Goal: Task Accomplishment & Management: Use online tool/utility

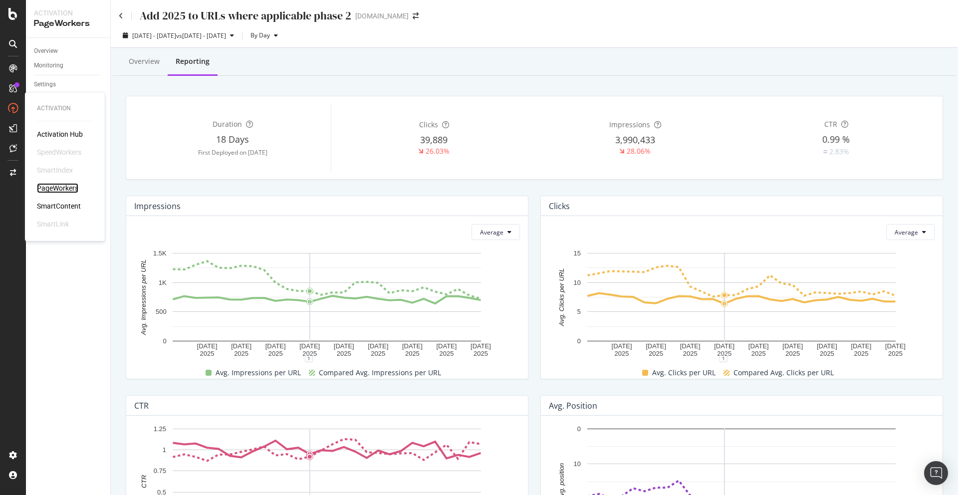
click at [53, 189] on div "PageWorkers" at bounding box center [57, 188] width 41 height 10
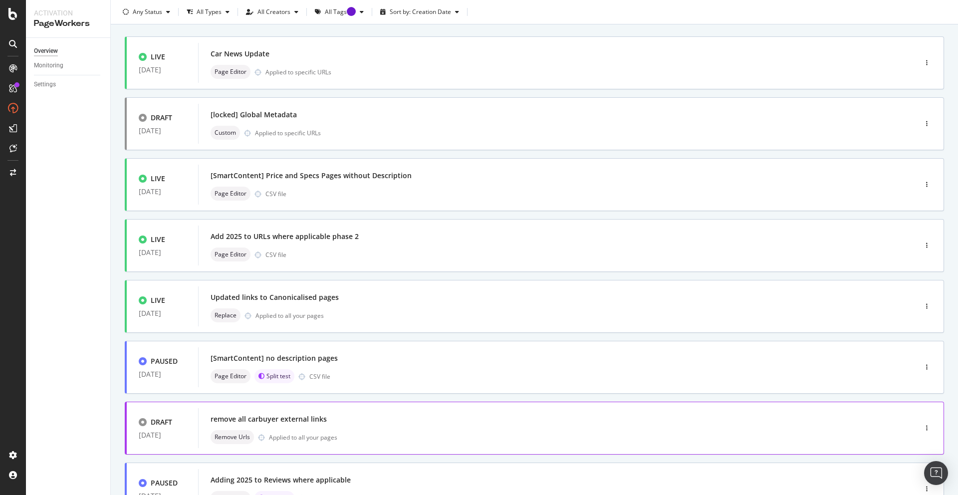
scroll to position [50, 0]
click at [927, 187] on icon "button" at bounding box center [926, 184] width 1 height 6
click at [917, 224] on div "Pause" at bounding box center [915, 224] width 17 height 8
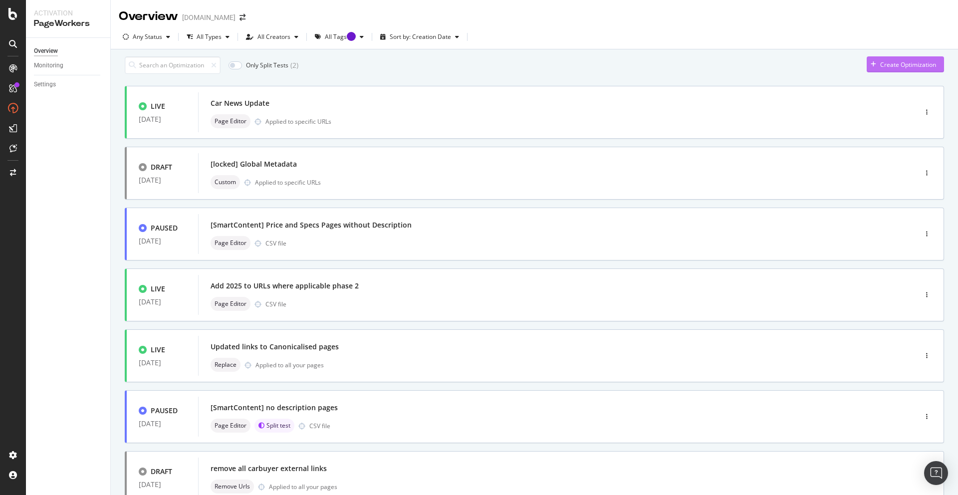
click at [899, 69] on div "Create Optimization" at bounding box center [909, 64] width 56 height 8
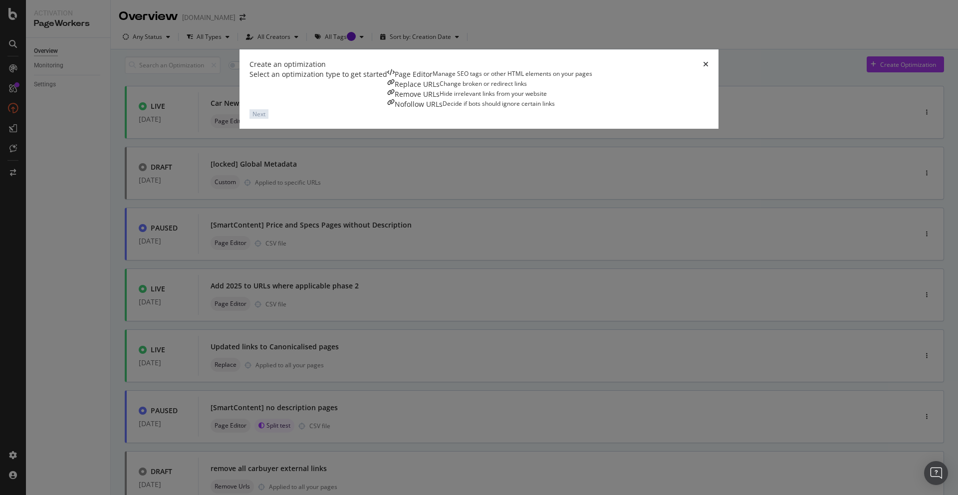
click at [433, 79] on div "Manage SEO tags or other HTML elements on your pages" at bounding box center [513, 74] width 160 height 10
click at [266, 118] on div "Next" at bounding box center [259, 114] width 13 height 8
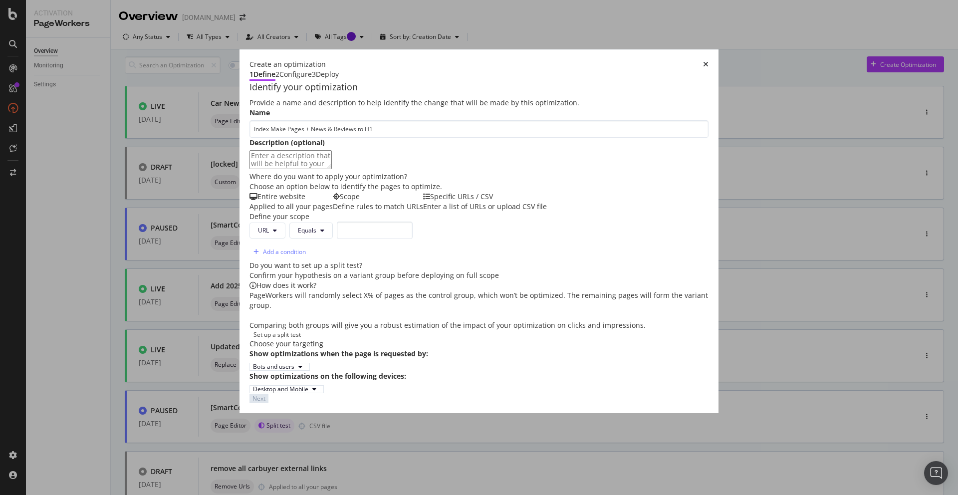
scroll to position [66, 0]
type input "Index Make Pages + News & Reviews to H1"
click at [427, 210] on div "Enter a list of URLs or upload CSV file" at bounding box center [485, 207] width 124 height 10
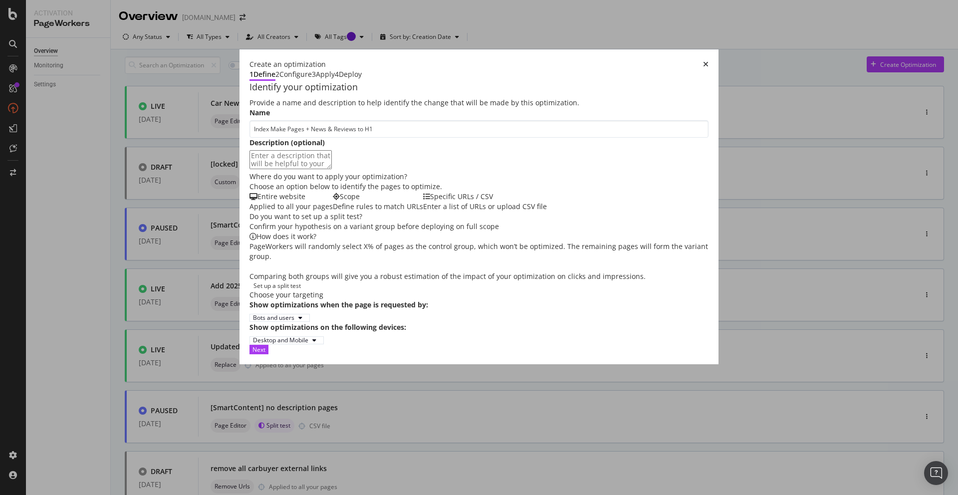
scroll to position [105, 0]
click at [266, 354] on div "Next" at bounding box center [259, 349] width 13 height 8
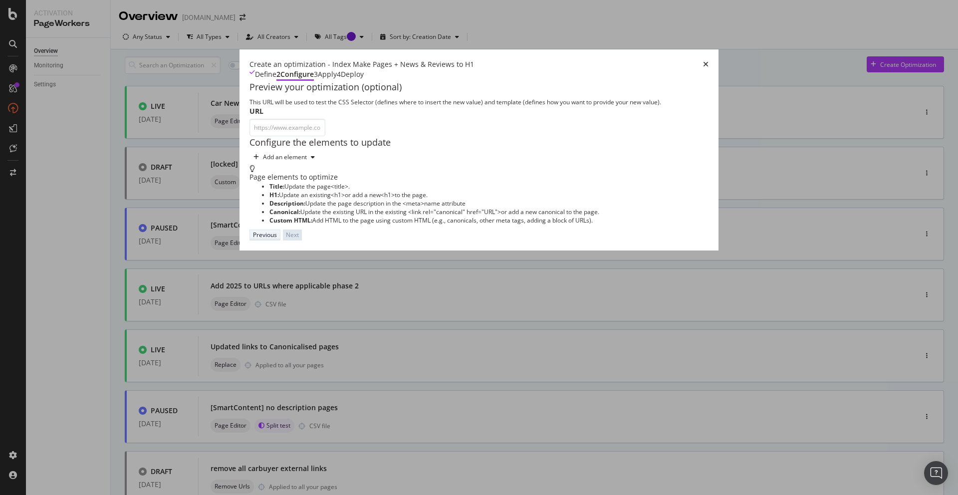
scroll to position [0, 0]
click at [250, 124] on input "modal" at bounding box center [288, 127] width 76 height 17
paste input "https://www.autoexpress.co.uk/abarth"
type input "https://www.autoexpress.co.uk/abarth"
click at [263, 160] on div "Add an element" at bounding box center [285, 157] width 44 height 6
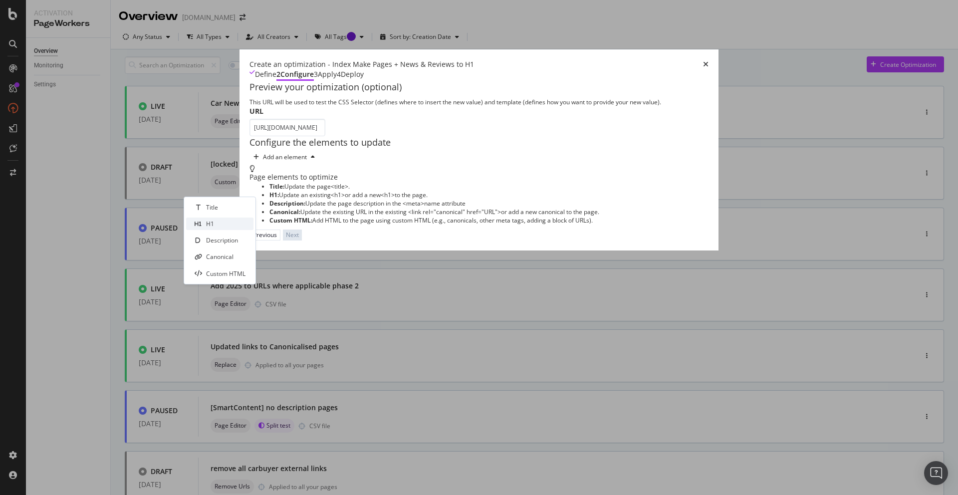
click at [218, 225] on div "H1" at bounding box center [219, 224] width 67 height 12
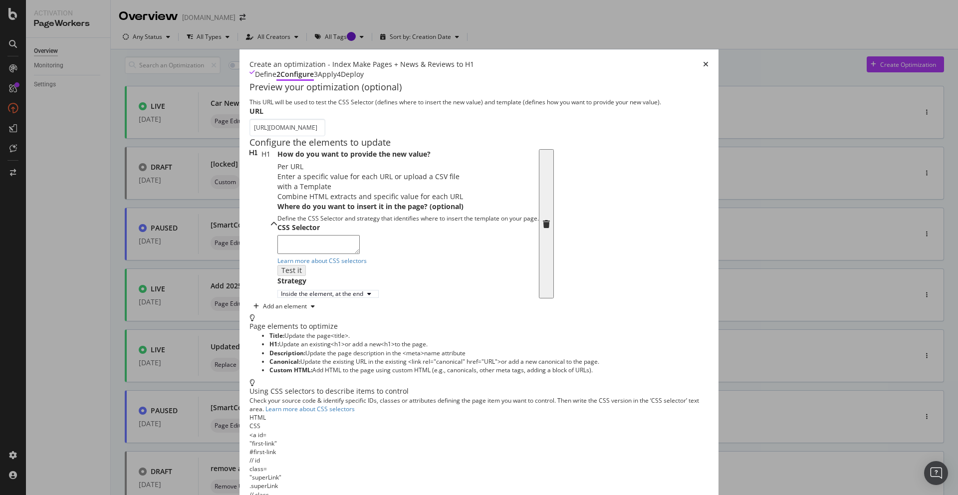
scroll to position [27, 0]
click at [332, 202] on div "Combine HTML extracts and specific value for each URL" at bounding box center [409, 197] width 262 height 10
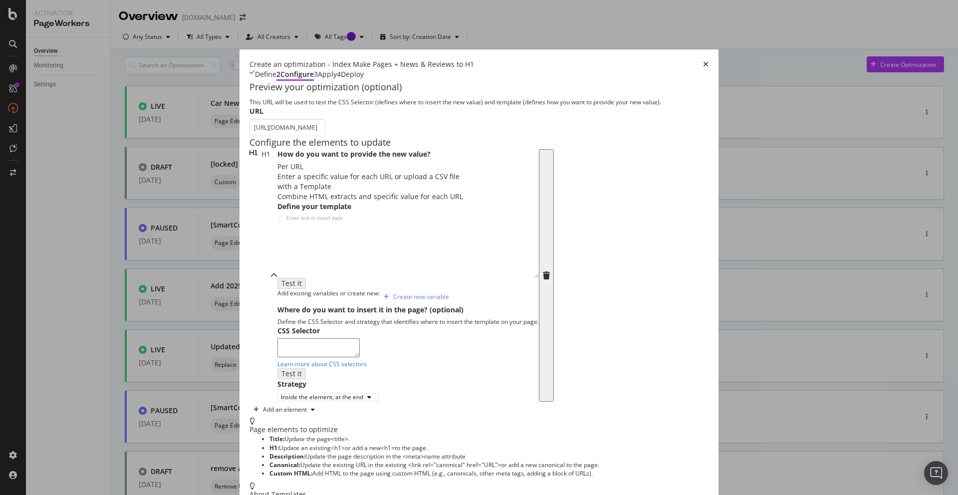
click at [279, 293] on div "modal" at bounding box center [409, 253] width 262 height 79
click at [278, 182] on div "Enter a specific value for each URL or upload a CSV file" at bounding box center [409, 177] width 262 height 10
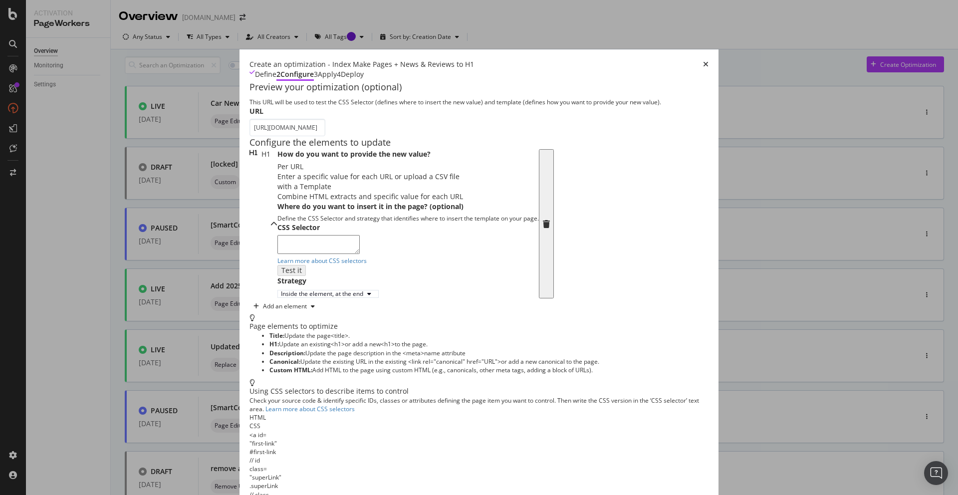
scroll to position [0, 0]
click at [255, 69] on div "Define" at bounding box center [265, 74] width 21 height 11
click at [543, 220] on icon "modal" at bounding box center [546, 224] width 7 height 8
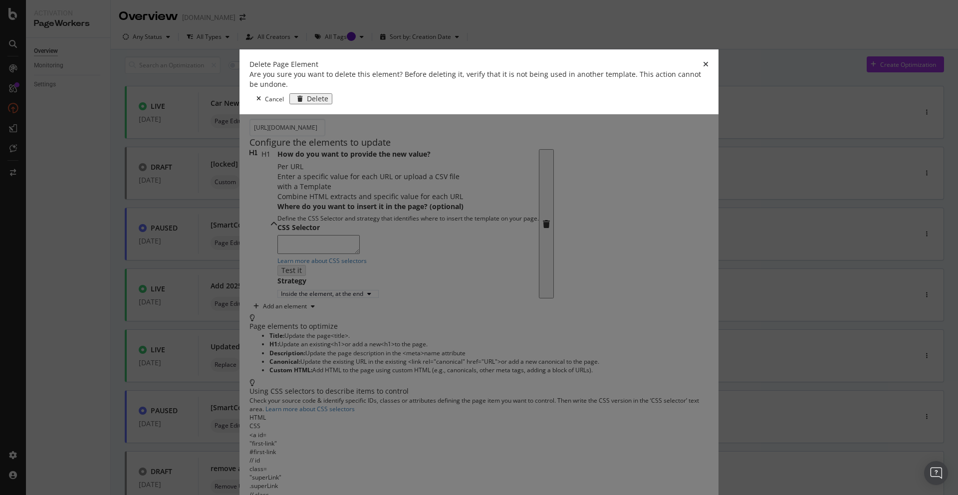
click at [328, 103] on div "Delete" at bounding box center [317, 99] width 21 height 8
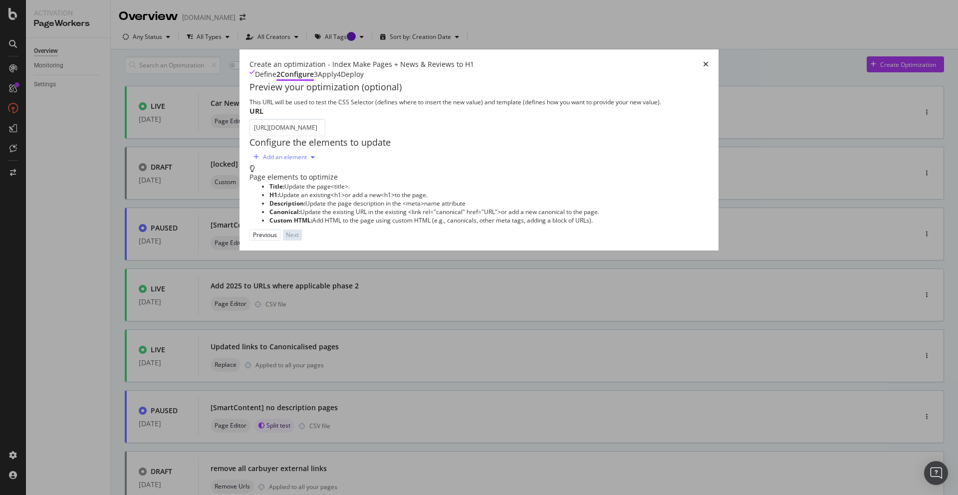
click at [263, 160] on div "Add an element" at bounding box center [285, 157] width 44 height 6
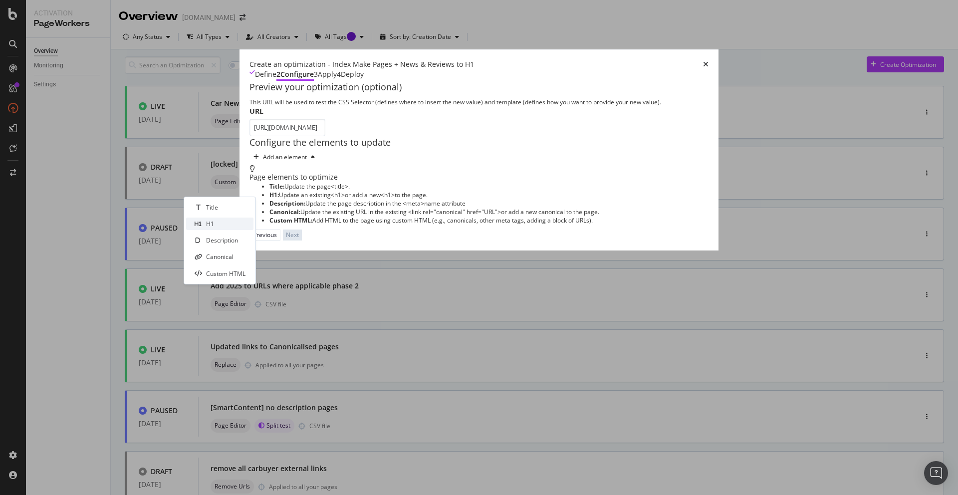
click at [227, 228] on div "H1" at bounding box center [219, 224] width 67 height 12
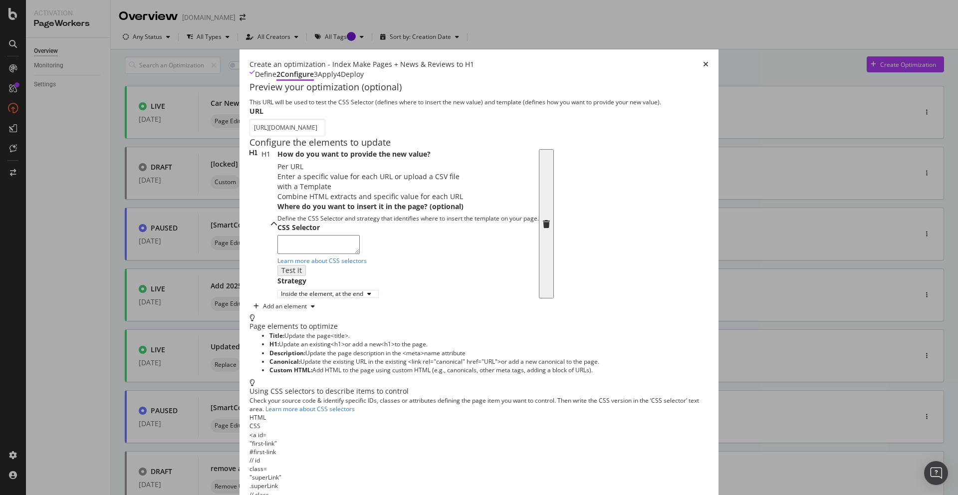
scroll to position [27, 0]
click at [278, 254] on textarea "modal" at bounding box center [319, 244] width 82 height 19
type textarea "h1"
click at [298, 275] on div "Test it" at bounding box center [289, 270] width 17 height 8
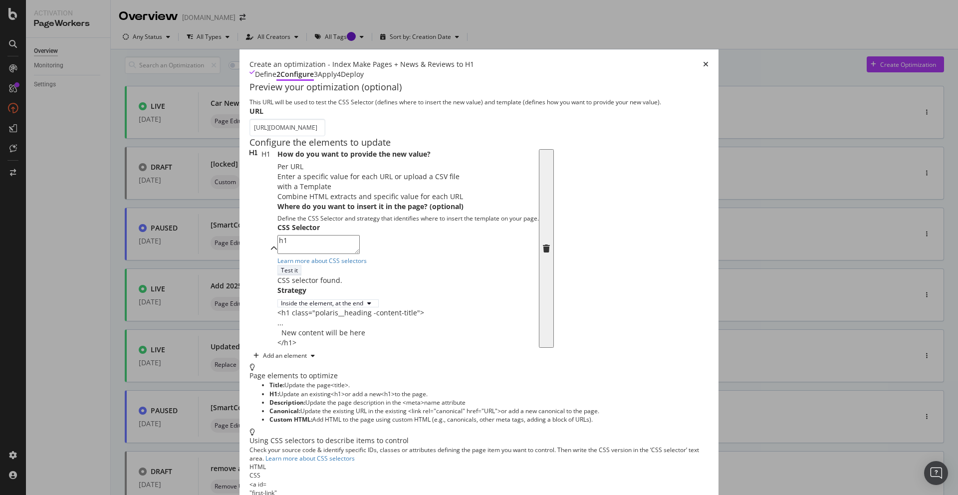
scroll to position [110, 0]
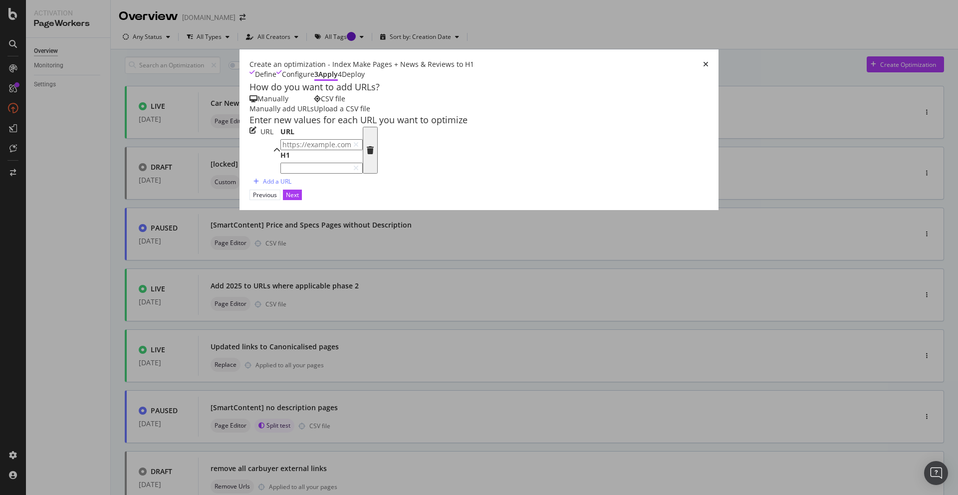
click at [281, 174] on input "modal" at bounding box center [322, 168] width 82 height 11
click at [319, 104] on div "CSV file" at bounding box center [342, 99] width 56 height 10
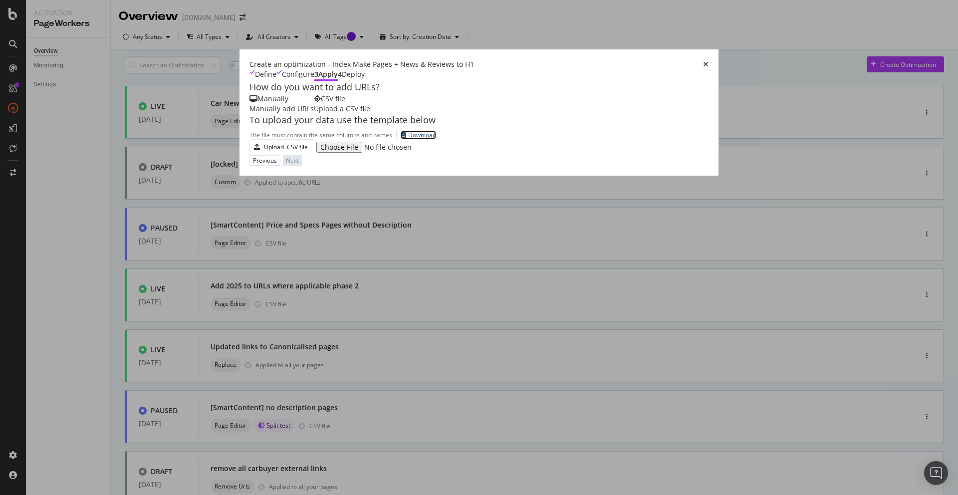
click at [408, 139] on div "Download" at bounding box center [422, 135] width 28 height 8
click at [264, 151] on div "Upload .CSV file" at bounding box center [286, 147] width 44 height 8
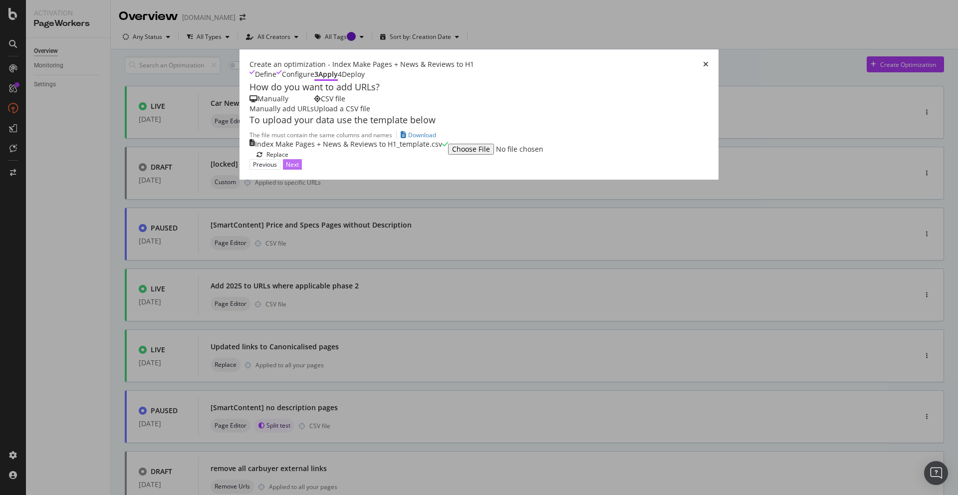
click at [302, 170] on button "Next" at bounding box center [292, 164] width 19 height 10
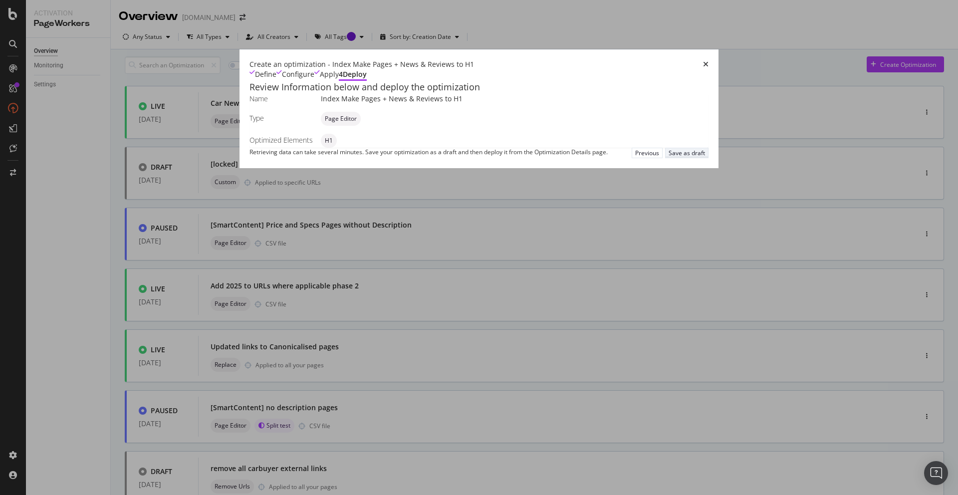
click at [705, 157] on div "Save as draft" at bounding box center [687, 153] width 36 height 8
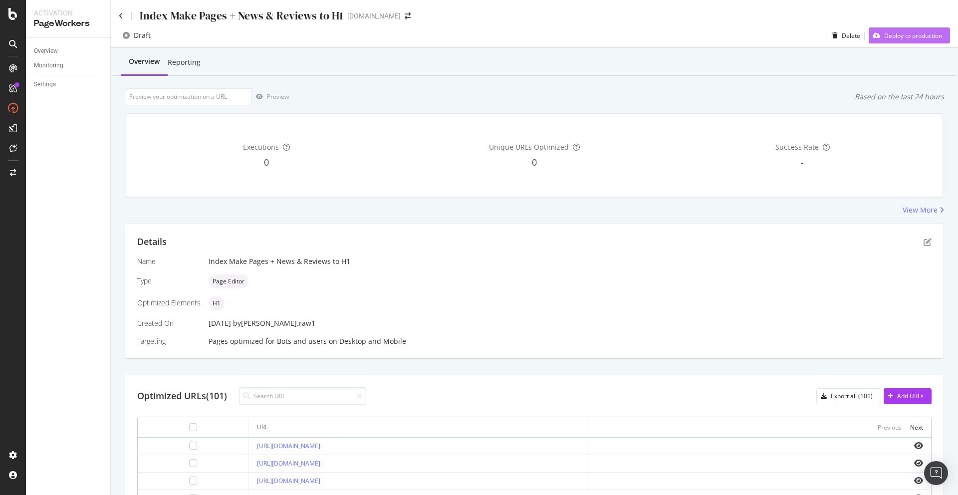
click at [892, 32] on div "Deploy to production" at bounding box center [914, 35] width 58 height 8
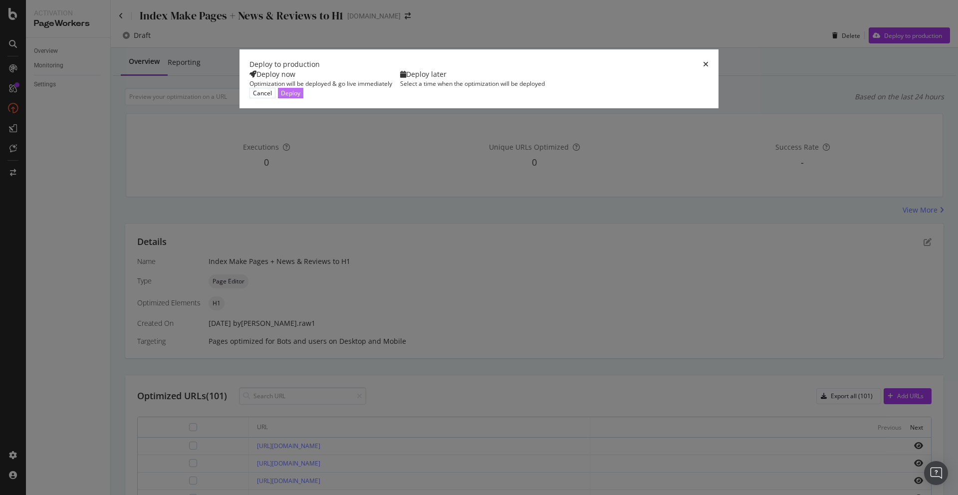
click at [300, 97] on div "Deploy" at bounding box center [290, 93] width 19 height 8
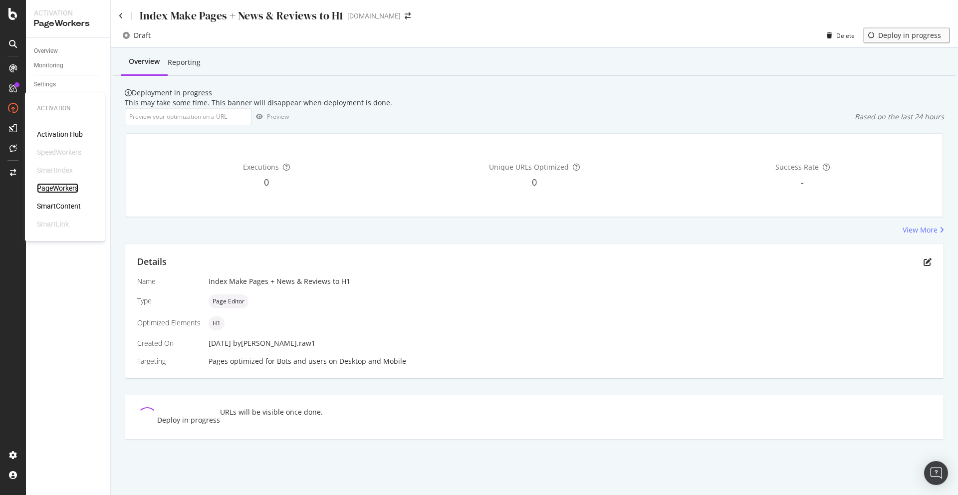
click at [63, 189] on div "PageWorkers" at bounding box center [57, 188] width 41 height 10
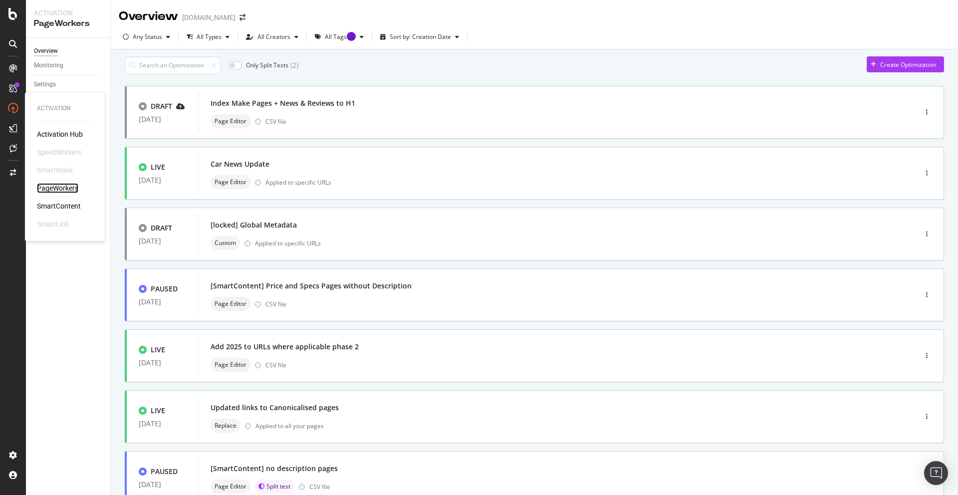
click at [56, 189] on div "PageWorkers" at bounding box center [57, 188] width 41 height 10
click at [442, 110] on div "Index Make Pages + News & Reviews to H1" at bounding box center [543, 103] width 664 height 14
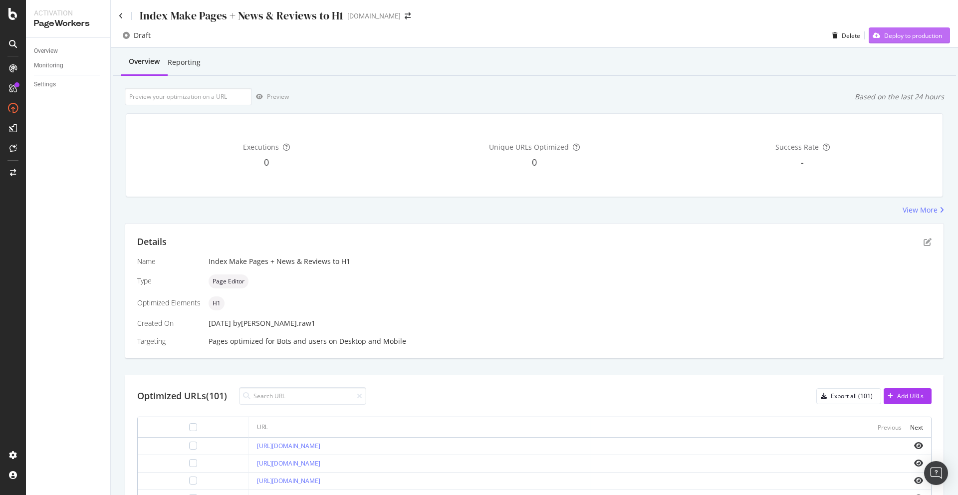
click at [902, 38] on div "Deploy to production" at bounding box center [914, 35] width 58 height 8
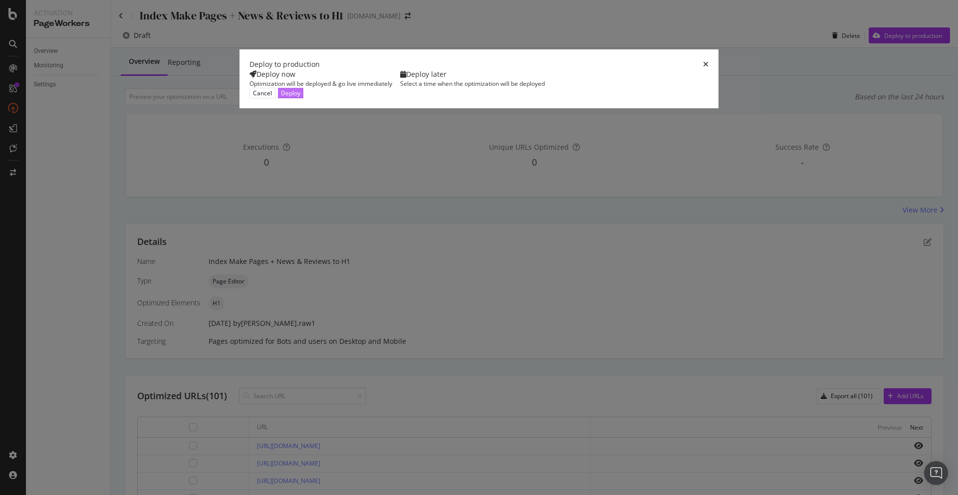
click at [300, 97] on div "Deploy" at bounding box center [290, 93] width 19 height 8
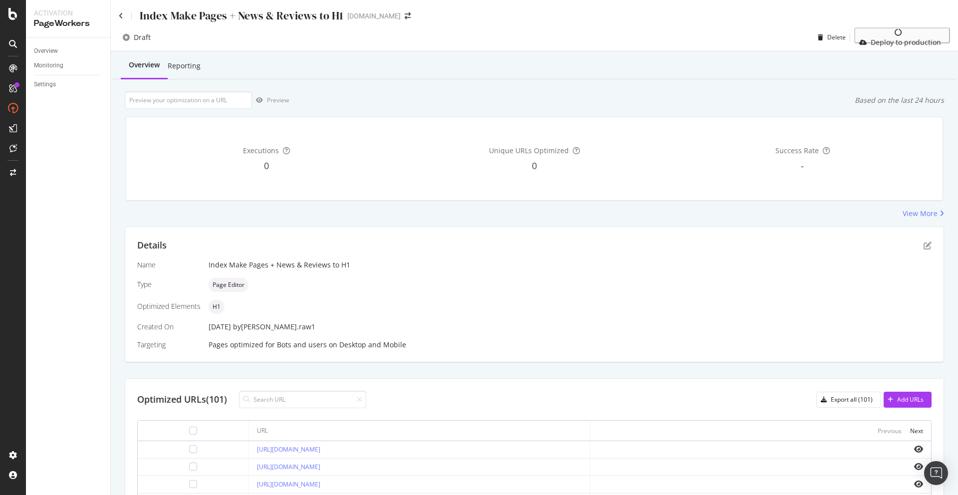
click at [5, 495] on icon "close toast" at bounding box center [2, 500] width 5 height 10
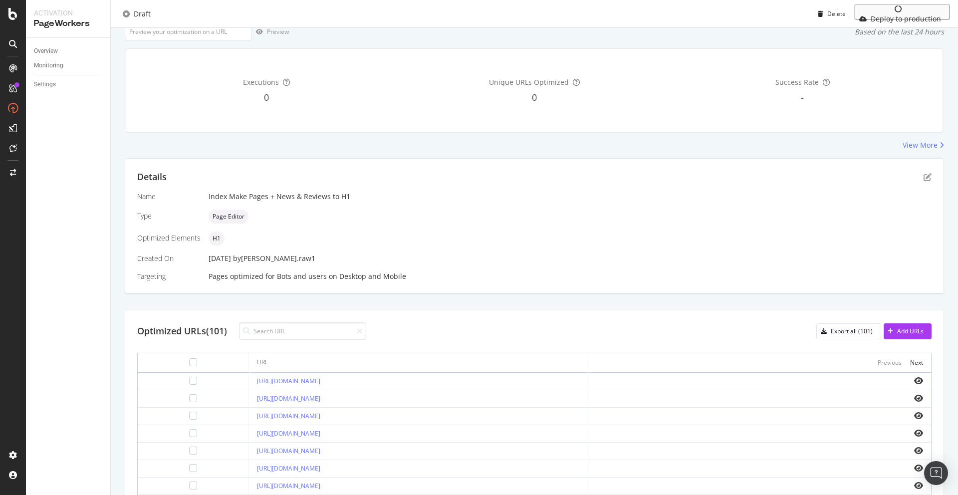
scroll to position [253, 0]
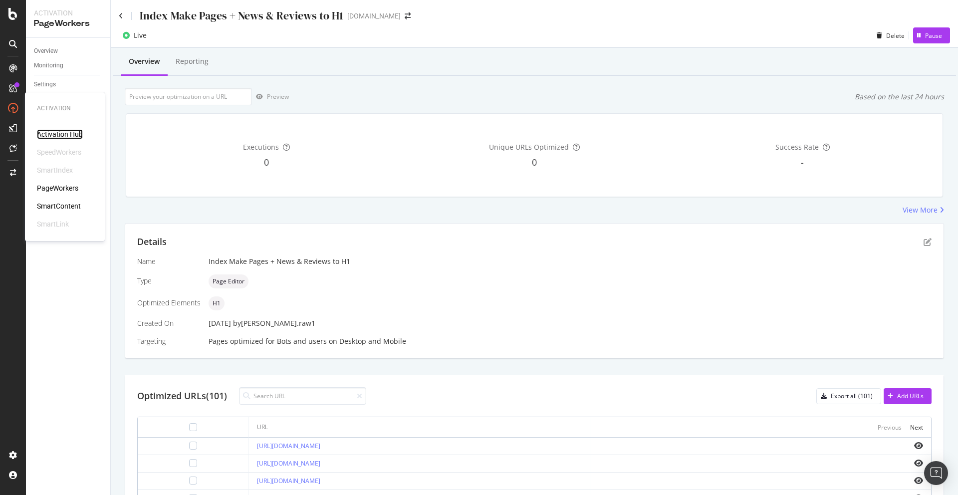
click at [51, 132] on div "Activation Hub" at bounding box center [60, 134] width 46 height 10
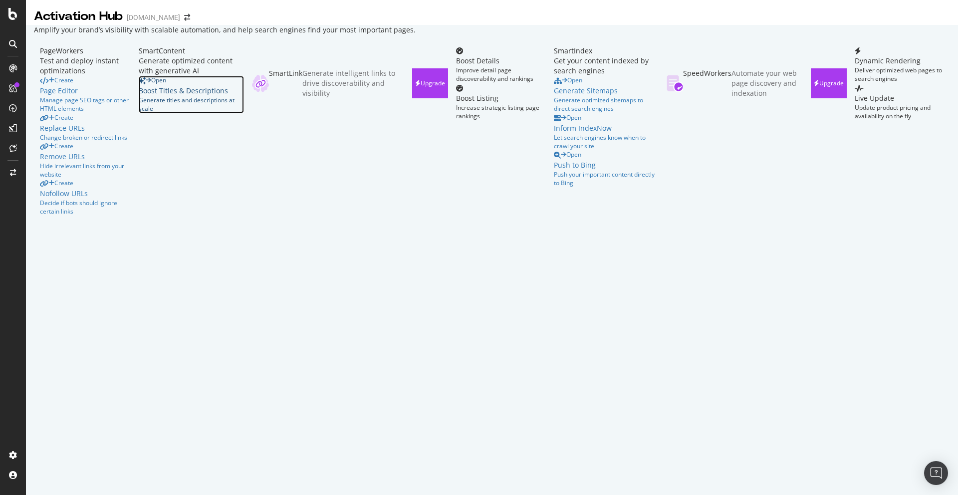
click at [244, 113] on div "Open Boost Titles & Descriptions Generate titles and descriptions at scale" at bounding box center [191, 94] width 105 height 37
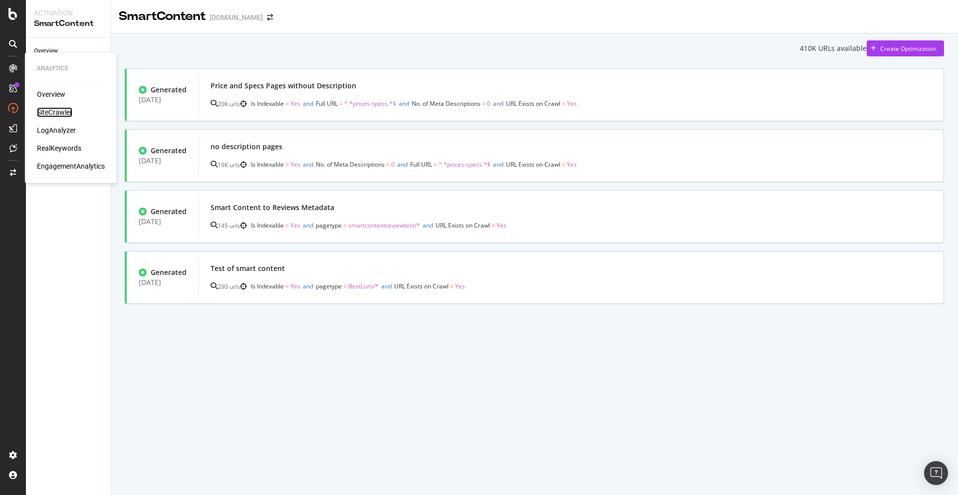
click at [64, 114] on div "SiteCrawler" at bounding box center [54, 112] width 35 height 10
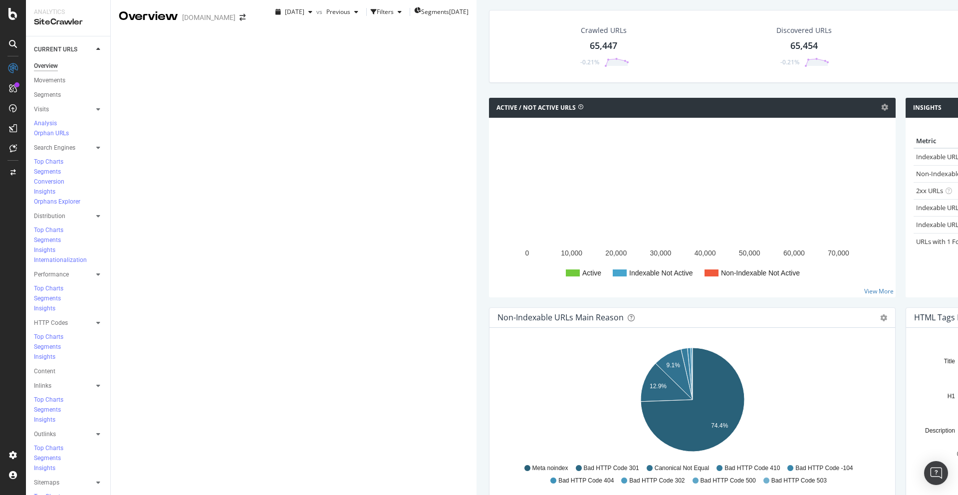
scroll to position [99, 0]
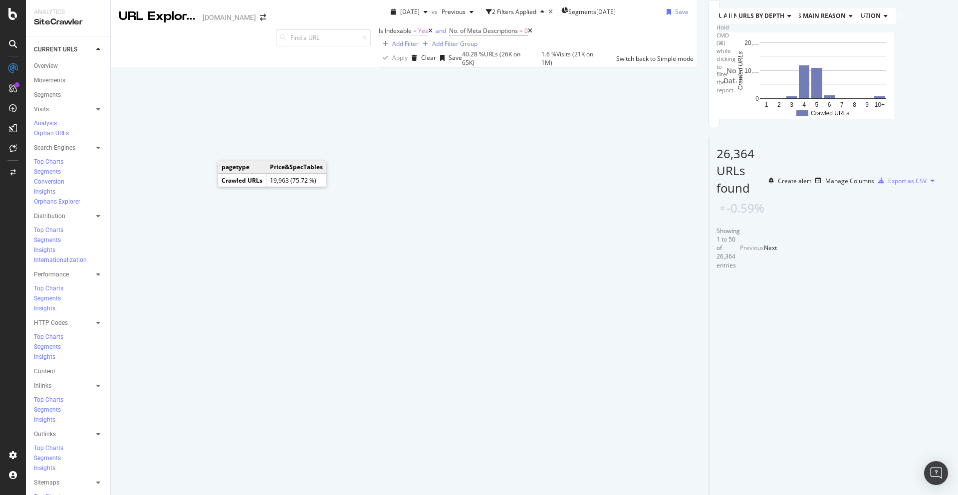
click at [734, 110] on icon "A chart." at bounding box center [768, 75] width 69 height 69
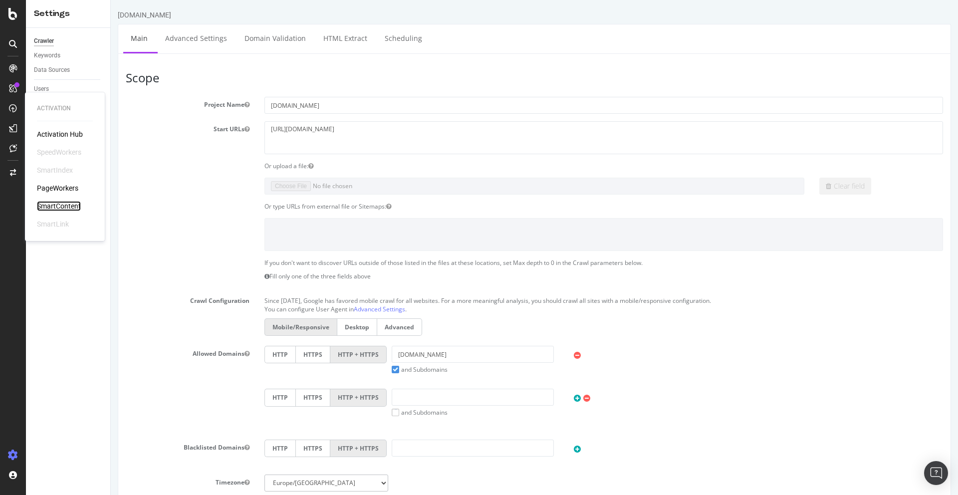
click at [72, 205] on div "SmartContent" at bounding box center [59, 206] width 44 height 10
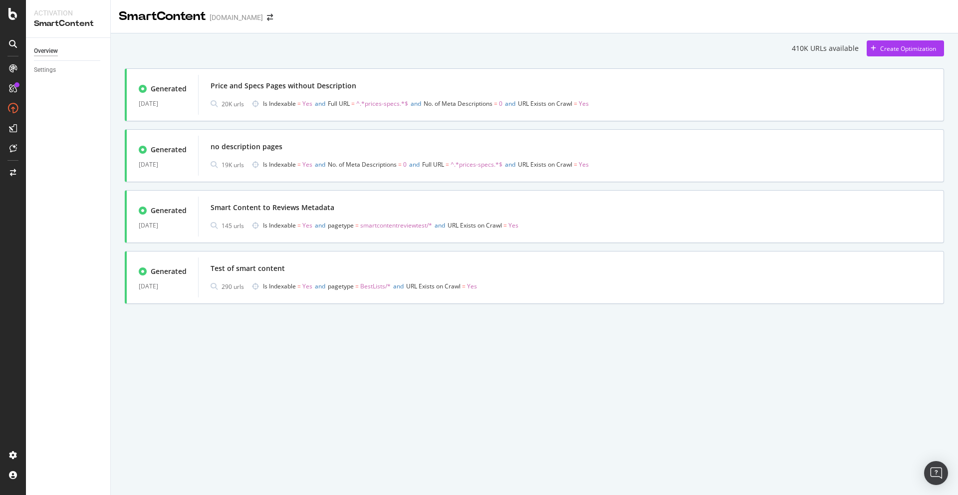
click at [899, 56] on div "410K URLs available Create Optimization Generated [DATE] Price and Specs Pages …" at bounding box center [535, 172] width 820 height 264
click at [906, 48] on div "Create Optimization" at bounding box center [909, 48] width 56 height 8
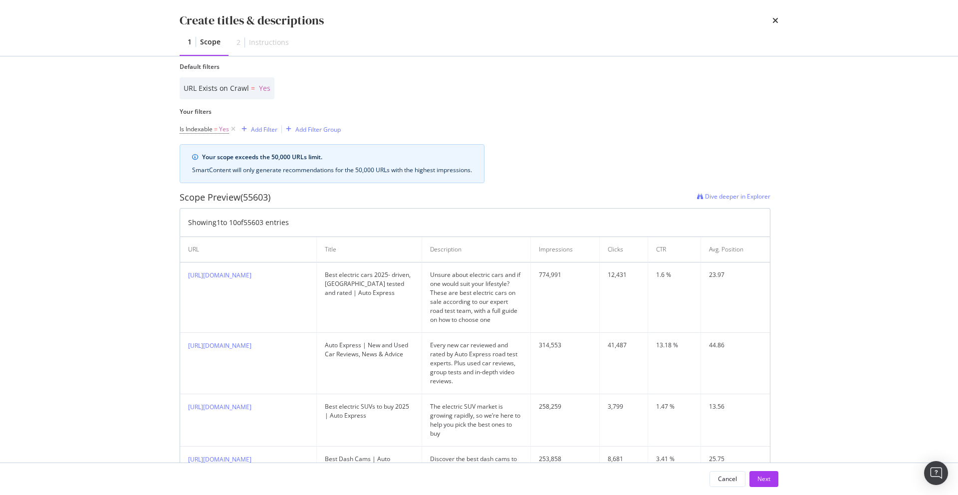
scroll to position [137, 0]
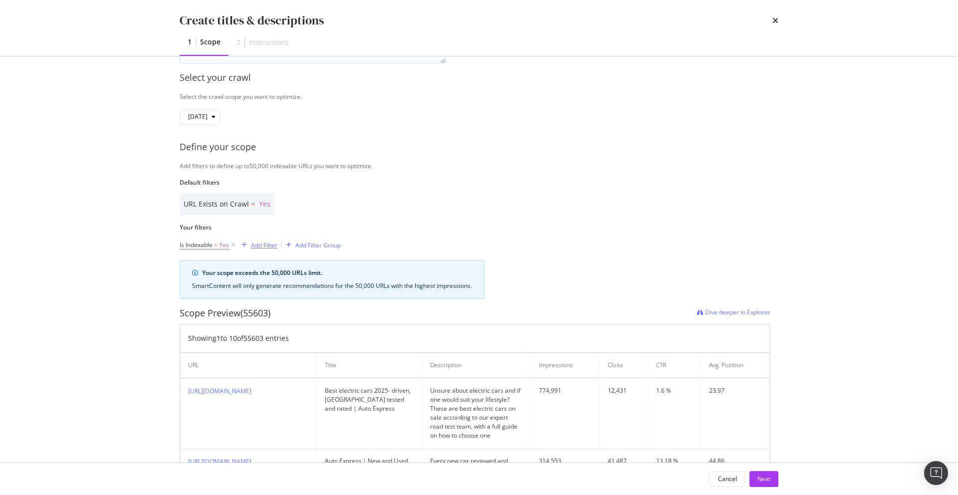
type input "Make Model Index Pages + News & Review to H1"
click at [263, 248] on div "Add Filter" at bounding box center [264, 245] width 26 height 8
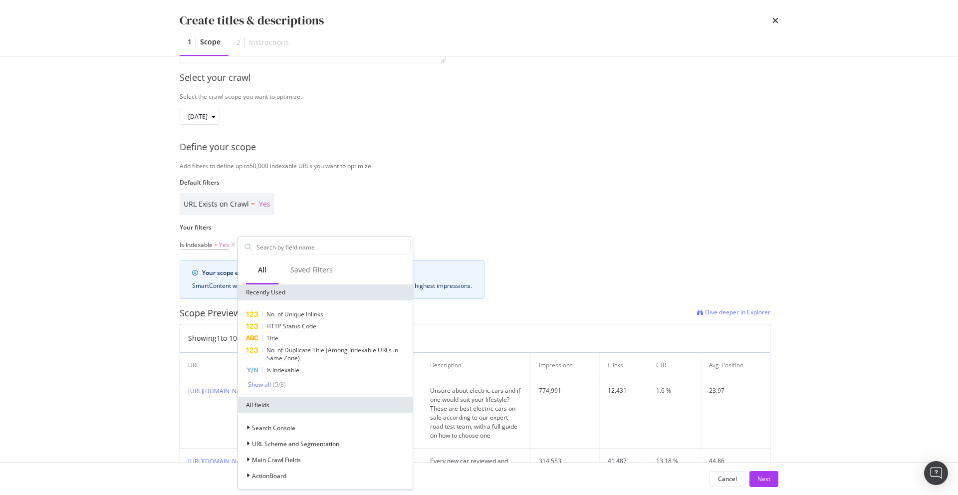
click at [369, 191] on div "Default filters URL Exists on Crawl = Yes" at bounding box center [475, 196] width 591 height 37
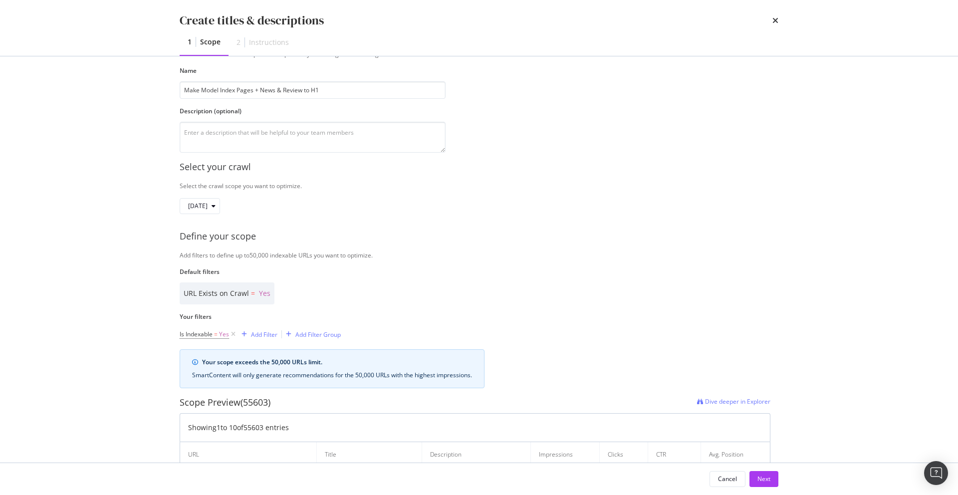
scroll to position [0, 0]
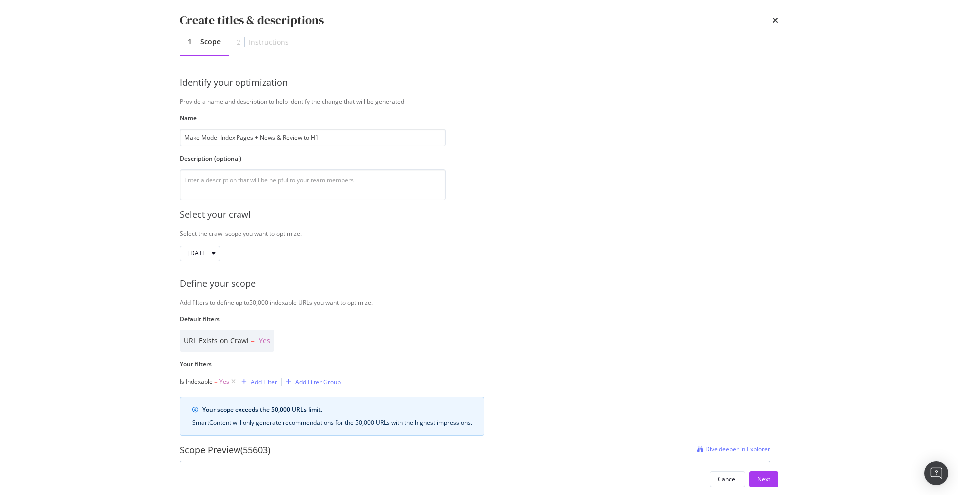
click at [254, 166] on div "Description (optional)" at bounding box center [313, 177] width 266 height 46
click at [208, 254] on span "[DATE]" at bounding box center [197, 253] width 19 height 8
click at [373, 261] on div "[DATE]" at bounding box center [475, 254] width 591 height 16
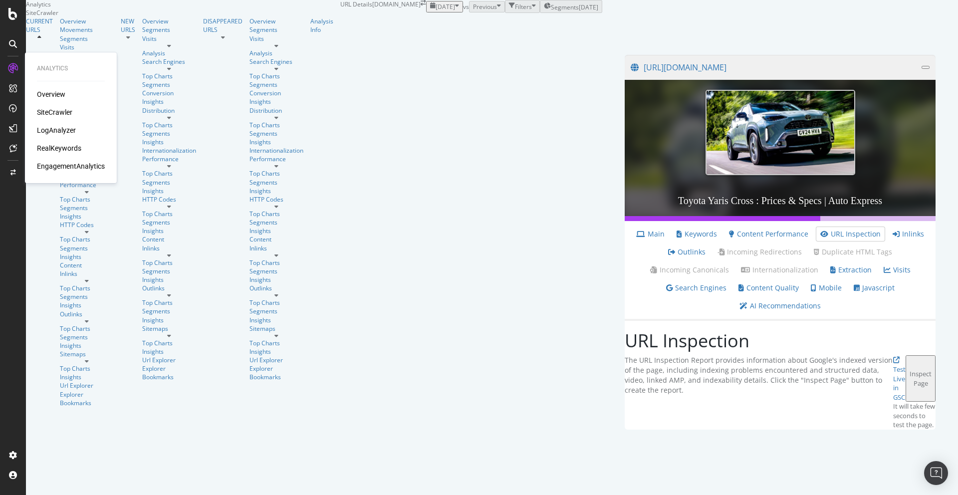
click at [62, 114] on div "SiteCrawler" at bounding box center [54, 112] width 35 height 10
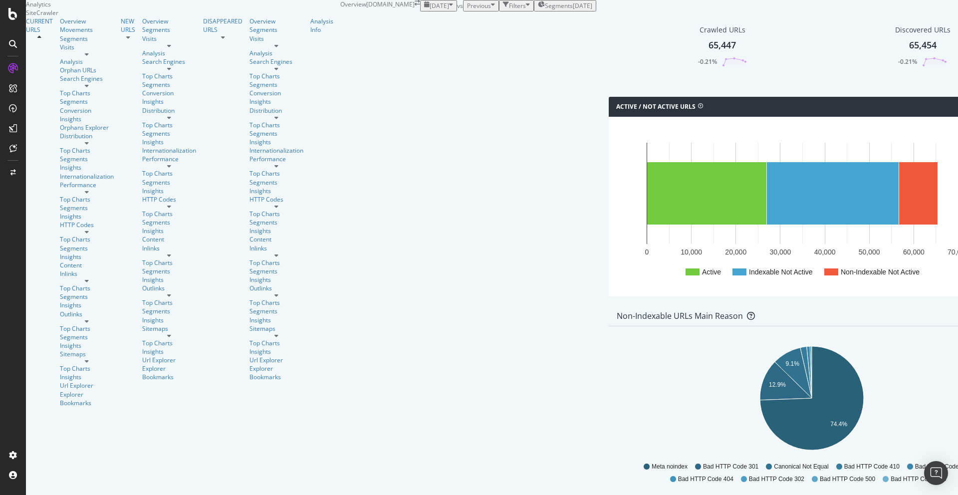
scroll to position [366, 0]
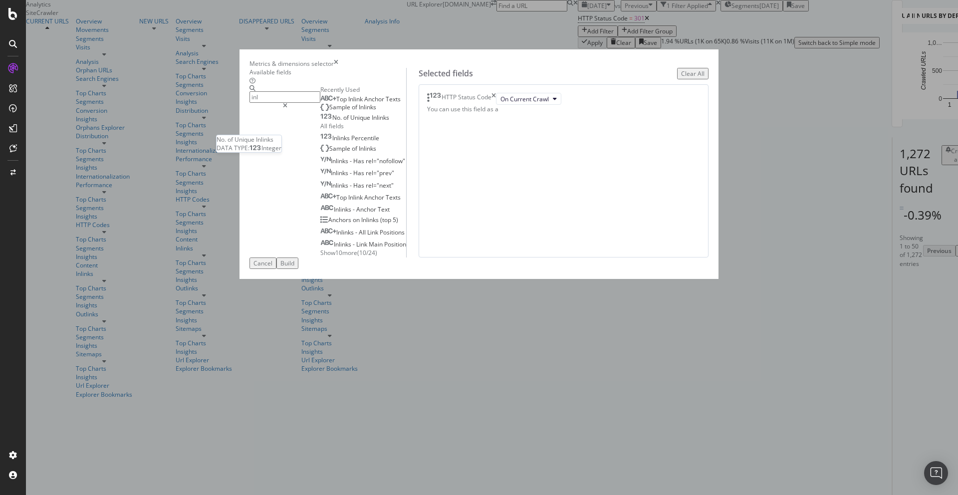
type input "inl"
click at [372, 122] on span "Inlinks" at bounding box center [380, 117] width 17 height 8
click at [359, 111] on span "Inlinks" at bounding box center [367, 107] width 17 height 8
click at [364, 103] on span "Anchor" at bounding box center [374, 99] width 21 height 8
click at [496, 105] on icon "times" at bounding box center [494, 99] width 4 height 12
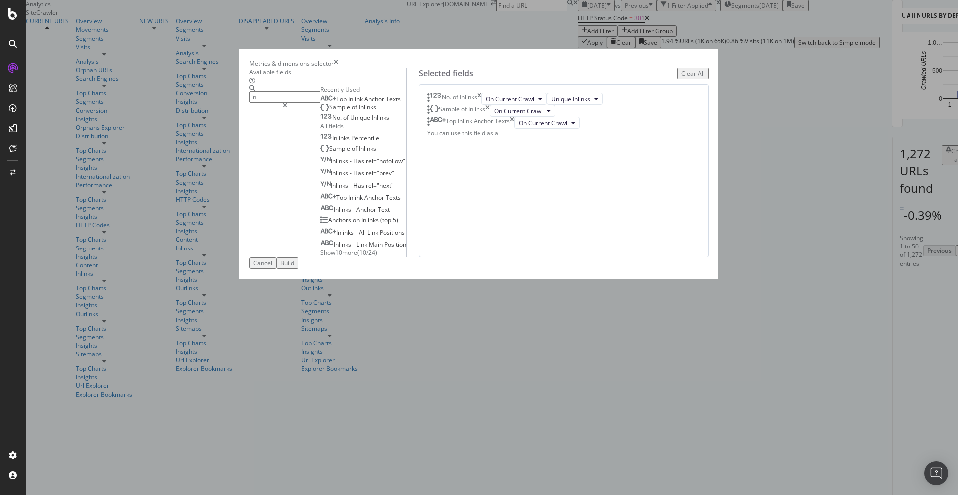
click at [295, 268] on div "Build" at bounding box center [288, 263] width 14 height 8
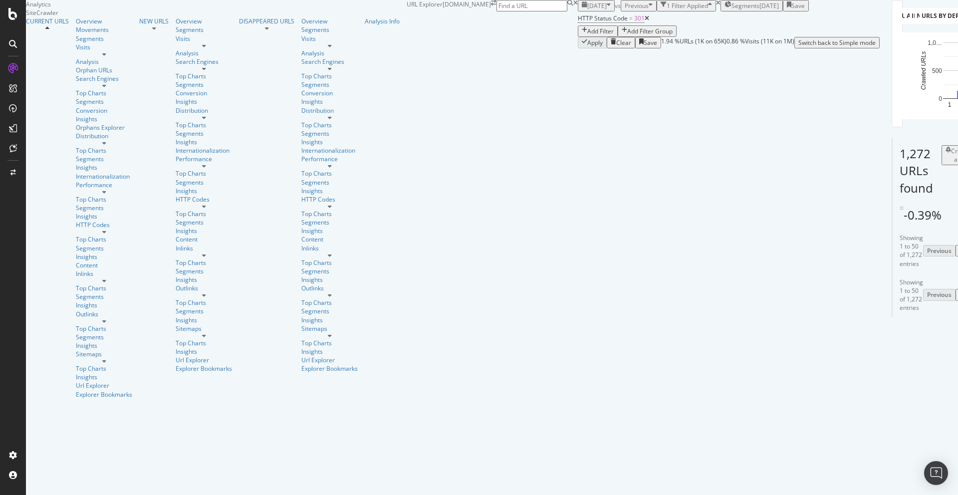
click at [588, 35] on div "Add Filter" at bounding box center [601, 31] width 26 height 8
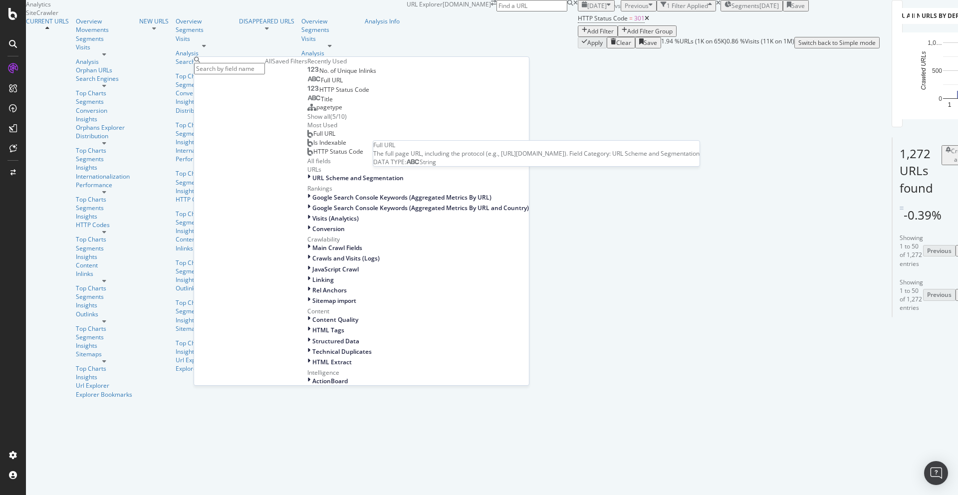
click at [321, 84] on span "Full URL" at bounding box center [332, 80] width 22 height 8
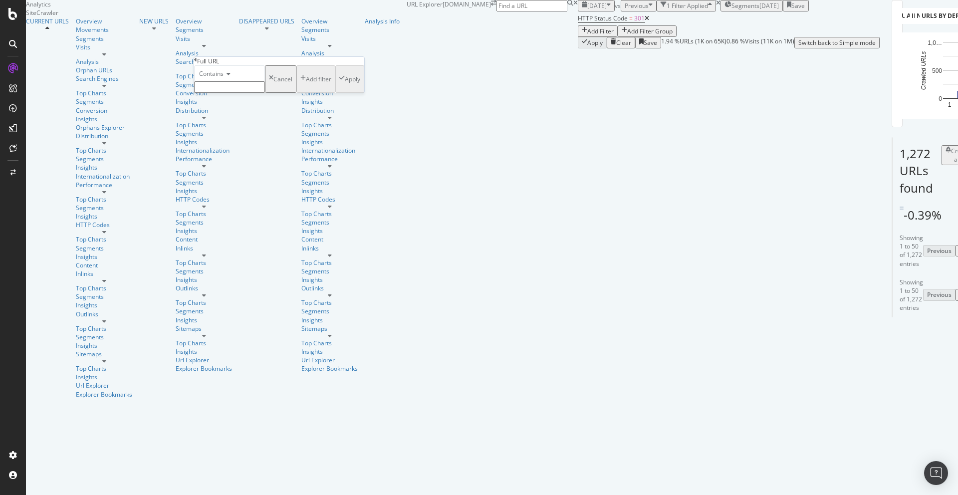
click at [208, 78] on span "Contains" at bounding box center [211, 73] width 24 height 8
click at [252, 166] on div "Doesn't contain" at bounding box center [230, 160] width 70 height 10
click at [244, 93] on input "text" at bounding box center [229, 86] width 71 height 11
type input "marketplace.auto"
click at [345, 86] on div "Apply" at bounding box center [352, 82] width 15 height 8
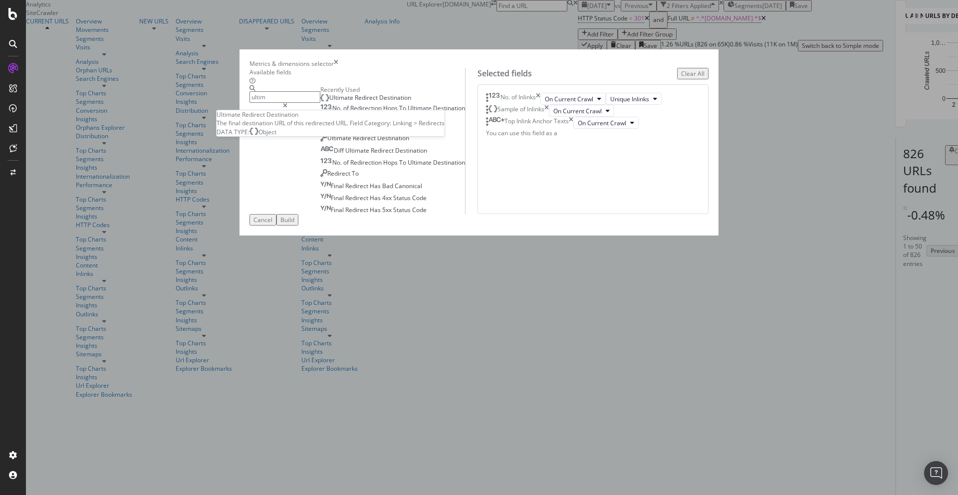
type input "ultim"
click at [381, 102] on div "Ultimate Redirect Destination" at bounding box center [365, 98] width 91 height 8
click at [295, 224] on div "Build" at bounding box center [288, 220] width 14 height 8
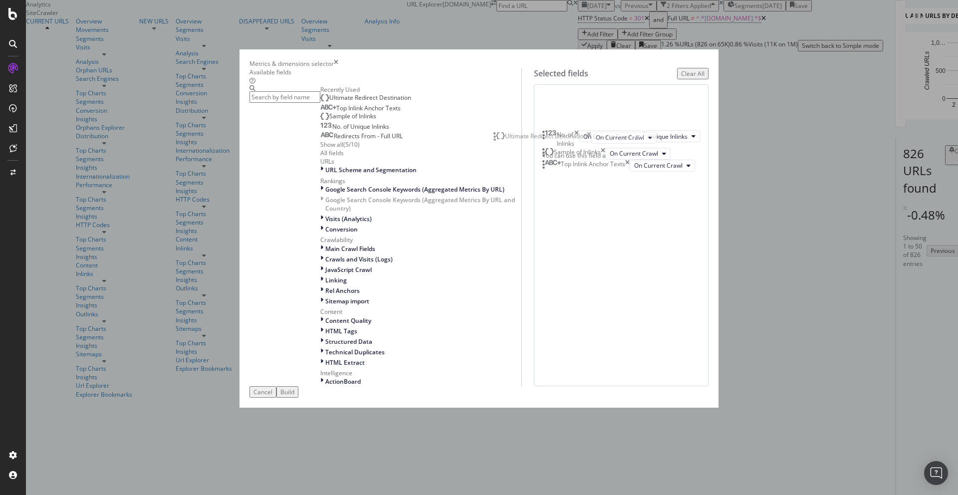
drag, startPoint x: 547, startPoint y: 249, endPoint x: 541, endPoint y: 142, distance: 106.5
click at [541, 142] on body "Analytics SiteCrawler CURRENT URLS Overview Movements Segments Visits Analysis …" at bounding box center [479, 247] width 958 height 495
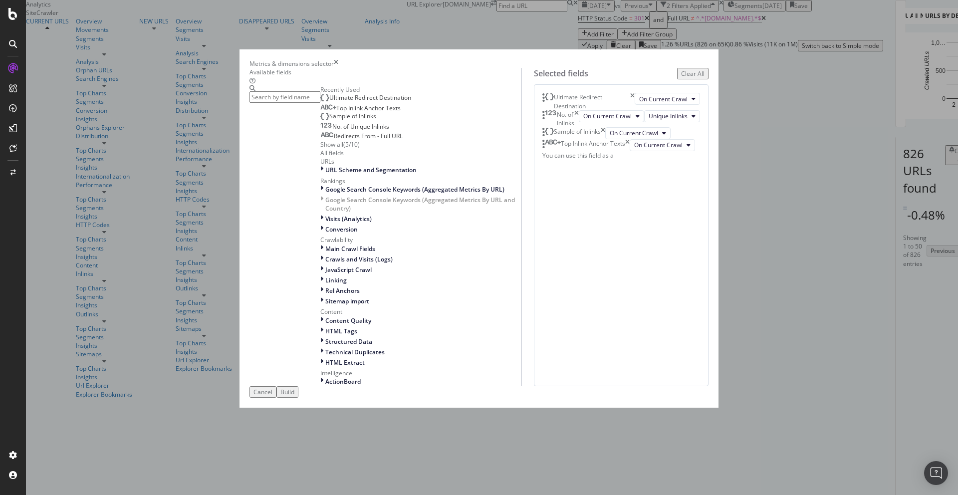
click at [295, 396] on div "Build" at bounding box center [288, 392] width 14 height 8
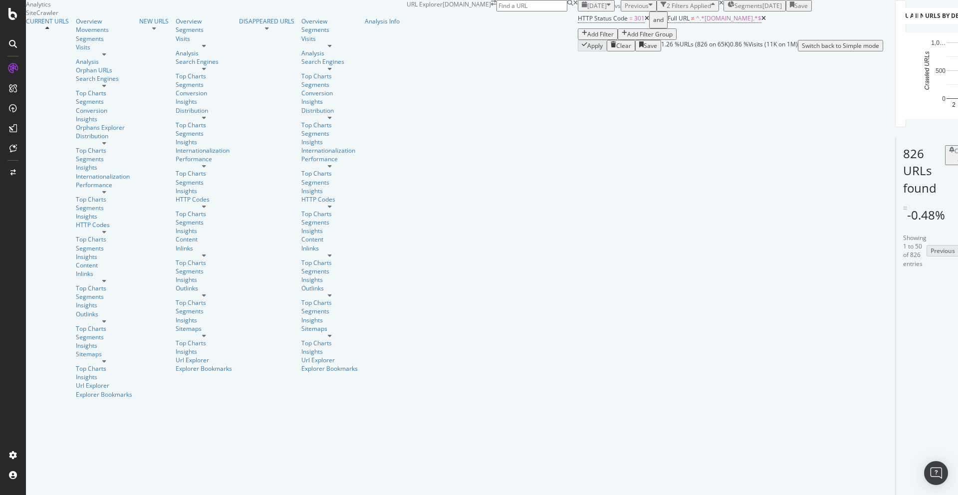
click at [588, 38] on div "Add Filter" at bounding box center [601, 34] width 26 height 8
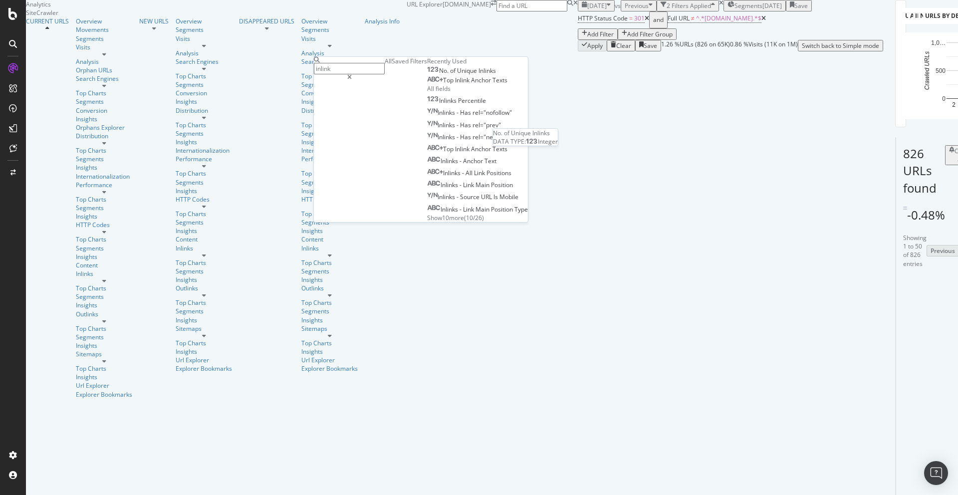
type input "inlink"
click at [457, 75] on span "Unique" at bounding box center [467, 70] width 21 height 8
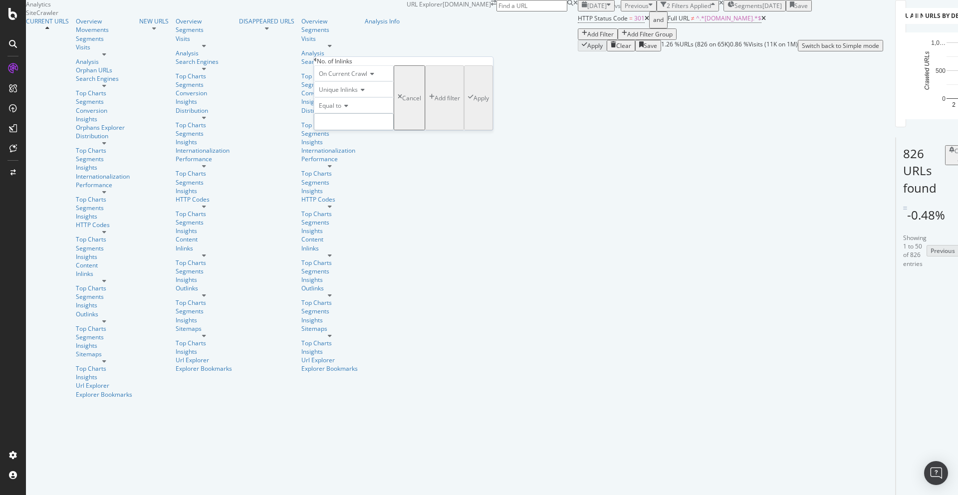
click at [351, 130] on input "number" at bounding box center [354, 121] width 80 height 17
click at [338, 110] on span "Equal to" at bounding box center [330, 105] width 22 height 8
click at [364, 166] on div "Greater than" at bounding box center [353, 161] width 79 height 10
click at [345, 130] on input "number" at bounding box center [354, 121] width 80 height 17
type input "0"
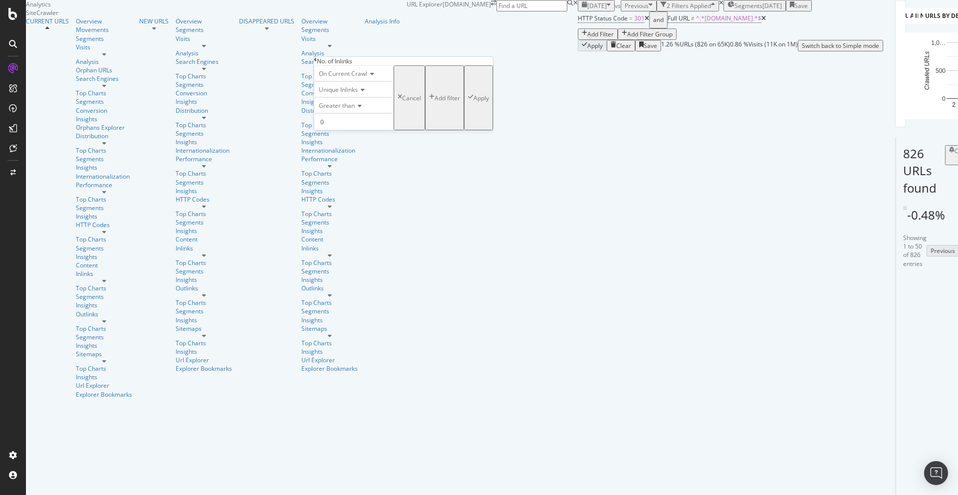
click at [474, 102] on div "Apply" at bounding box center [481, 98] width 15 height 8
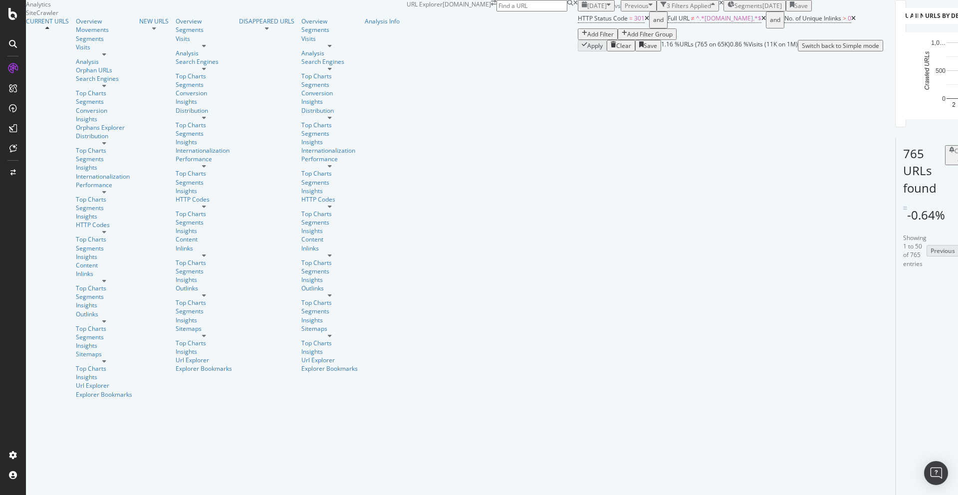
scroll to position [0, 85]
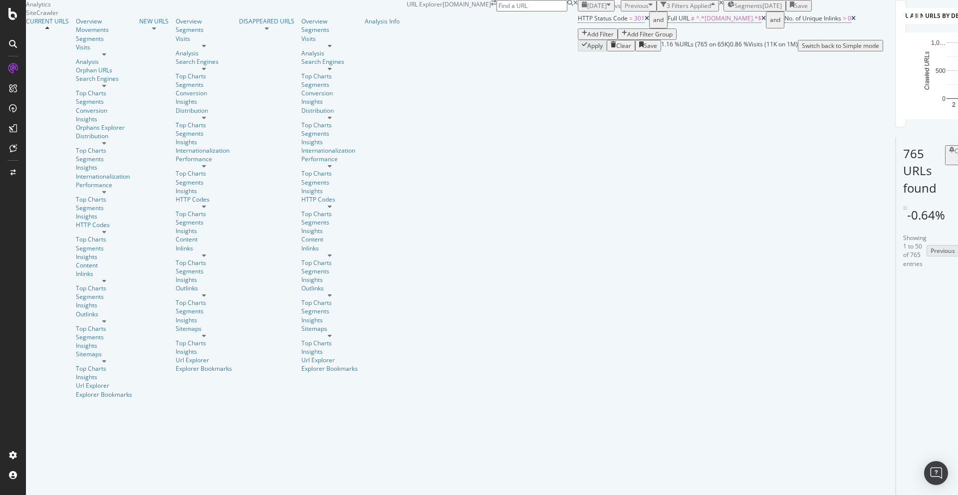
drag, startPoint x: 376, startPoint y: 327, endPoint x: 323, endPoint y: 312, distance: 55.0
copy link "https://www.autoexpress.co.uk/vauxhall/corsa/62879/vauxhall-corsa-black"
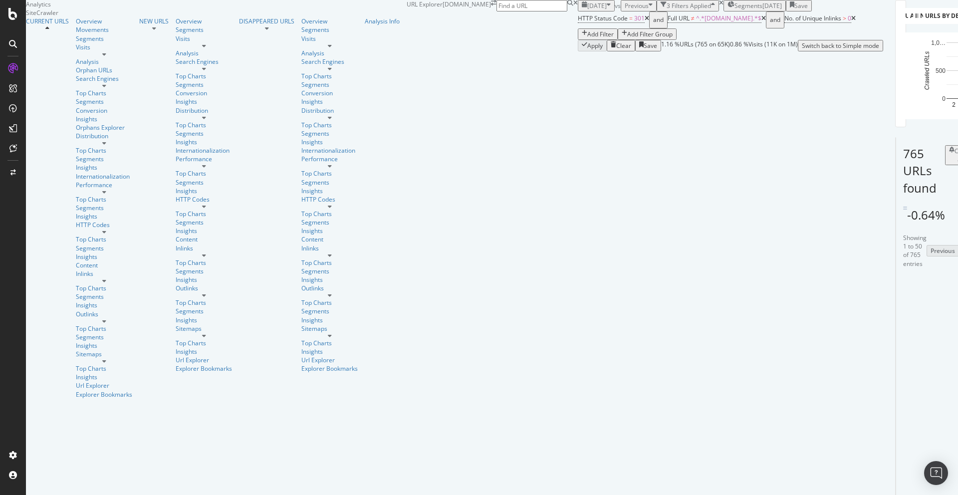
scroll to position [0, 0]
drag, startPoint x: 493, startPoint y: 364, endPoint x: 331, endPoint y: 335, distance: 164.2
copy link "https://www.autoexpress.co.uk/news/365520/labour-reverses-2035-ice-ban-no-new-p…"
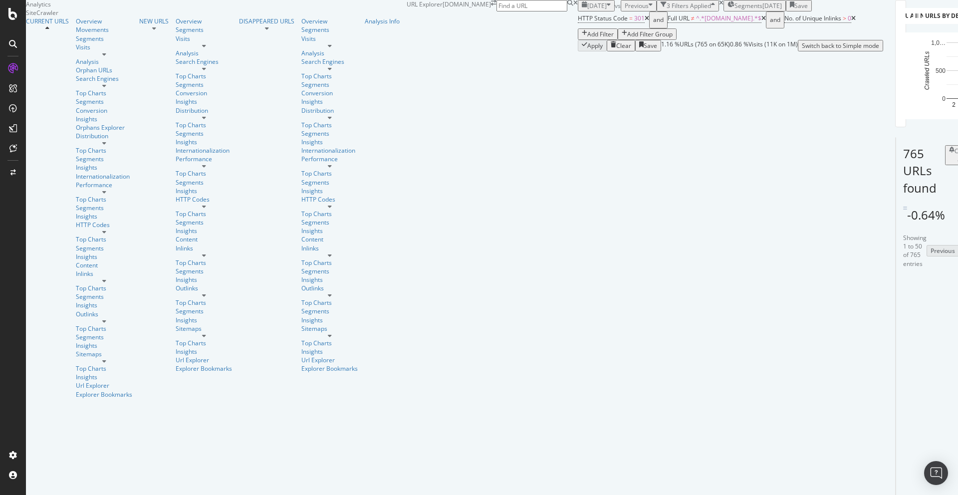
drag, startPoint x: 432, startPoint y: 340, endPoint x: 331, endPoint y: 313, distance: 105.0
copy link "https://www.autoexpress.co.uk/news/366438/proposal-relax-co2-targets-car-makers…"
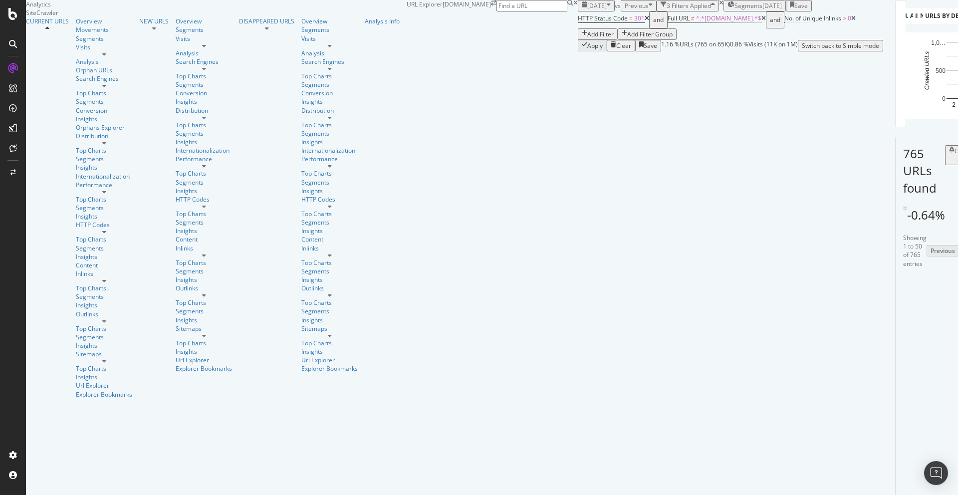
scroll to position [0, 175]
drag, startPoint x: 430, startPoint y: 388, endPoint x: 327, endPoint y: 367, distance: 104.9
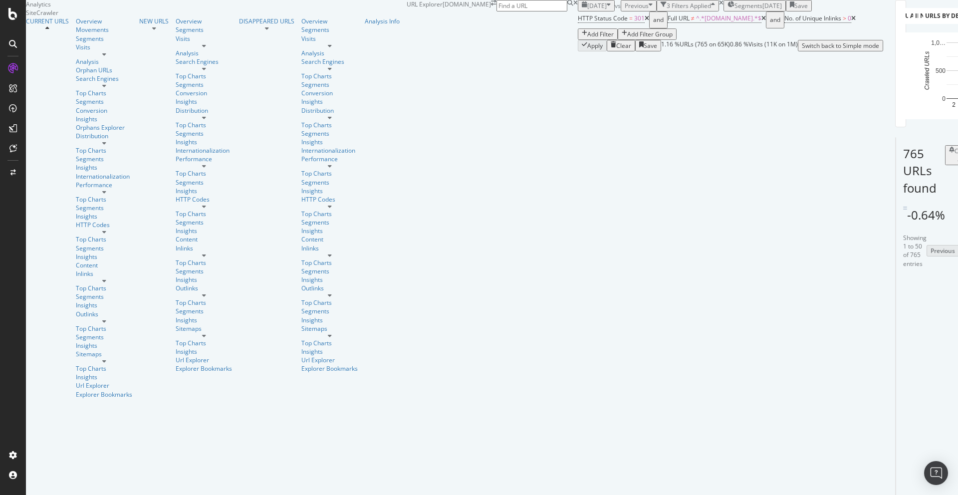
copy link "https://www.autoexpress.co.uk/ford/mondeo/90101/new-ford-mondeo-titanium-estate…"
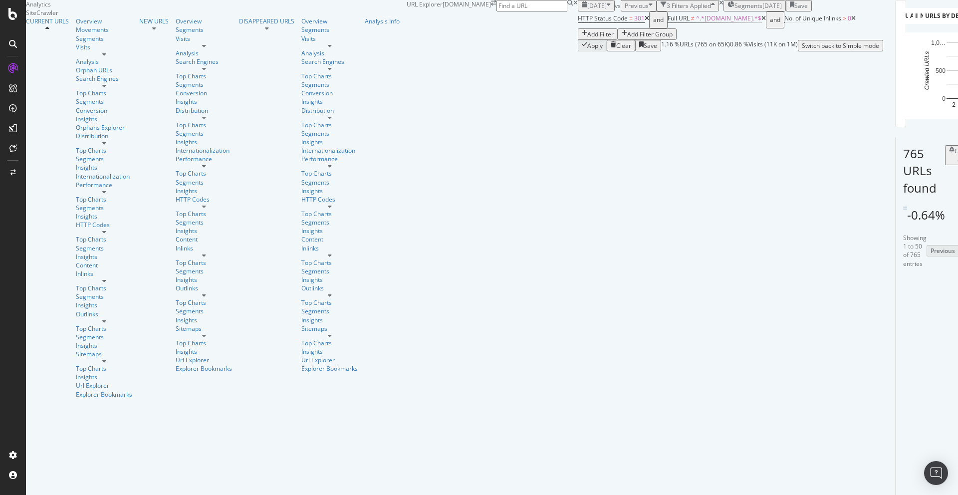
scroll to position [525, 0]
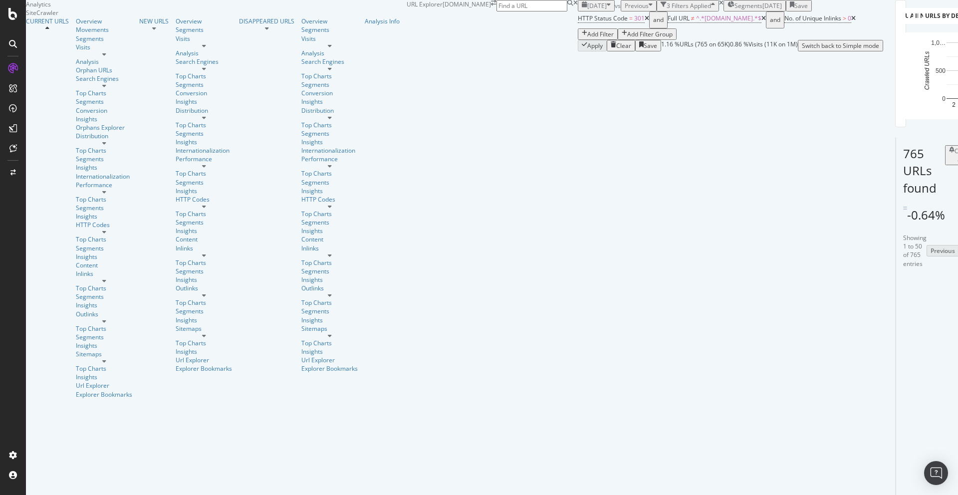
scroll to position [782, 0]
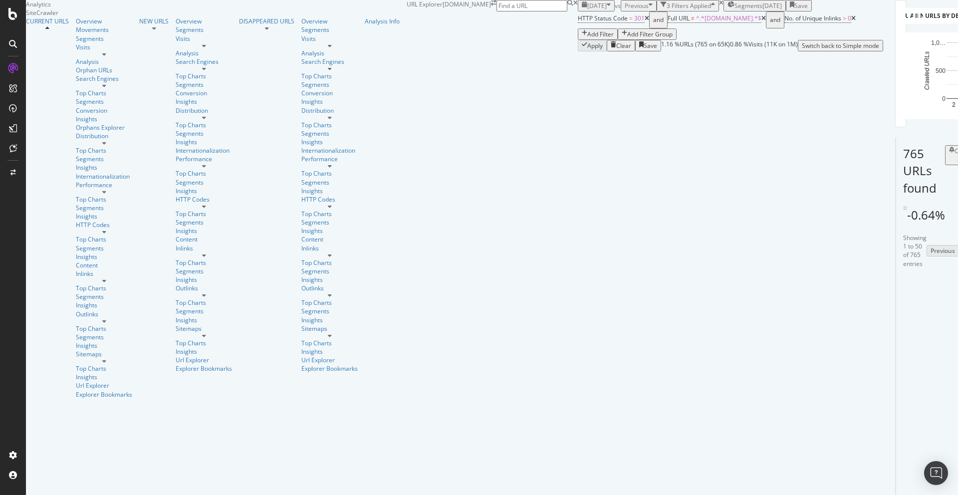
scroll to position [939, 0]
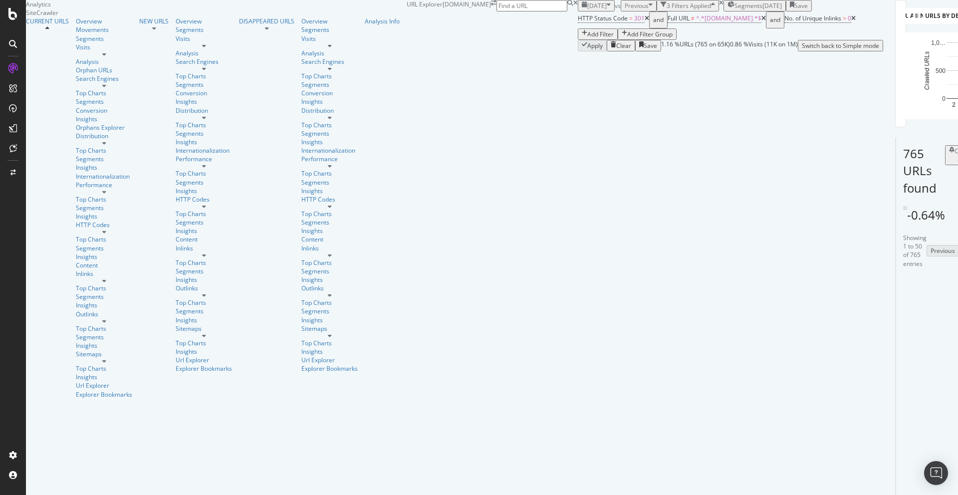
scroll to position [1038, 0]
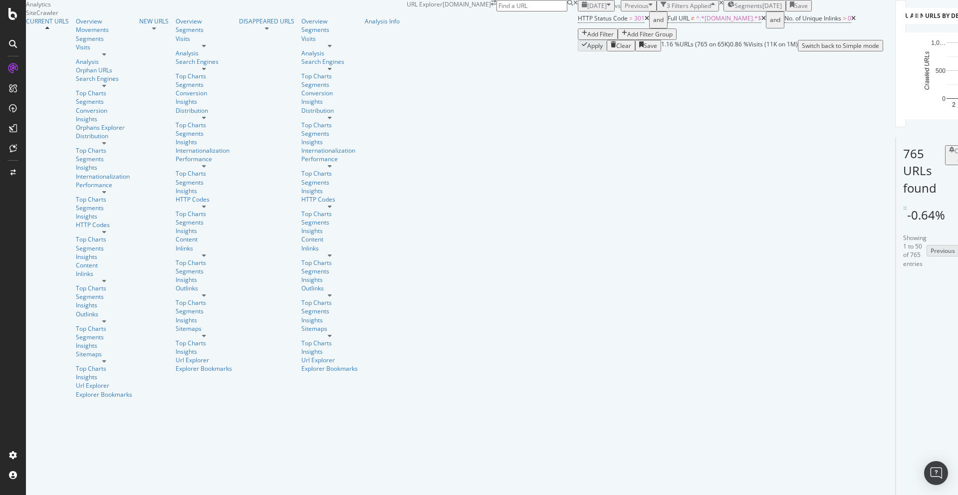
drag, startPoint x: 675, startPoint y: 342, endPoint x: 519, endPoint y: 323, distance: 156.9
copy link "https://www.autoexpress.co.uk/bmw/365521/rotary-bmw-idrive-controller-officiall…"
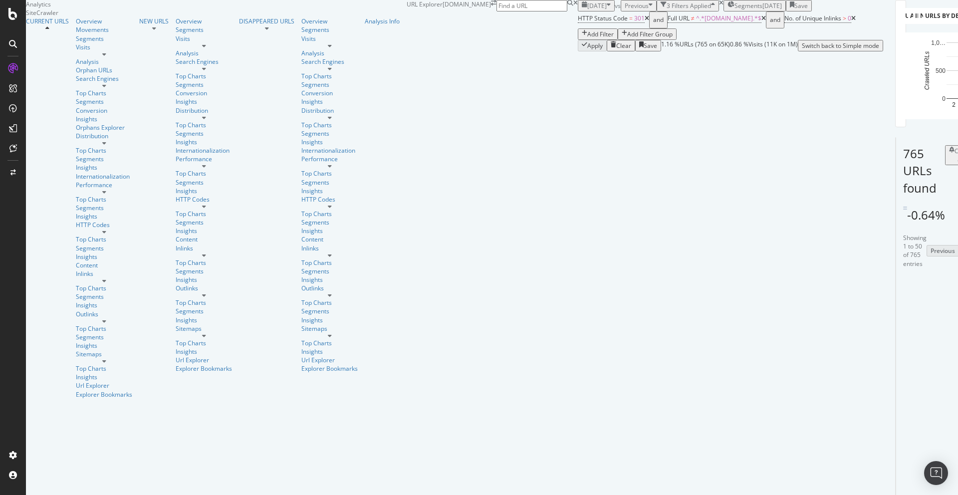
scroll to position [0, 56]
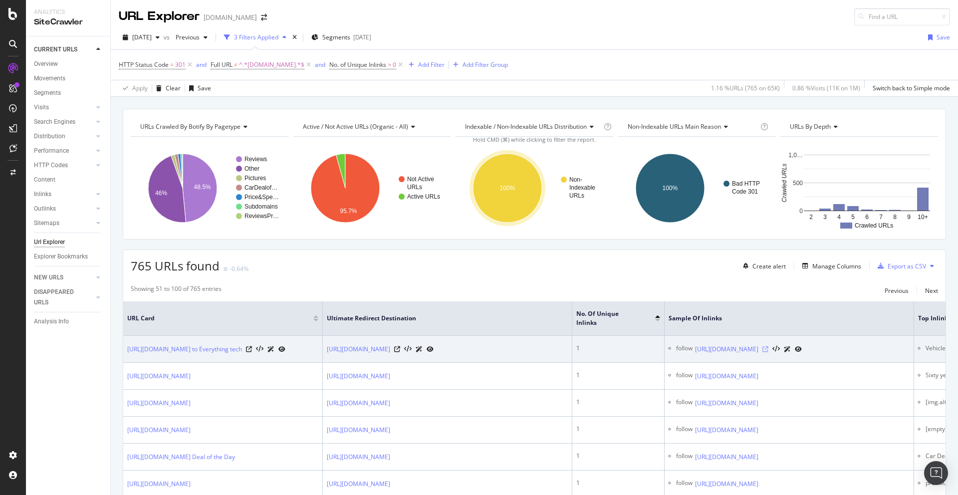
scroll to position [0, 78]
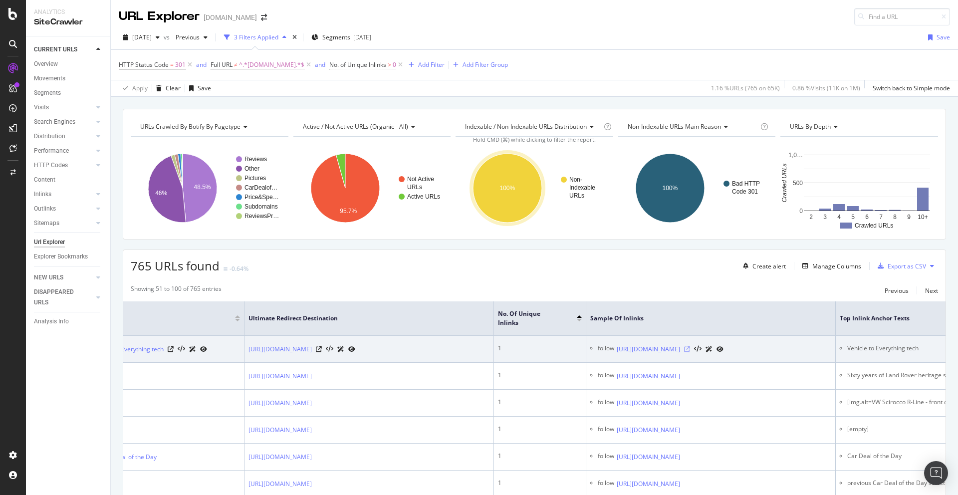
click at [690, 348] on icon at bounding box center [687, 349] width 6 height 6
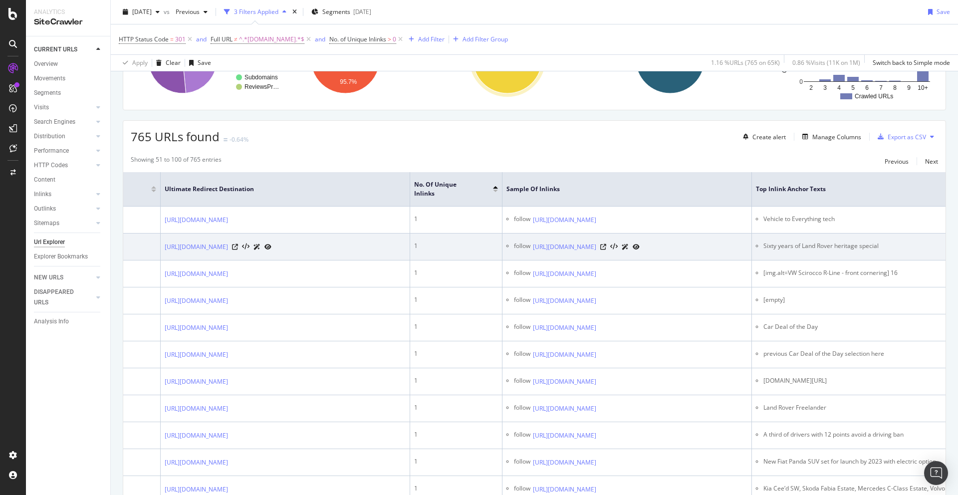
scroll to position [0, 170]
click at [598, 250] on icon at bounding box center [596, 247] width 6 height 6
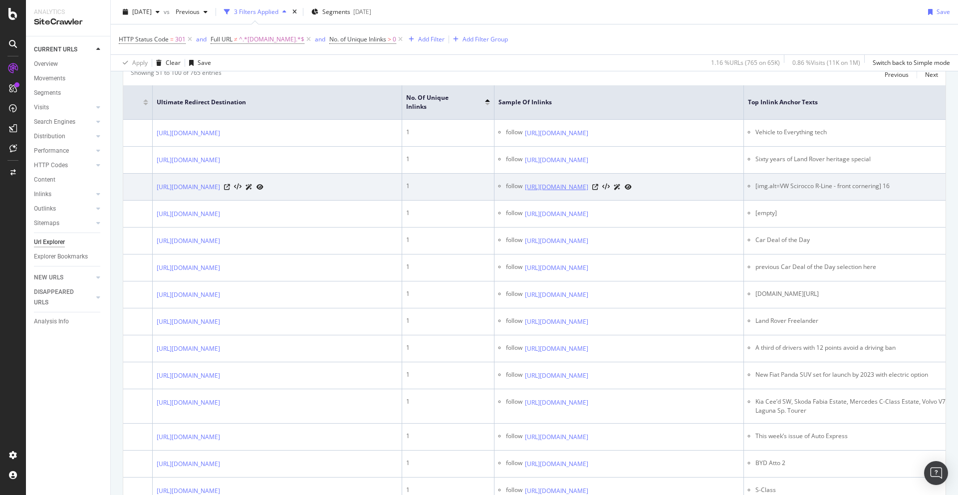
scroll to position [216, 0]
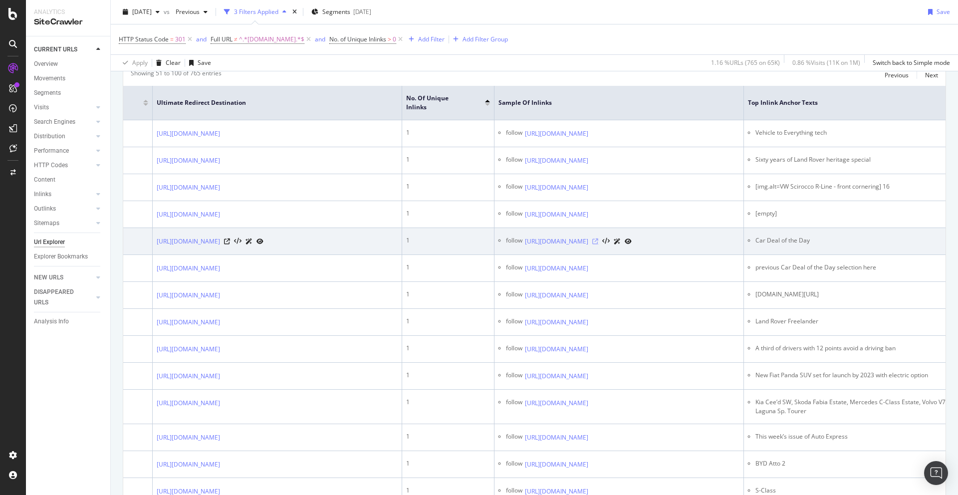
click at [598, 245] on icon at bounding box center [596, 242] width 6 height 6
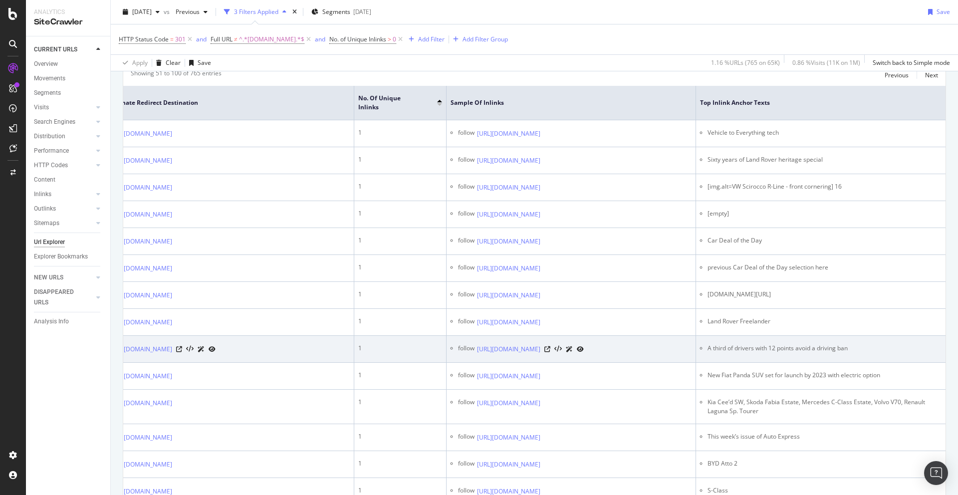
scroll to position [267, 0]
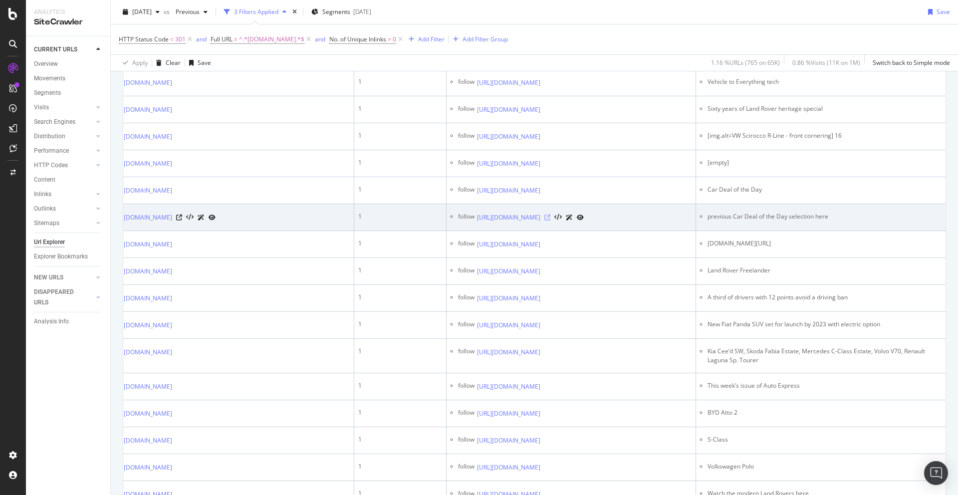
click at [551, 221] on icon at bounding box center [548, 218] width 6 height 6
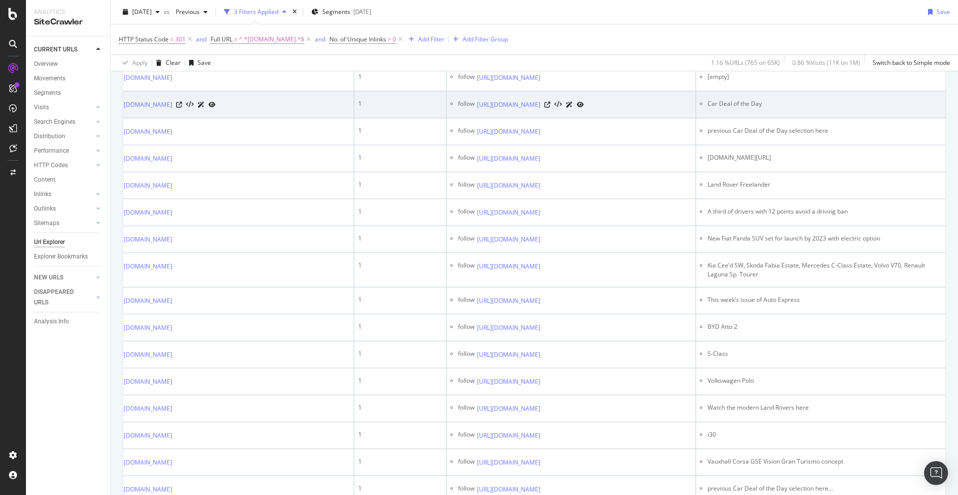
scroll to position [353, 0]
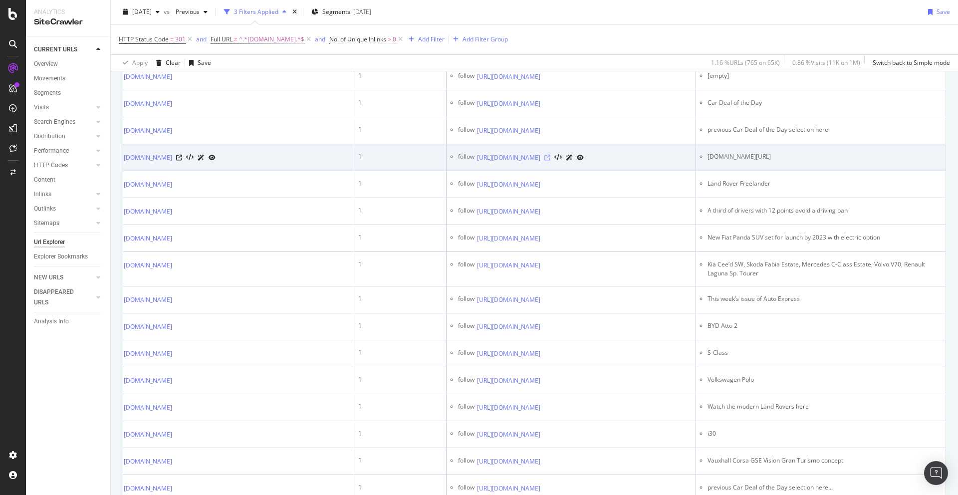
click at [551, 161] on icon at bounding box center [548, 158] width 6 height 6
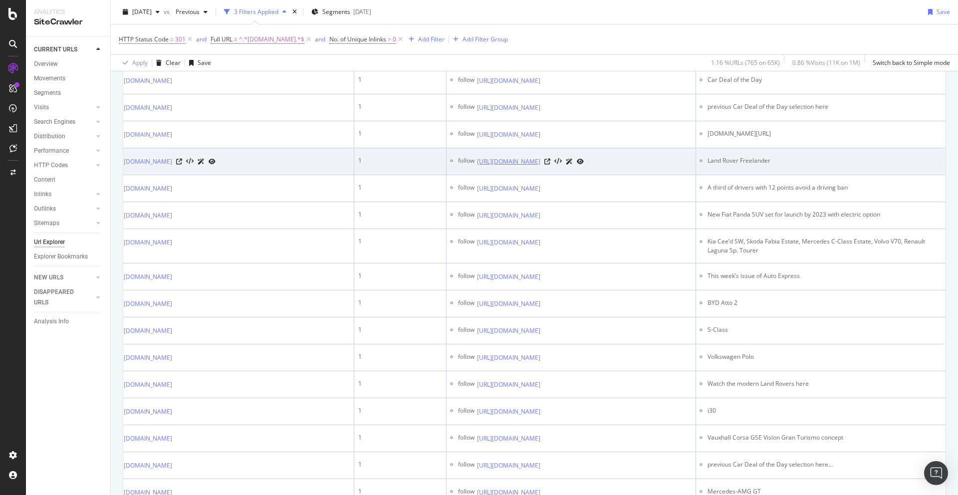
scroll to position [382, 0]
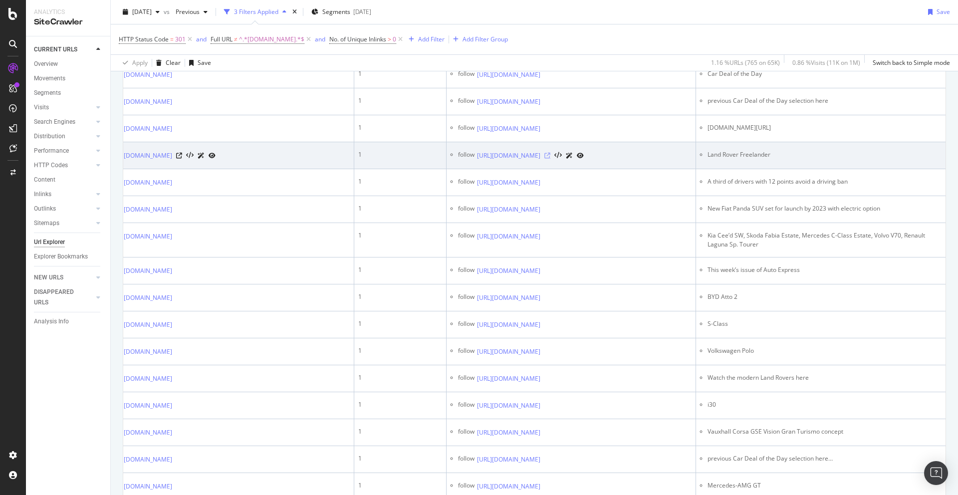
click at [551, 159] on icon at bounding box center [548, 156] width 6 height 6
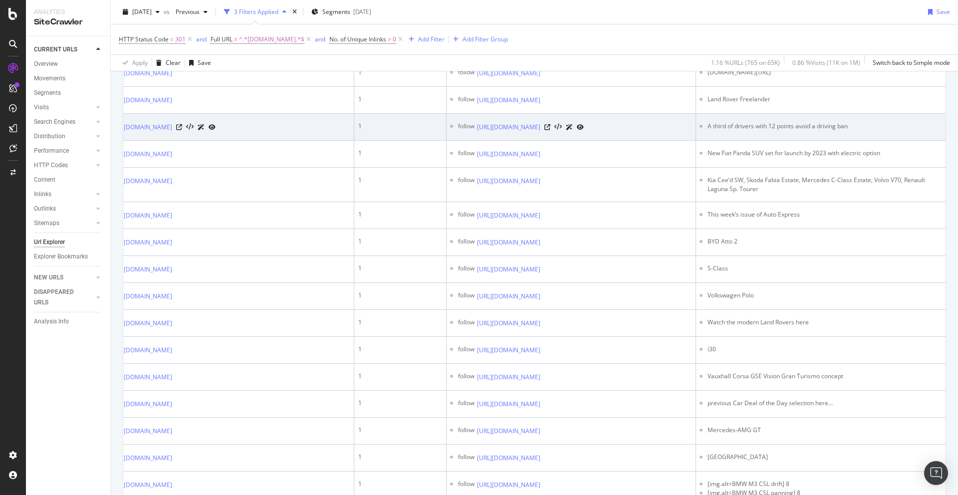
scroll to position [467, 0]
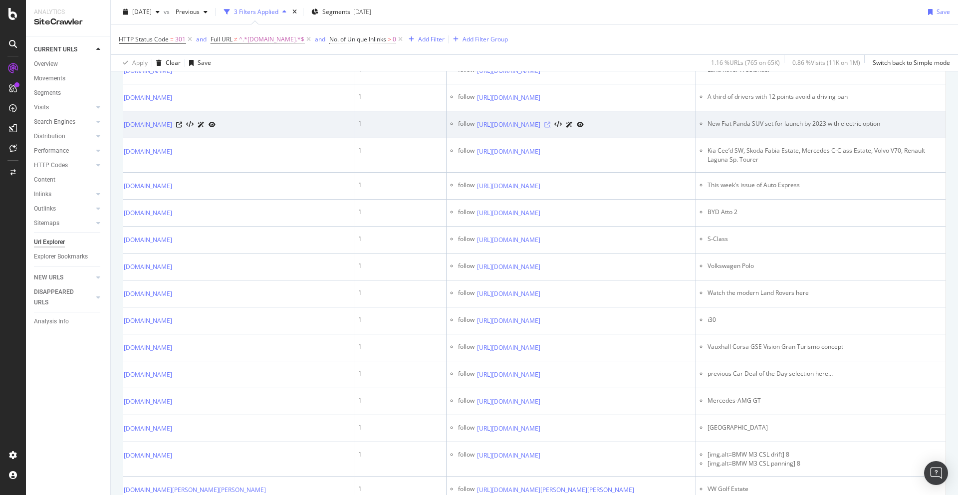
click at [551, 128] on icon at bounding box center [548, 125] width 6 height 6
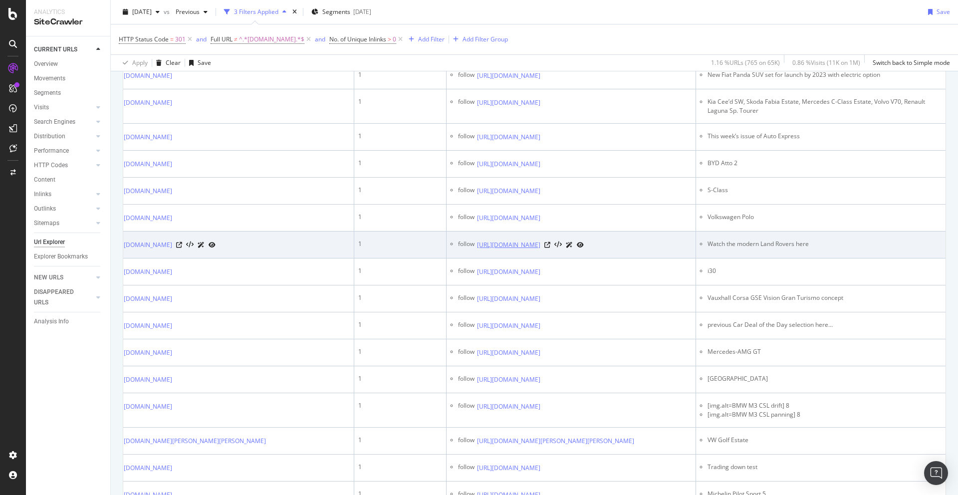
scroll to position [531, 0]
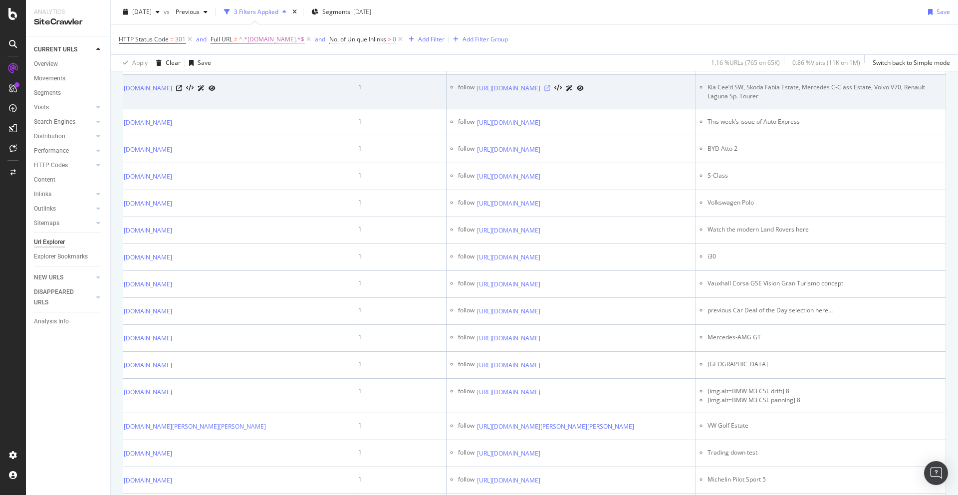
click at [551, 91] on icon at bounding box center [548, 88] width 6 height 6
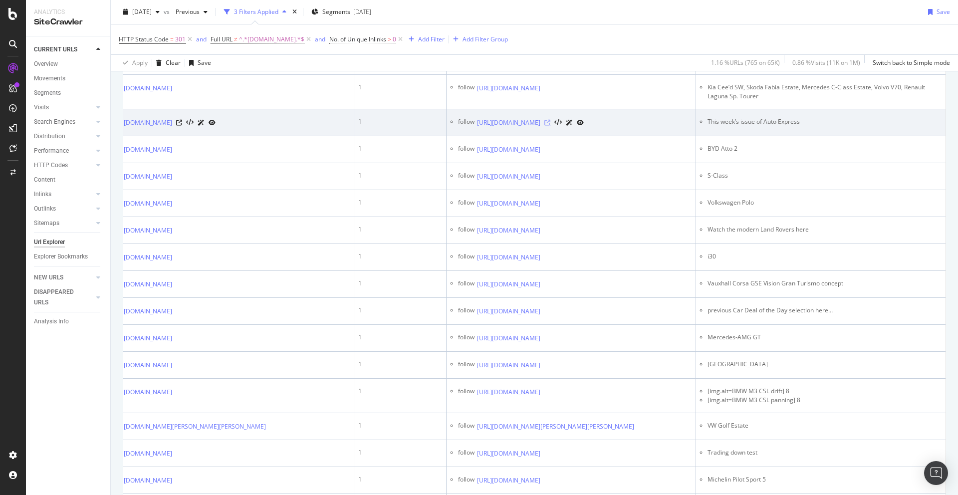
click at [551, 126] on icon at bounding box center [548, 123] width 6 height 6
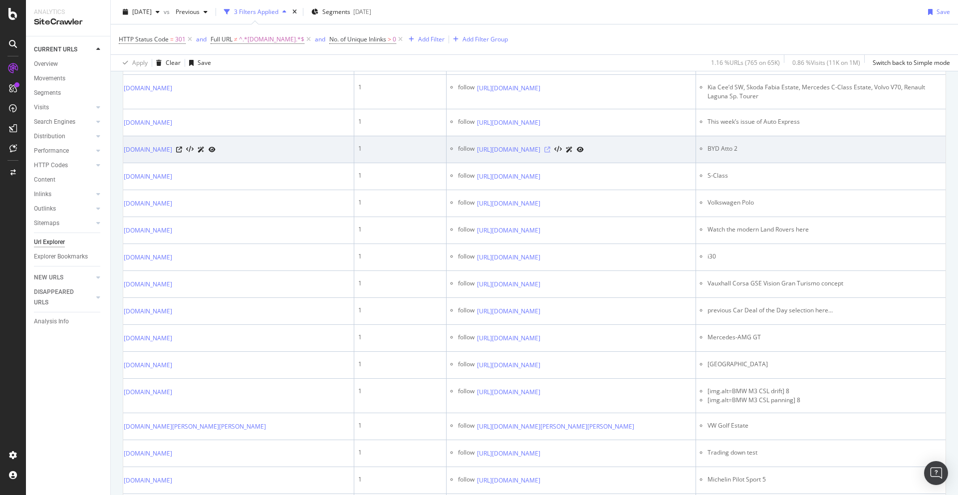
click at [551, 153] on icon at bounding box center [548, 150] width 6 height 6
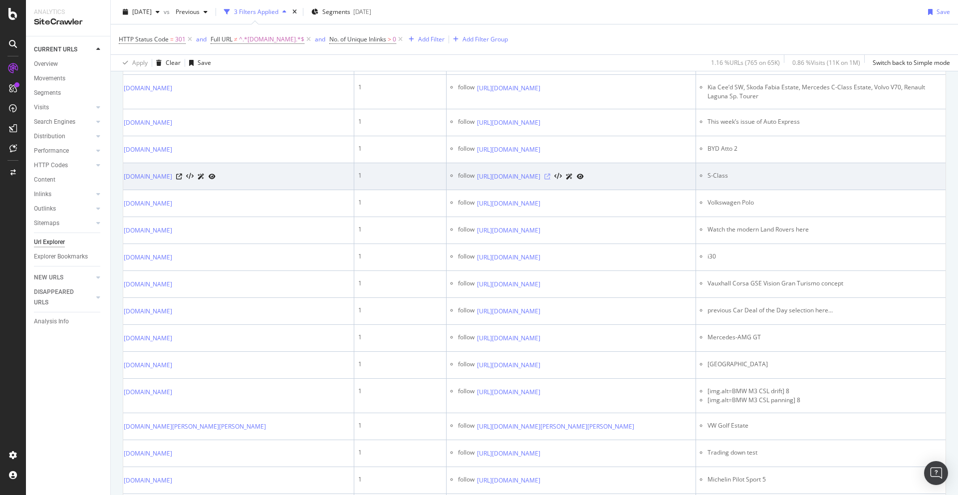
click at [551, 180] on icon at bounding box center [548, 177] width 6 height 6
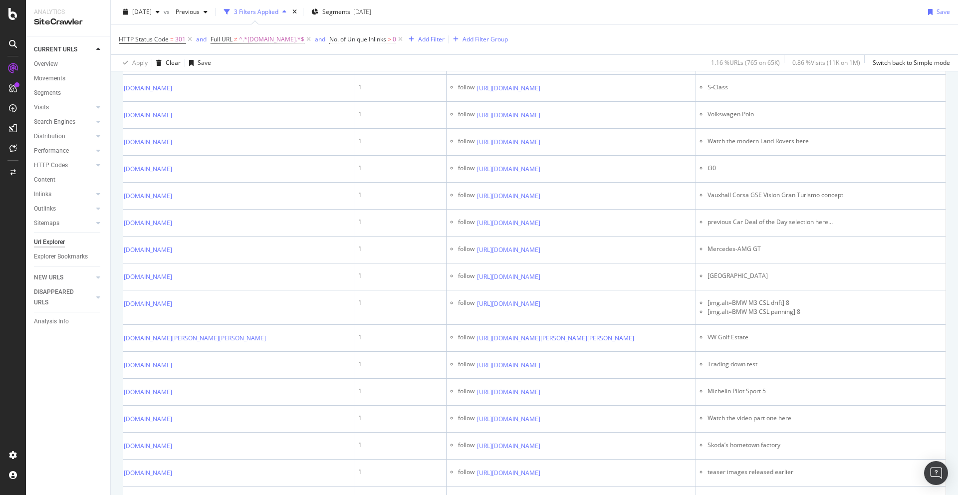
scroll to position [630, 0]
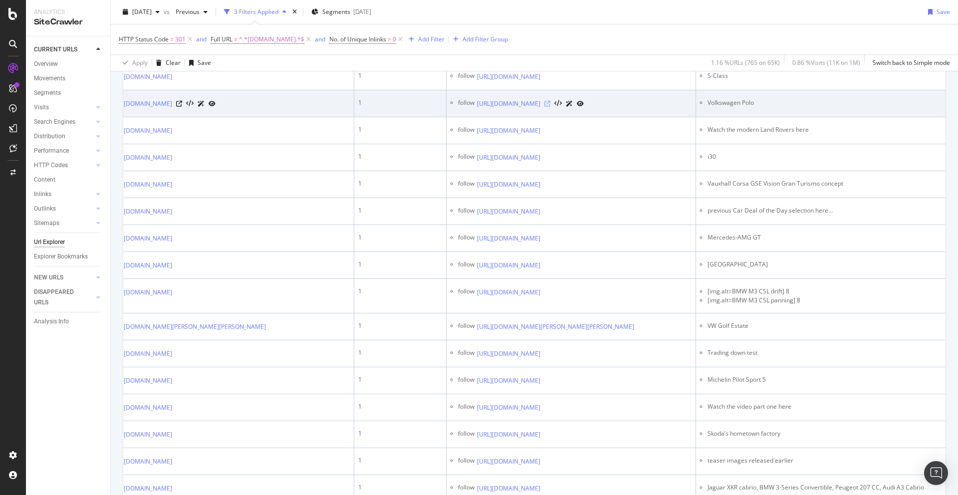
click at [551, 107] on icon at bounding box center [548, 104] width 6 height 6
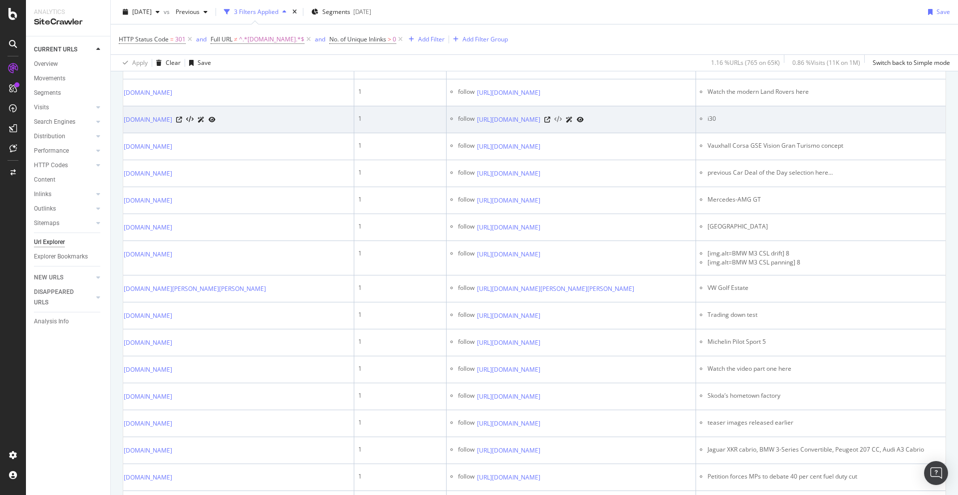
scroll to position [711, 0]
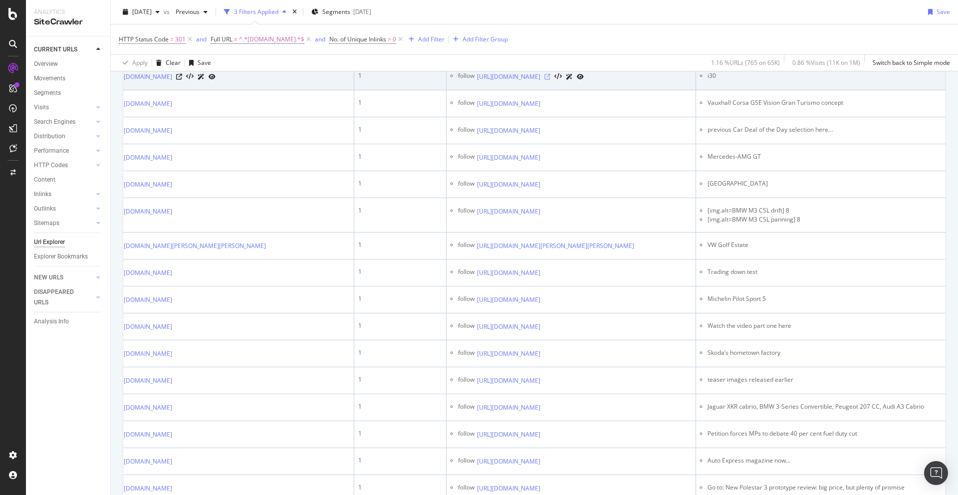
click at [551, 80] on icon at bounding box center [548, 77] width 6 height 6
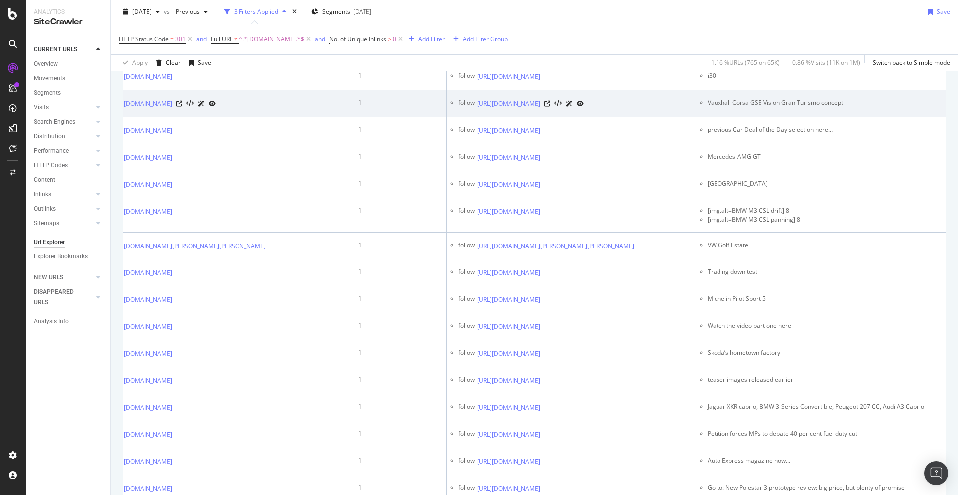
click at [652, 117] on td "follow https://www.autoexpress.co.uk/cupra/367384/major-new-cupra-show-car-unco…" at bounding box center [572, 103] width 250 height 27
click at [551, 107] on icon at bounding box center [548, 104] width 6 height 6
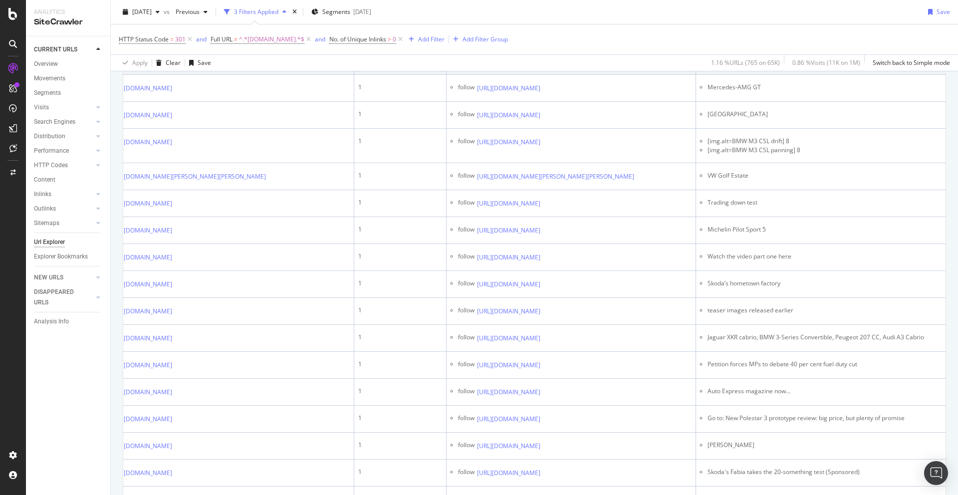
scroll to position [782, 0]
click at [551, 63] on icon at bounding box center [548, 60] width 6 height 6
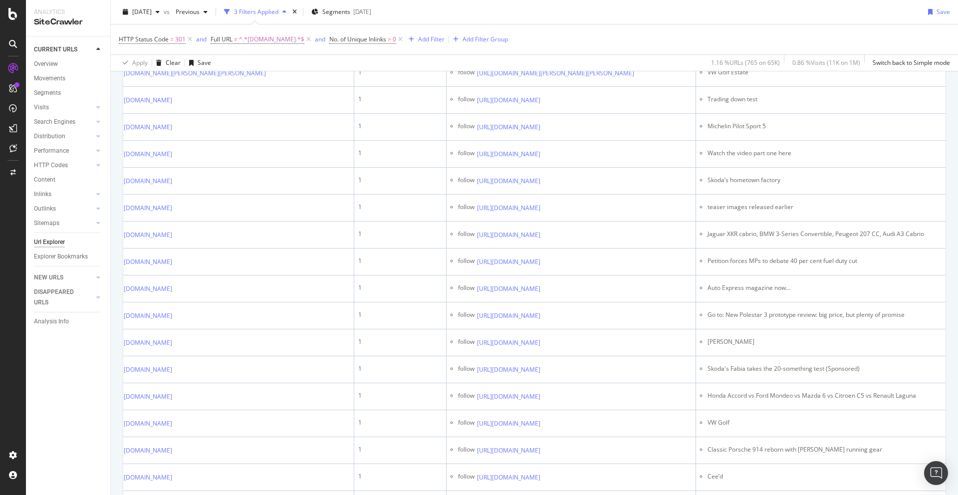
click at [551, 15] on icon at bounding box center [548, 12] width 6 height 6
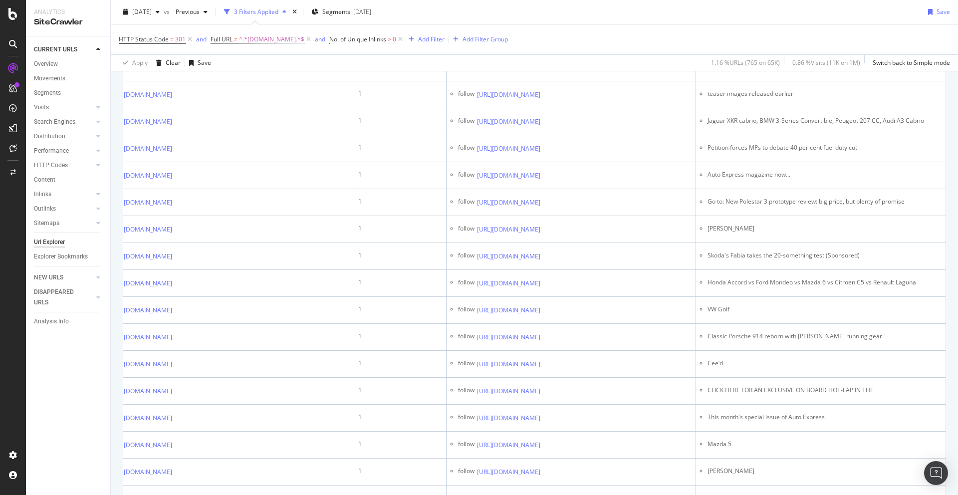
scroll to position [1002, 0]
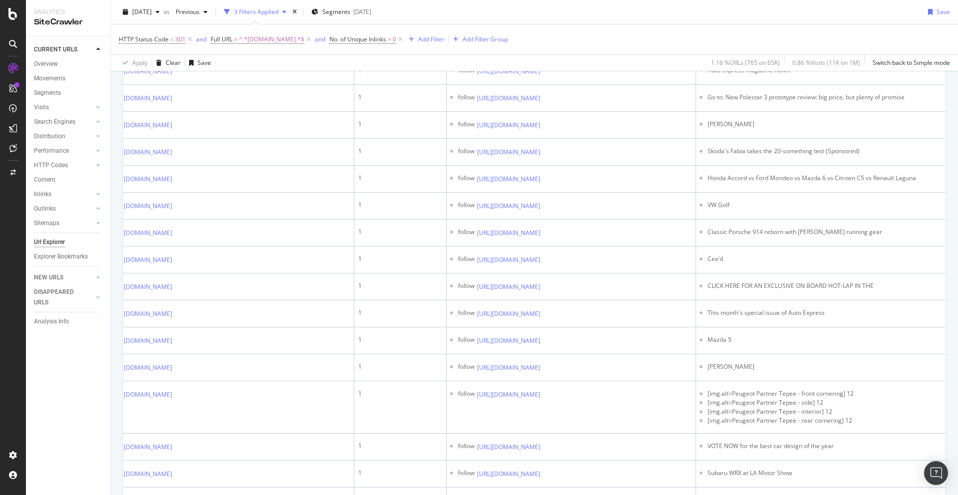
scroll to position [1104, 0]
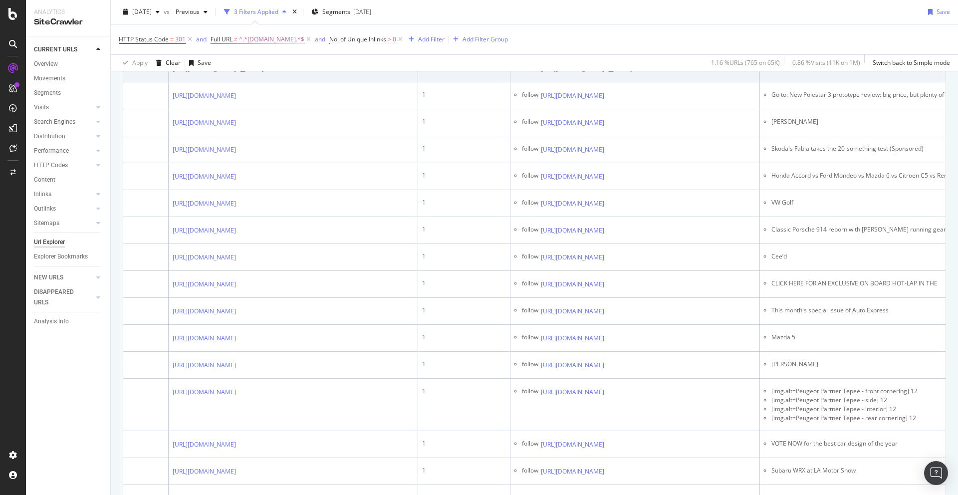
scroll to position [0, 218]
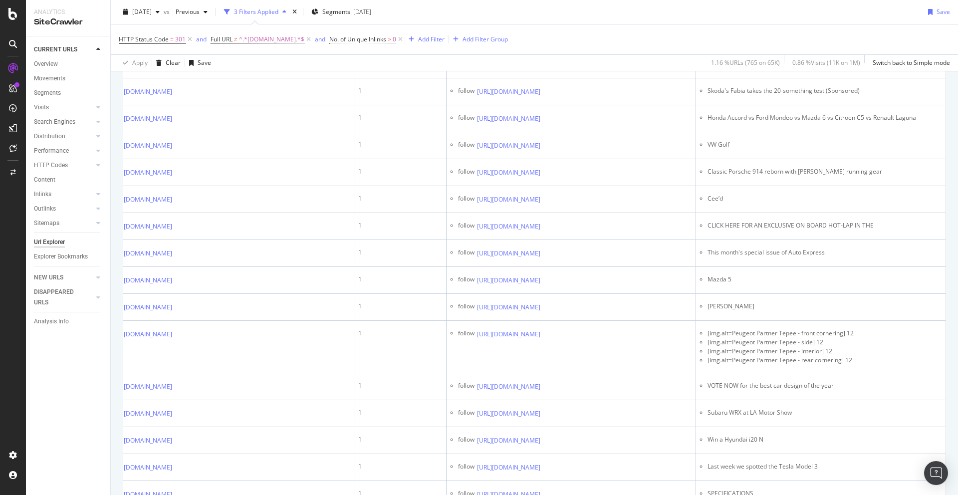
scroll to position [1164, 0]
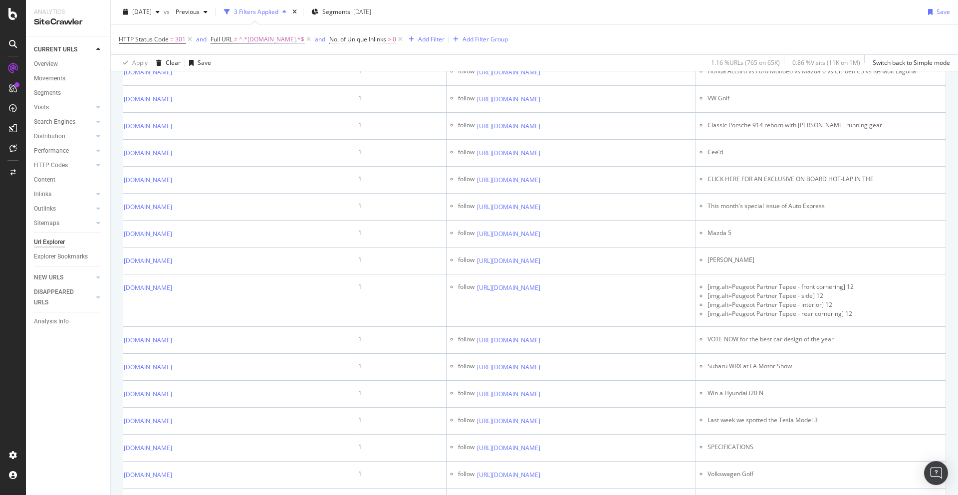
scroll to position [1209, 0]
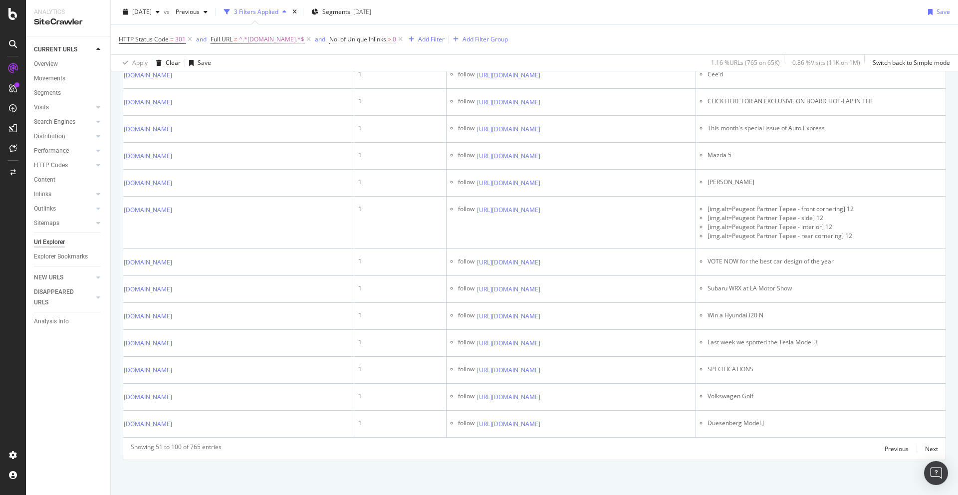
scroll to position [1487, 0]
click at [551, 24] on icon at bounding box center [548, 21] width 6 height 6
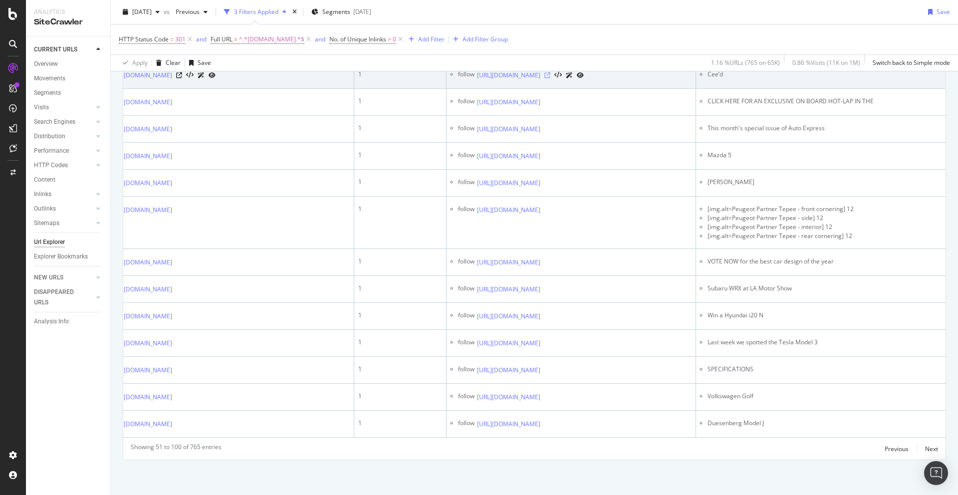
click at [551, 78] on icon at bounding box center [548, 75] width 6 height 6
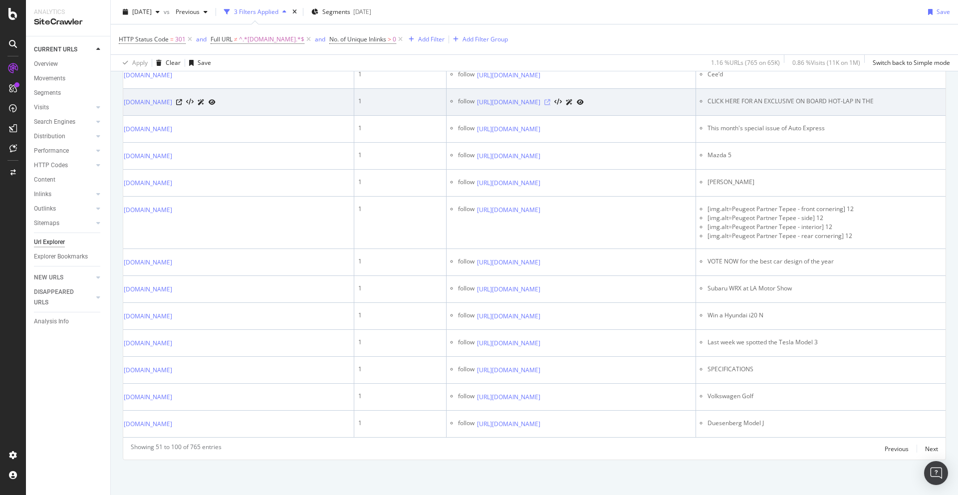
click at [551, 105] on icon at bounding box center [548, 102] width 6 height 6
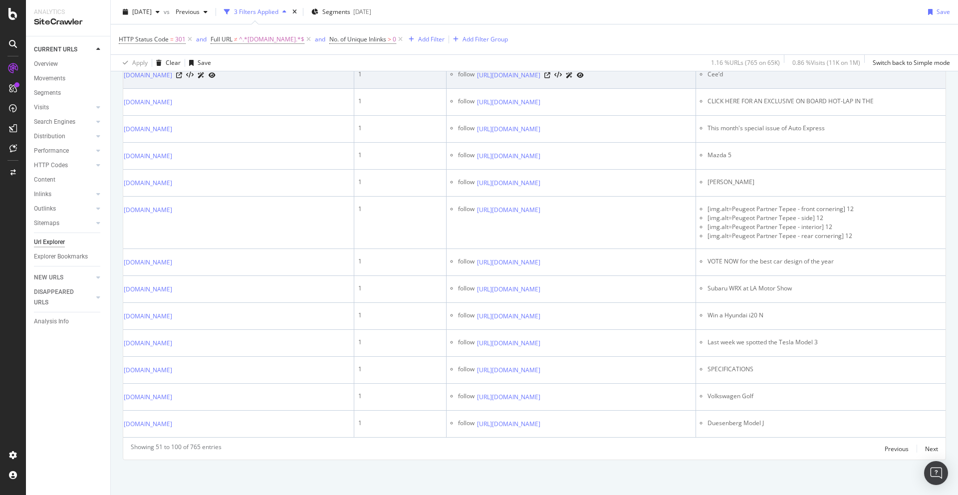
scroll to position [1648, 0]
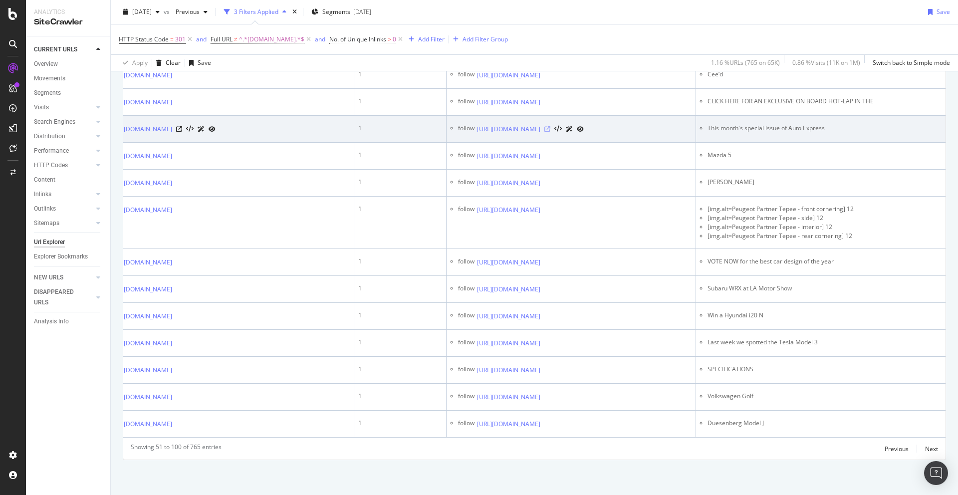
click at [551, 132] on icon at bounding box center [548, 129] width 6 height 6
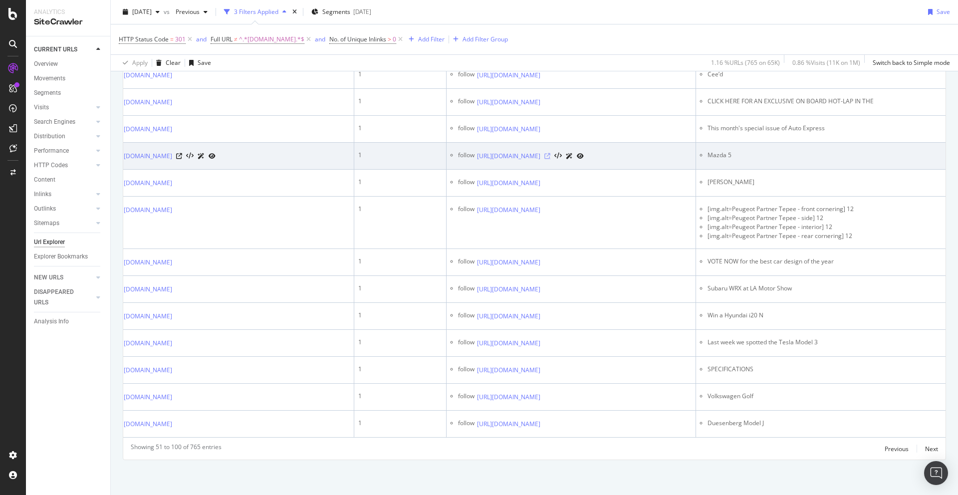
click at [551, 159] on icon at bounding box center [548, 156] width 6 height 6
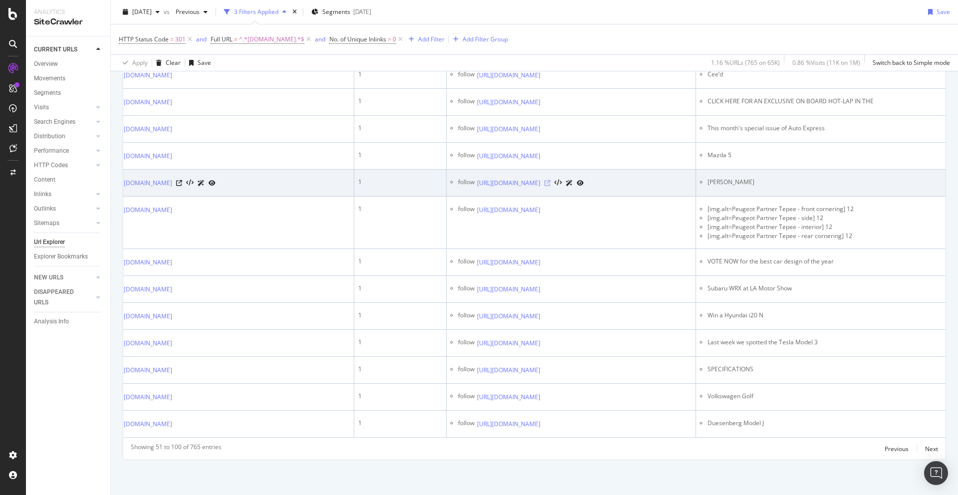
click at [551, 186] on icon at bounding box center [548, 183] width 6 height 6
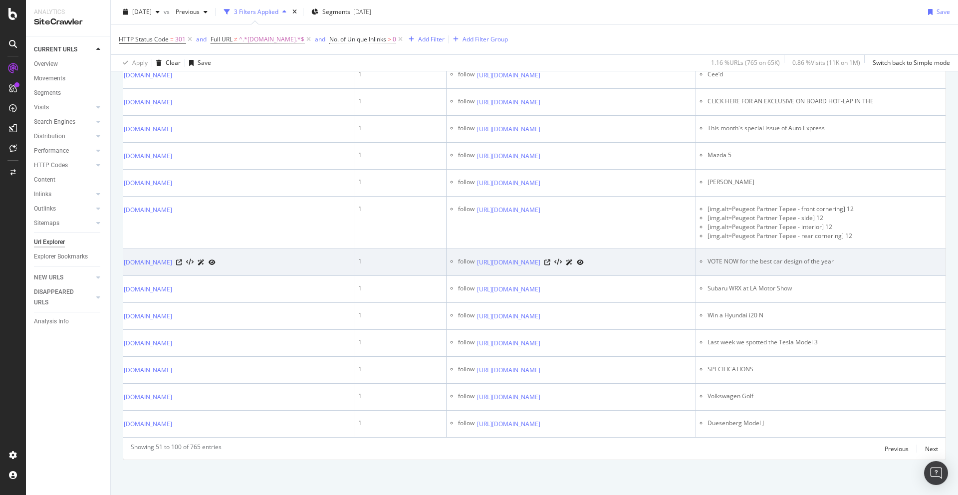
scroll to position [1860, 0]
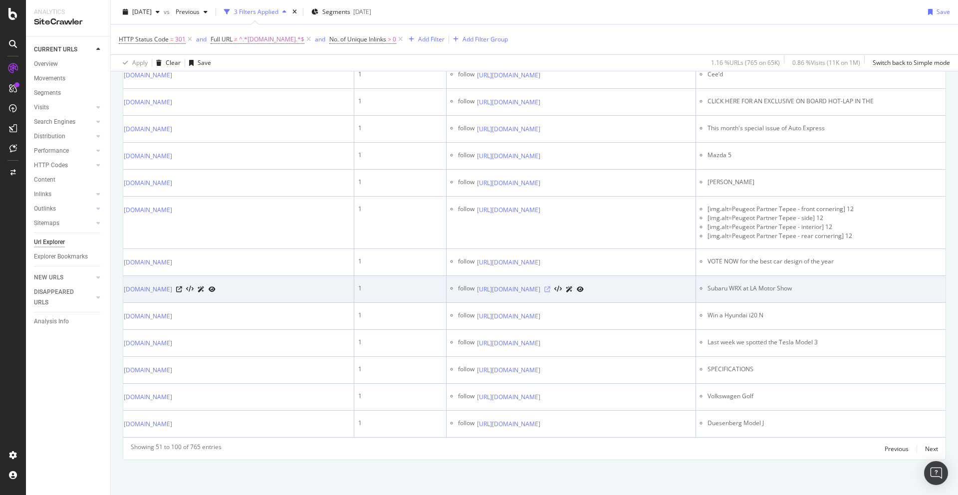
click at [551, 287] on icon at bounding box center [548, 290] width 6 height 6
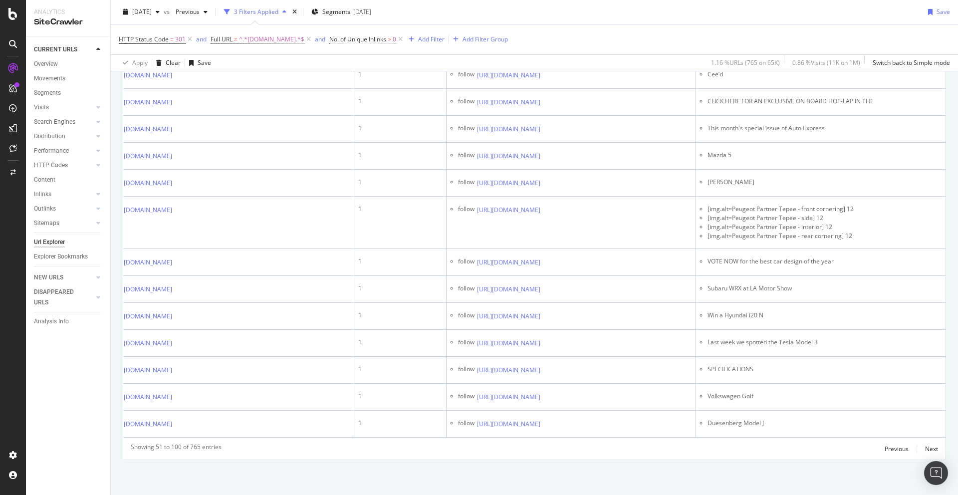
scroll to position [1908, 0]
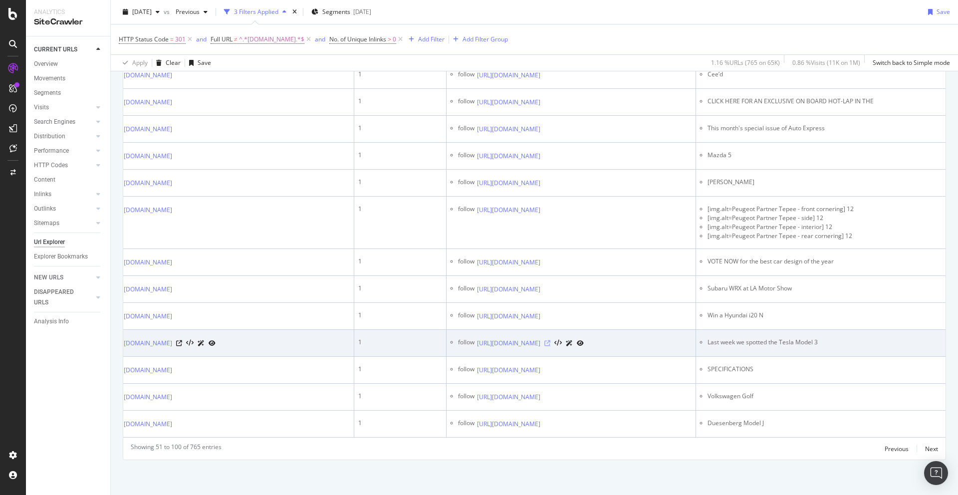
click at [551, 340] on icon at bounding box center [548, 343] width 6 height 6
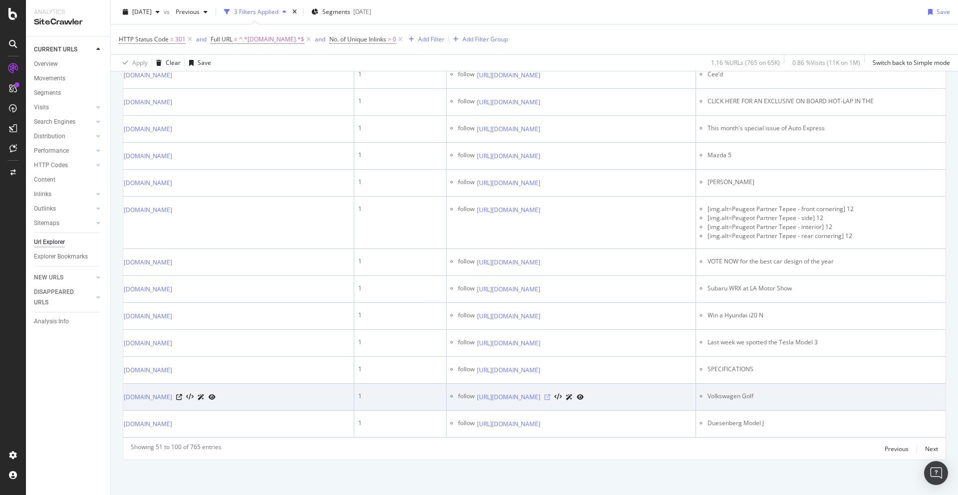
click at [551, 394] on icon at bounding box center [548, 397] width 6 height 6
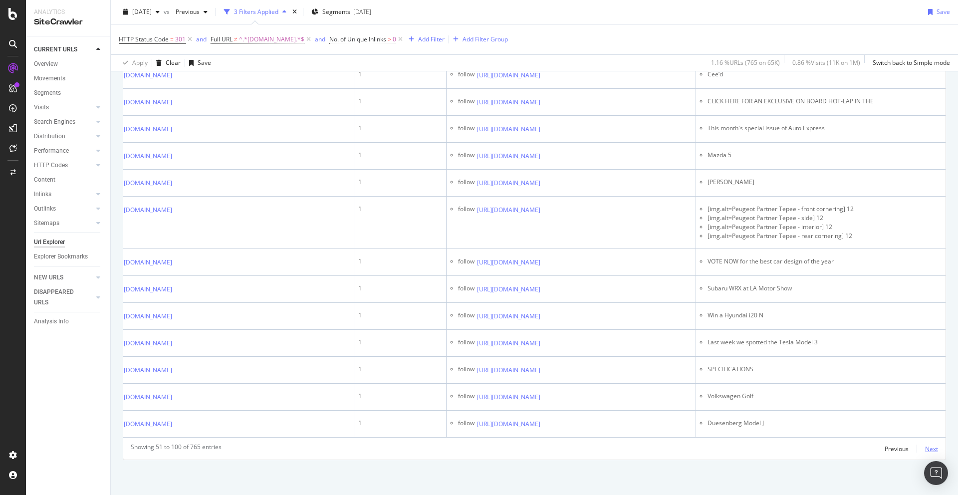
click at [930, 448] on div "Next" at bounding box center [931, 449] width 13 height 8
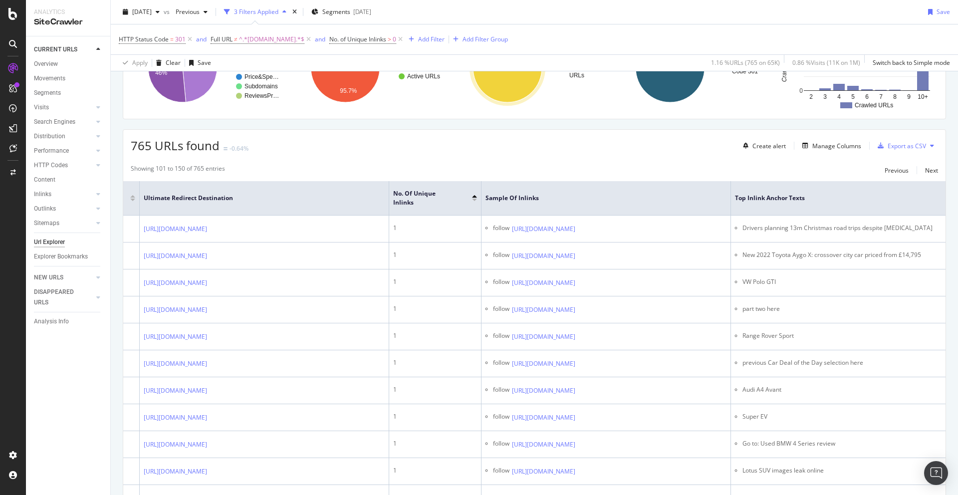
scroll to position [0, 218]
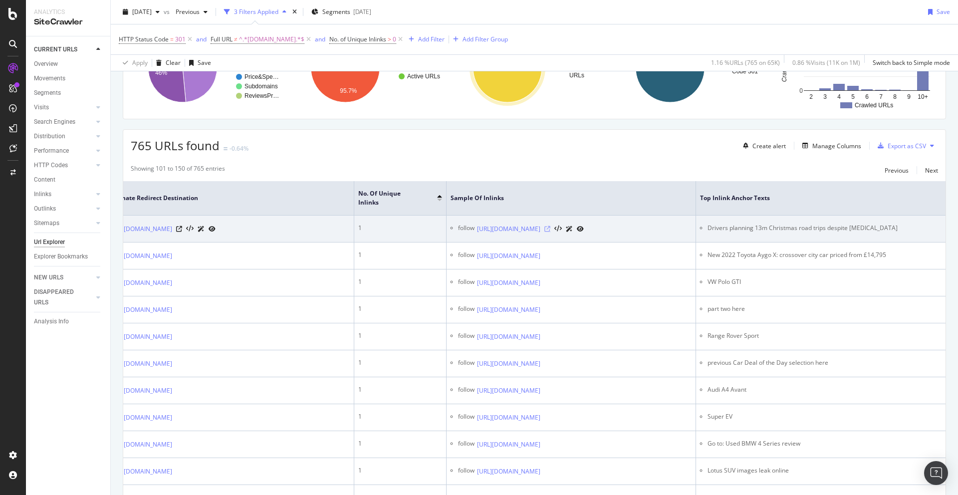
click at [551, 226] on icon at bounding box center [548, 229] width 6 height 6
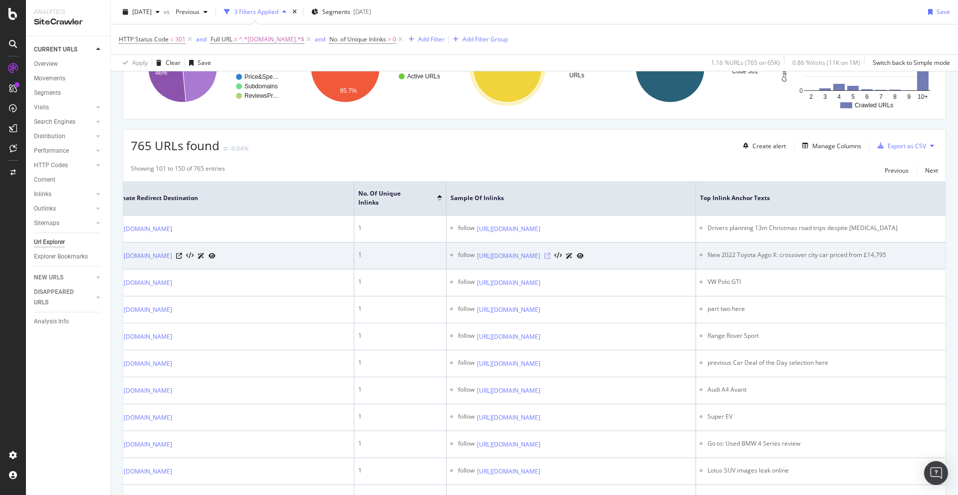
click at [551, 259] on icon at bounding box center [548, 256] width 6 height 6
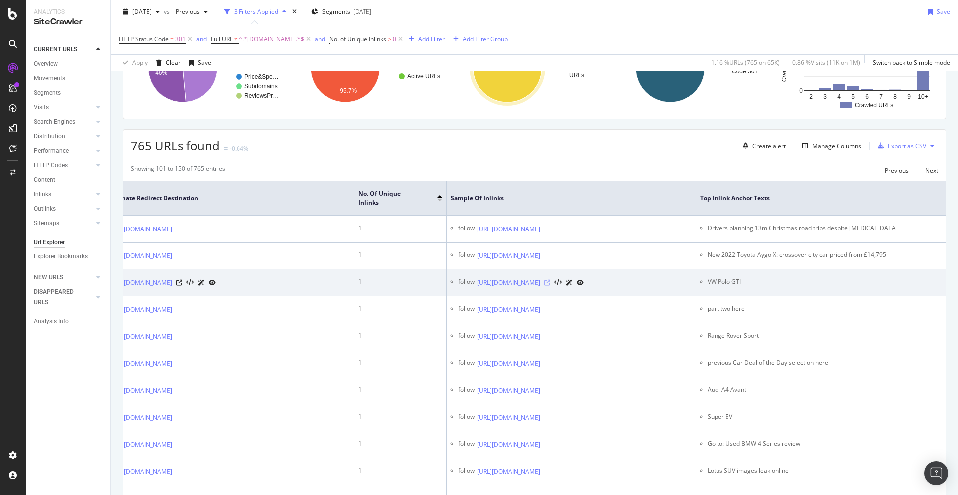
click at [551, 286] on icon at bounding box center [548, 283] width 6 height 6
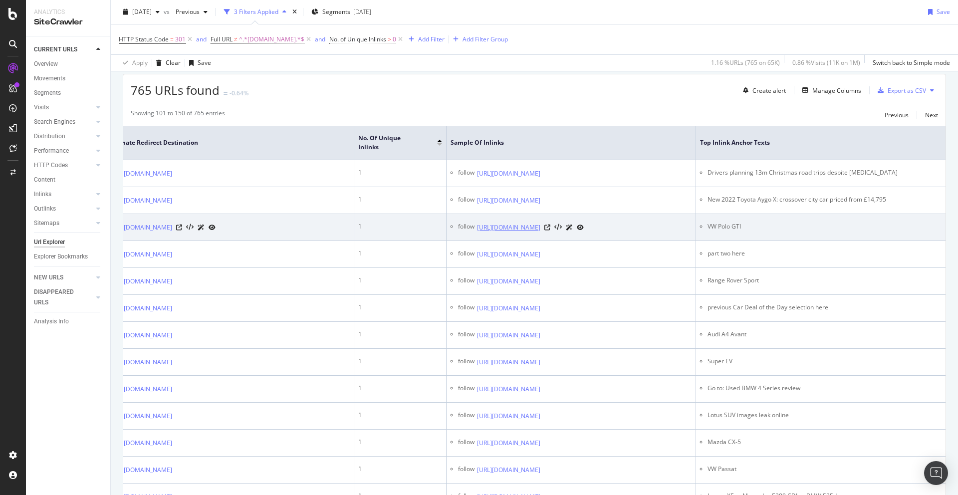
scroll to position [177, 0]
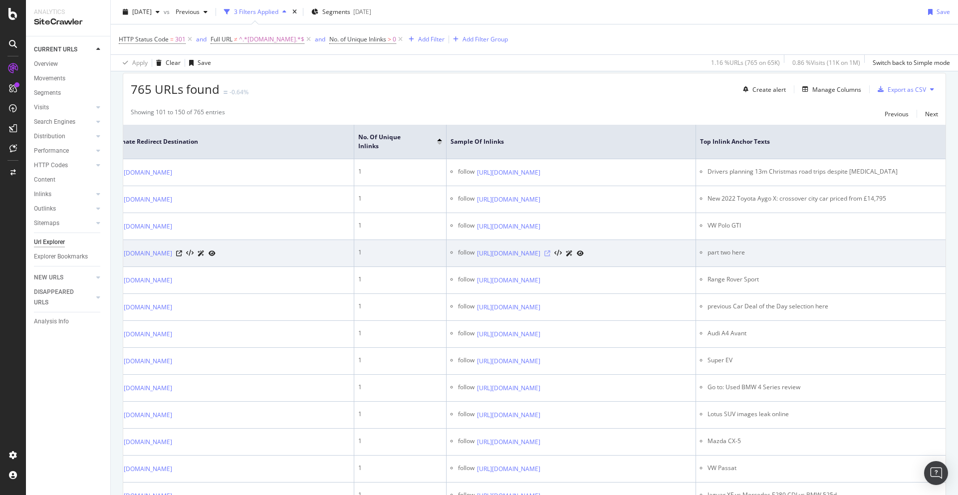
click at [551, 257] on icon at bounding box center [548, 254] width 6 height 6
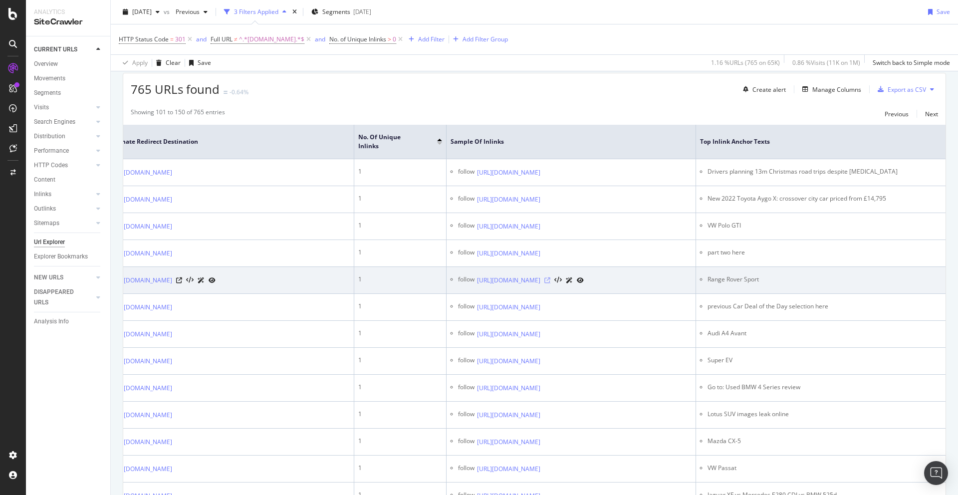
click at [551, 284] on icon at bounding box center [548, 281] width 6 height 6
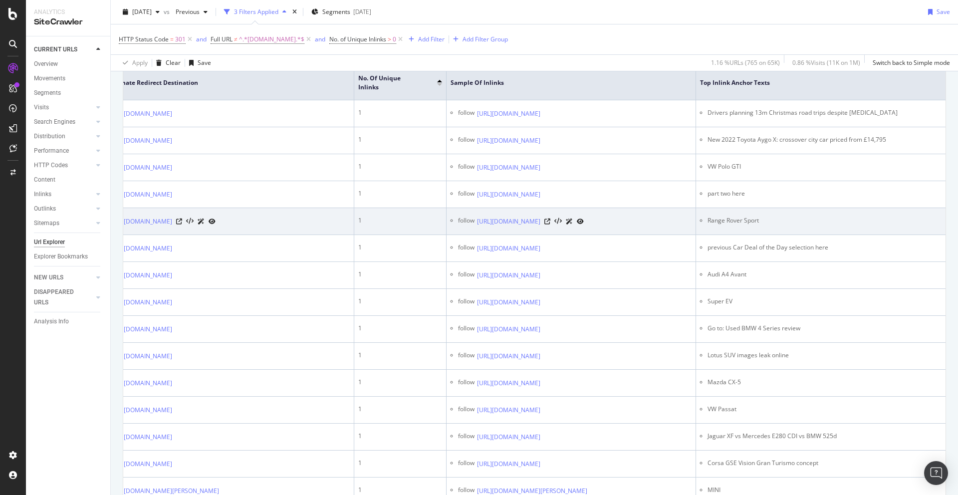
scroll to position [236, 0]
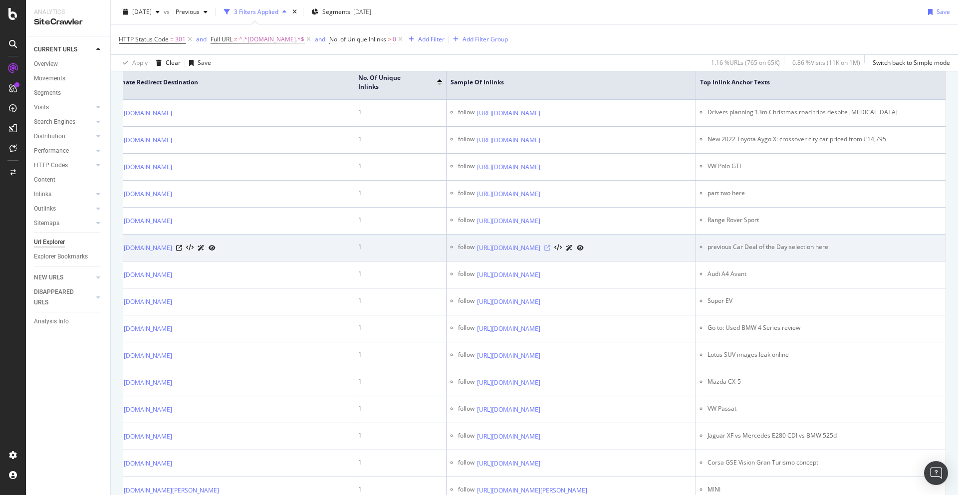
click at [551, 251] on icon at bounding box center [548, 248] width 6 height 6
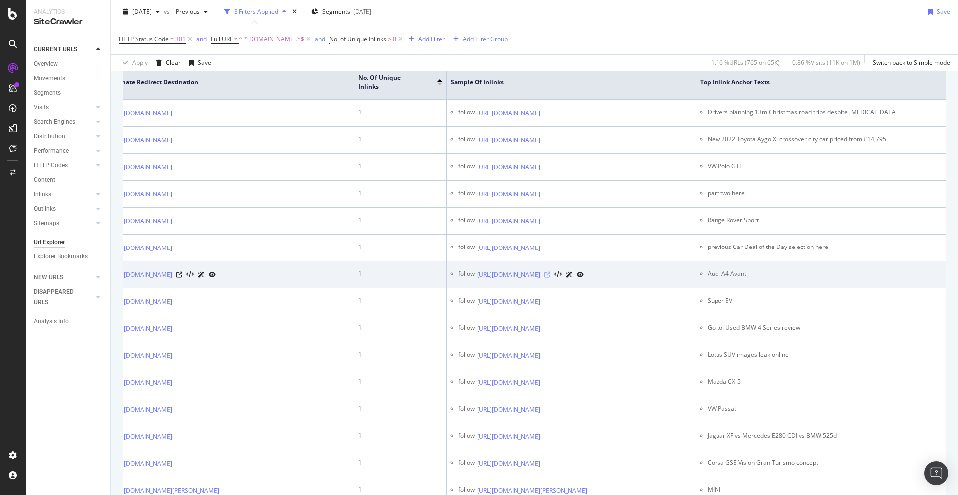
click at [551, 278] on icon at bounding box center [548, 275] width 6 height 6
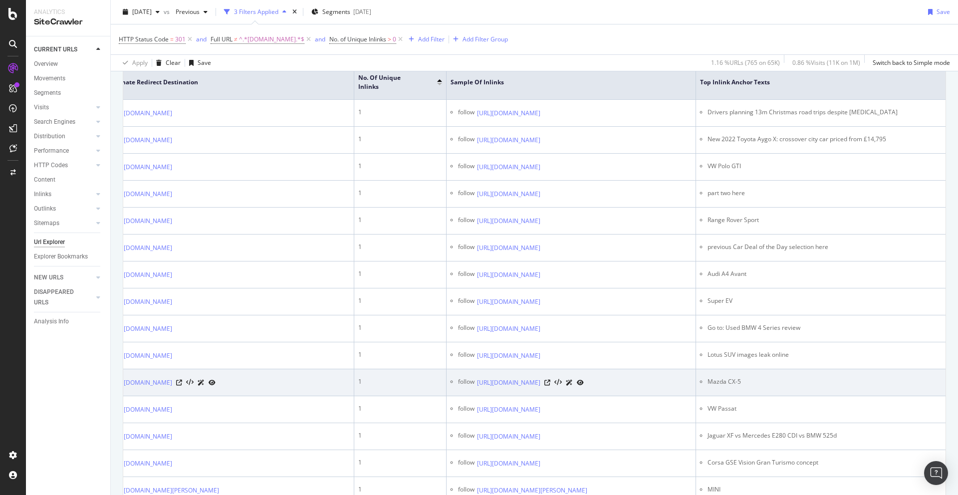
scroll to position [304, 0]
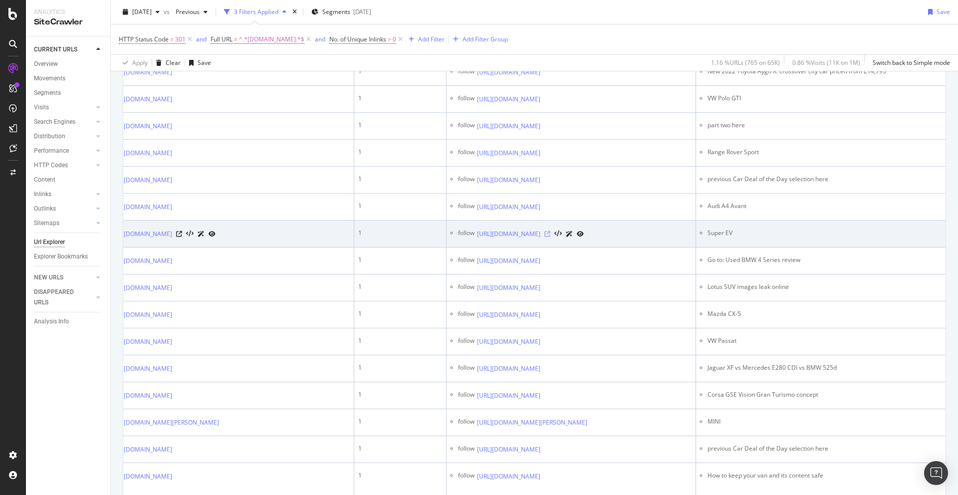
click at [551, 237] on icon at bounding box center [548, 234] width 6 height 6
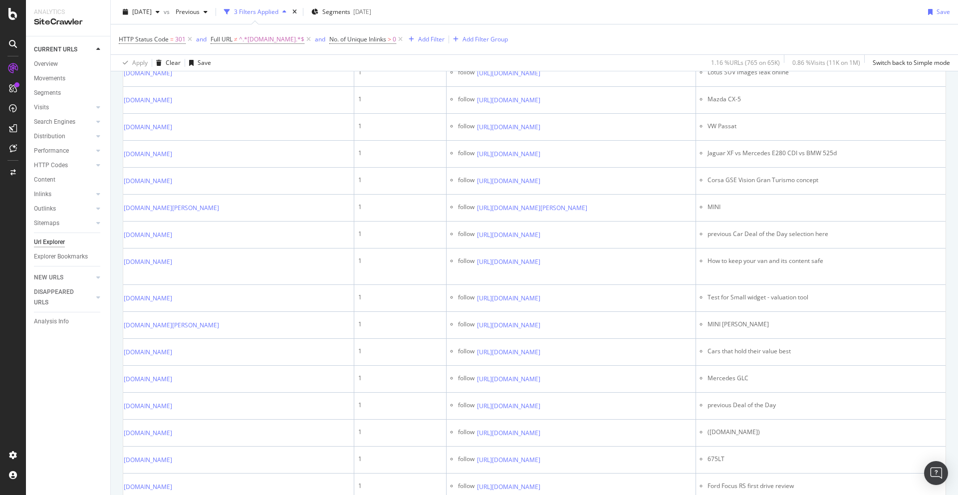
scroll to position [519, 0]
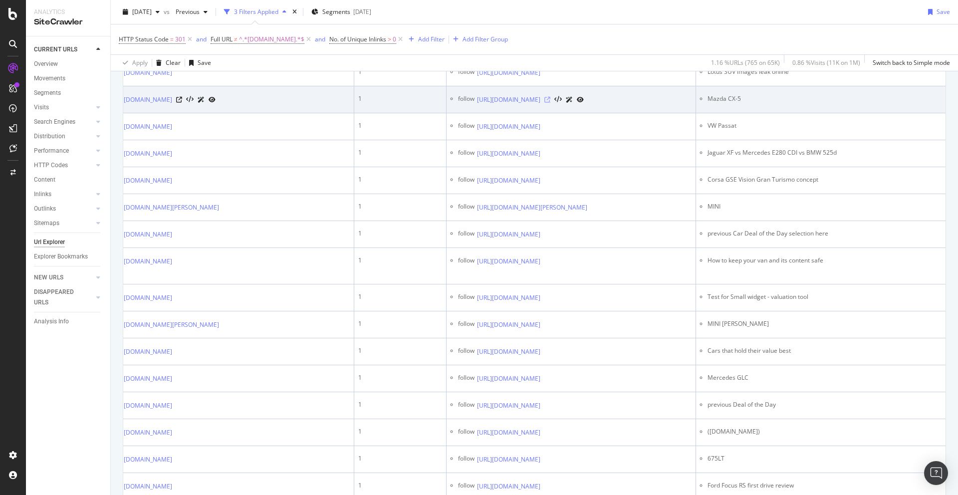
click at [551, 103] on icon at bounding box center [548, 100] width 6 height 6
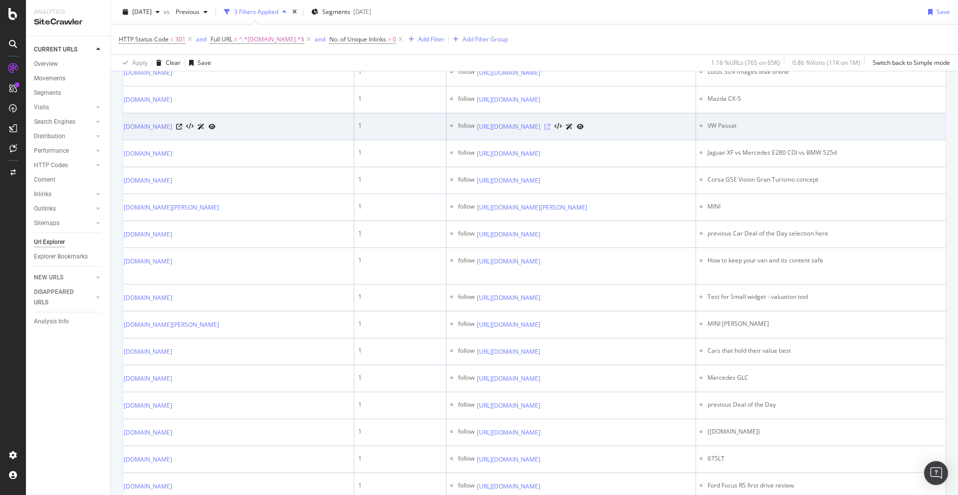
click at [551, 130] on icon at bounding box center [548, 127] width 6 height 6
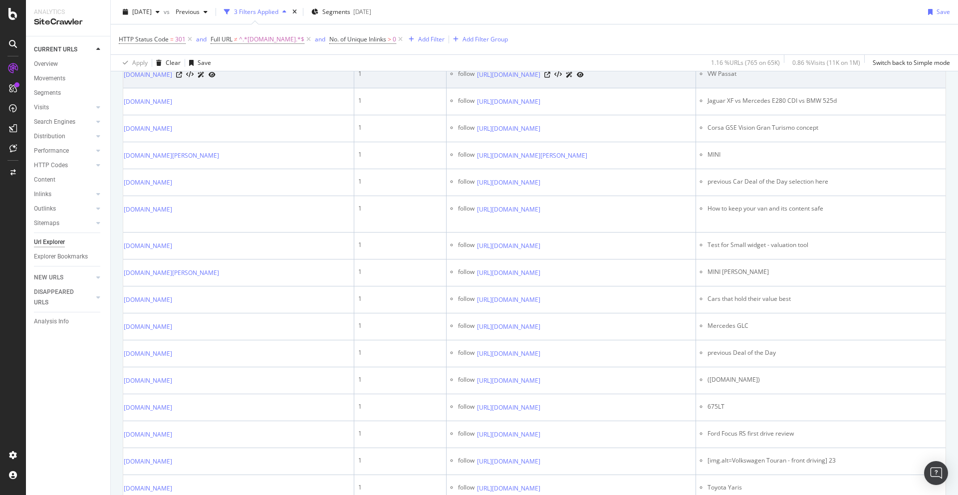
scroll to position [572, 0]
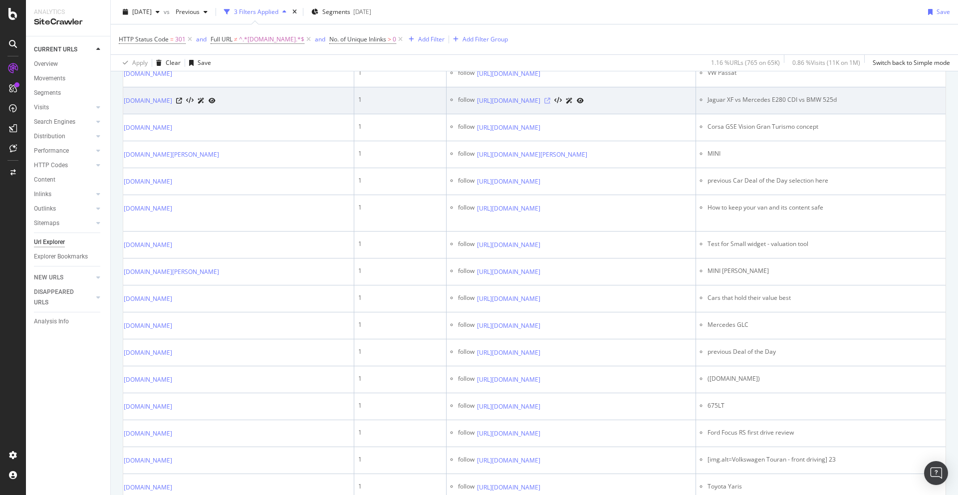
click at [551, 104] on icon at bounding box center [548, 101] width 6 height 6
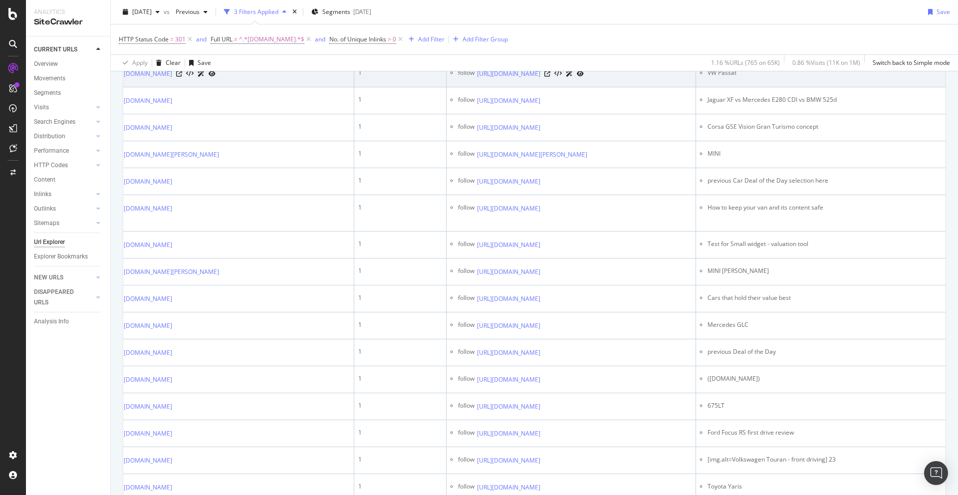
scroll to position [625, 0]
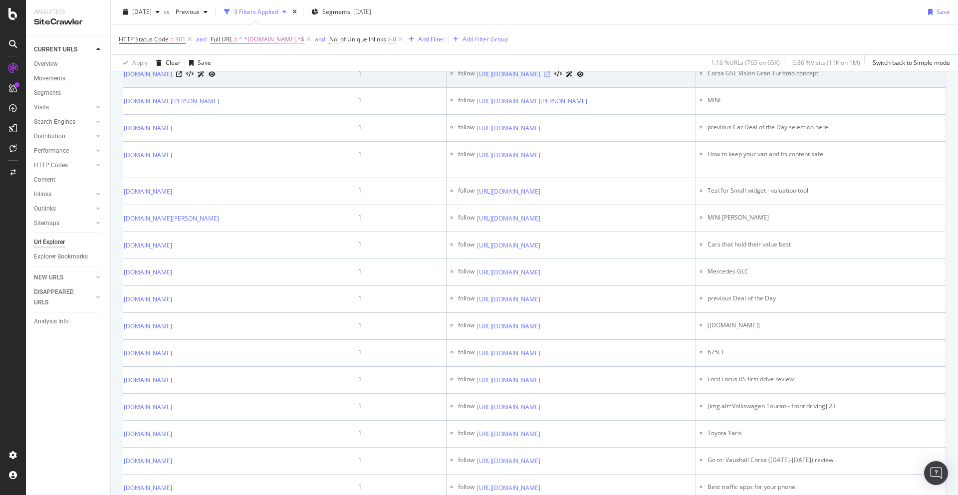
click at [551, 77] on icon at bounding box center [548, 74] width 6 height 6
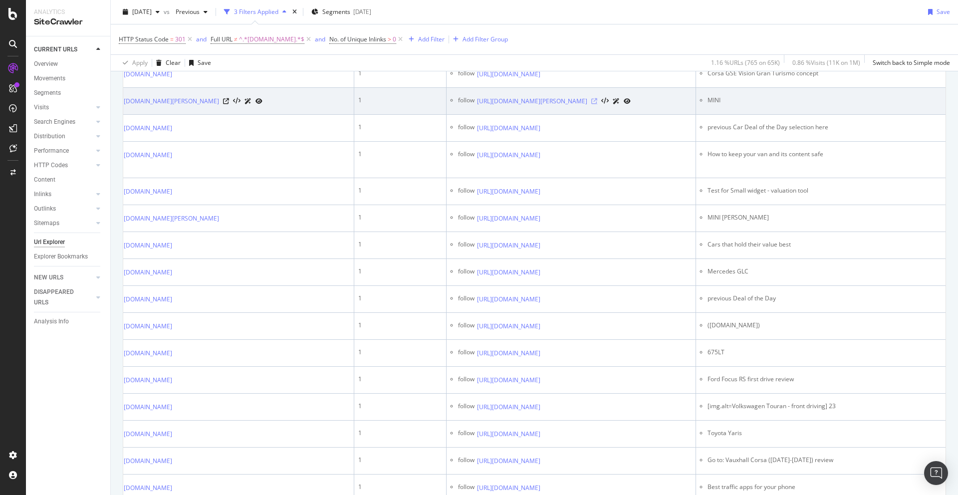
click at [597, 104] on icon at bounding box center [595, 101] width 6 height 6
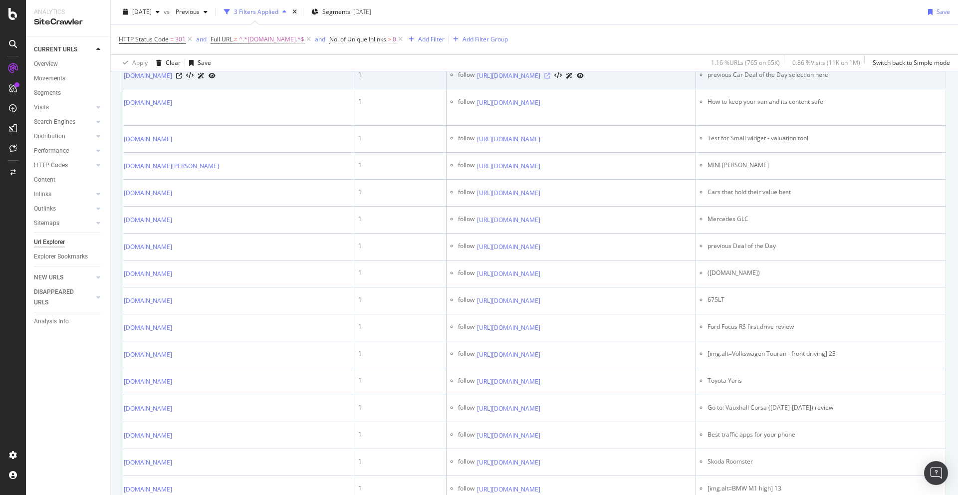
click at [551, 79] on icon at bounding box center [548, 76] width 6 height 6
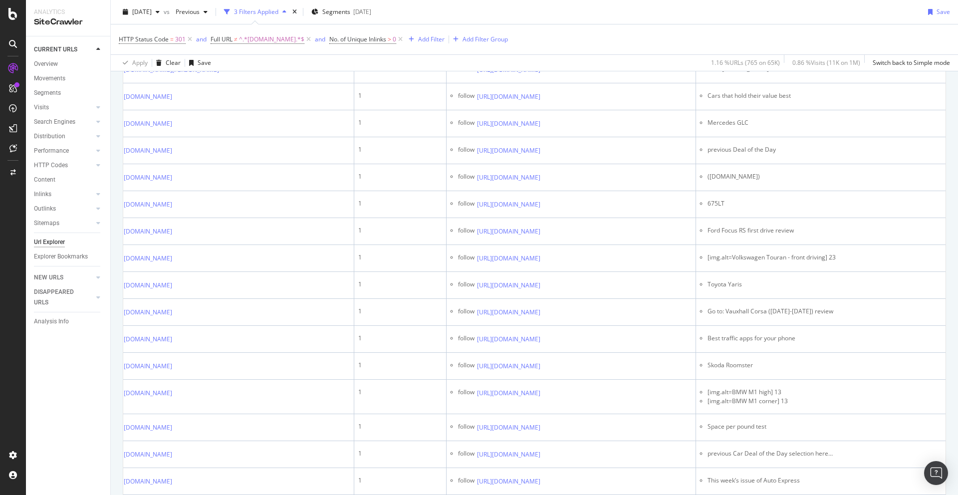
scroll to position [777, 0]
click at [551, 6] on icon at bounding box center [548, 3] width 6 height 6
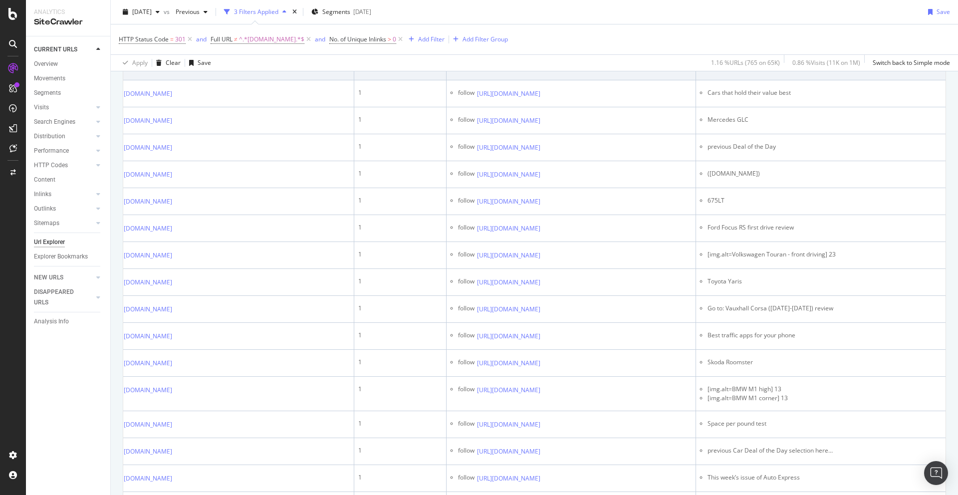
click at [551, 70] on icon at bounding box center [548, 67] width 6 height 6
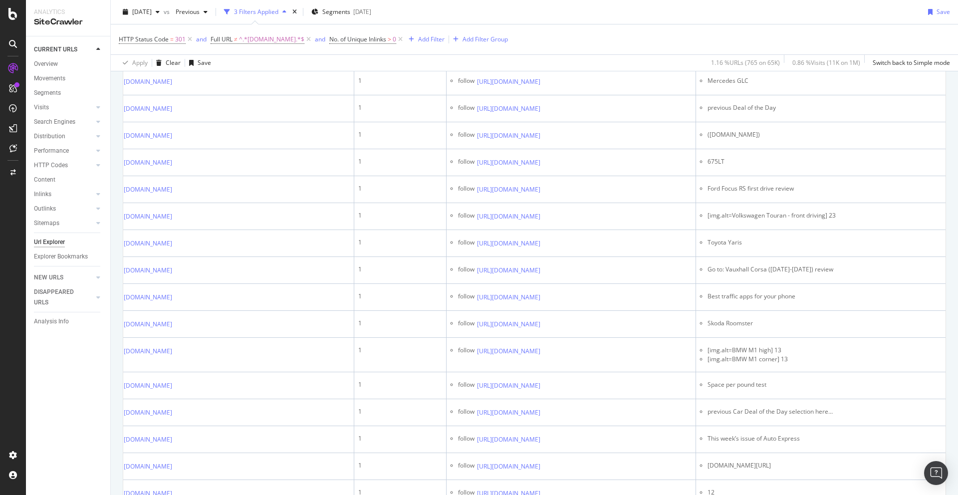
scroll to position [830, 0]
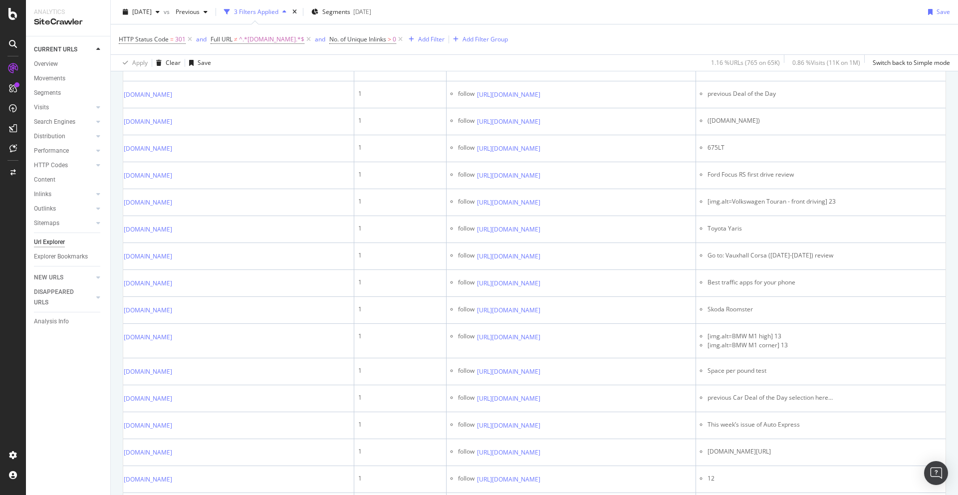
click at [551, 44] on icon at bounding box center [548, 41] width 6 height 6
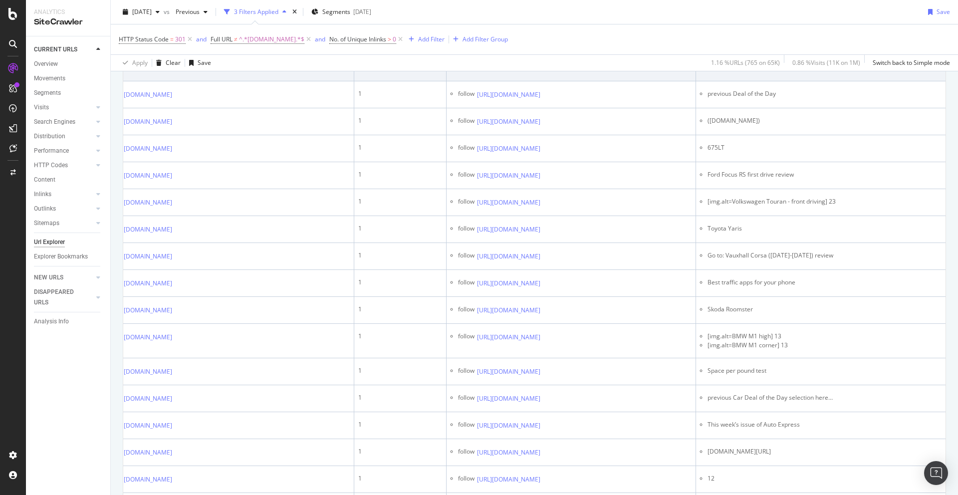
click at [551, 71] on icon at bounding box center [548, 68] width 6 height 6
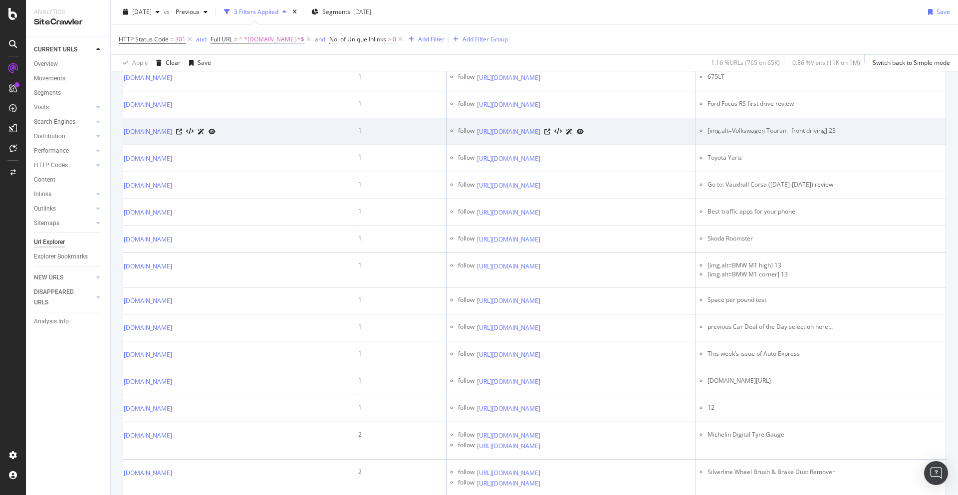
scroll to position [901, 0]
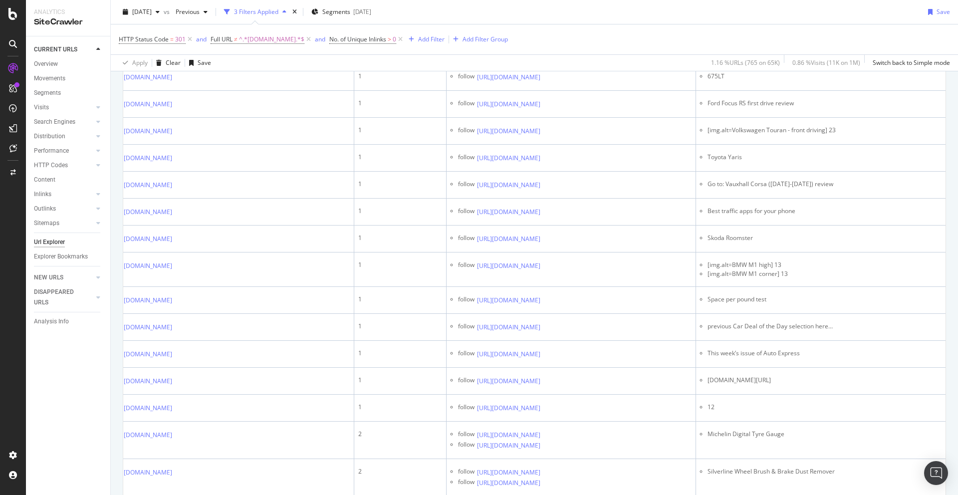
click at [551, 26] on icon at bounding box center [548, 23] width 6 height 6
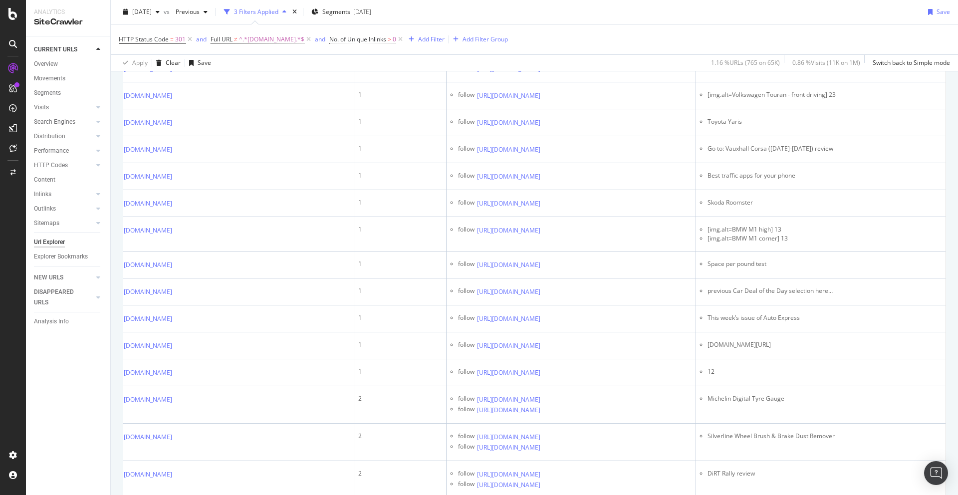
scroll to position [939, 0]
click at [551, 15] on icon at bounding box center [548, 12] width 6 height 6
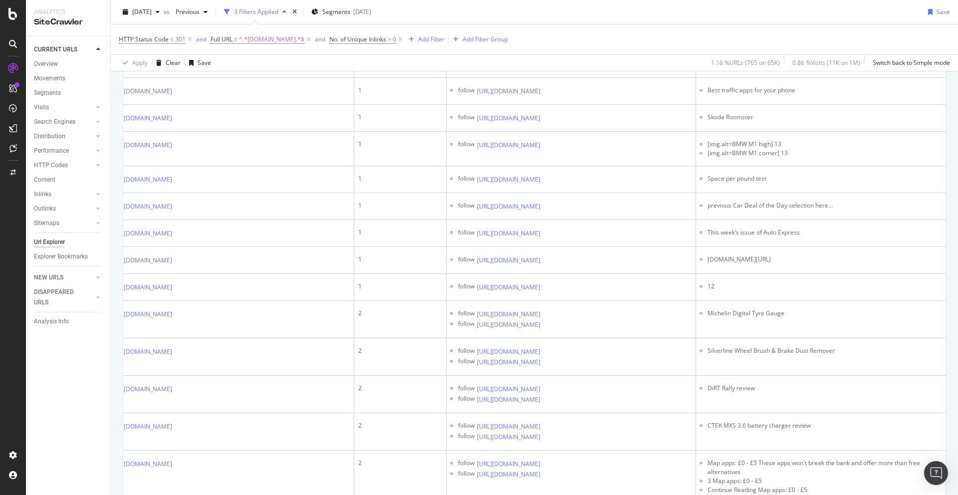
scroll to position [1023, 0]
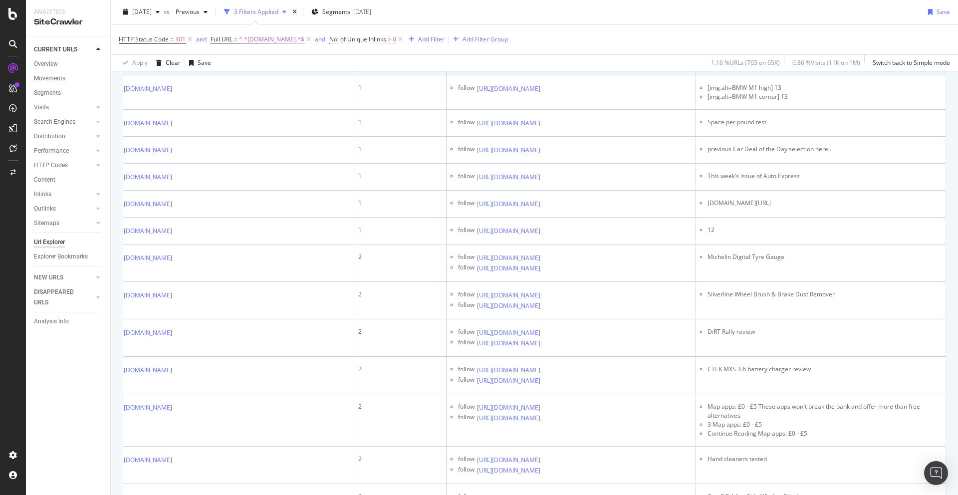
scroll to position [1109, 0]
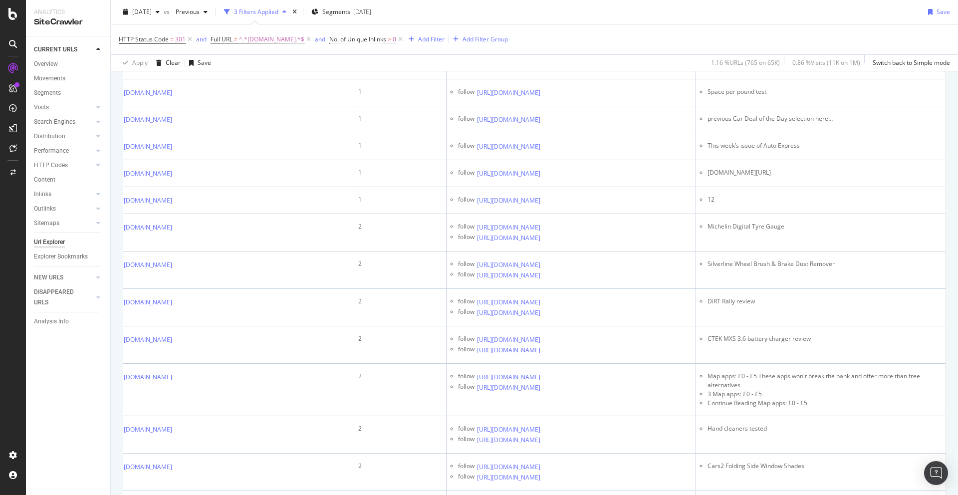
click at [551, 7] on icon at bounding box center [548, 4] width 6 height 6
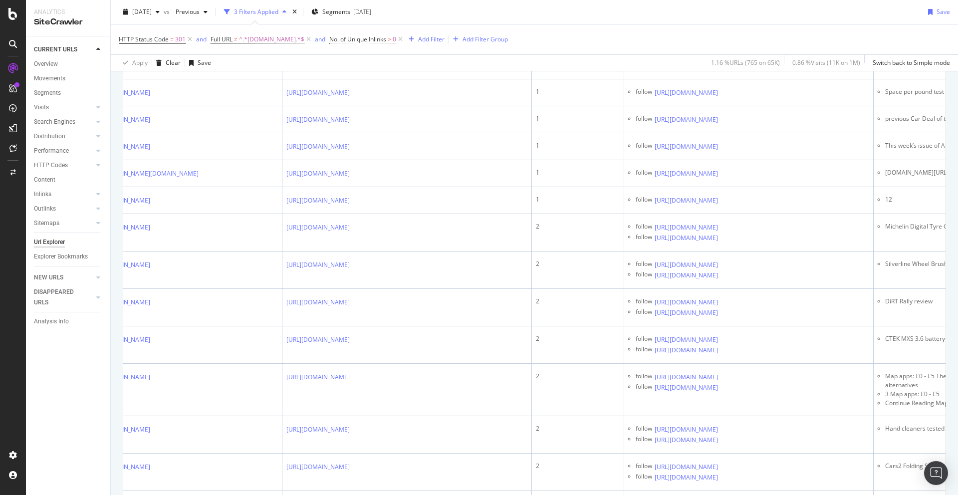
scroll to position [0, 42]
click at [358, 7] on icon at bounding box center [355, 4] width 6 height 6
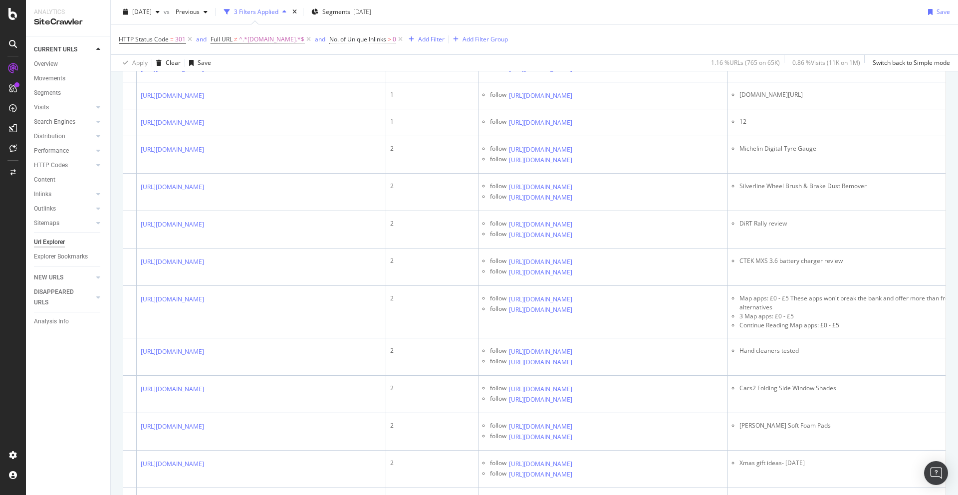
scroll to position [0, 191]
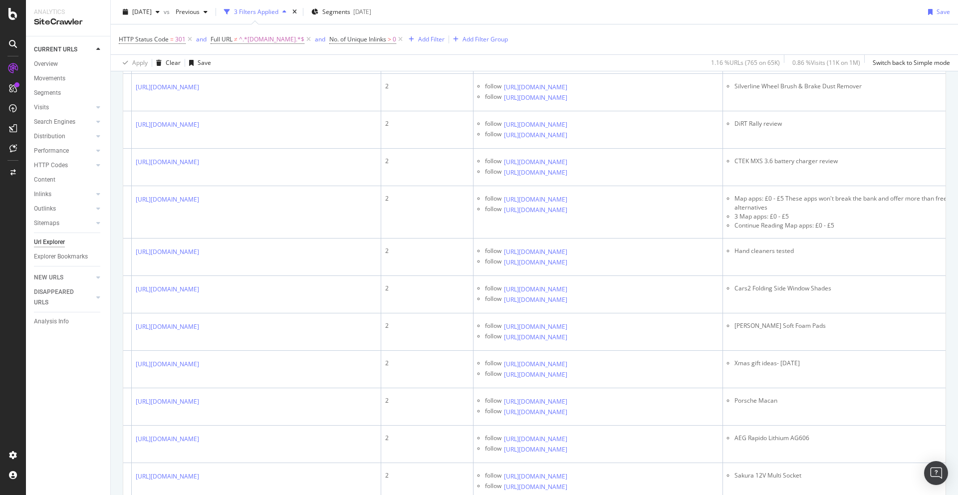
scroll to position [1289, 0]
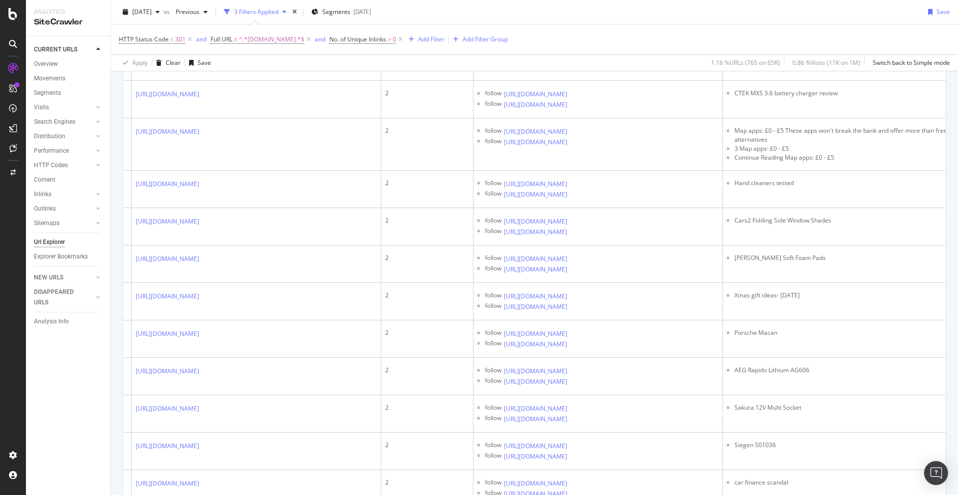
scroll to position [1357, 0]
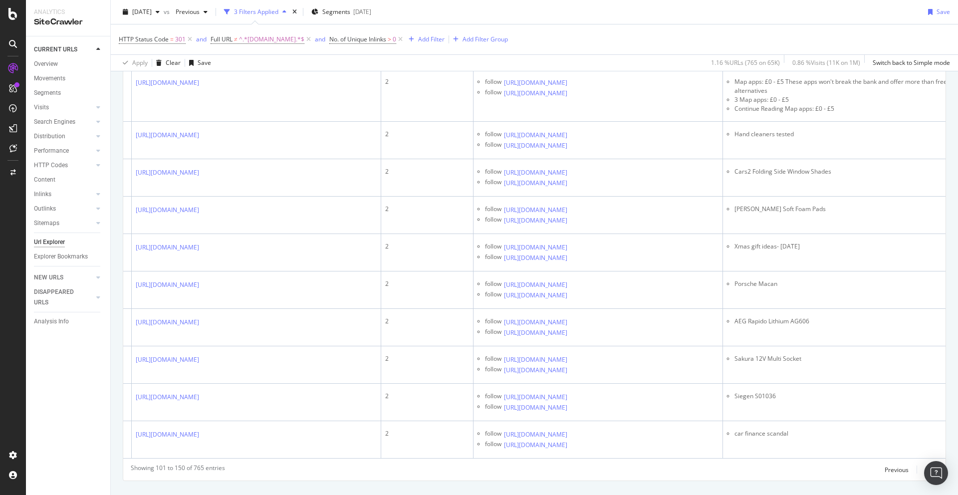
scroll to position [1450, 0]
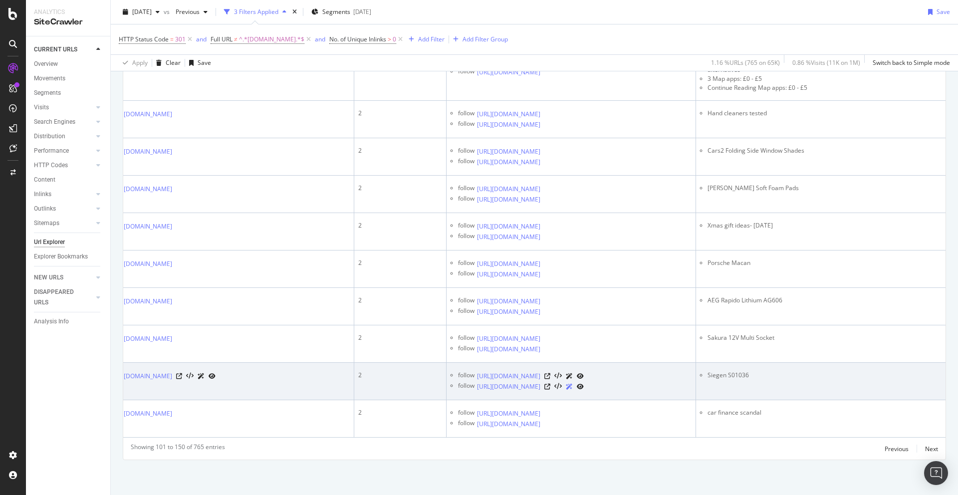
scroll to position [1931, 0]
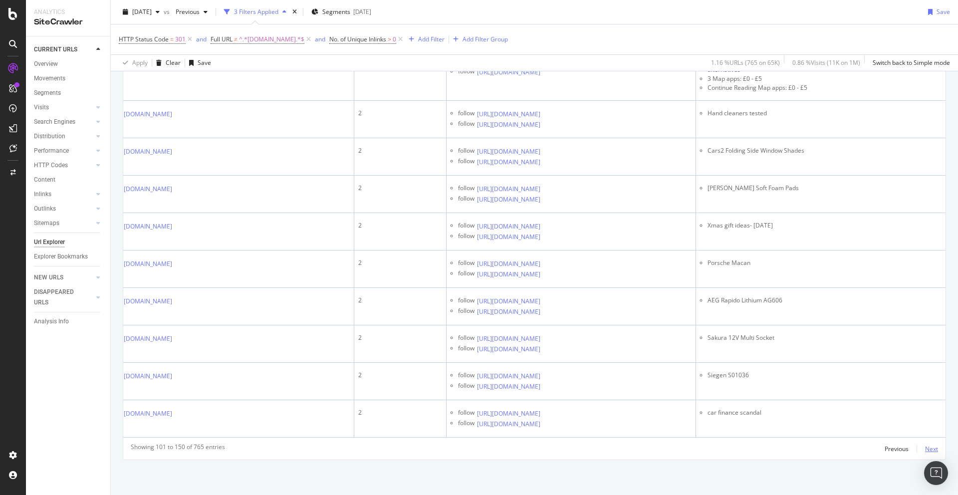
click at [934, 448] on div "Next" at bounding box center [931, 449] width 13 height 8
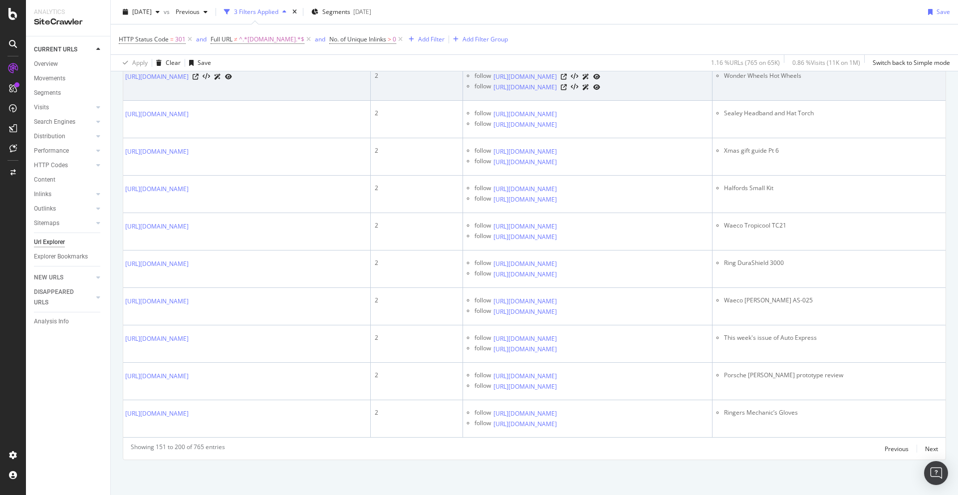
scroll to position [2179, 0]
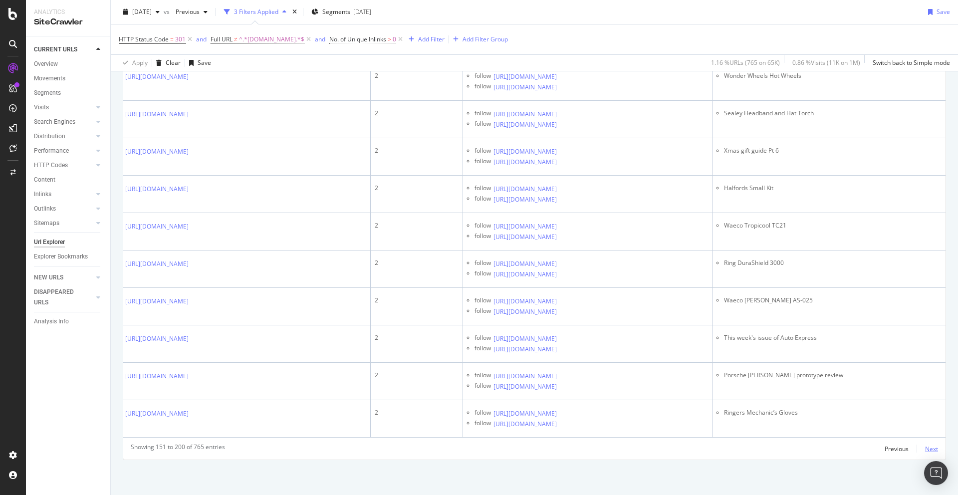
click at [930, 446] on div "Next" at bounding box center [931, 449] width 13 height 8
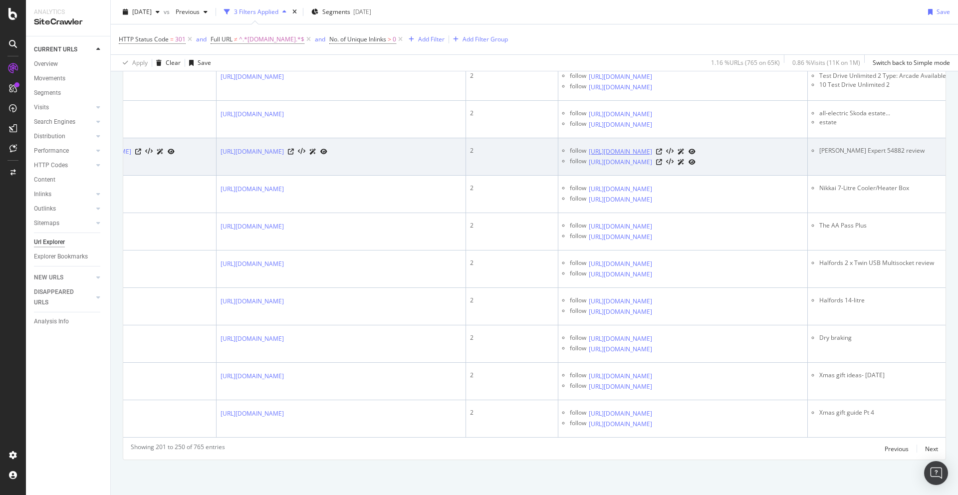
scroll to position [2094, 0]
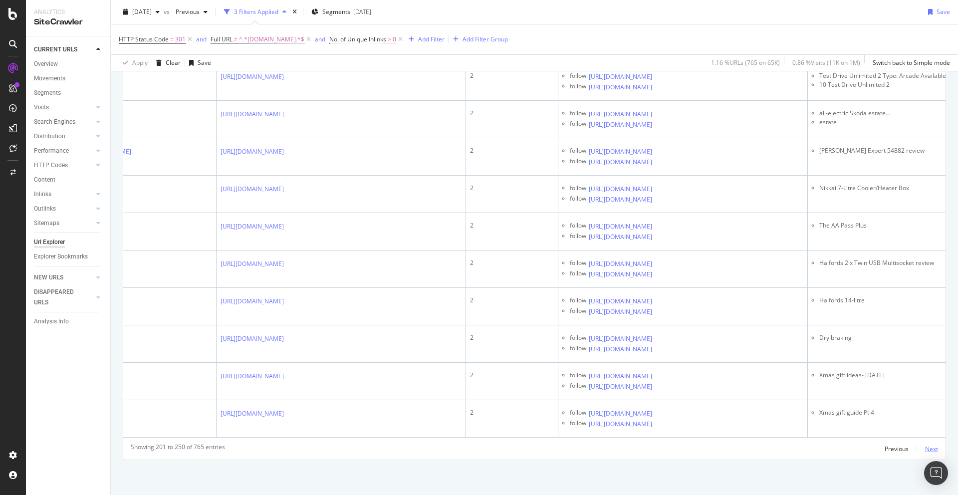
click at [930, 450] on div "Next" at bounding box center [931, 449] width 13 height 8
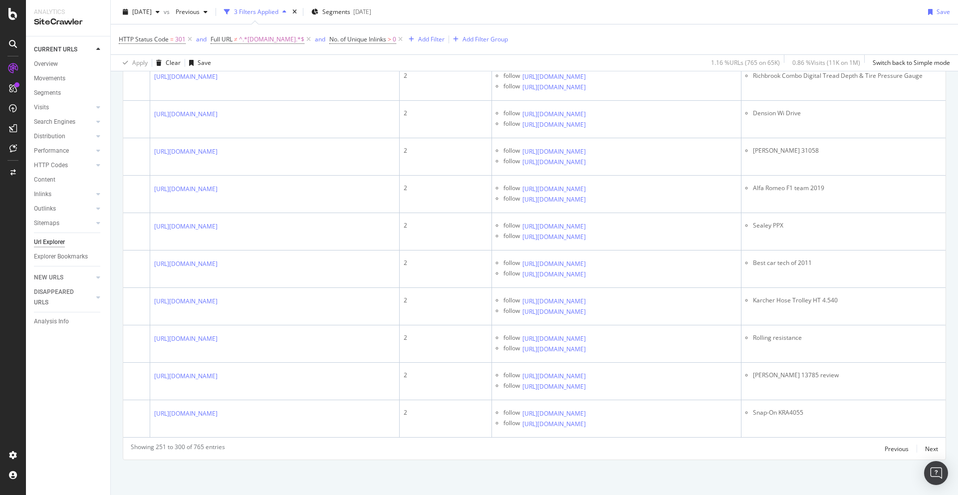
scroll to position [2120, 0]
click at [933, 448] on div "Next" at bounding box center [931, 449] width 13 height 8
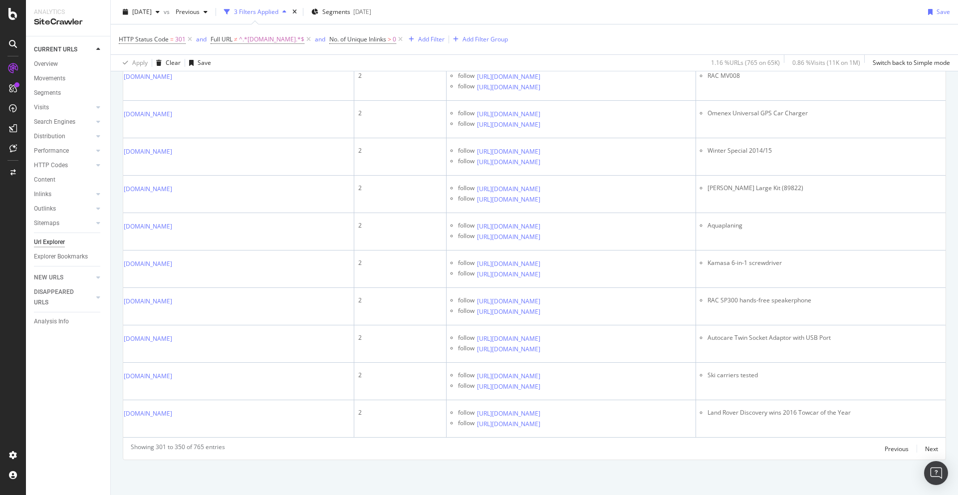
scroll to position [2073, 0]
click at [931, 451] on div "Next" at bounding box center [931, 449] width 13 height 8
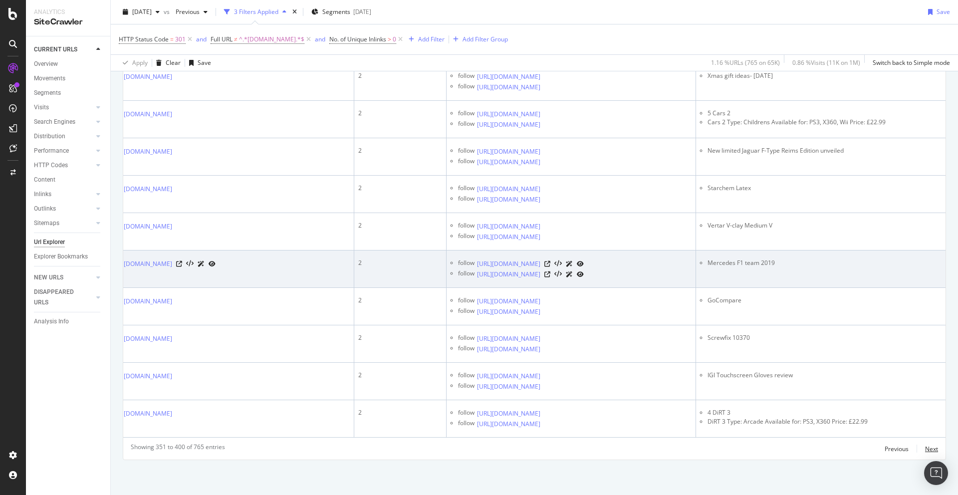
scroll to position [2141, 0]
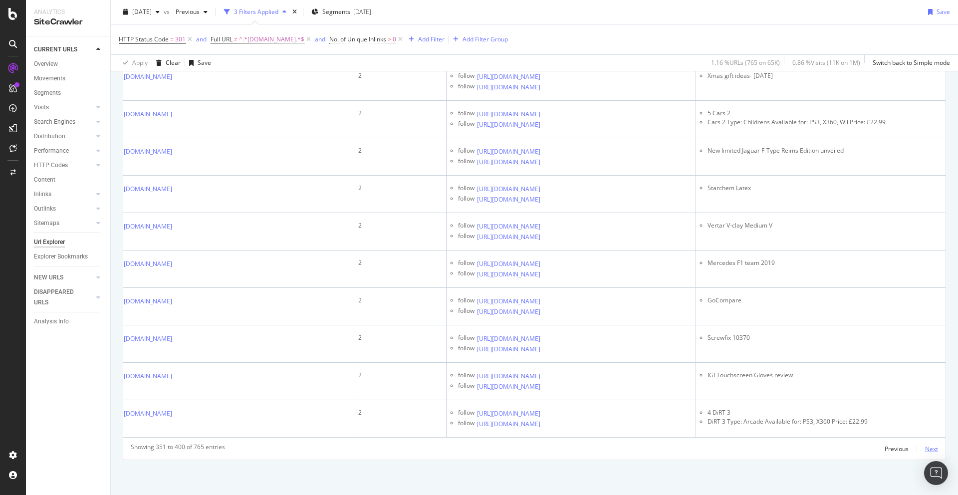
click at [931, 450] on div "Next" at bounding box center [931, 449] width 13 height 8
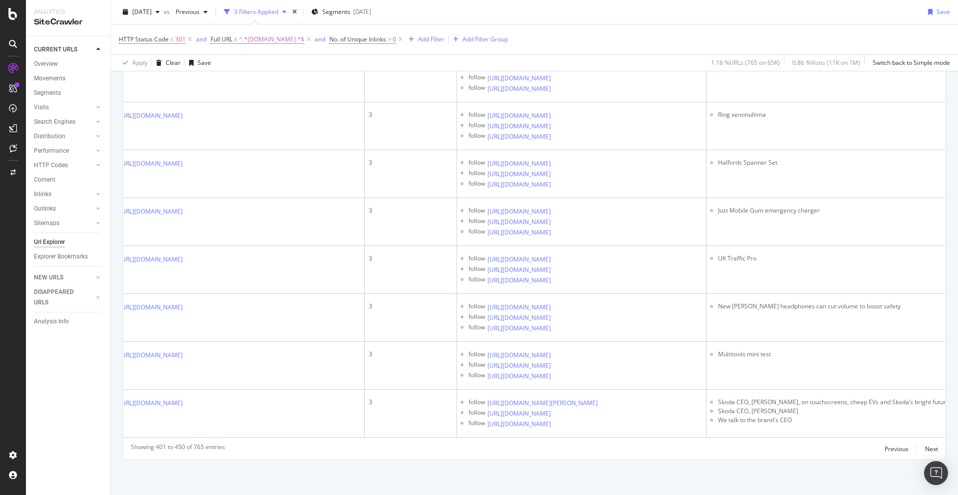
scroll to position [2224, 0]
click at [937, 452] on div "Next" at bounding box center [931, 449] width 13 height 8
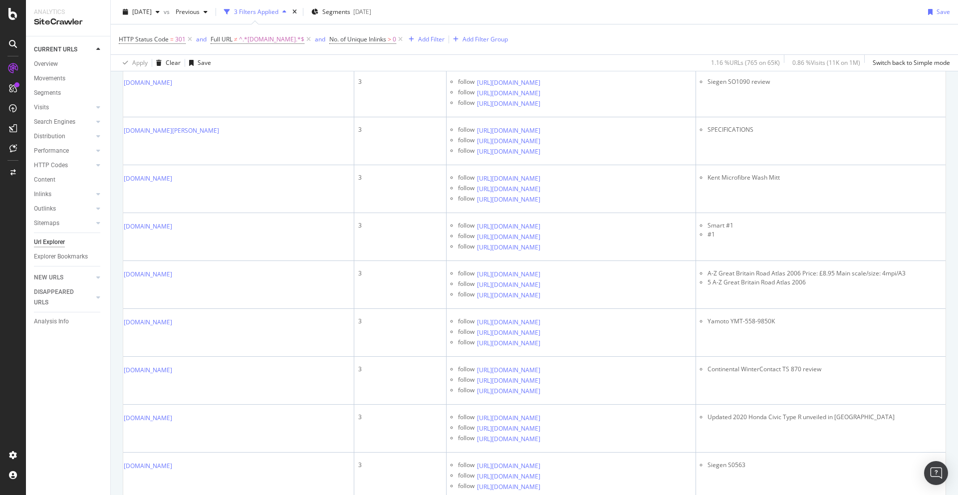
scroll to position [413, 0]
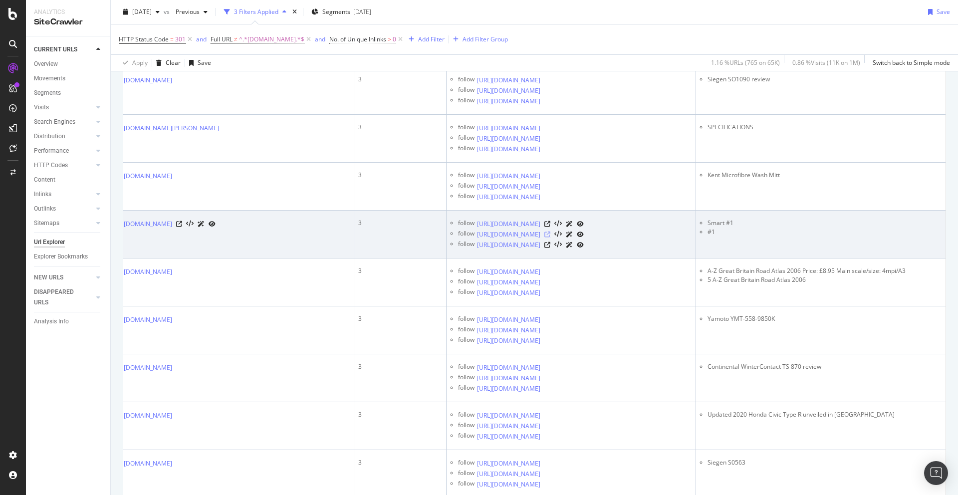
click at [551, 238] on icon at bounding box center [548, 235] width 6 height 6
click at [551, 248] on icon at bounding box center [548, 245] width 6 height 6
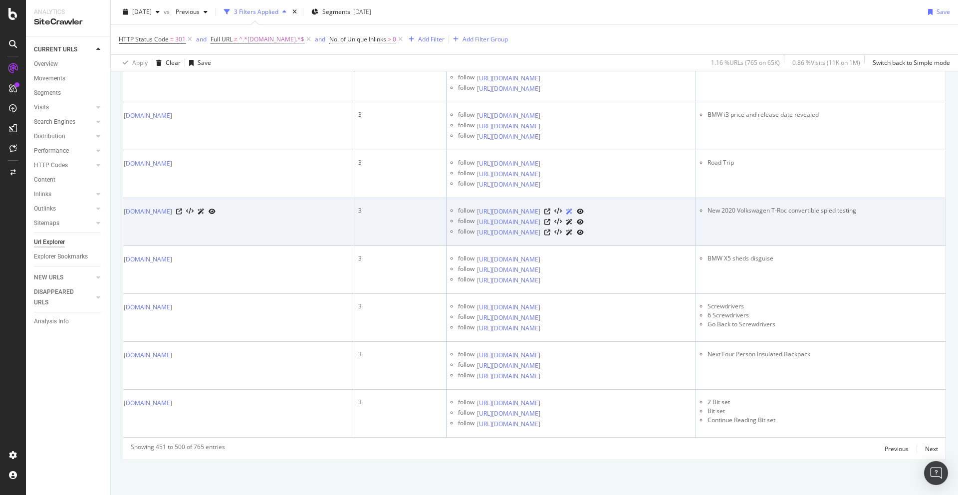
scroll to position [2846, 0]
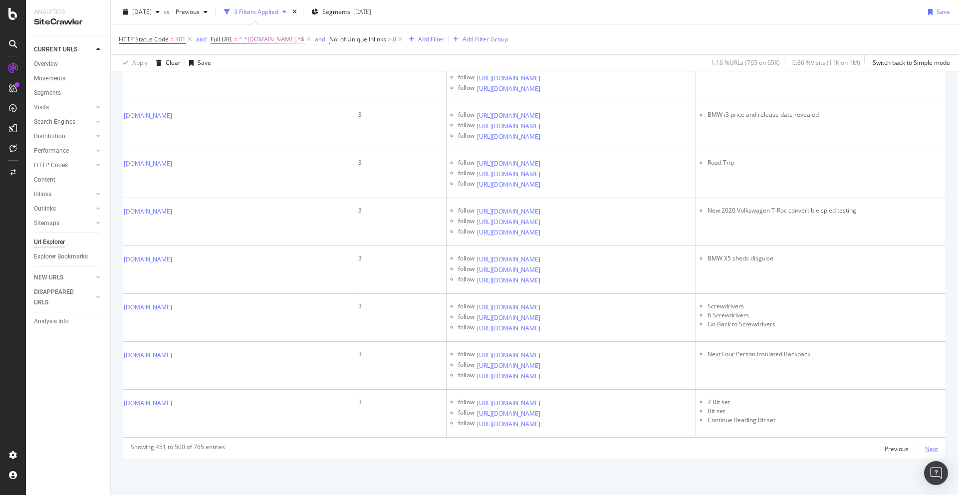
click at [937, 448] on div "Next" at bounding box center [931, 449] width 13 height 8
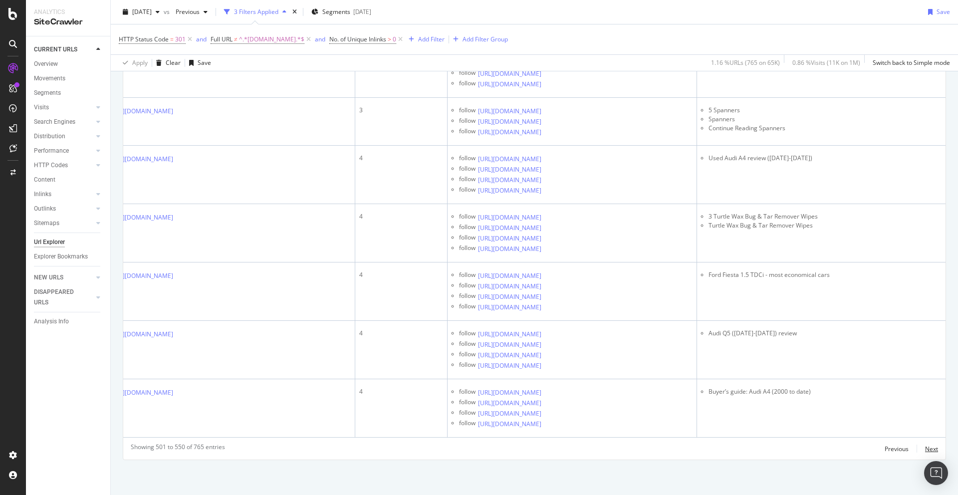
scroll to position [2889, 0]
click at [936, 450] on div "Next" at bounding box center [931, 449] width 13 height 8
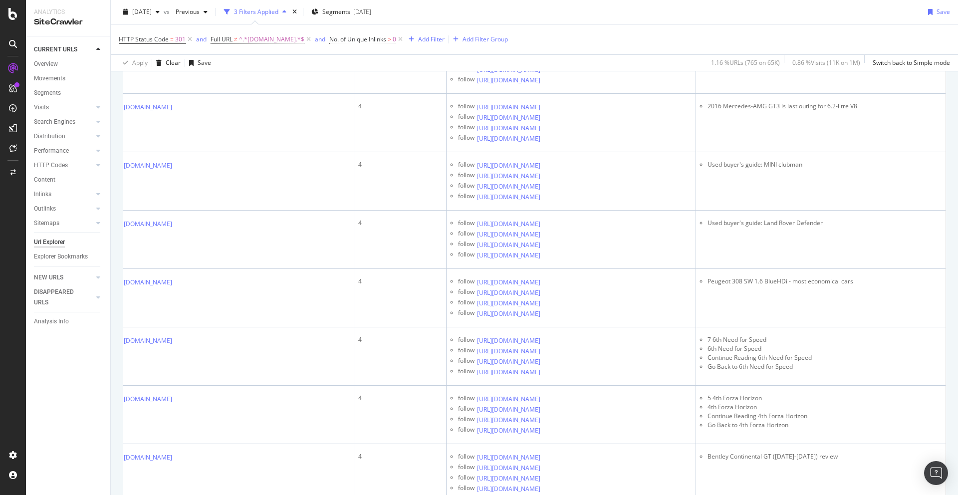
scroll to position [1880, 0]
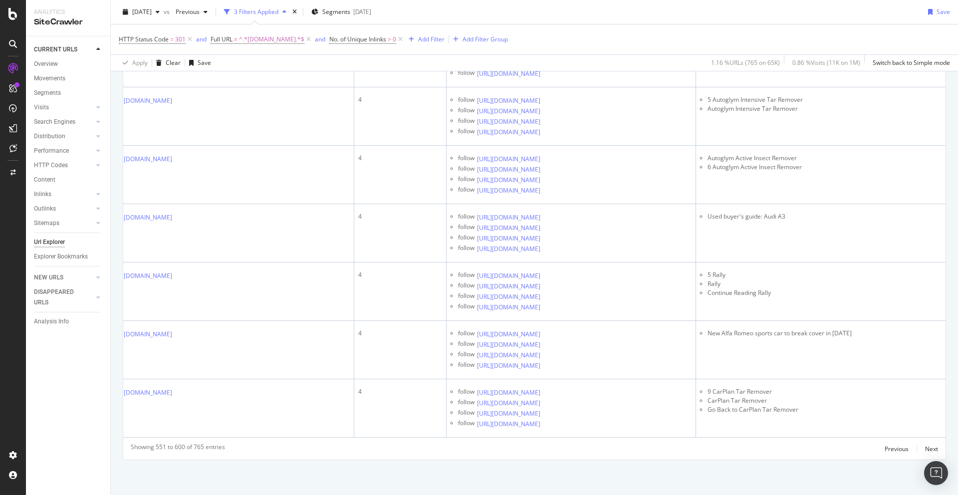
scroll to position [3721, 0]
click at [930, 450] on div "Next" at bounding box center [931, 449] width 13 height 8
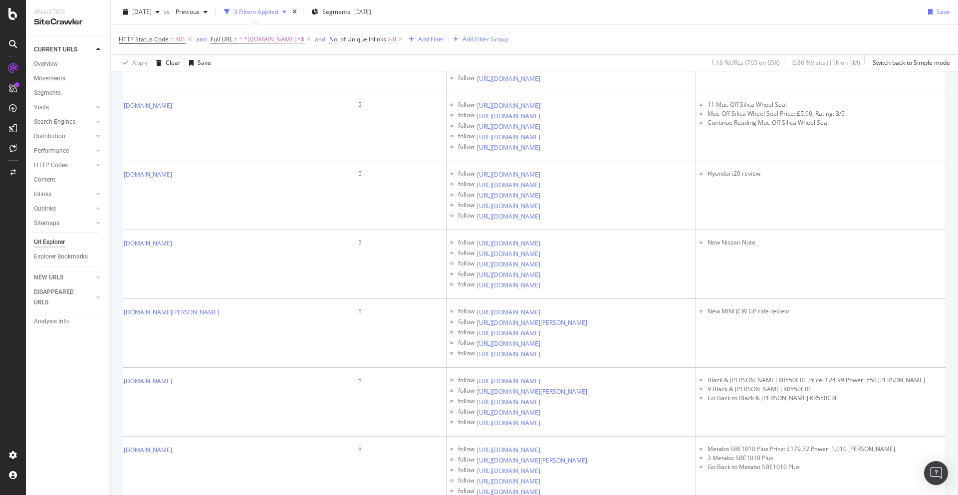
scroll to position [598, 0]
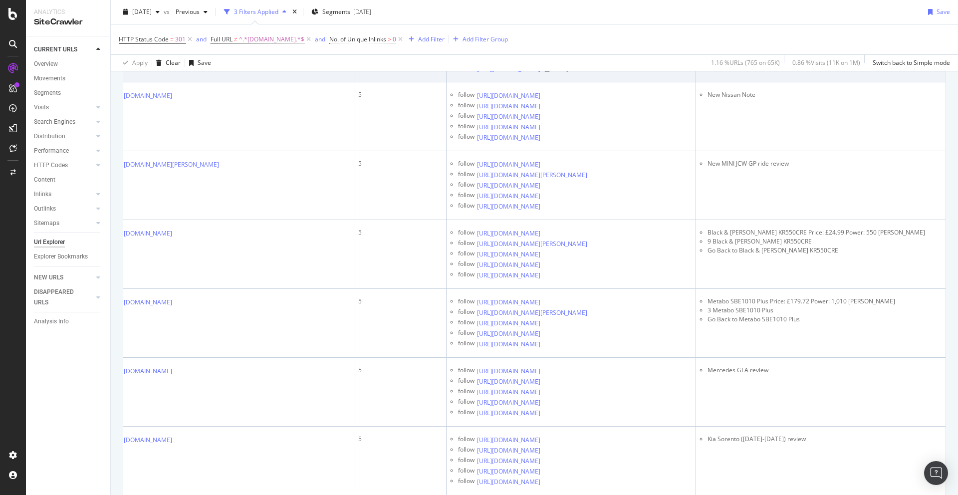
click at [551, 30] on icon at bounding box center [548, 27] width 6 height 6
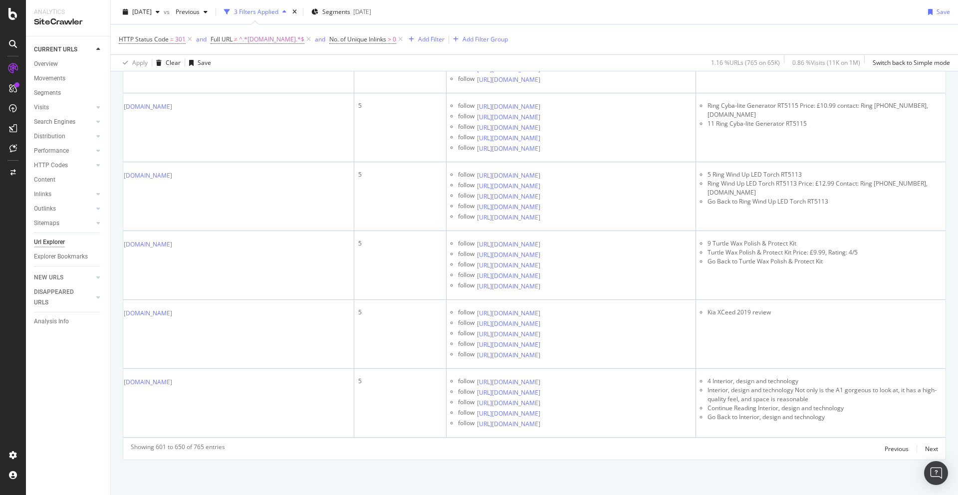
scroll to position [4558, 0]
click at [932, 446] on div "Next" at bounding box center [931, 449] width 13 height 8
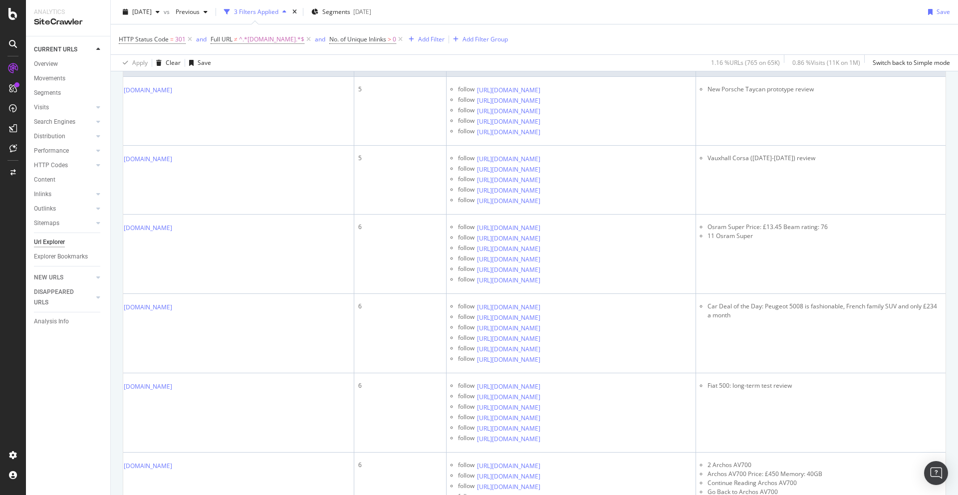
scroll to position [463, 0]
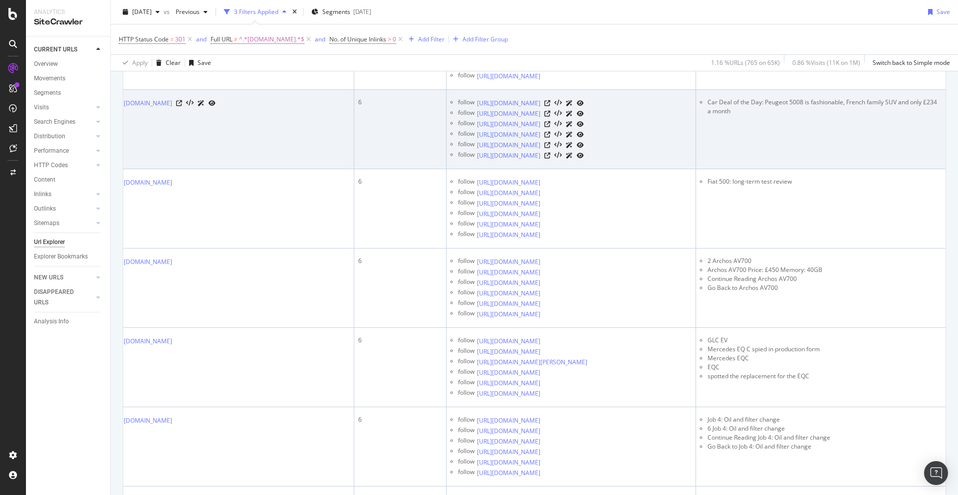
click at [745, 116] on li "Car Deal of the Day: Peugeot 5008 is fashionable, French family SUV and only £2…" at bounding box center [825, 107] width 234 height 18
copy tbody "Car Deal of the Day: Peugeot 5008 is fashionable, French family SUV and only £2…"
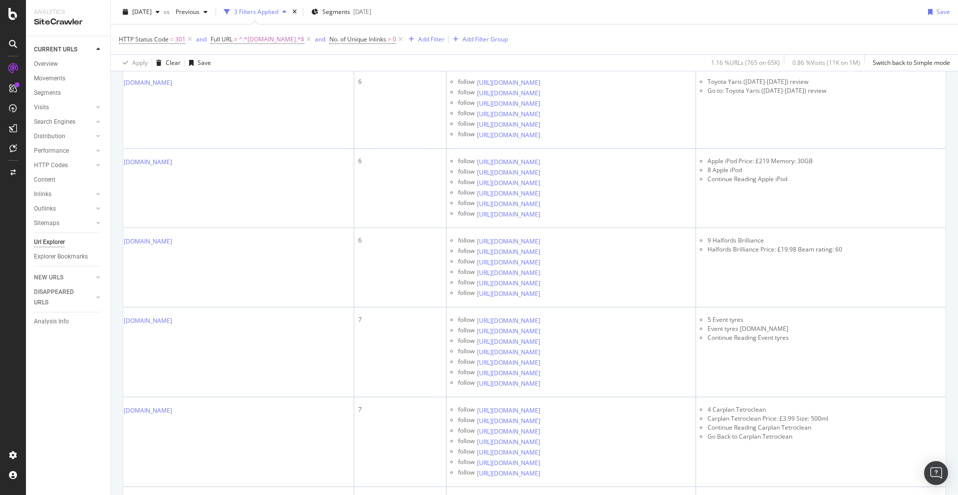
scroll to position [1677, 0]
copy tbody "Volvo XC90 (2002-2015) review"
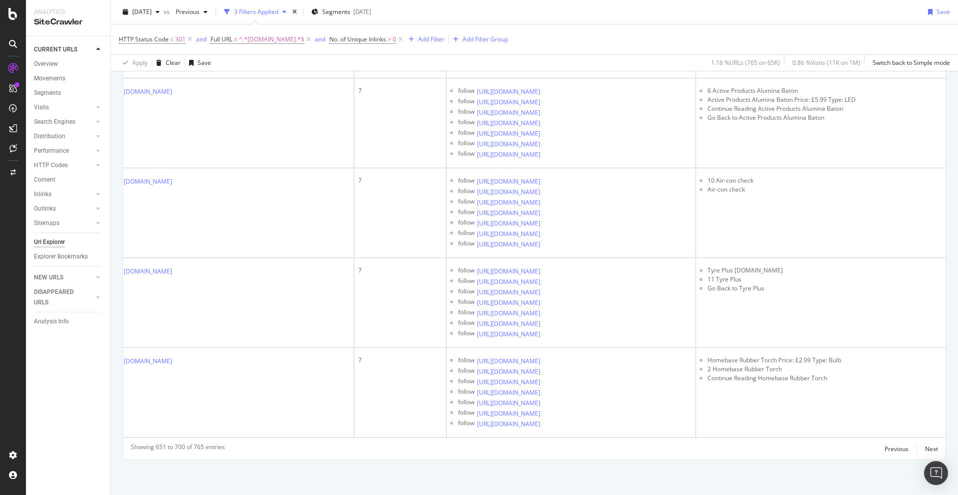
scroll to position [6103, 0]
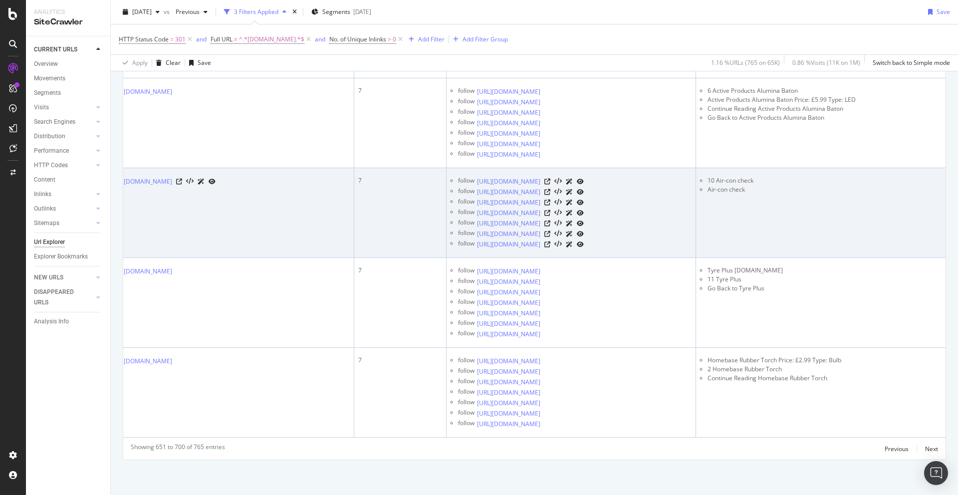
scroll to position [6703, 0]
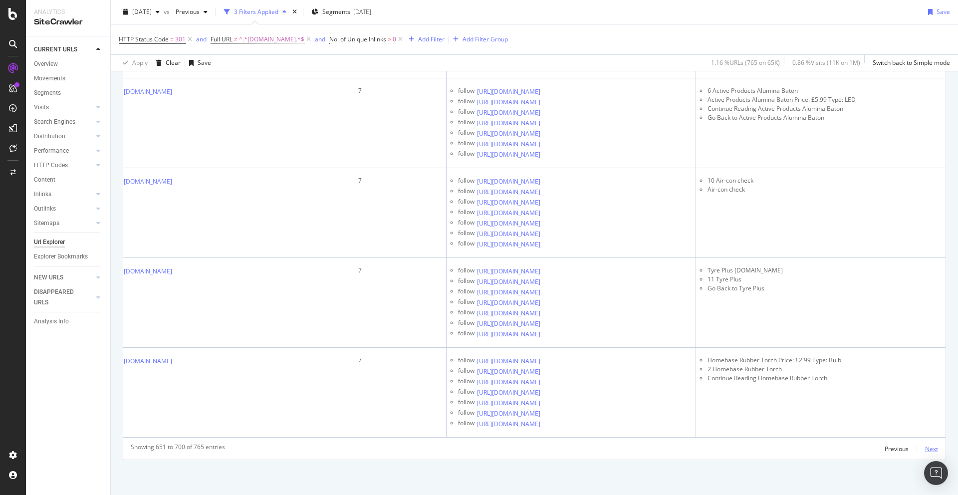
click at [936, 448] on div "Next" at bounding box center [931, 449] width 13 height 8
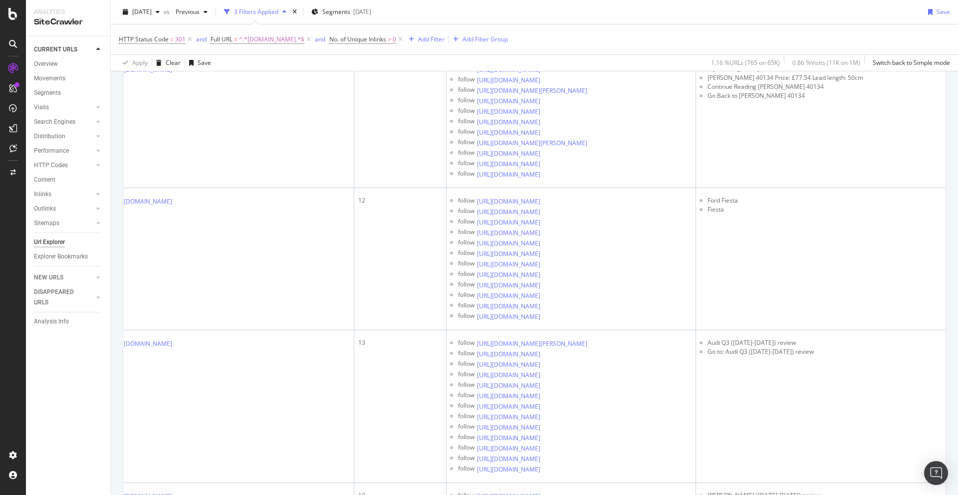
scroll to position [5005, 0]
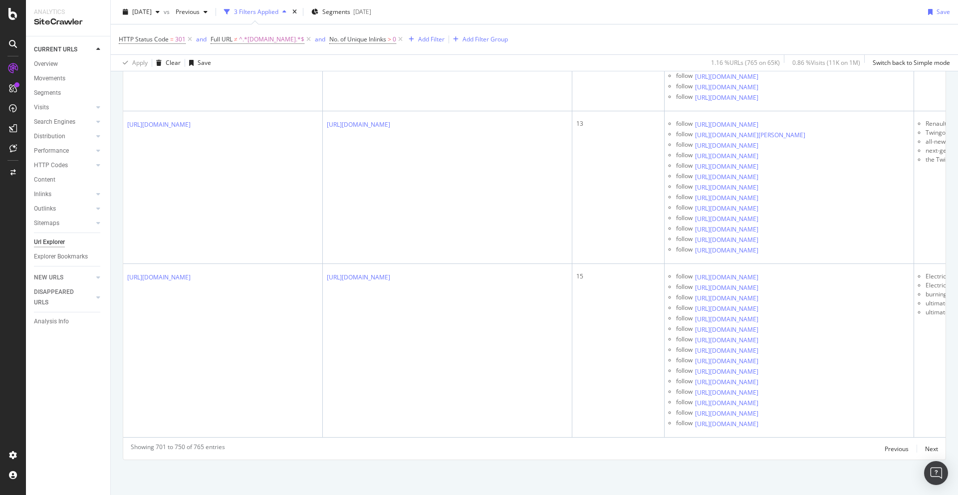
scroll to position [0, 218]
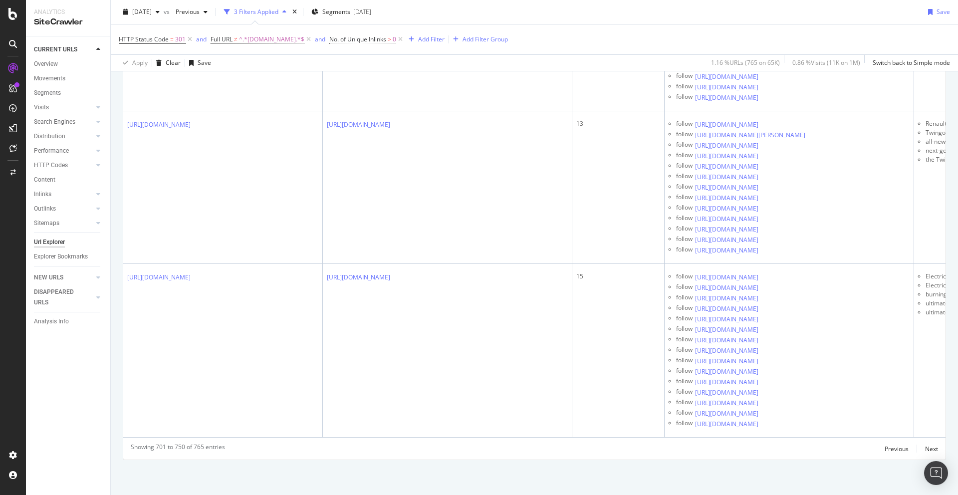
scroll to position [8958, 0]
click at [11, 457] on icon at bounding box center [13, 455] width 10 height 10
click at [52, 111] on div "ActionBoard" at bounding box center [56, 114] width 39 height 10
click at [20, 88] on div at bounding box center [13, 88] width 16 height 16
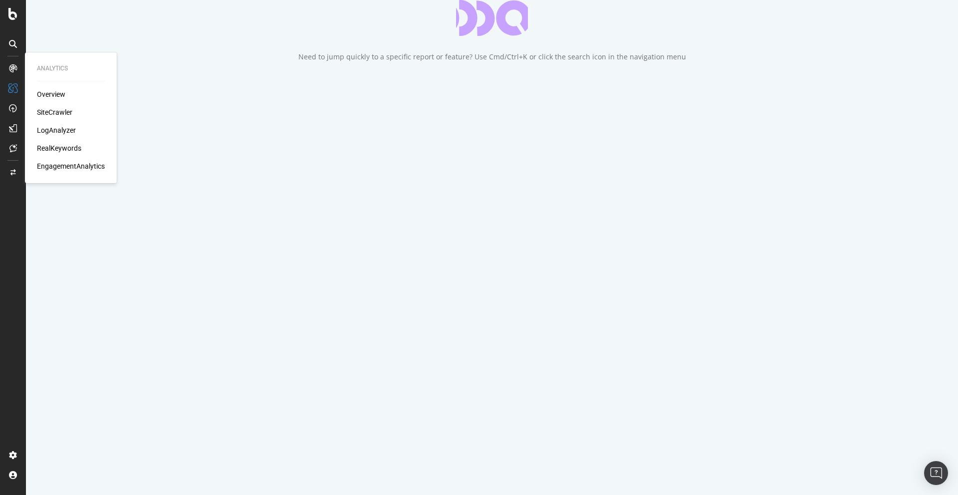
click at [50, 110] on div "SiteCrawler" at bounding box center [54, 112] width 35 height 10
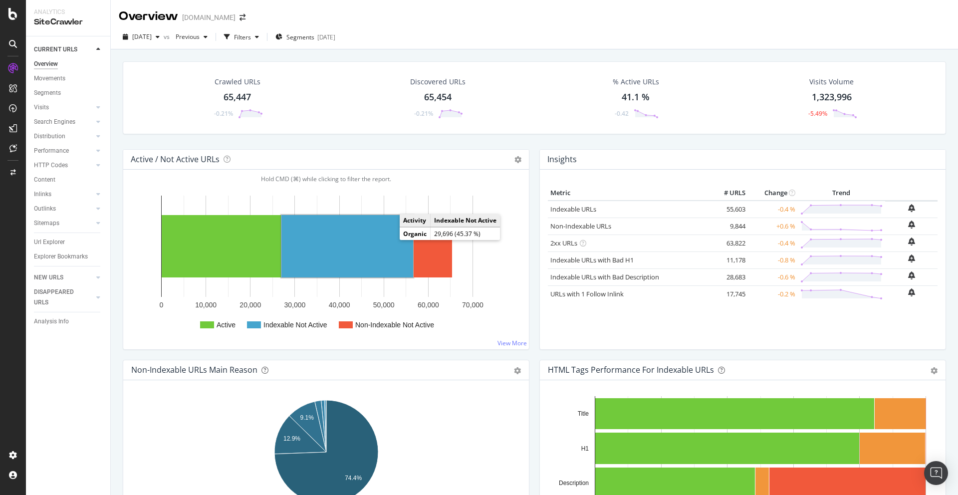
click at [341, 239] on rect "A chart." at bounding box center [348, 246] width 132 height 62
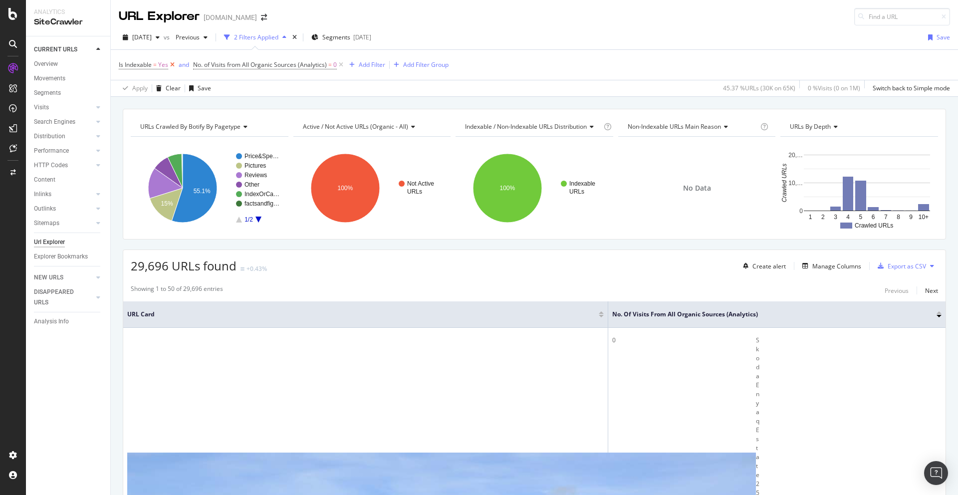
click at [174, 64] on icon at bounding box center [172, 65] width 8 height 10
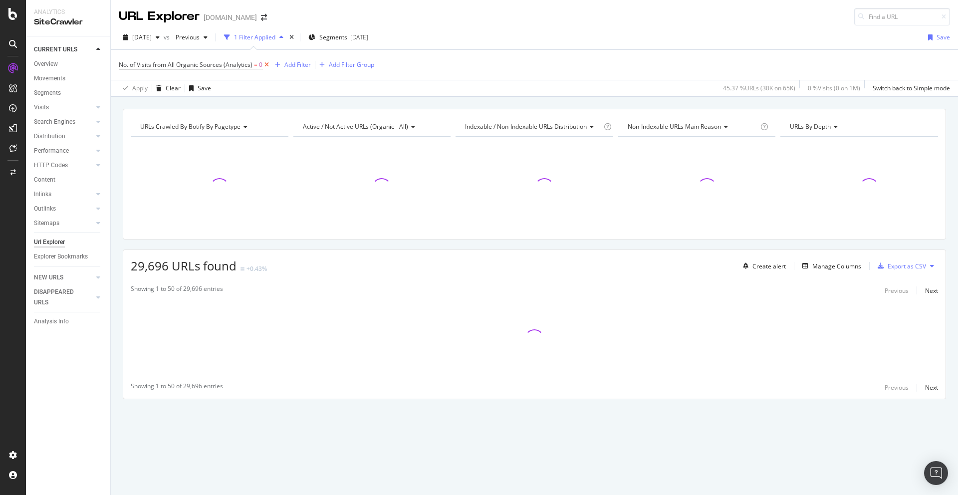
click at [268, 67] on icon at bounding box center [267, 65] width 8 height 10
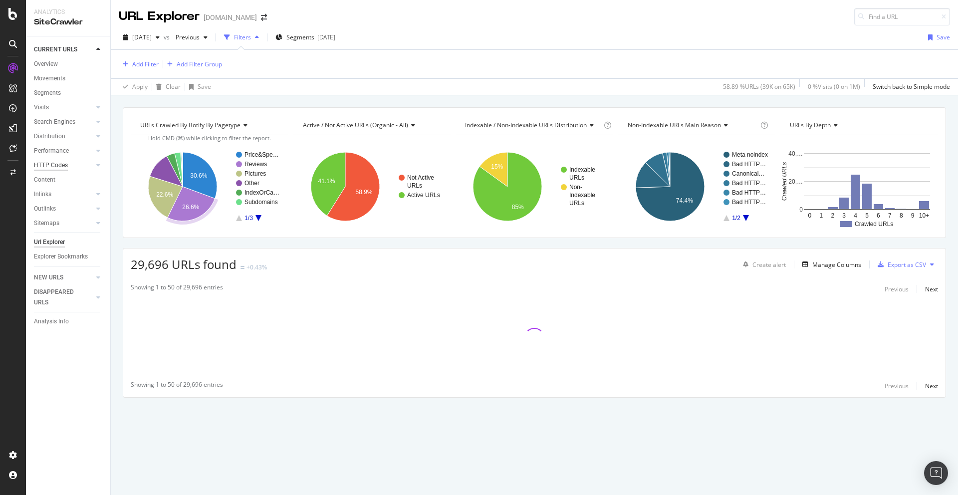
click at [55, 161] on div "HTTP Codes" at bounding box center [51, 165] width 34 height 10
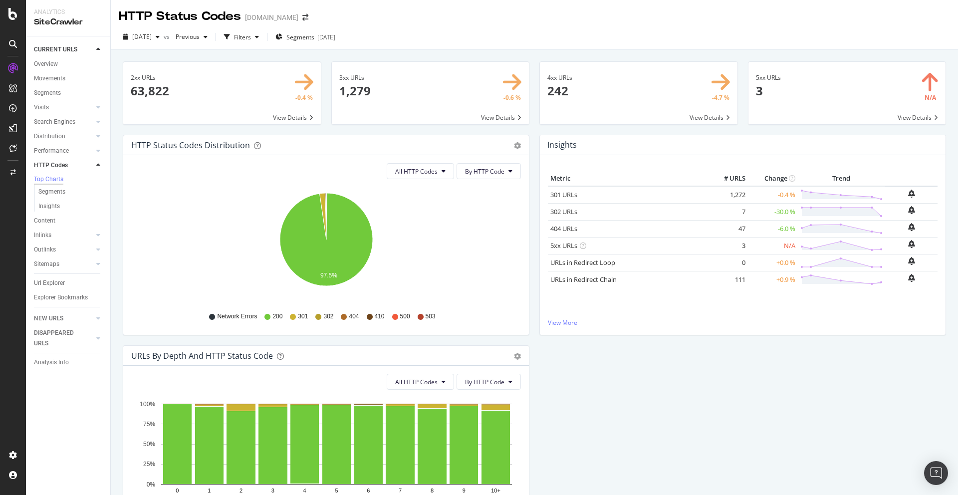
click at [617, 93] on span at bounding box center [639, 93] width 198 height 62
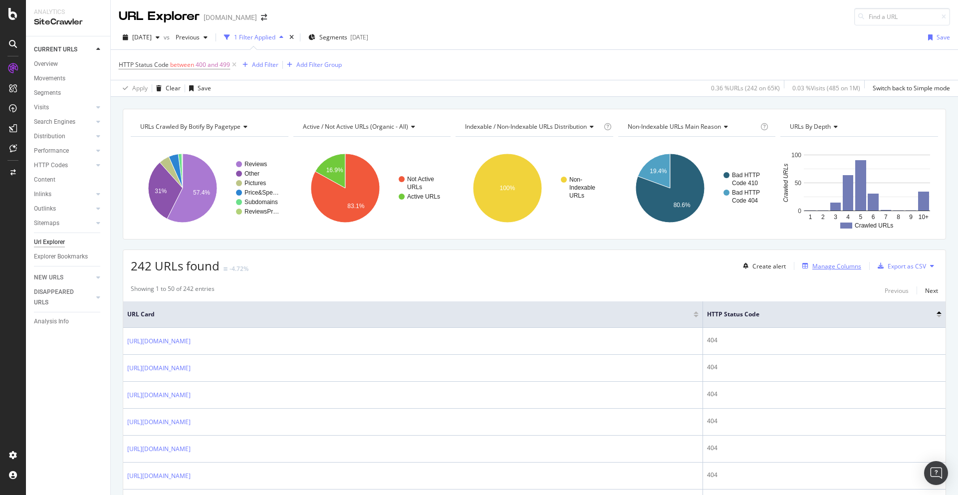
click at [842, 266] on div "Manage Columns" at bounding box center [837, 266] width 49 height 8
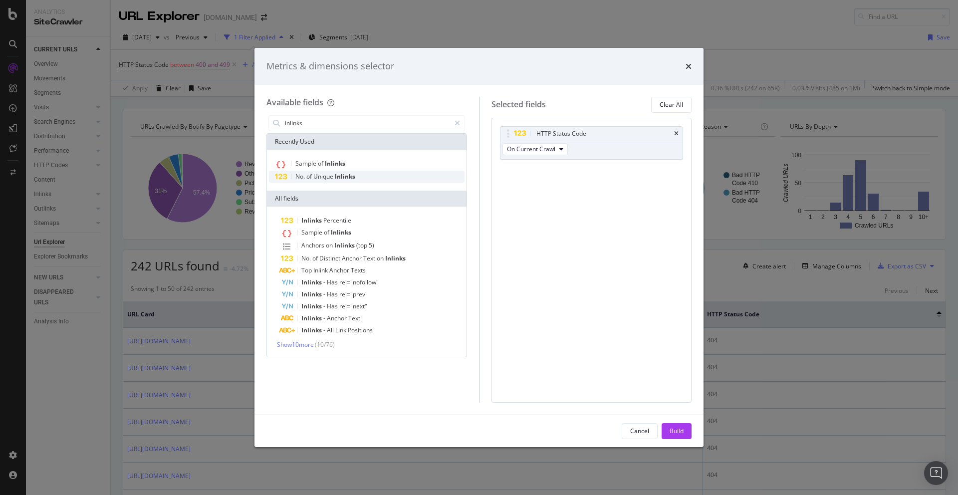
click at [323, 181] on div "No. of Unique Inlinks" at bounding box center [367, 177] width 196 height 12
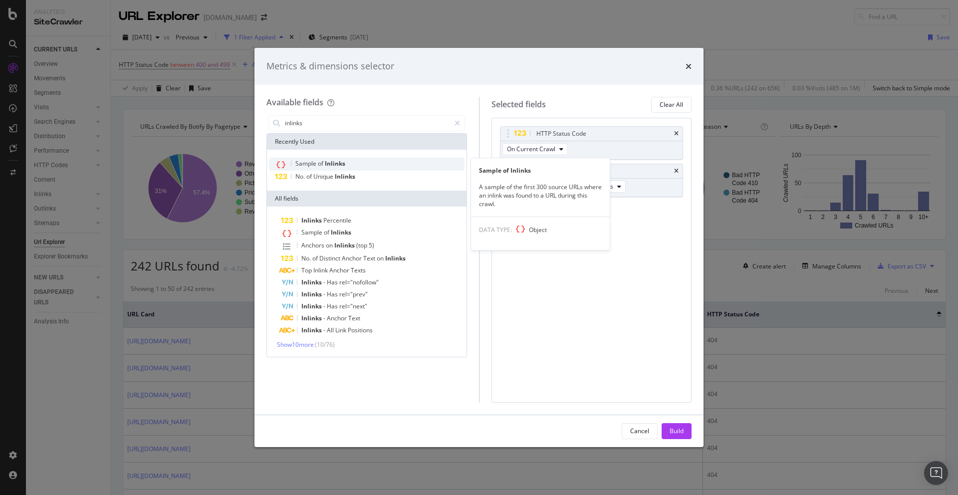
click at [331, 163] on span "Inlinks" at bounding box center [335, 163] width 20 height 8
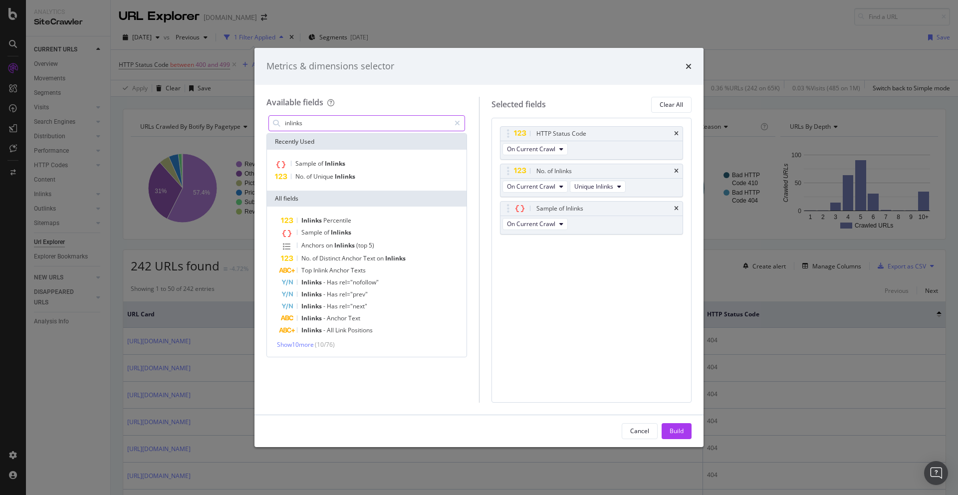
click at [317, 127] on input "inlinks" at bounding box center [367, 123] width 166 height 15
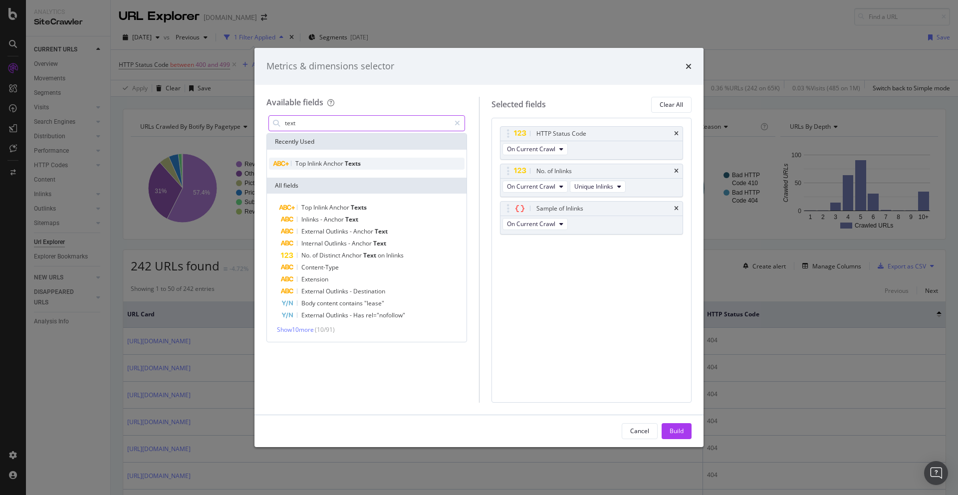
type input "text"
click at [344, 163] on span "Anchor" at bounding box center [333, 163] width 21 height 8
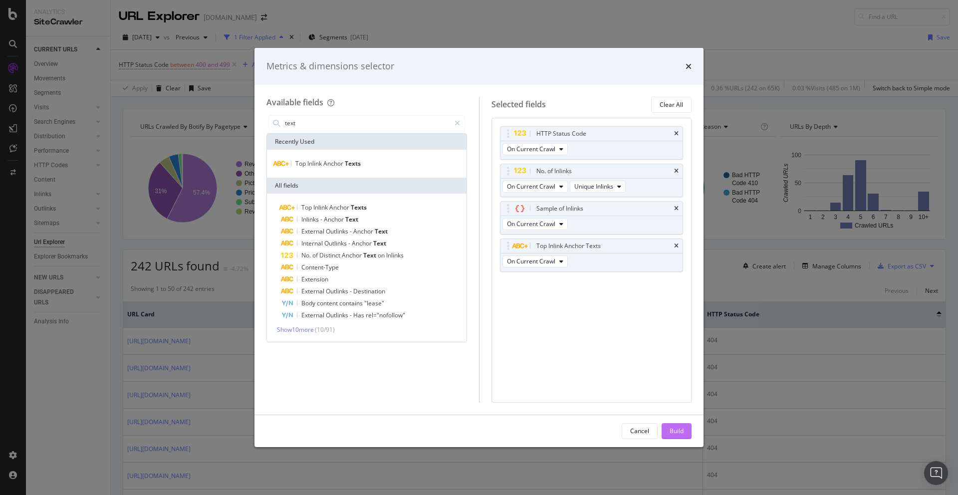
click at [683, 436] on div "Build" at bounding box center [677, 431] width 14 height 15
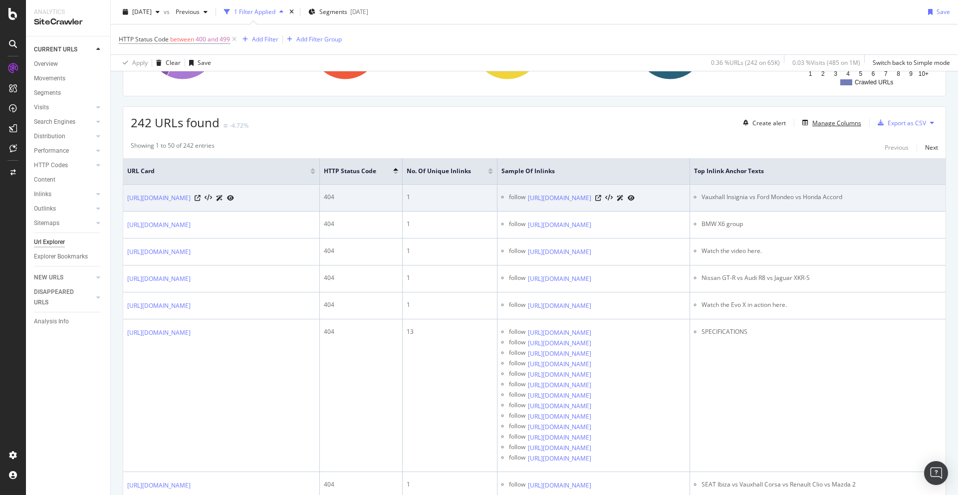
scroll to position [0, 99]
click at [601, 201] on icon at bounding box center [598, 198] width 6 height 6
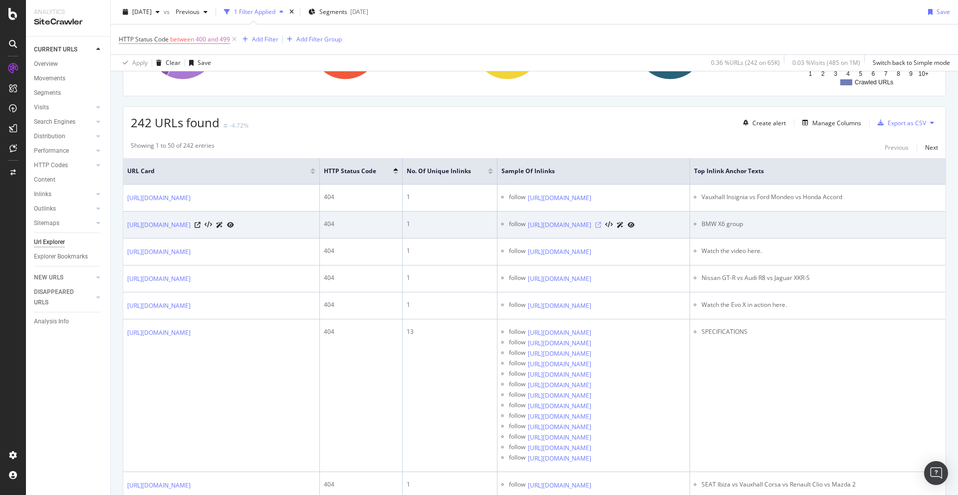
click at [601, 228] on icon at bounding box center [598, 225] width 6 height 6
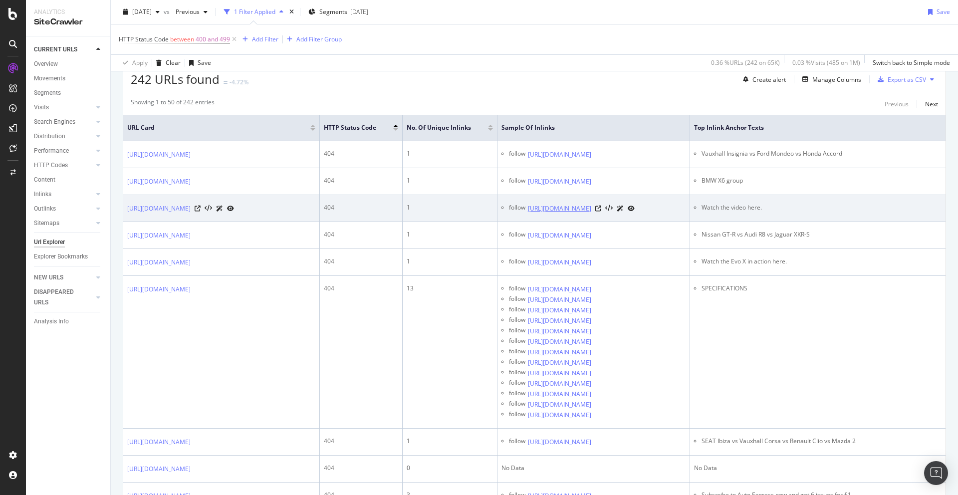
scroll to position [189, 0]
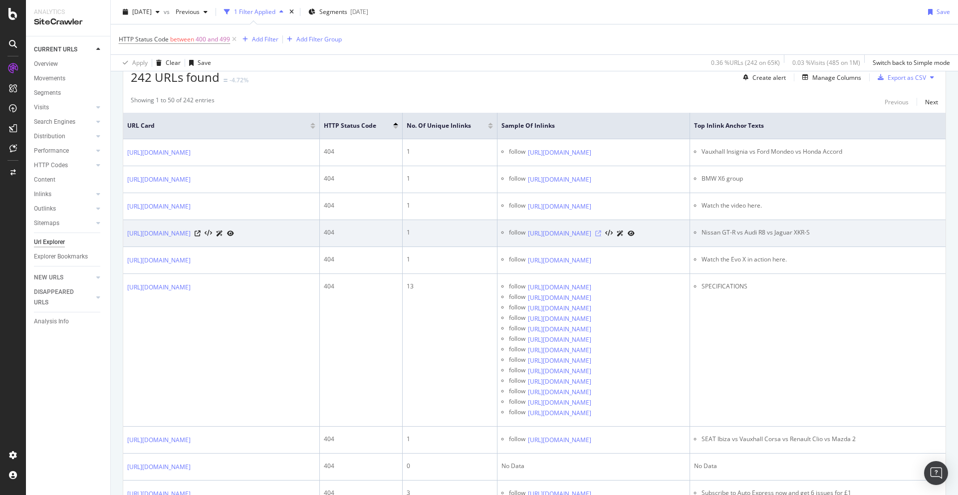
click at [601, 237] on icon at bounding box center [598, 234] width 6 height 6
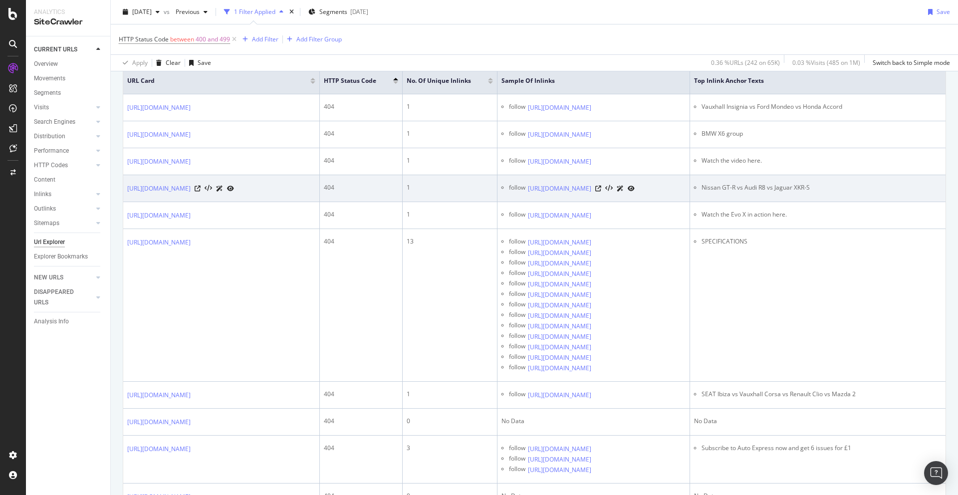
scroll to position [234, 0]
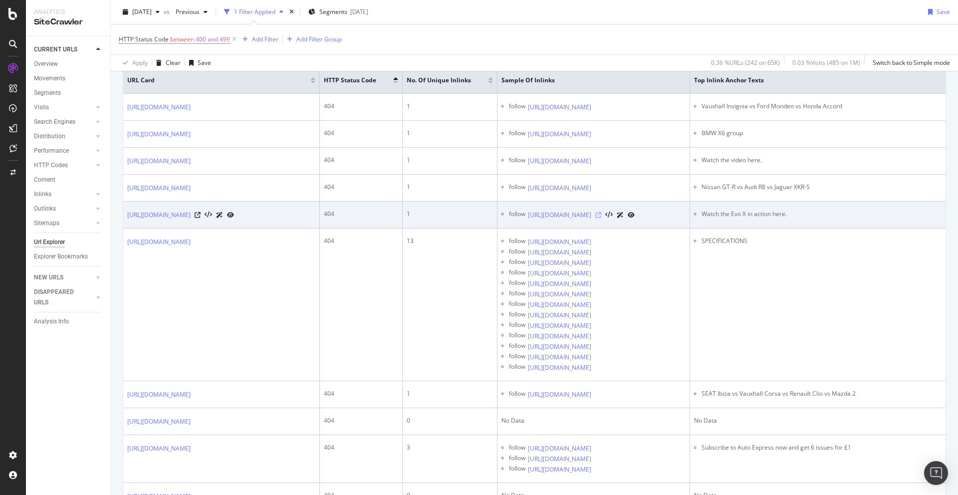
click at [601, 218] on icon at bounding box center [598, 215] width 6 height 6
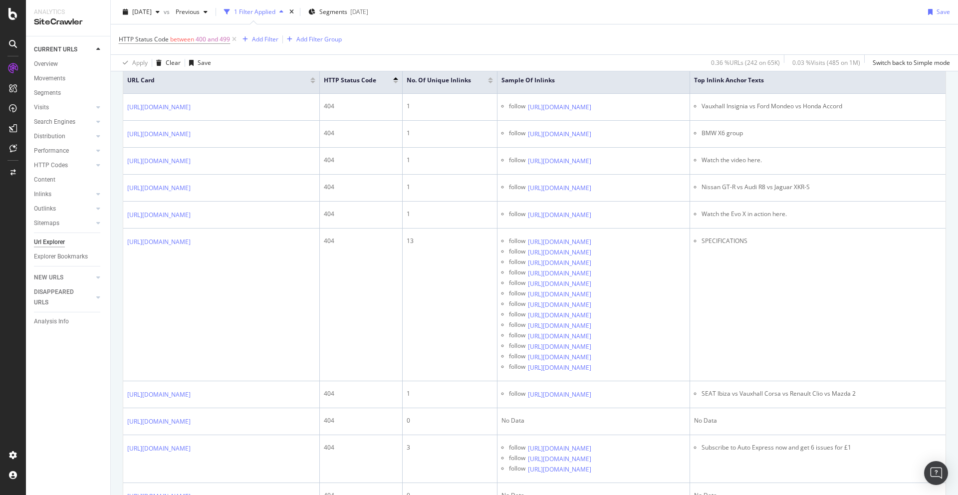
click at [488, 78] on div at bounding box center [490, 78] width 5 height 2
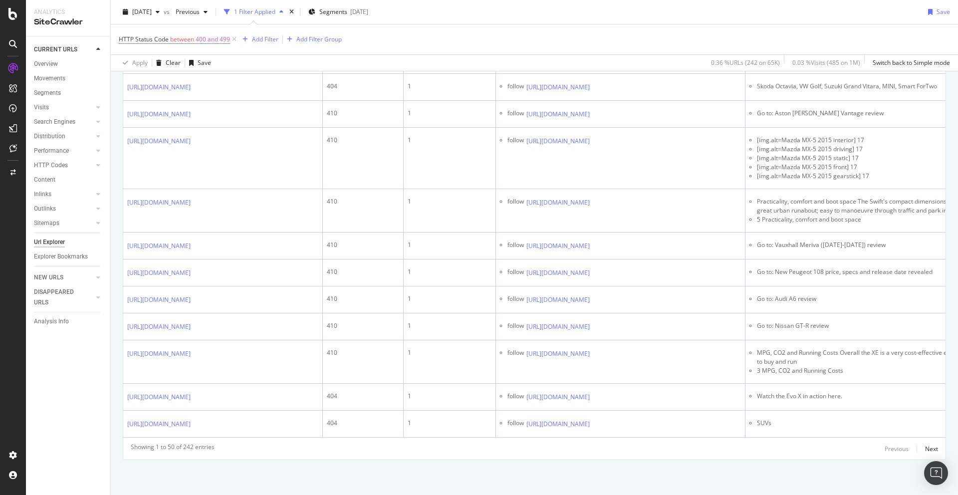
scroll to position [1321, 0]
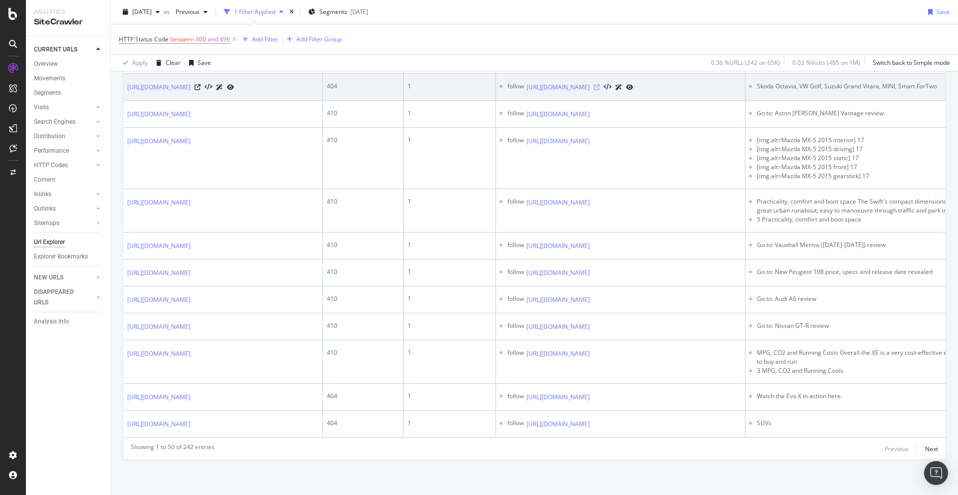
click at [600, 90] on icon at bounding box center [597, 87] width 6 height 6
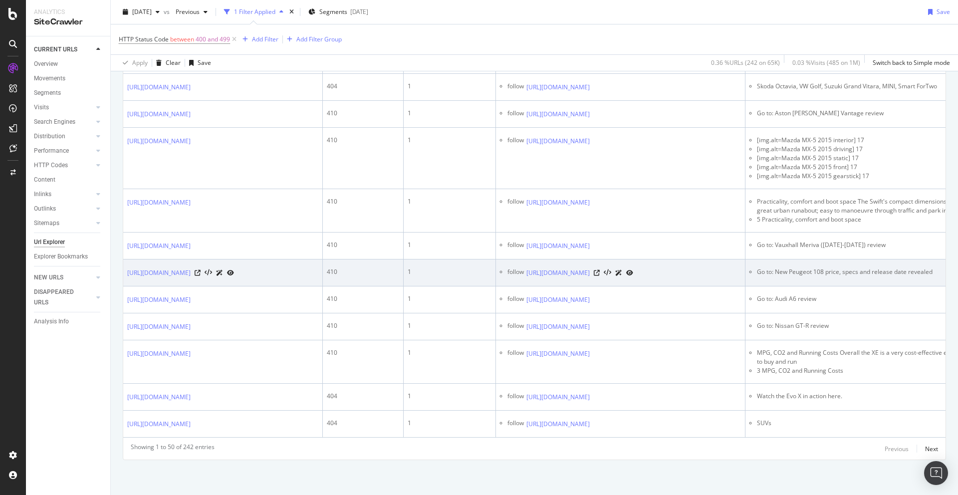
scroll to position [1833, 0]
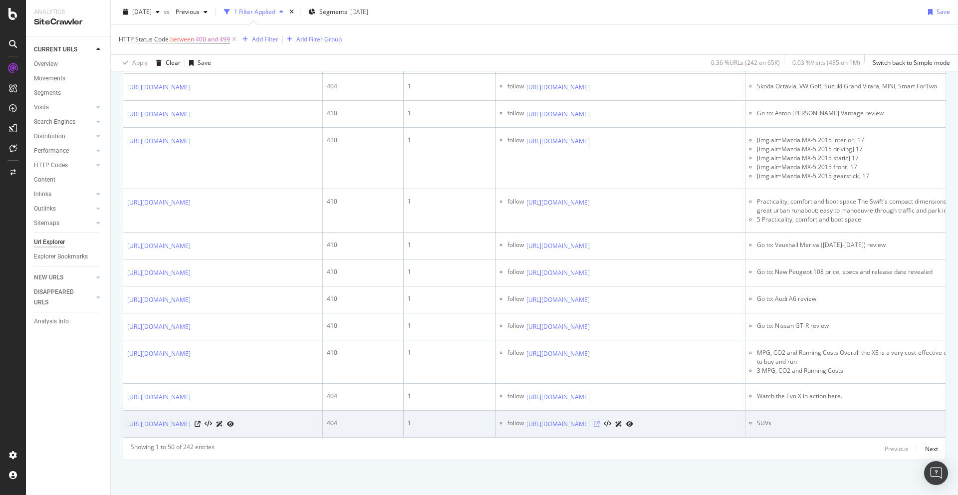
click at [600, 421] on icon at bounding box center [597, 424] width 6 height 6
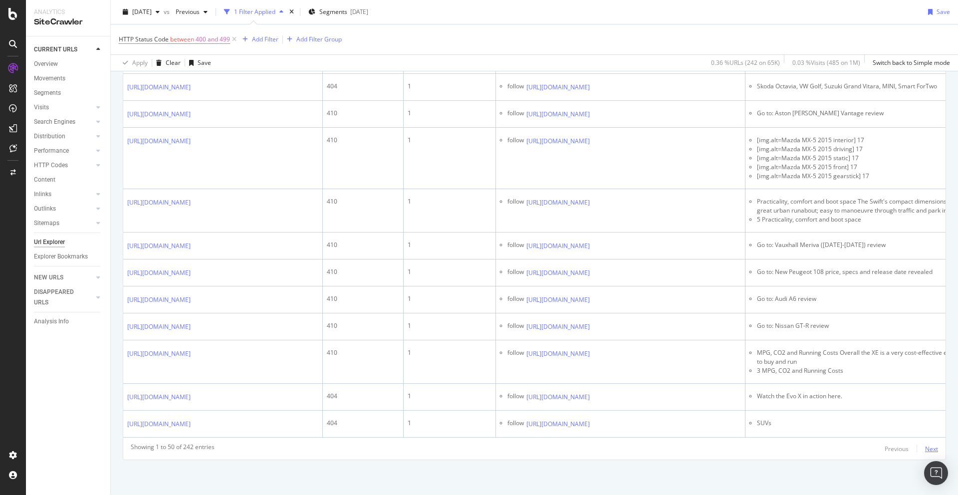
click at [934, 449] on div "Next" at bounding box center [931, 449] width 13 height 8
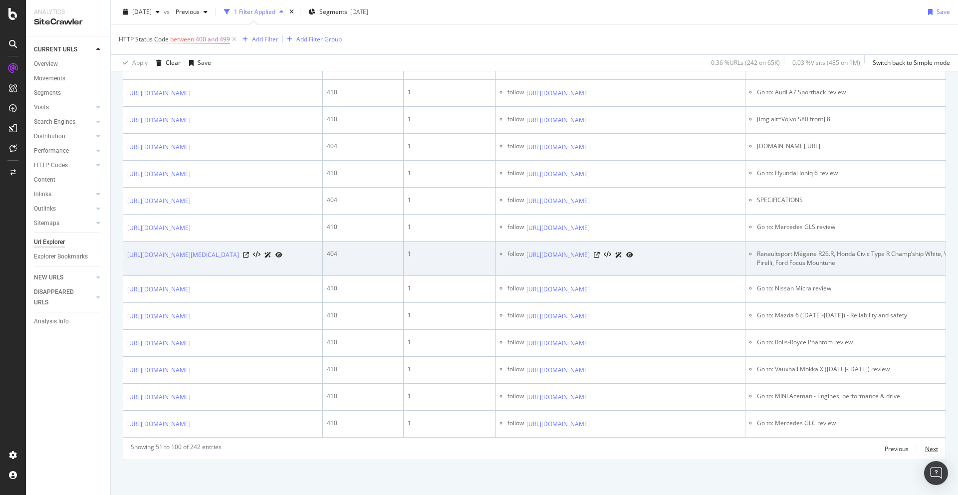
scroll to position [1801, 0]
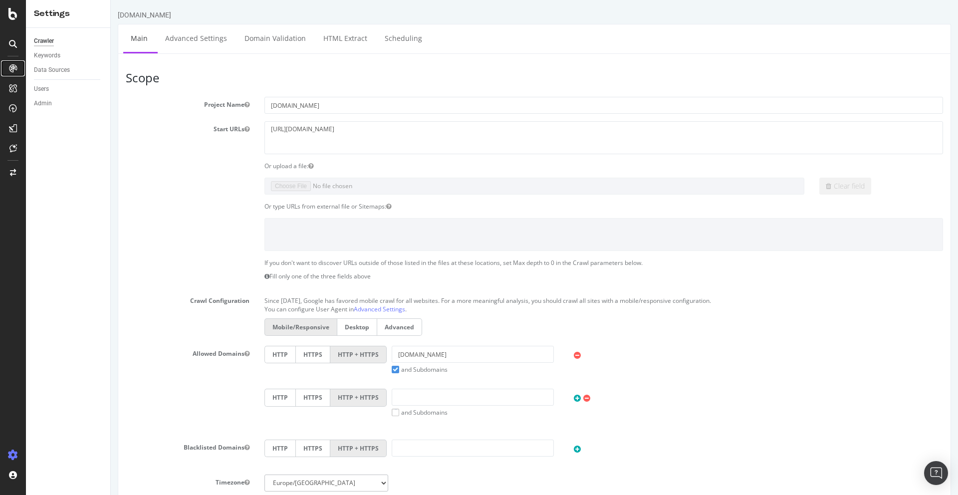
click at [16, 67] on icon at bounding box center [13, 68] width 8 height 8
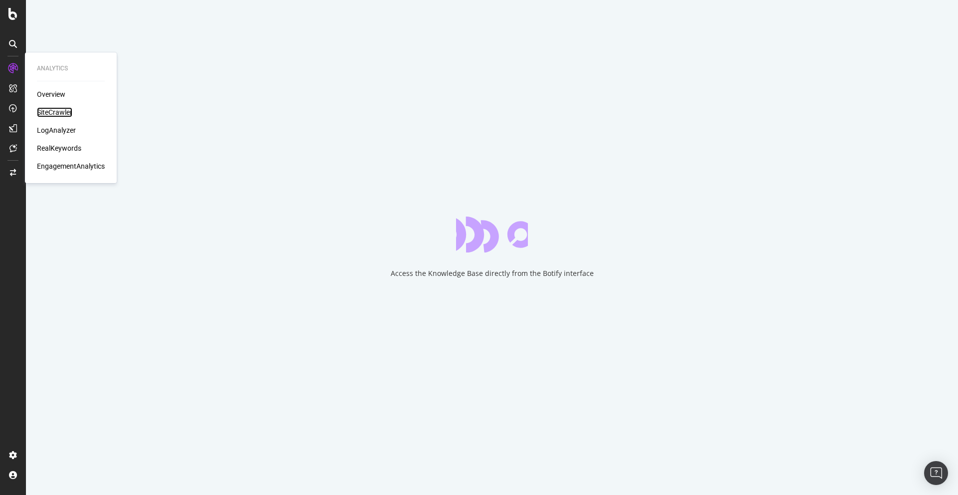
click at [54, 113] on div "SiteCrawler" at bounding box center [54, 112] width 35 height 10
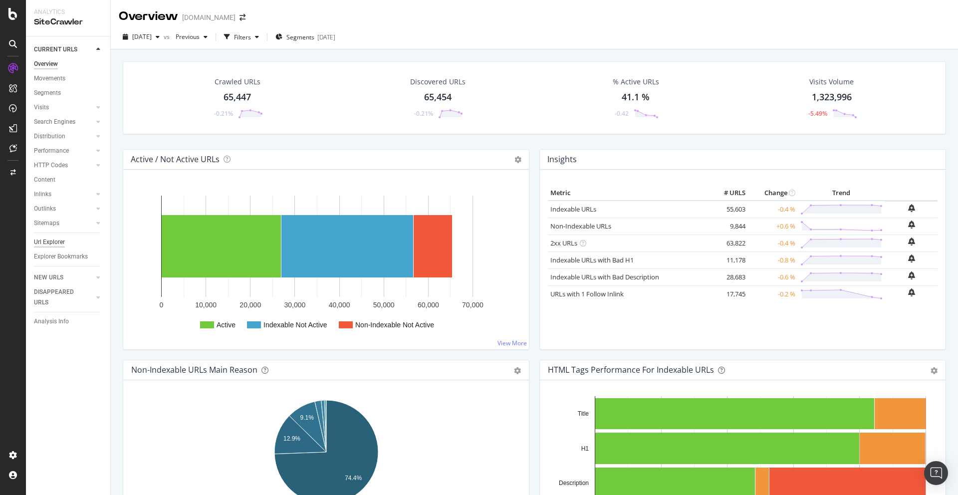
click at [49, 243] on div "Url Explorer" at bounding box center [49, 242] width 31 height 10
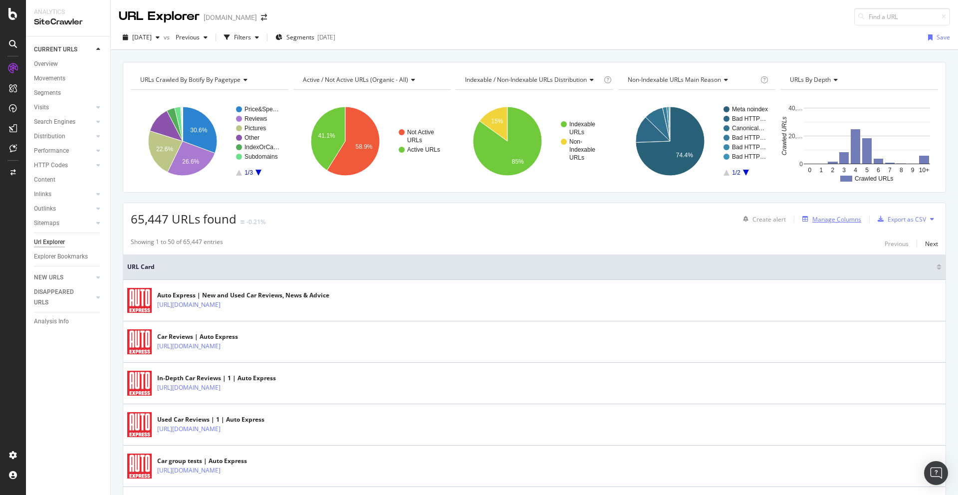
click at [846, 221] on div "Manage Columns" at bounding box center [837, 219] width 49 height 8
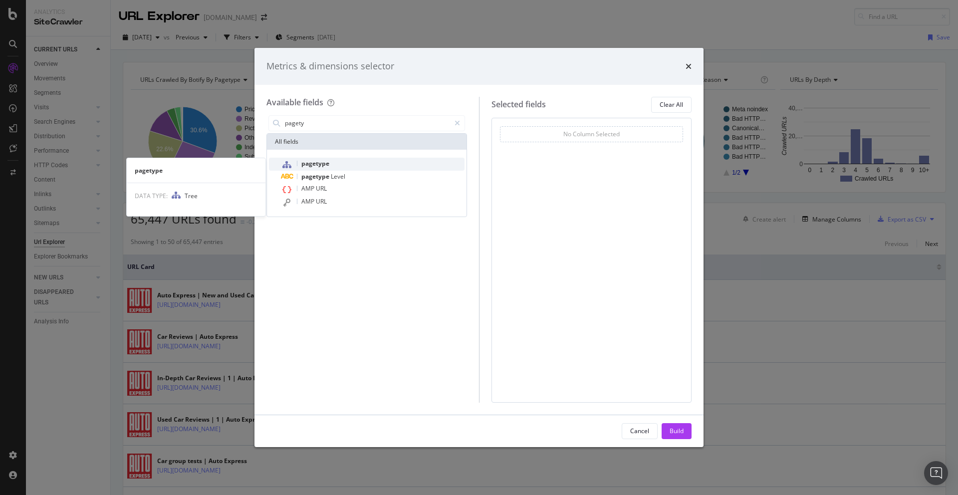
click at [316, 162] on span "pagetype" at bounding box center [315, 163] width 28 height 8
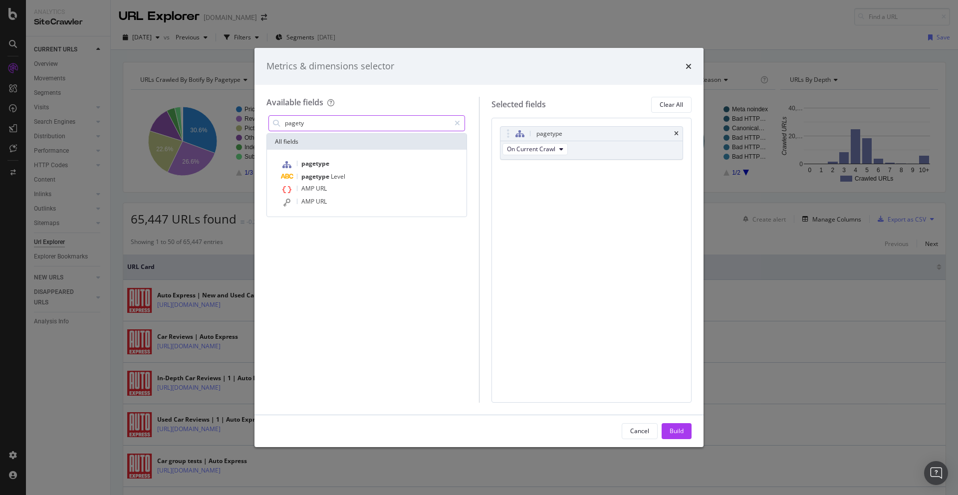
click at [323, 124] on input "pagety" at bounding box center [367, 123] width 166 height 15
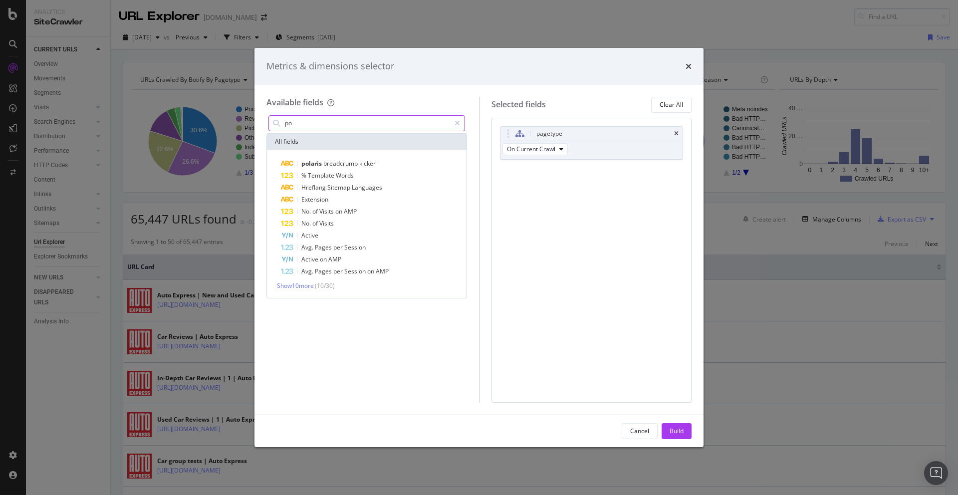
type input "p"
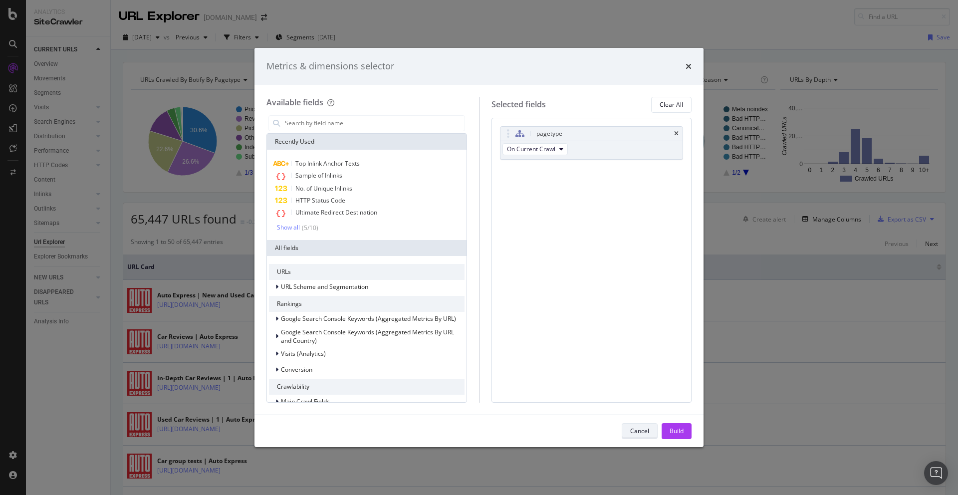
click at [637, 427] on div "Cancel" at bounding box center [639, 431] width 19 height 8
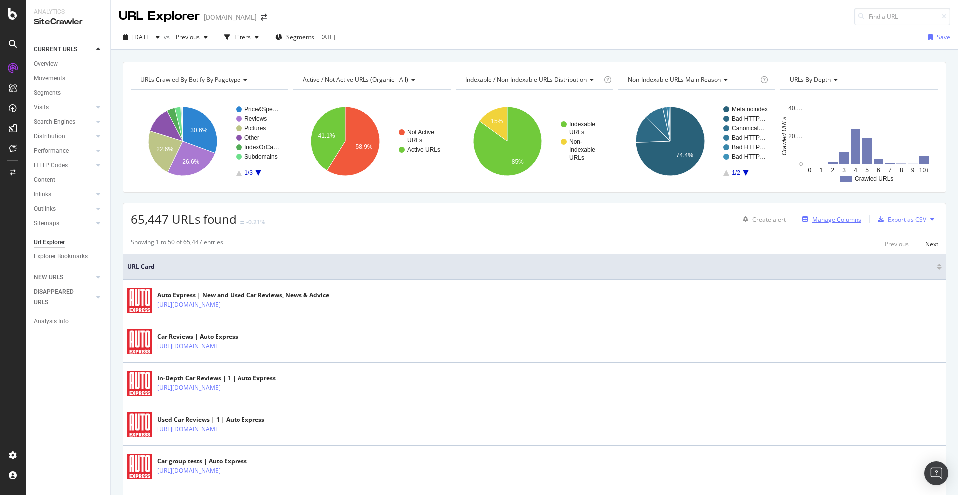
click at [844, 220] on div "Manage Columns" at bounding box center [837, 219] width 49 height 8
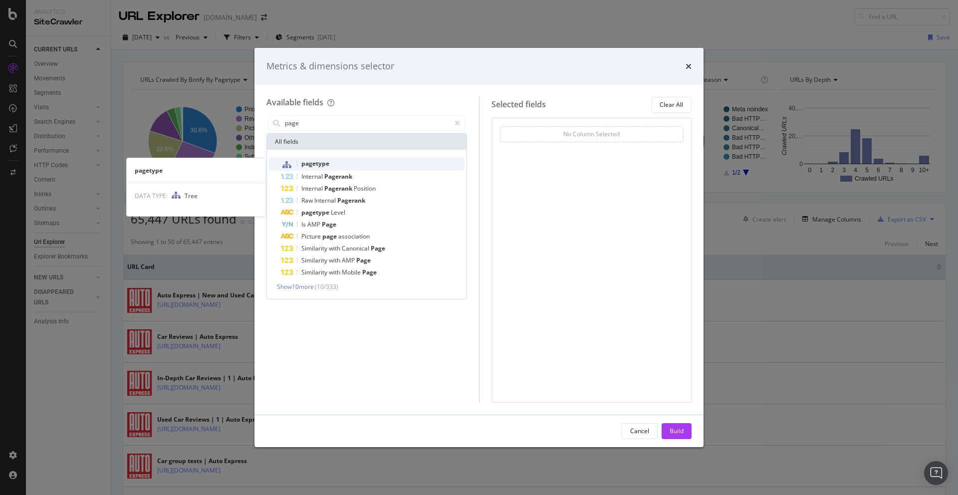
click at [338, 161] on div "pagetype" at bounding box center [373, 164] width 184 height 13
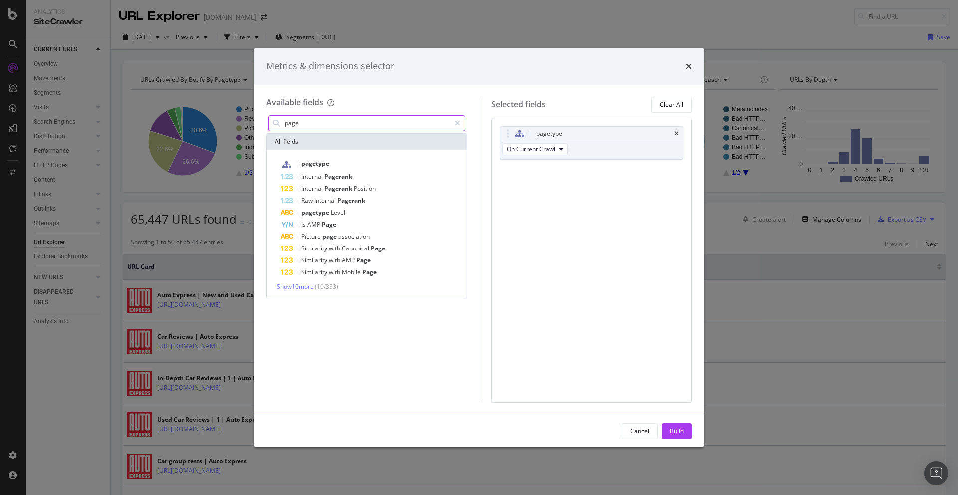
click at [327, 122] on input "page" at bounding box center [367, 123] width 166 height 15
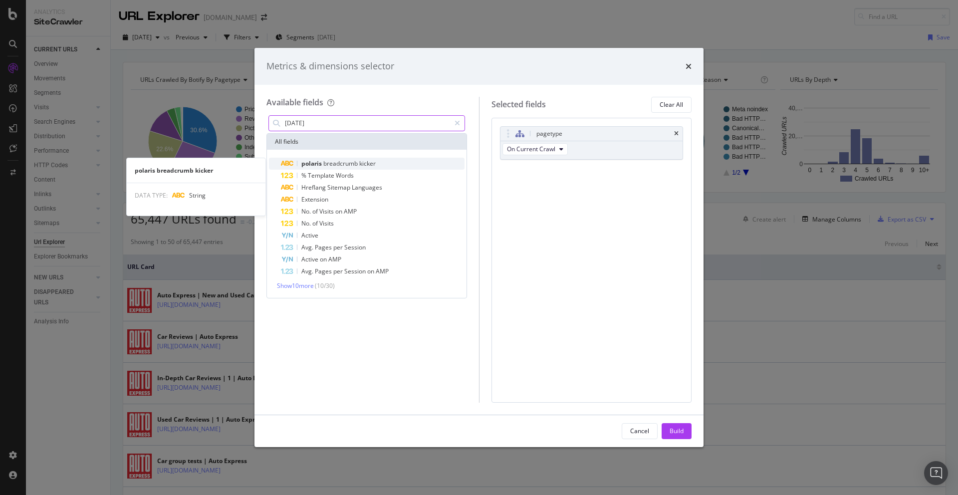
type input "pola"
click at [347, 163] on span "breadcrumb" at bounding box center [341, 163] width 36 height 8
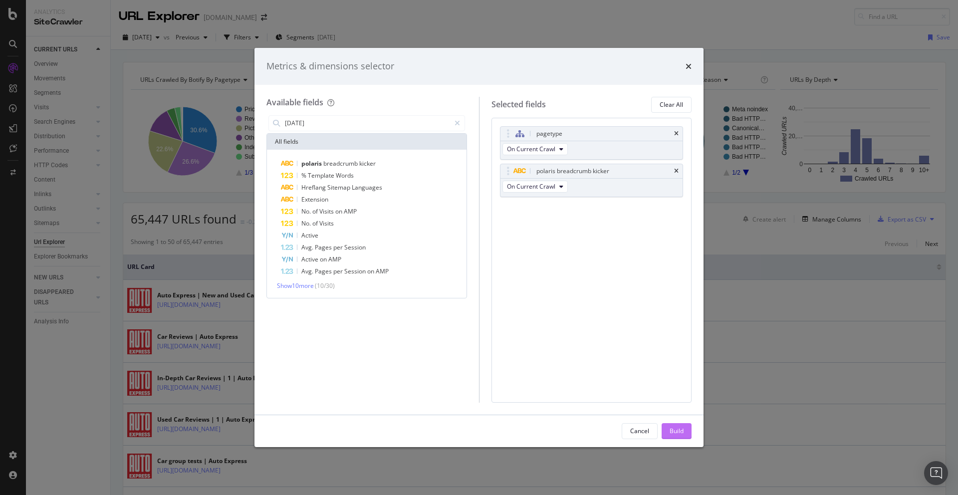
click at [671, 429] on div "Build" at bounding box center [677, 431] width 14 height 8
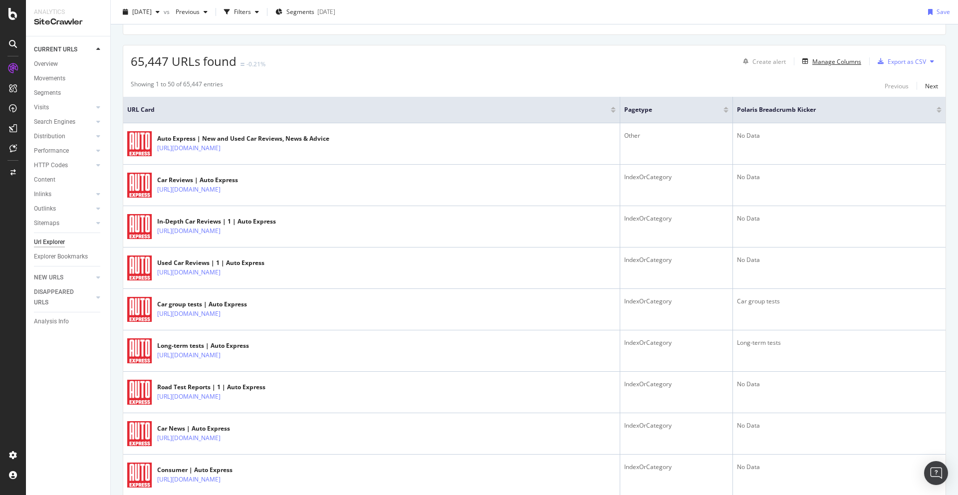
scroll to position [25, 0]
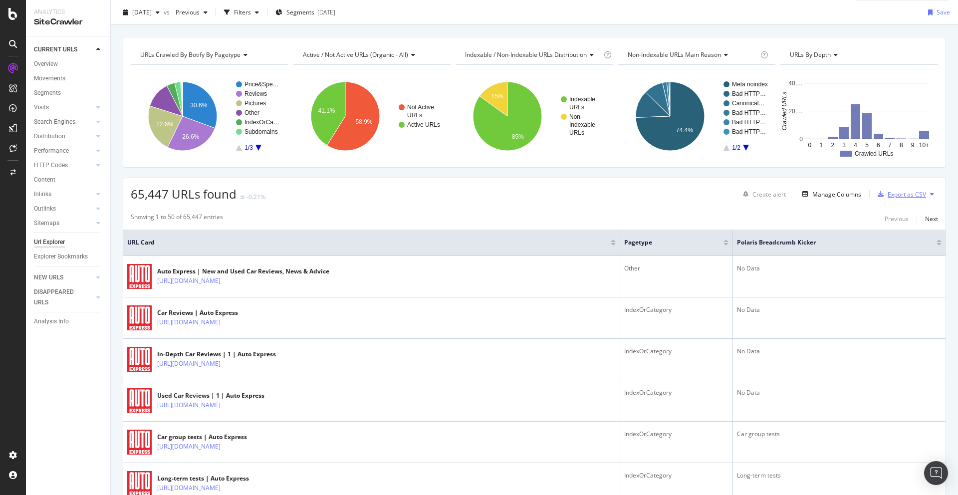
click at [889, 197] on div "Export as CSV" at bounding box center [907, 194] width 38 height 8
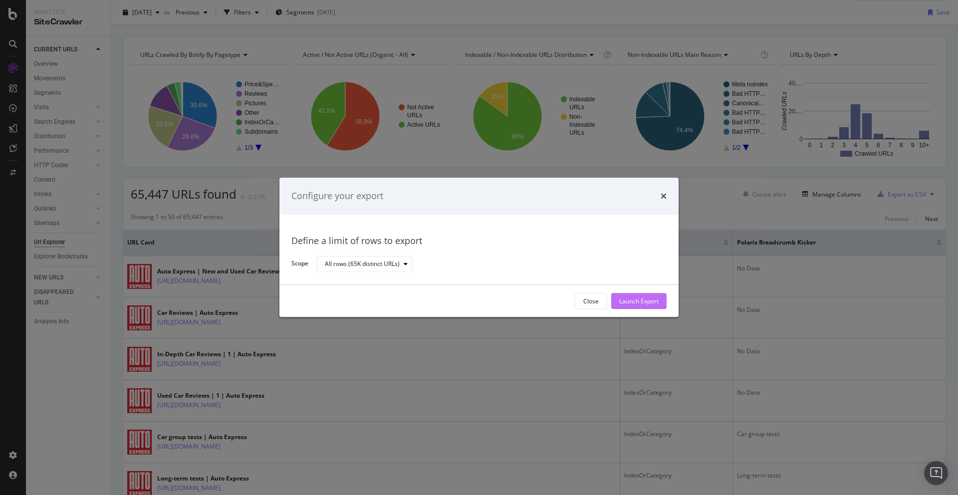
click at [643, 304] on div "Launch Export" at bounding box center [638, 301] width 39 height 8
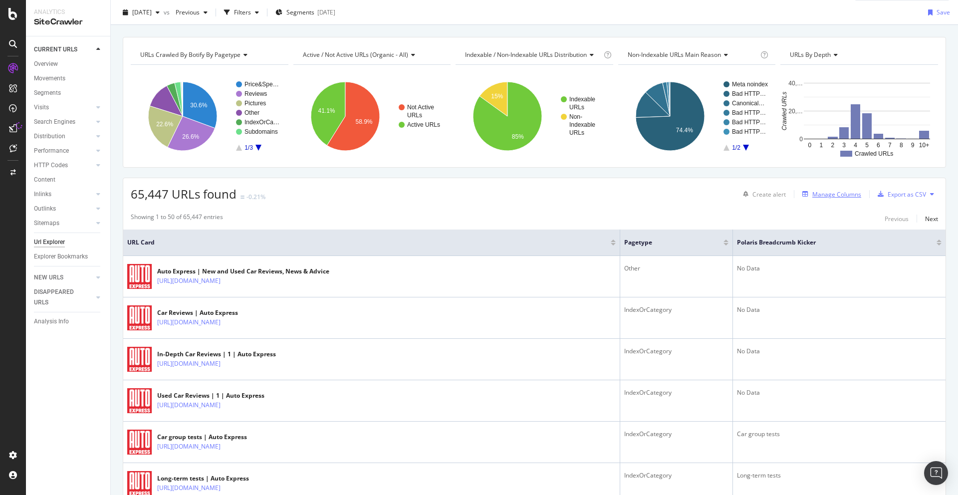
click at [834, 198] on div "Manage Columns" at bounding box center [837, 194] width 49 height 8
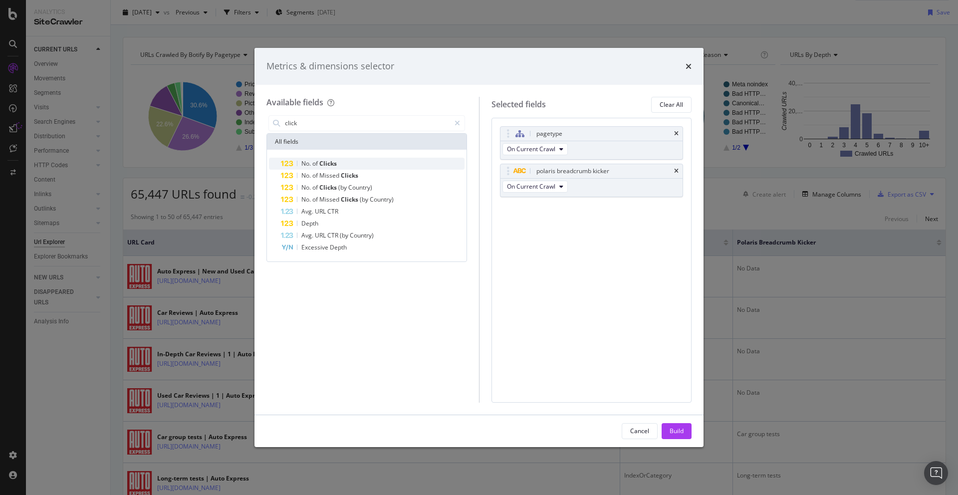
click at [358, 167] on div "No. of Clicks" at bounding box center [373, 164] width 184 height 12
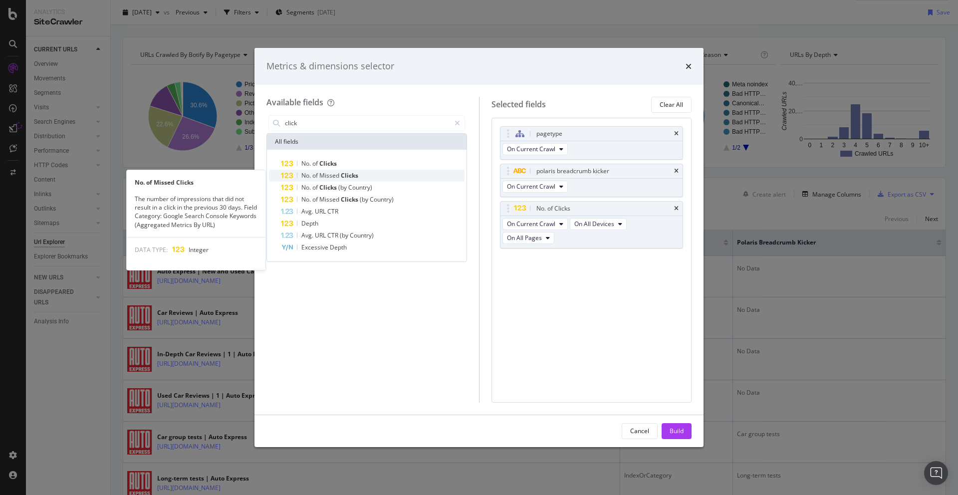
click at [358, 175] on div "No. of Missed Clicks" at bounding box center [373, 176] width 184 height 12
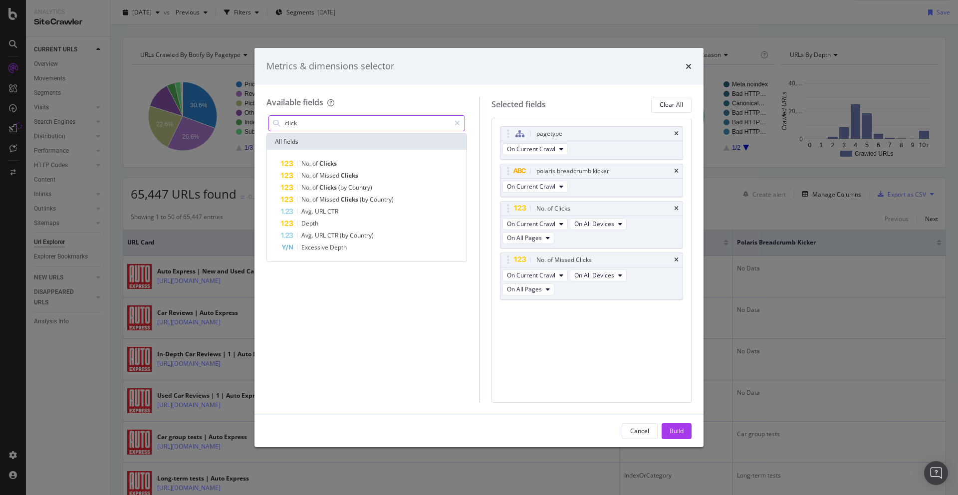
click at [318, 128] on input "click" at bounding box center [367, 123] width 166 height 15
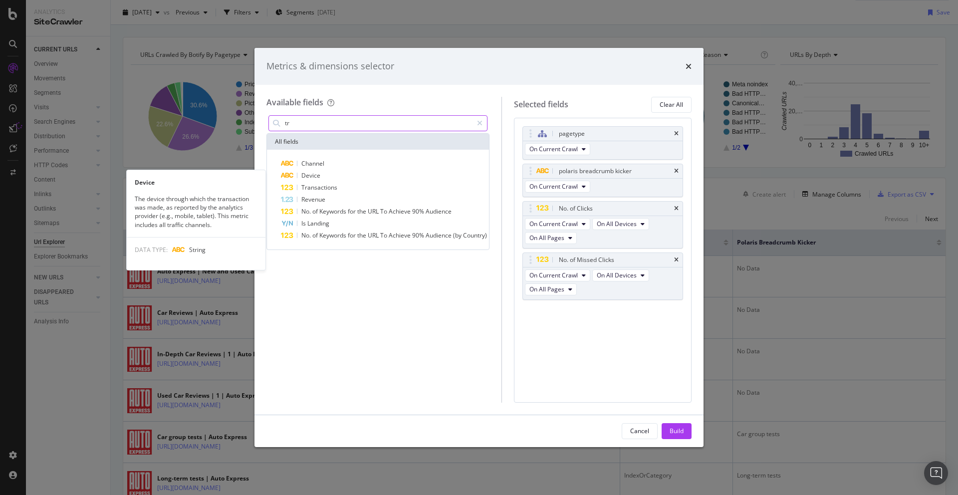
type input "t"
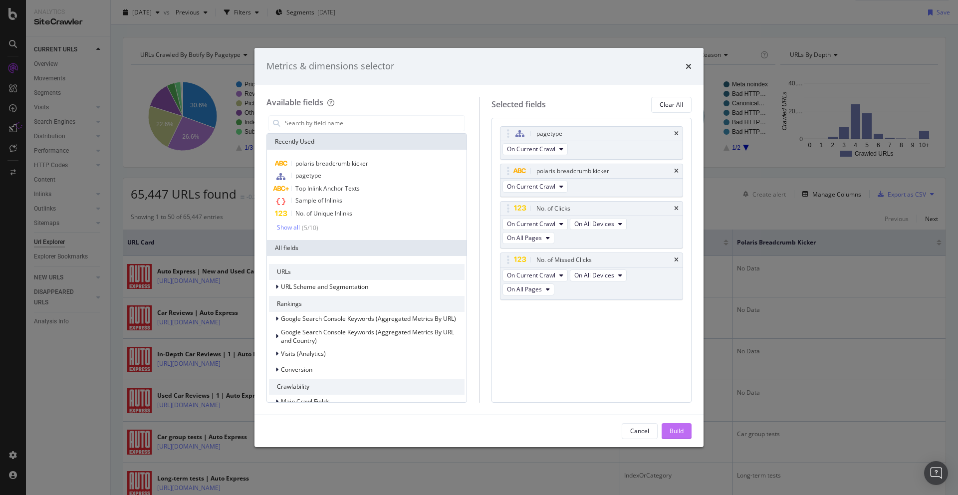
click at [677, 434] on div "Build" at bounding box center [677, 431] width 14 height 8
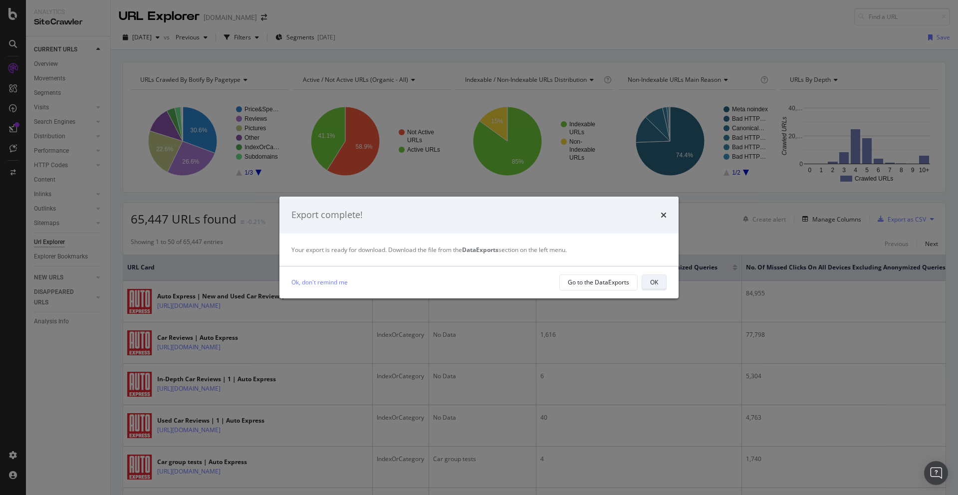
click at [647, 281] on button "OK" at bounding box center [654, 283] width 25 height 16
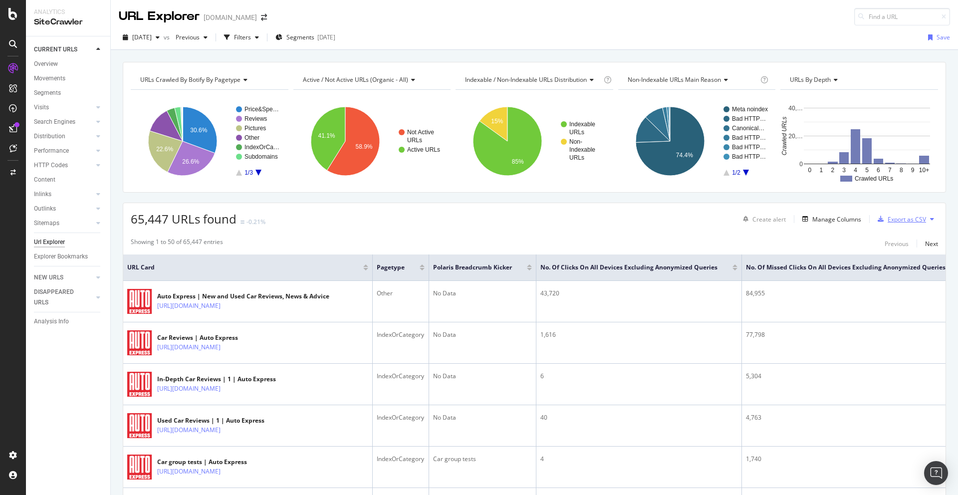
click at [906, 219] on div "Export as CSV" at bounding box center [907, 219] width 38 height 8
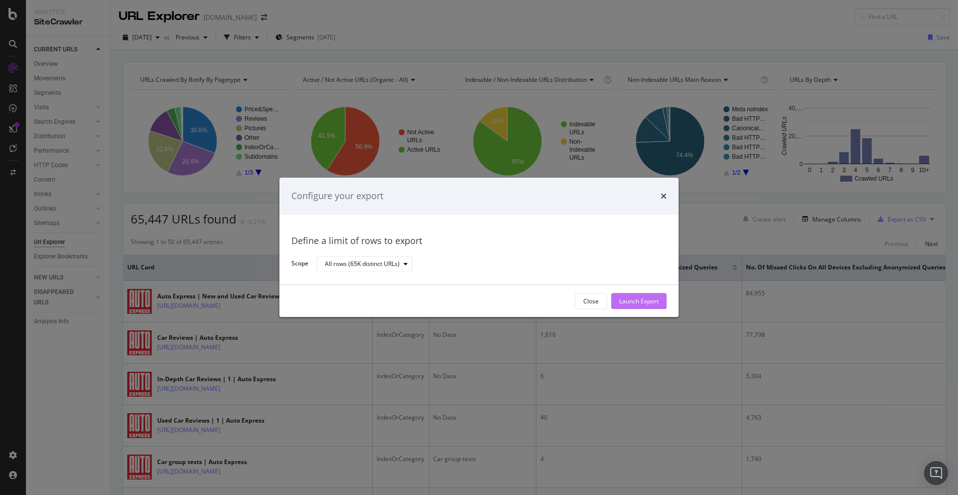
click at [641, 307] on div "Launch Export" at bounding box center [638, 301] width 39 height 15
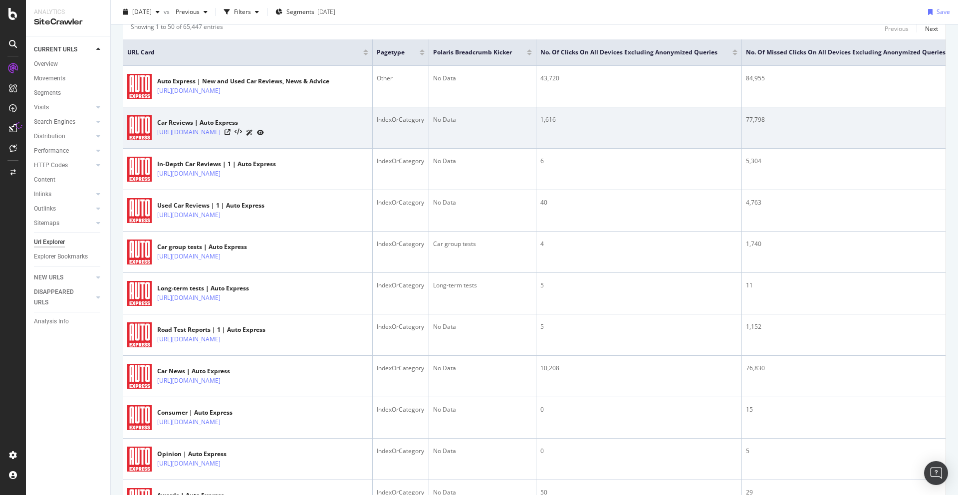
scroll to position [216, 0]
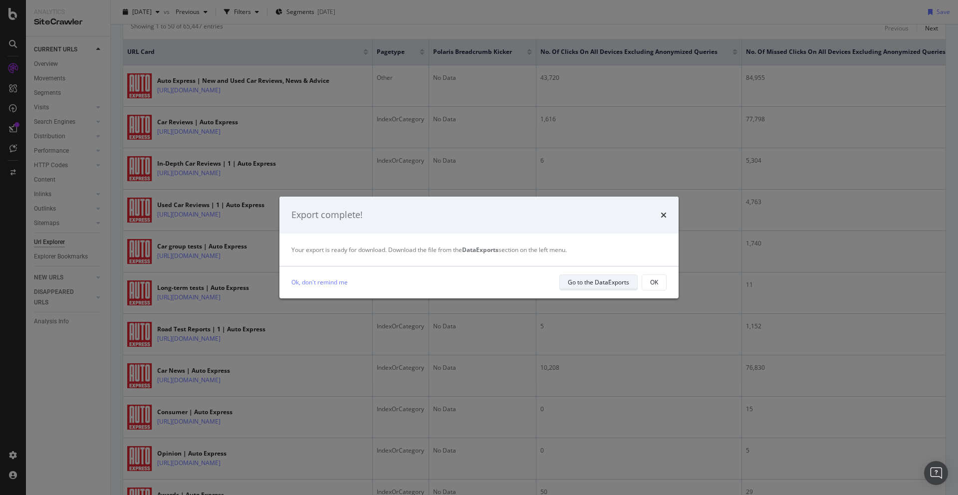
click at [604, 284] on div "Go to the DataExports" at bounding box center [598, 282] width 61 height 8
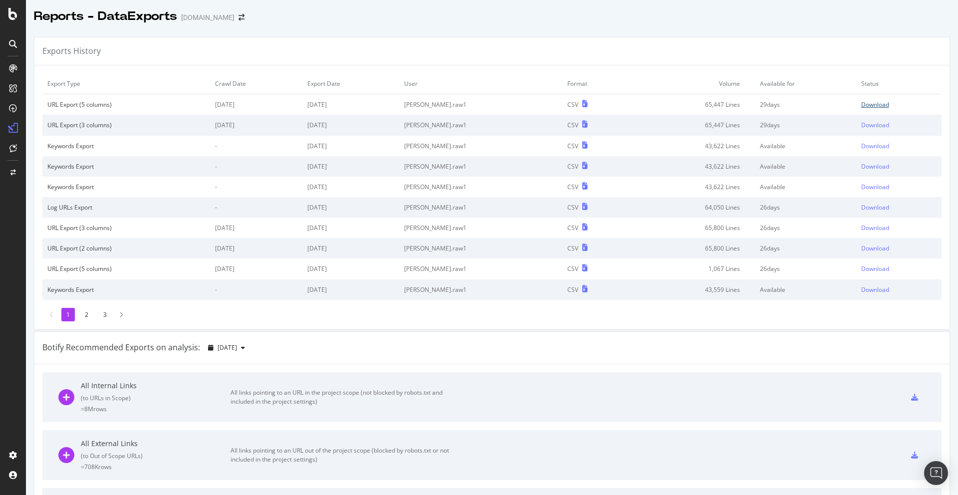
click at [876, 106] on div "Download" at bounding box center [876, 104] width 28 height 8
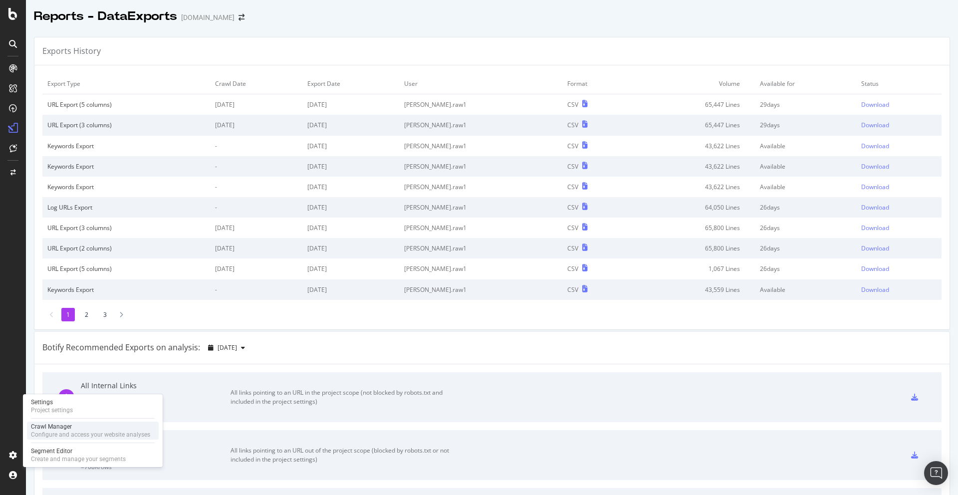
click at [55, 425] on div "Crawl Manager" at bounding box center [90, 427] width 119 height 8
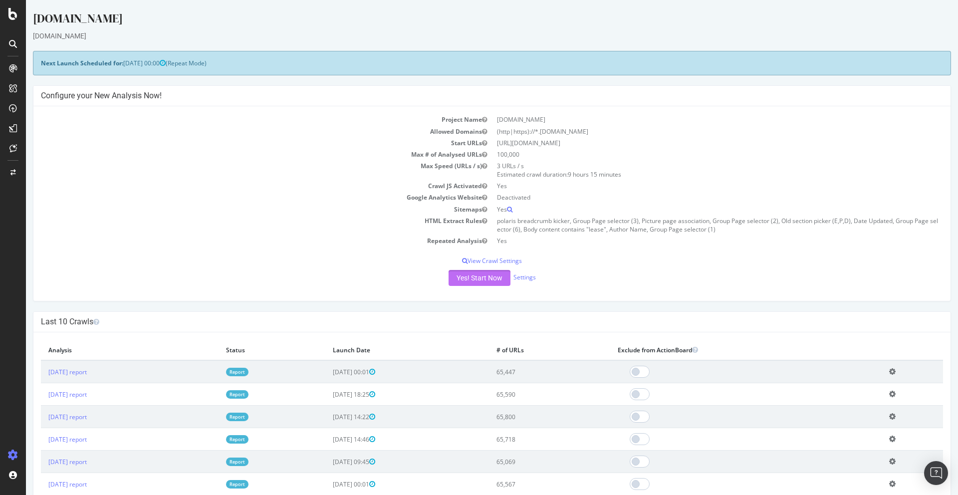
click at [470, 277] on button "Yes! Start Now" at bounding box center [480, 278] width 62 height 16
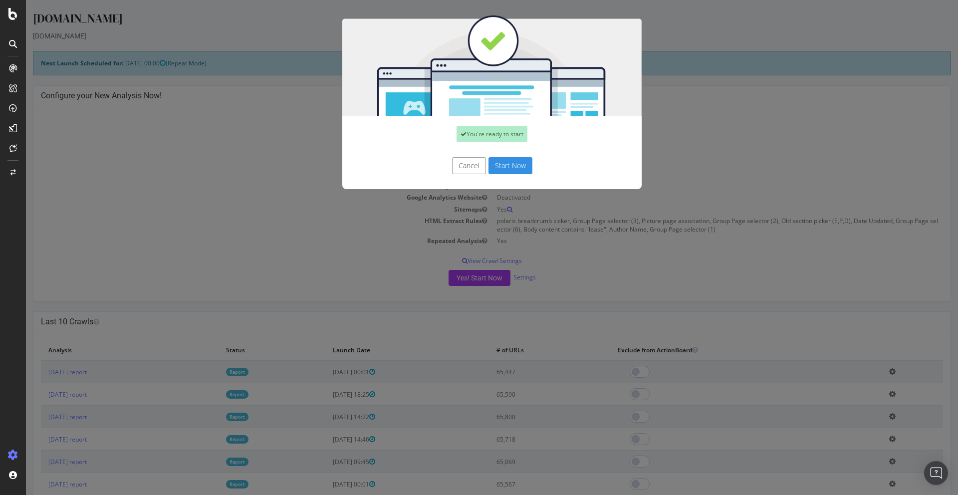
click at [500, 166] on button "Start Now" at bounding box center [511, 165] width 44 height 17
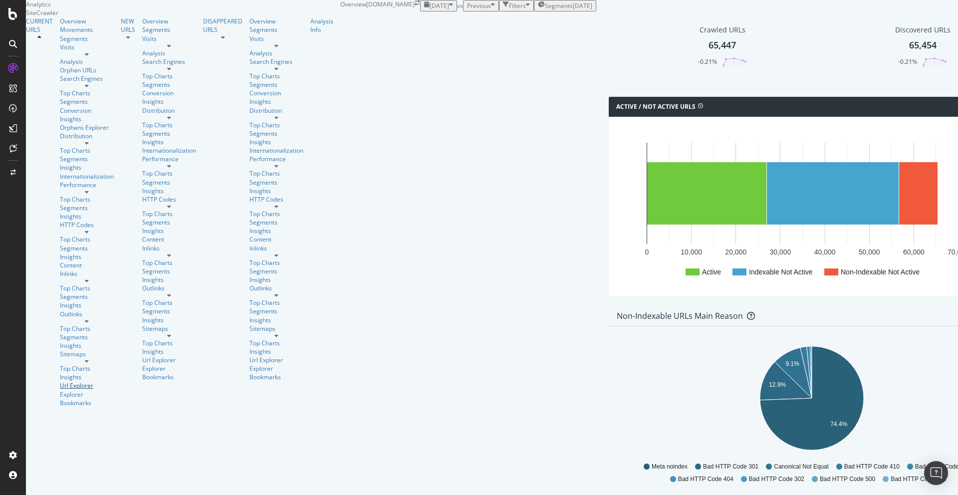
click at [60, 381] on div "Url Explorer" at bounding box center [87, 385] width 54 height 8
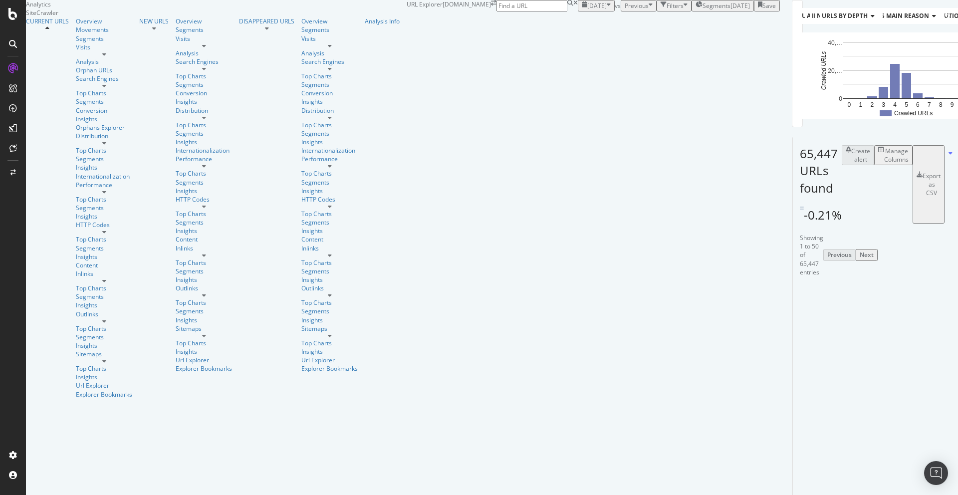
click at [885, 164] on div "Manage Columns" at bounding box center [897, 155] width 24 height 17
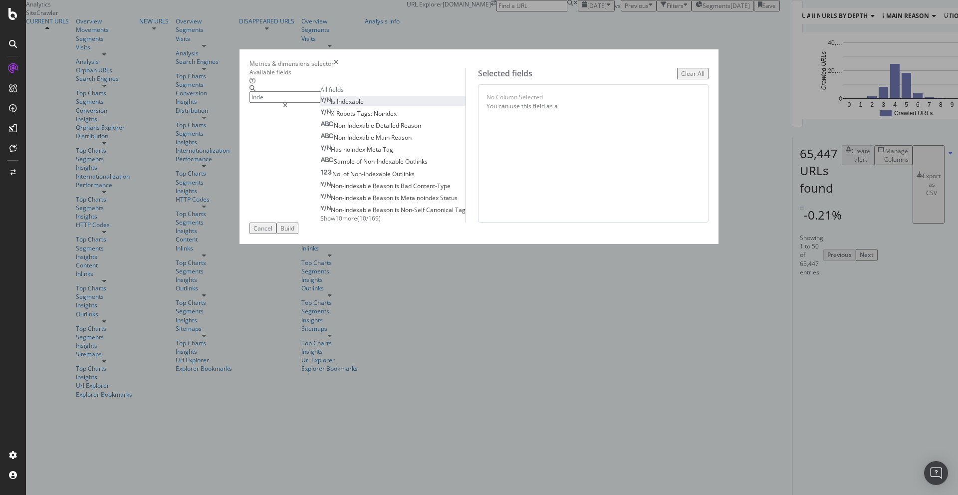
click at [337, 106] on span "Indexable" at bounding box center [350, 101] width 27 height 8
click at [320, 103] on input "inde" at bounding box center [285, 96] width 71 height 11
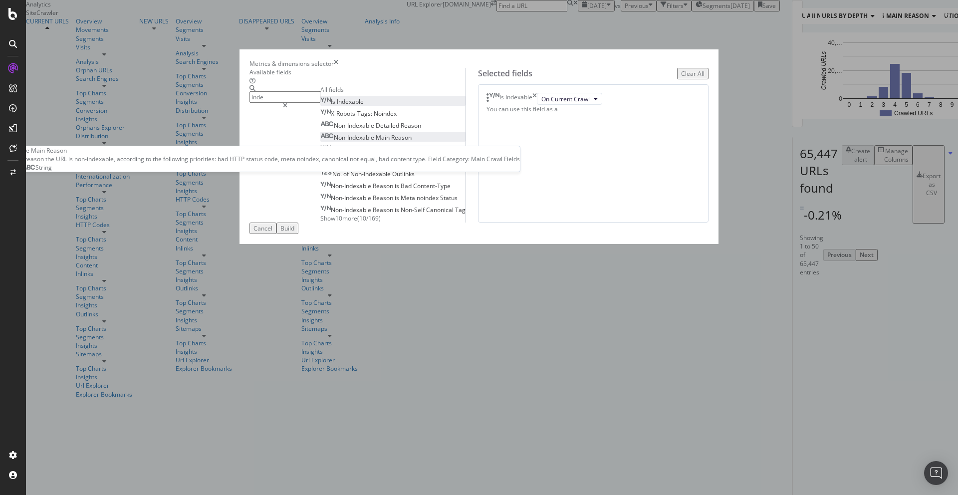
click at [376, 142] on span "Main" at bounding box center [383, 137] width 15 height 8
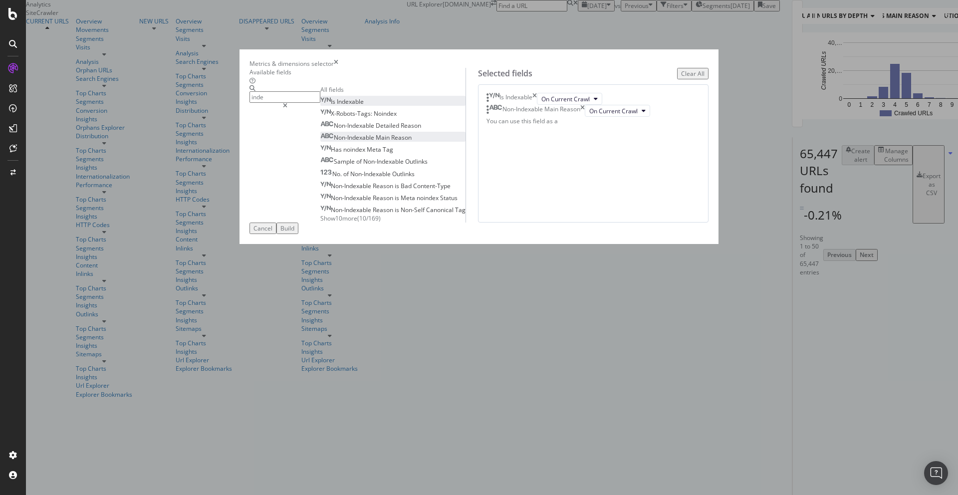
click at [320, 103] on input "inde" at bounding box center [285, 96] width 71 height 11
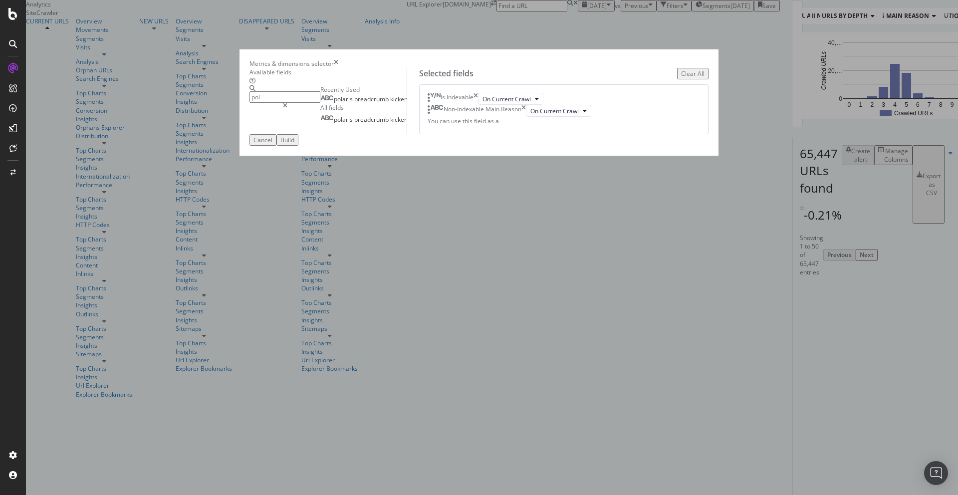
click at [390, 103] on span "kicker" at bounding box center [398, 99] width 16 height 8
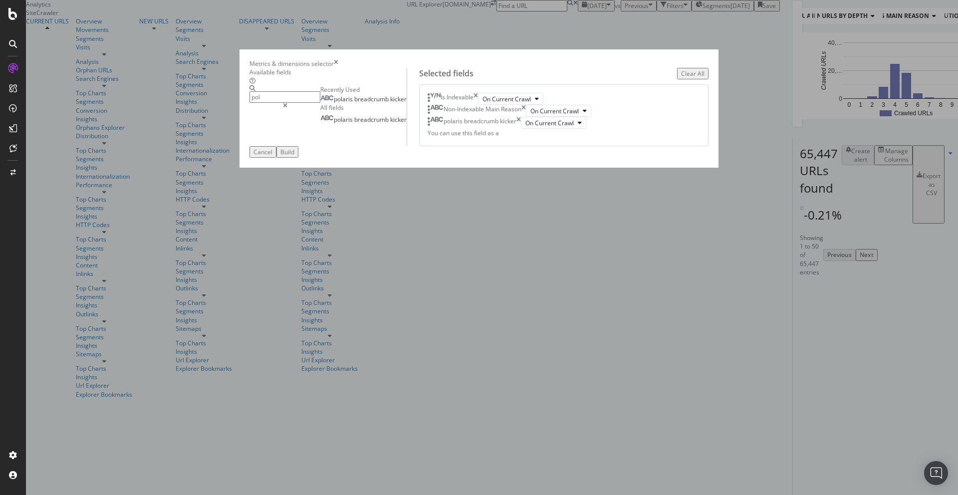
click at [313, 103] on input "pol" at bounding box center [285, 96] width 71 height 11
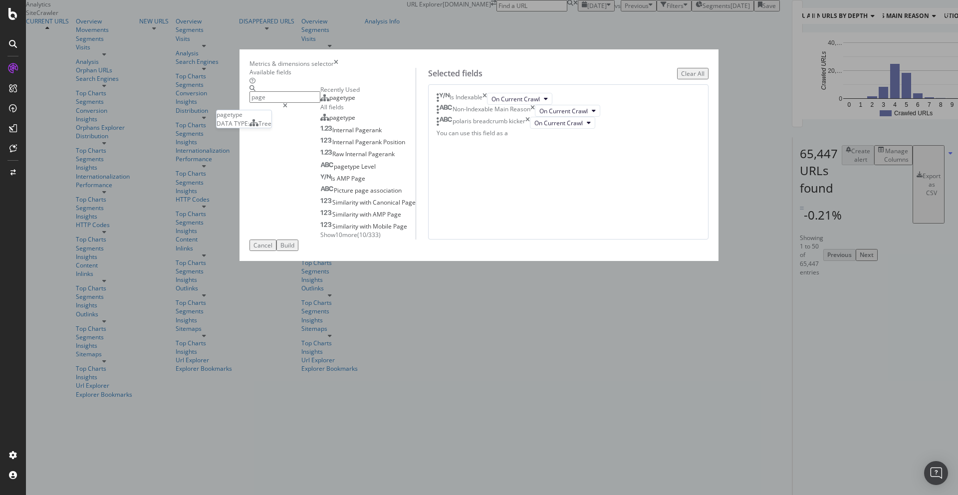
click at [321, 102] on div "pagetype" at bounding box center [337, 98] width 35 height 8
click at [320, 103] on input "page" at bounding box center [285, 96] width 71 height 11
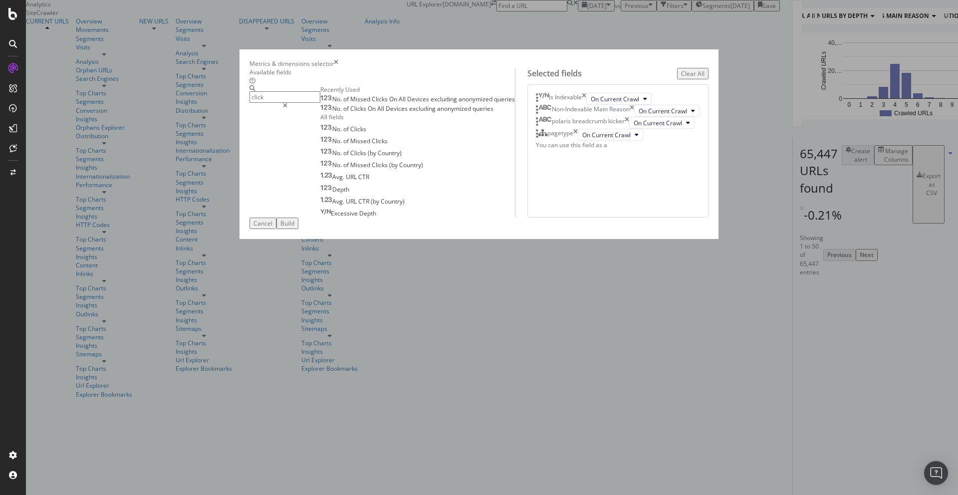
click at [399, 103] on span "All" at bounding box center [403, 99] width 8 height 8
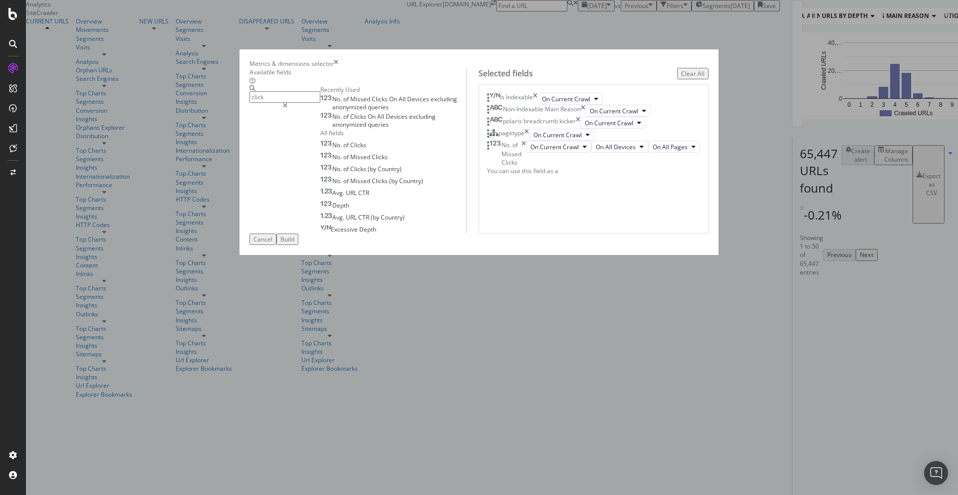
click at [526, 166] on icon "times" at bounding box center [524, 153] width 4 height 25
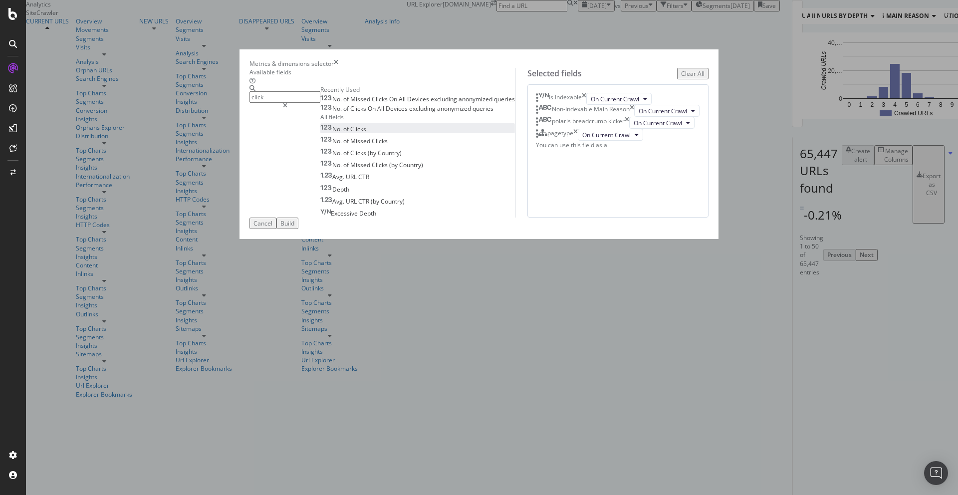
click at [350, 133] on span "Clicks" at bounding box center [358, 129] width 16 height 8
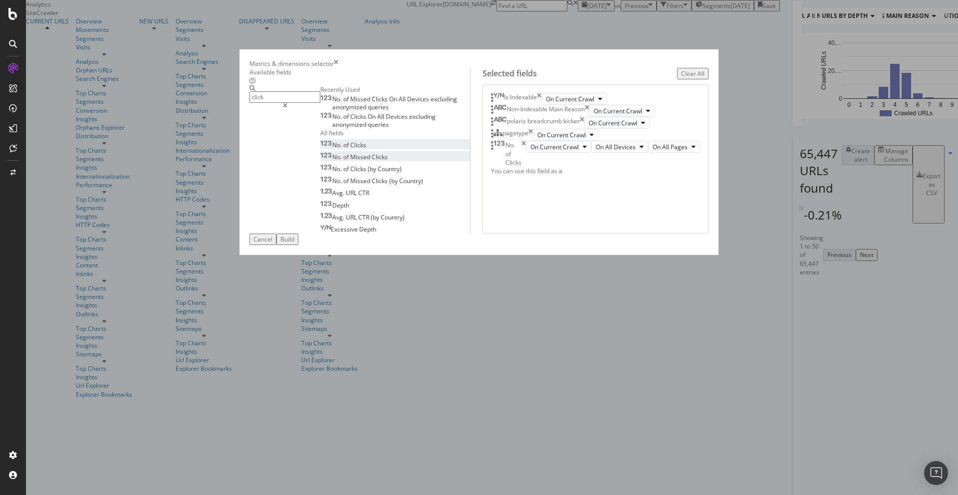
click at [326, 161] on div "No. of Missed Clicks" at bounding box center [353, 157] width 67 height 8
click at [318, 103] on input "click" at bounding box center [285, 96] width 71 height 11
click at [306, 103] on input "click" at bounding box center [285, 96] width 71 height 11
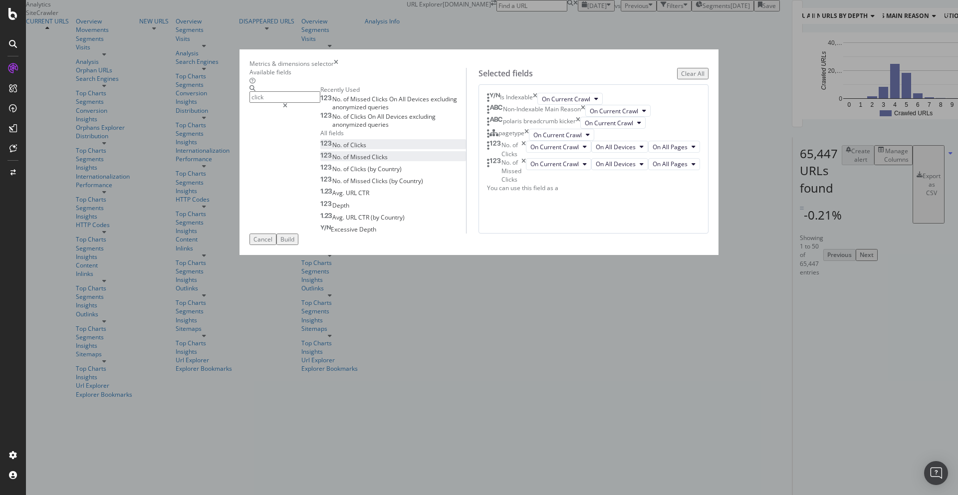
click at [306, 103] on input "click" at bounding box center [285, 96] width 71 height 11
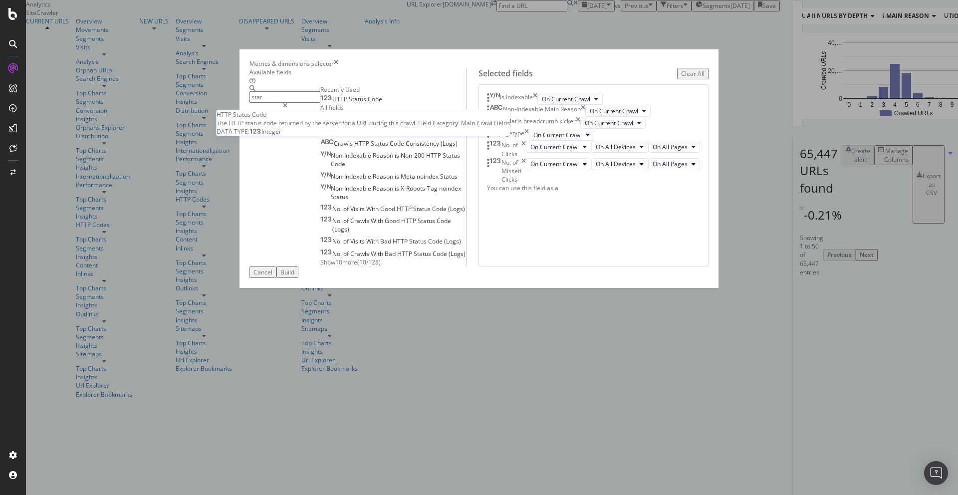
click at [331, 103] on div "HTTP Status Code" at bounding box center [351, 99] width 62 height 8
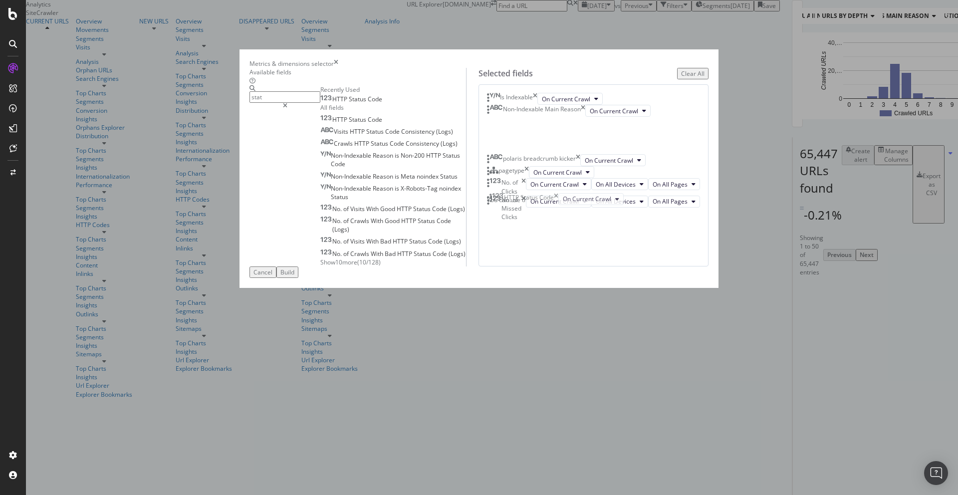
drag, startPoint x: 583, startPoint y: 373, endPoint x: 573, endPoint y: 198, distance: 176.0
click at [573, 198] on body "Analytics SiteCrawler CURRENT URLS Overview Movements Segments Visits Analysis …" at bounding box center [479, 247] width 958 height 495
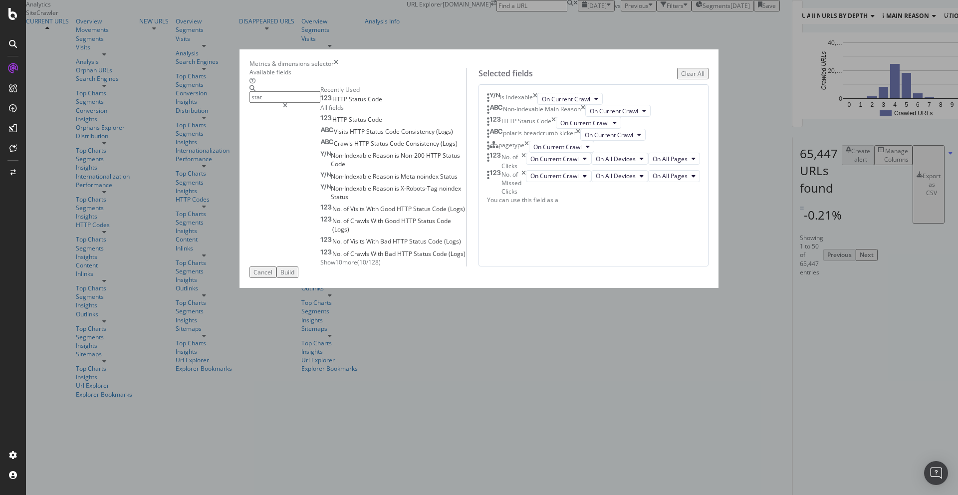
click at [320, 103] on input "stat" at bounding box center [285, 96] width 71 height 11
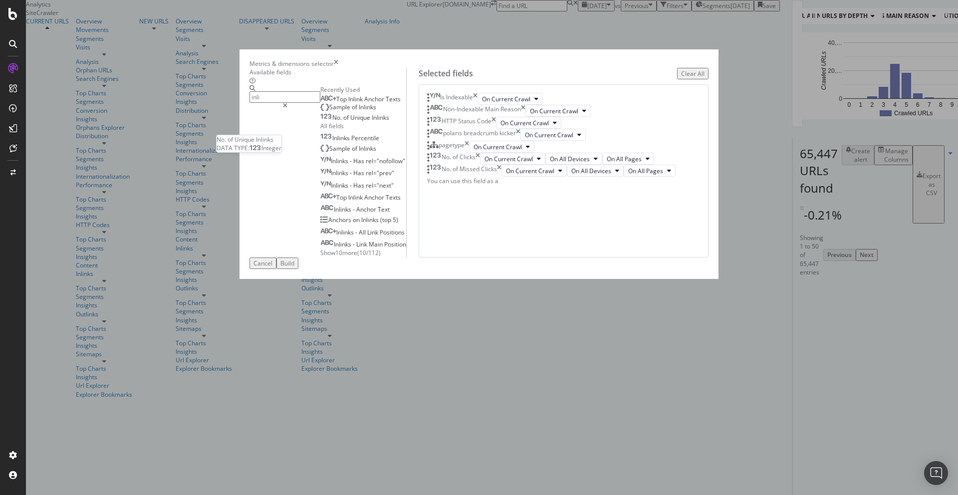
click at [372, 122] on span "Inlinks" at bounding box center [380, 117] width 17 height 8
click at [320, 103] on input "inli" at bounding box center [285, 96] width 71 height 11
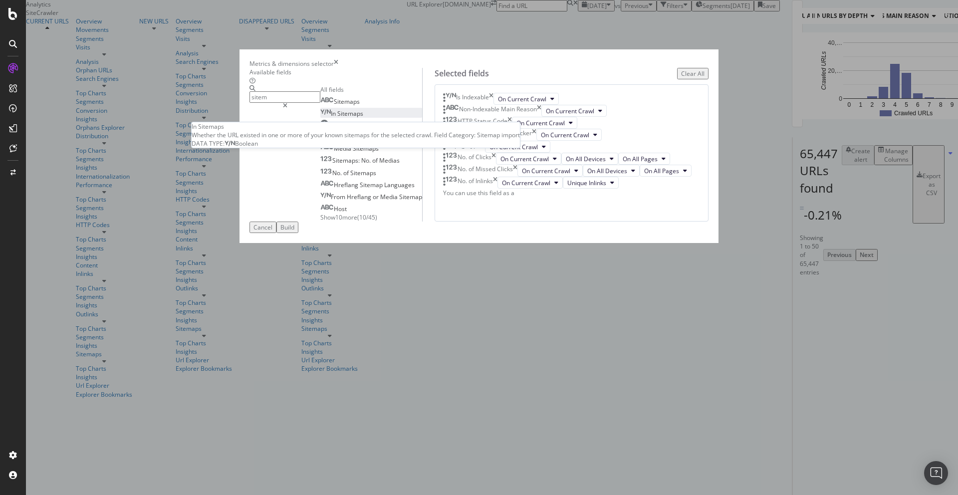
click at [337, 118] on span "Sitemaps" at bounding box center [350, 113] width 26 height 8
click at [315, 103] on input "sitem" at bounding box center [285, 96] width 71 height 11
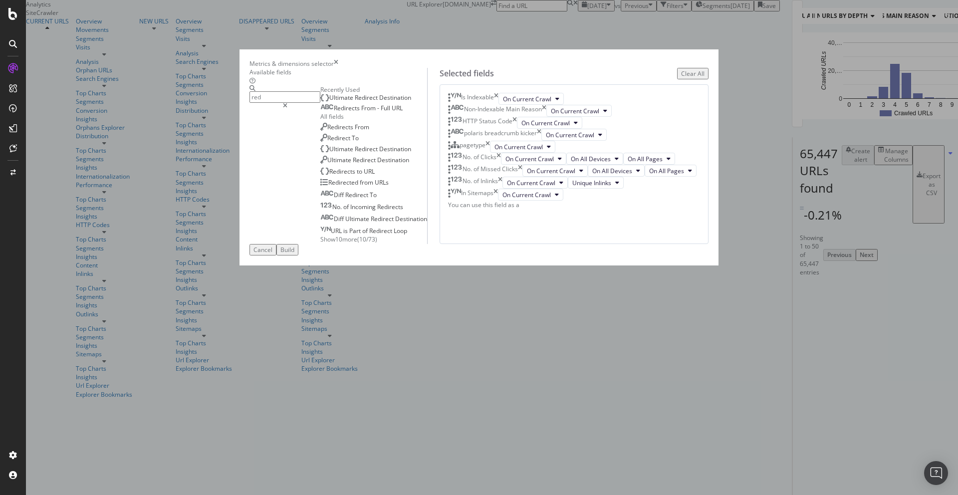
click at [361, 112] on span "From" at bounding box center [369, 108] width 16 height 8
click at [317, 103] on input "red" at bounding box center [285, 96] width 71 height 11
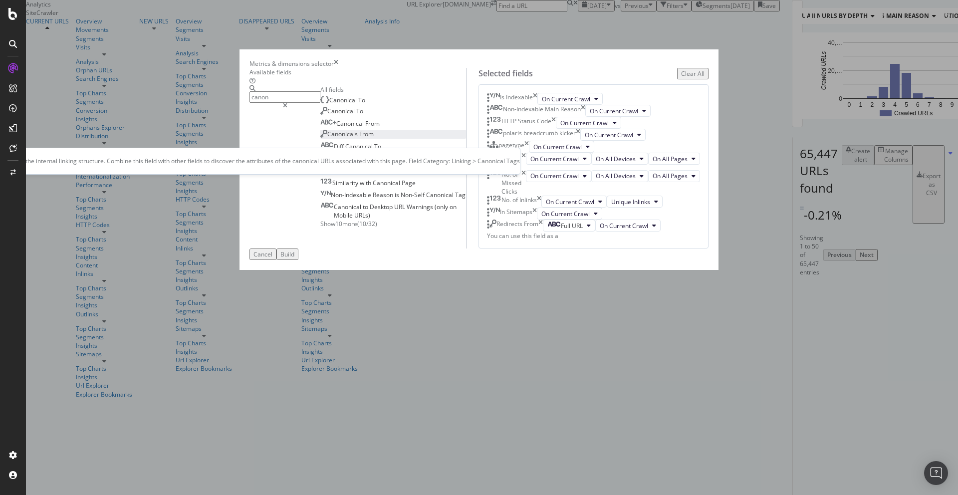
type input "canon"
click at [355, 138] on div "Canonicals From" at bounding box center [346, 134] width 53 height 8
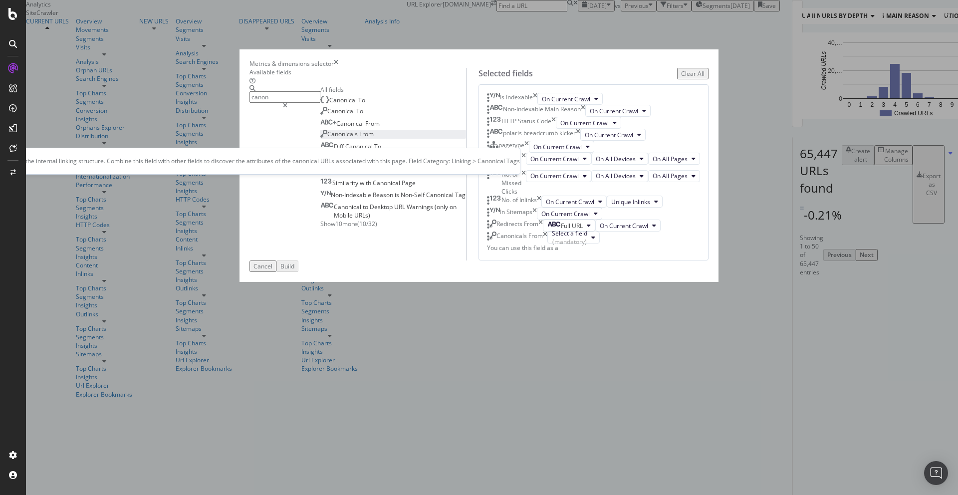
scroll to position [173, 0]
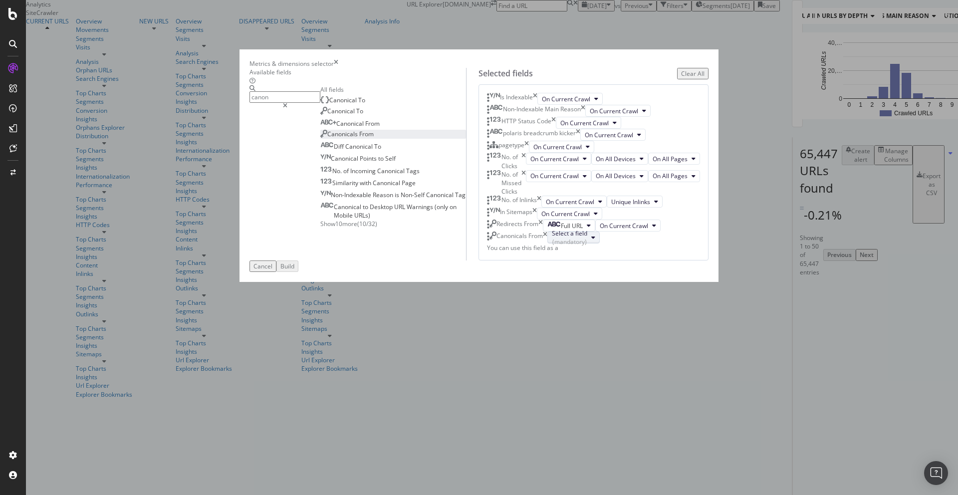
click at [558, 244] on button "Select a field (mandatory)" at bounding box center [574, 238] width 52 height 12
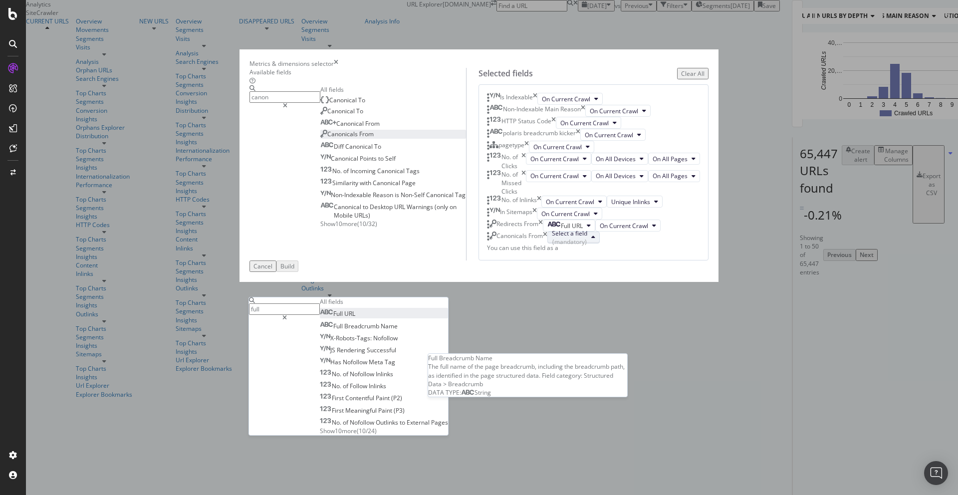
type input "full"
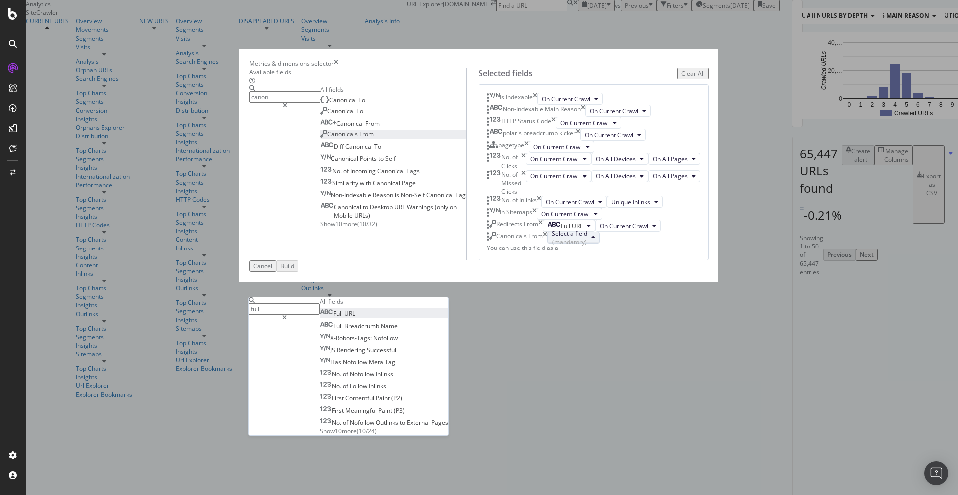
click at [355, 309] on span "Full URL" at bounding box center [337, 313] width 35 height 8
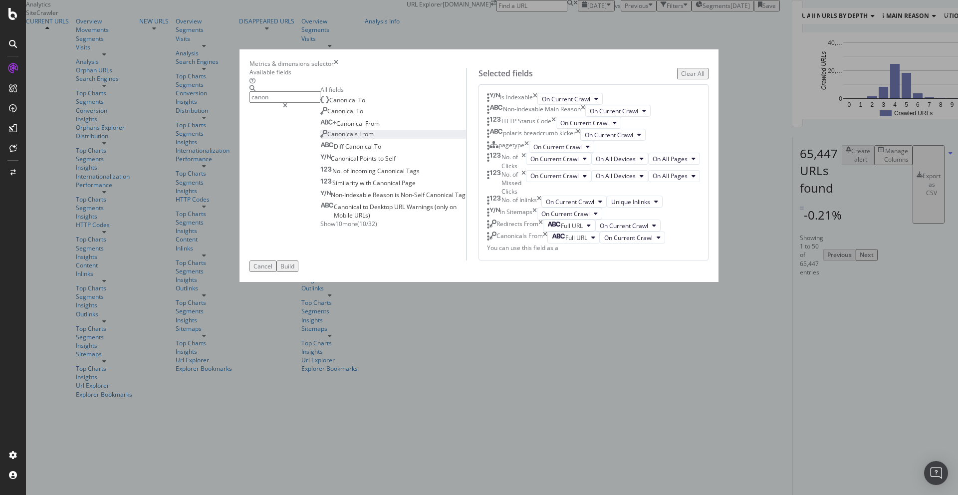
scroll to position [204, 0]
click at [295, 271] on div "Build" at bounding box center [288, 266] width 14 height 8
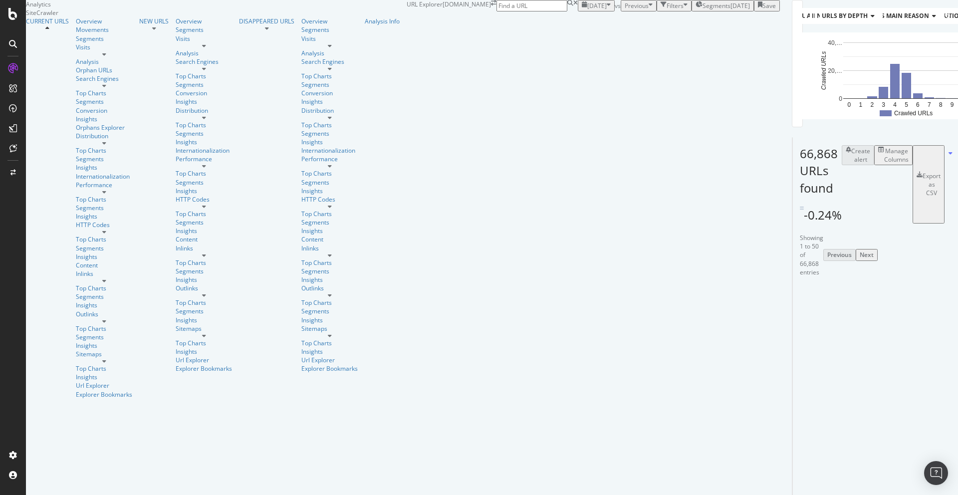
click at [923, 197] on div "Export as CSV" at bounding box center [932, 184] width 18 height 25
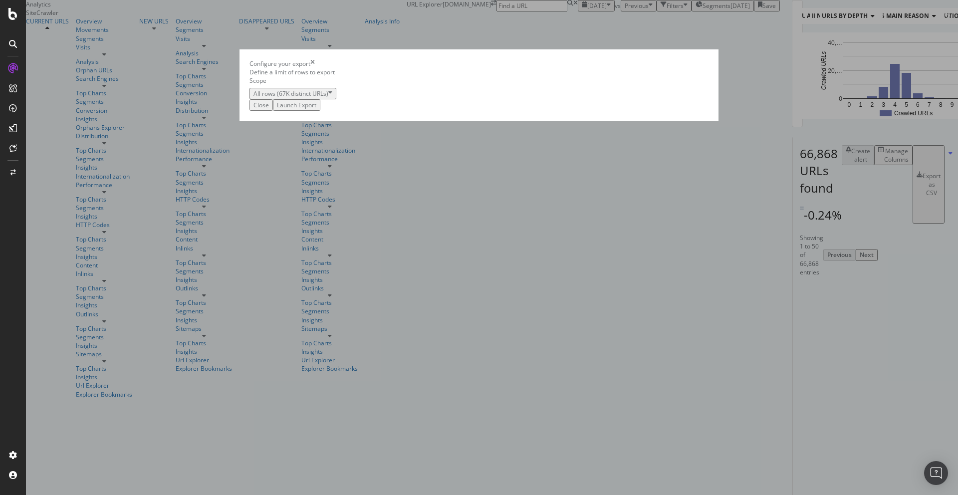
click at [316, 109] on div "Launch Export" at bounding box center [296, 105] width 39 height 8
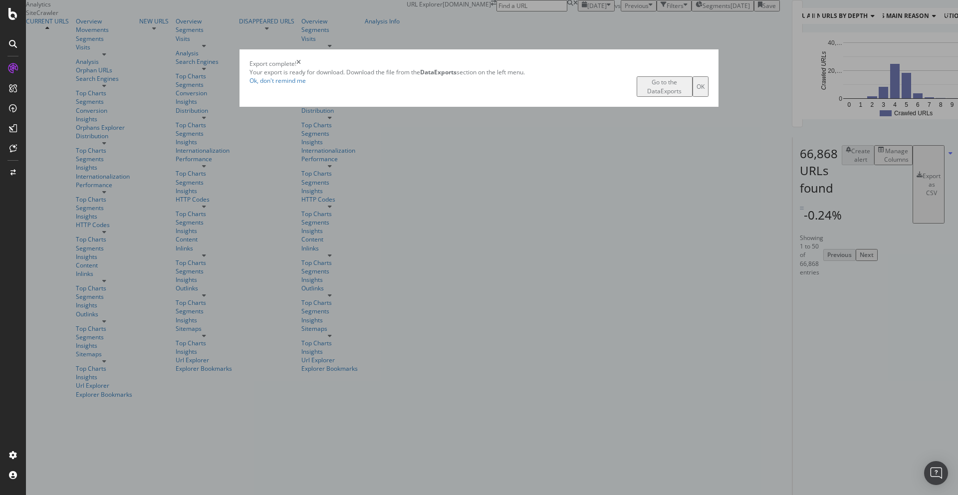
click at [301, 68] on icon "times" at bounding box center [298, 63] width 4 height 8
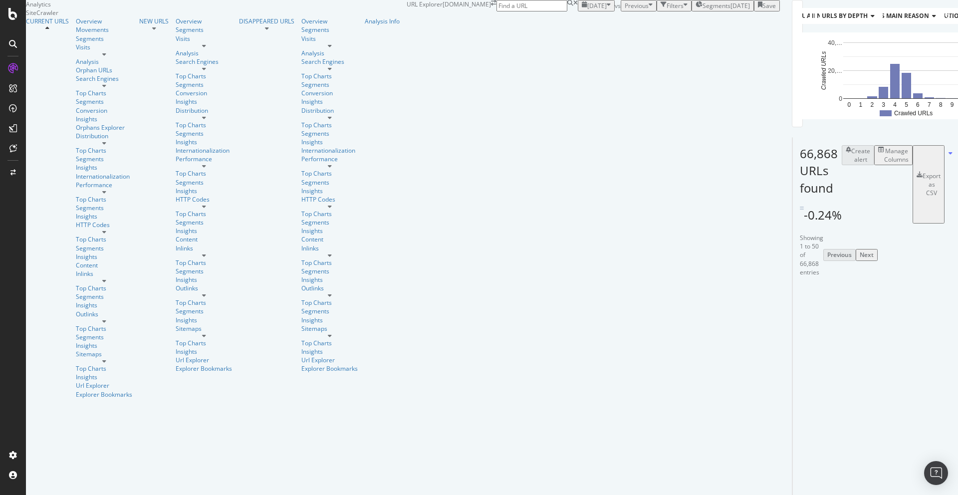
click at [885, 164] on div "Manage Columns" at bounding box center [897, 155] width 24 height 17
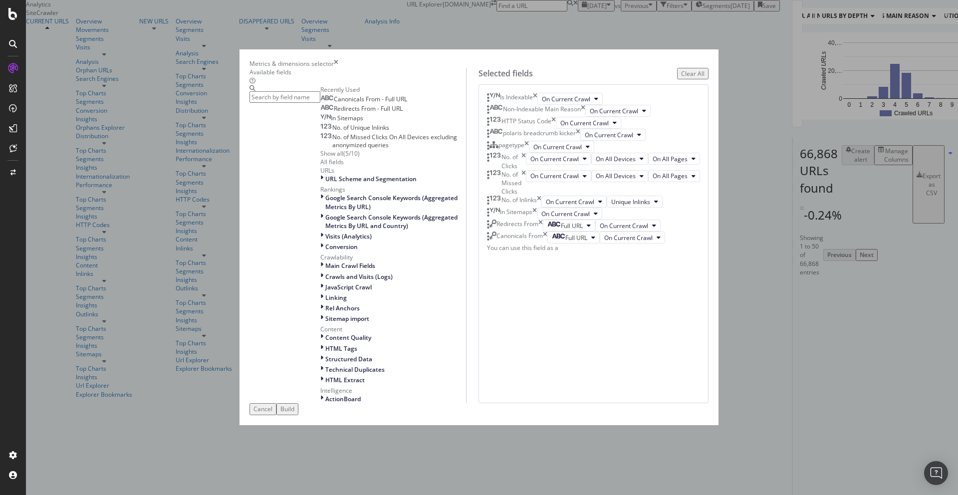
scroll to position [225, 0]
click at [543, 232] on icon "times" at bounding box center [541, 226] width 4 height 12
click at [548, 232] on icon "times" at bounding box center [545, 226] width 4 height 12
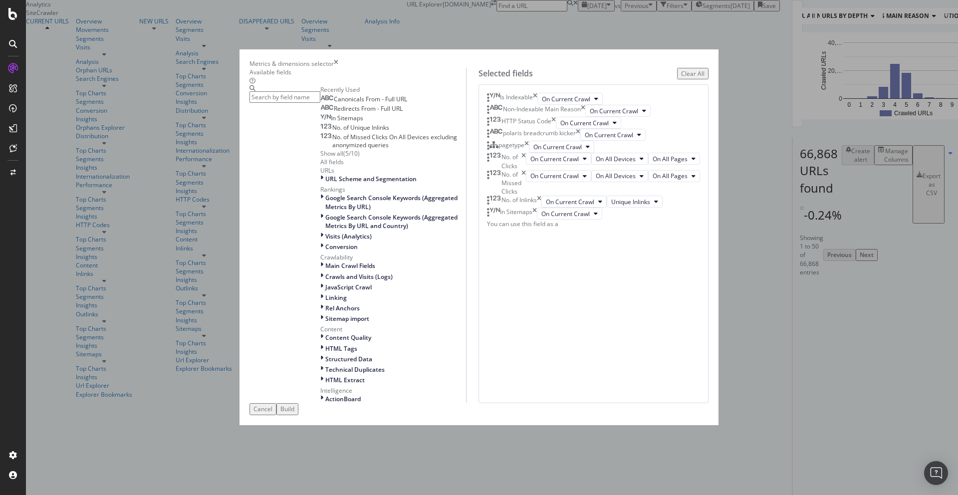
click at [295, 413] on div "Build" at bounding box center [288, 409] width 14 height 8
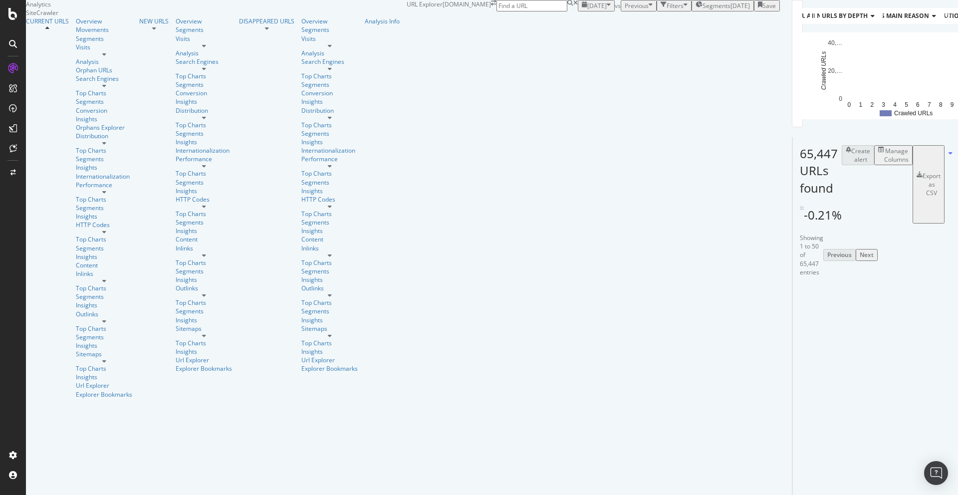
scroll to position [128, 0]
click at [923, 172] on div "Export as CSV" at bounding box center [932, 184] width 18 height 25
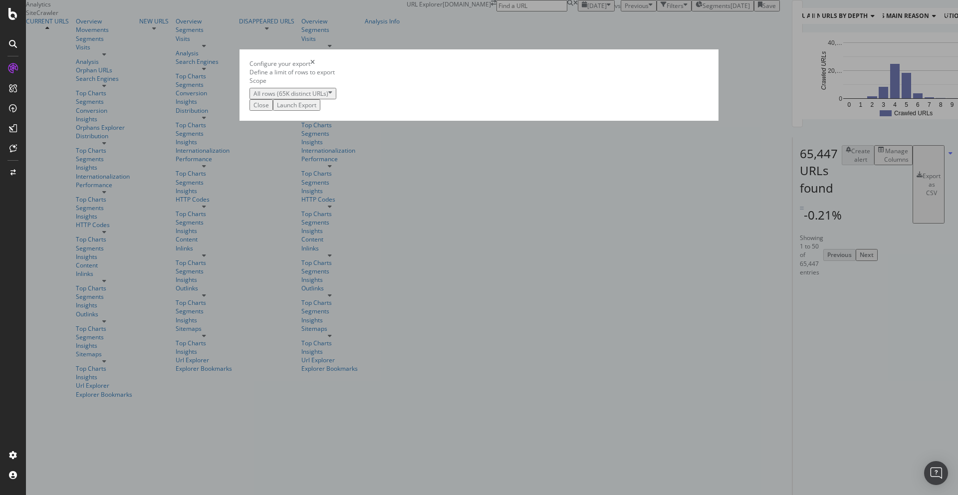
click at [316, 109] on div "Launch Export" at bounding box center [296, 105] width 39 height 8
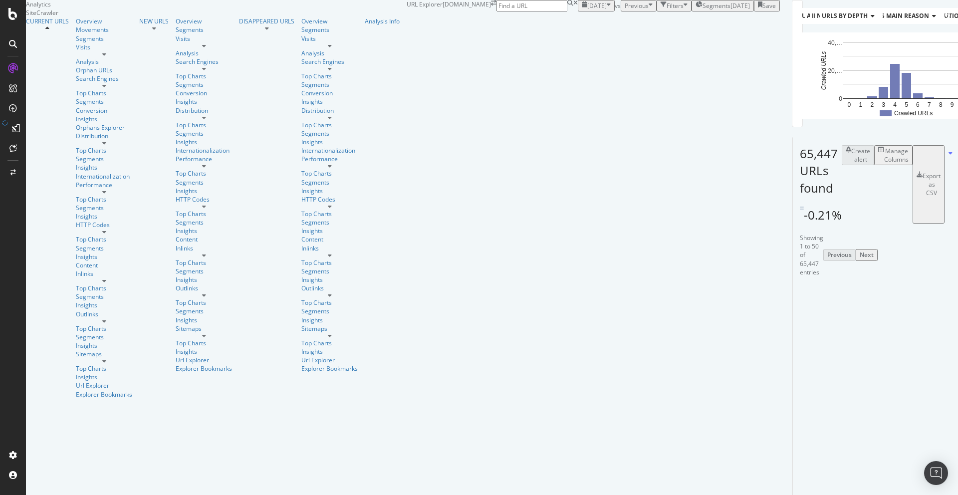
scroll to position [311, 0]
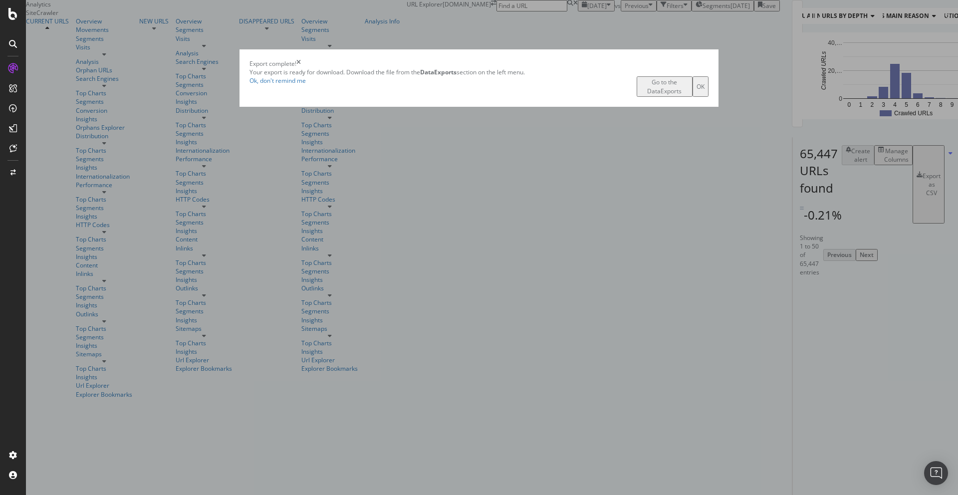
click at [641, 95] on div "Go to the DataExports" at bounding box center [665, 86] width 48 height 17
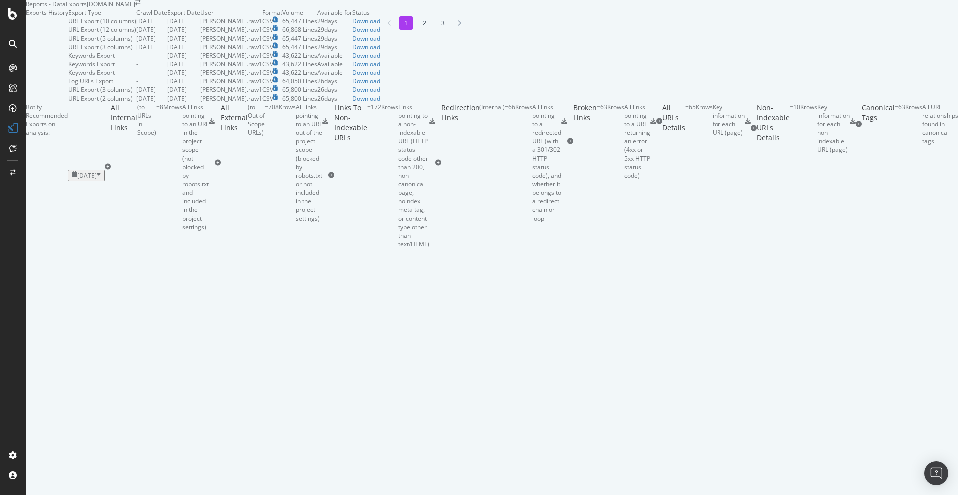
click at [380, 25] on td "Download" at bounding box center [366, 21] width 28 height 8
click at [380, 25] on link "Download" at bounding box center [366, 21] width 28 height 8
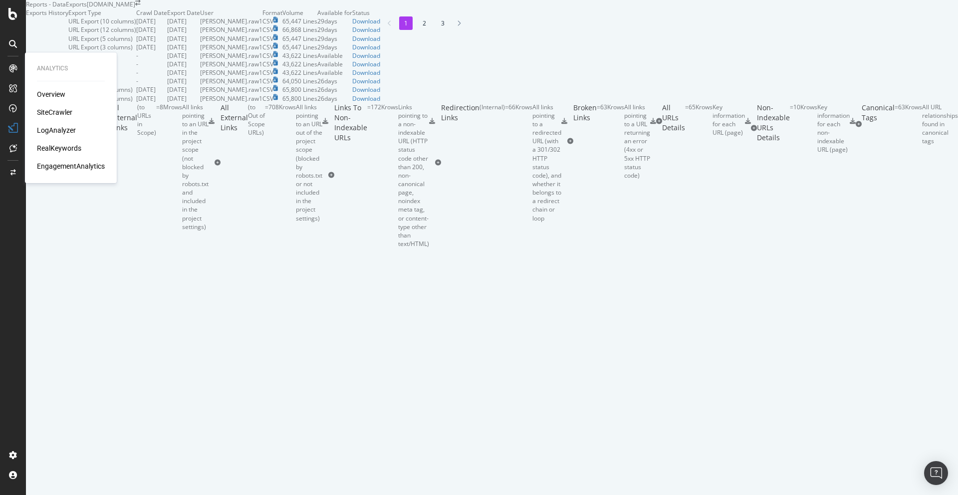
click at [60, 111] on div "SiteCrawler" at bounding box center [54, 112] width 35 height 10
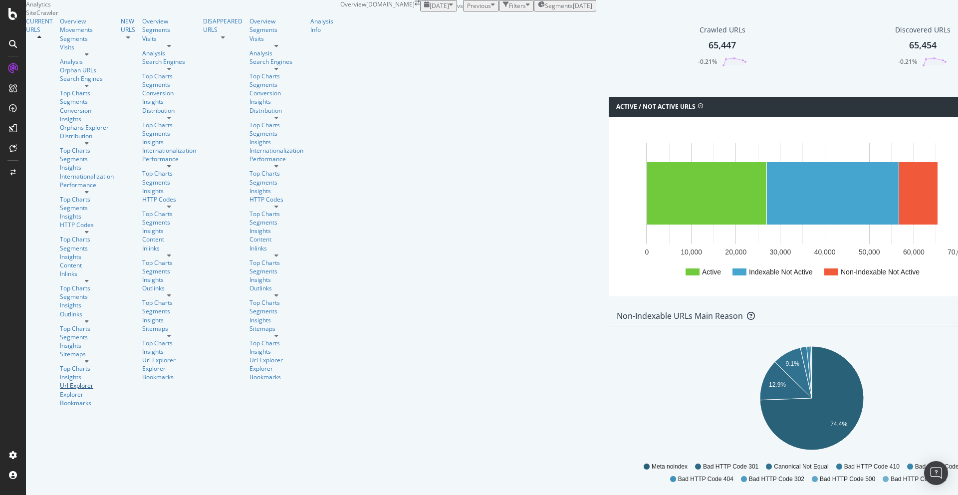
click at [60, 381] on div "Url Explorer" at bounding box center [87, 385] width 54 height 8
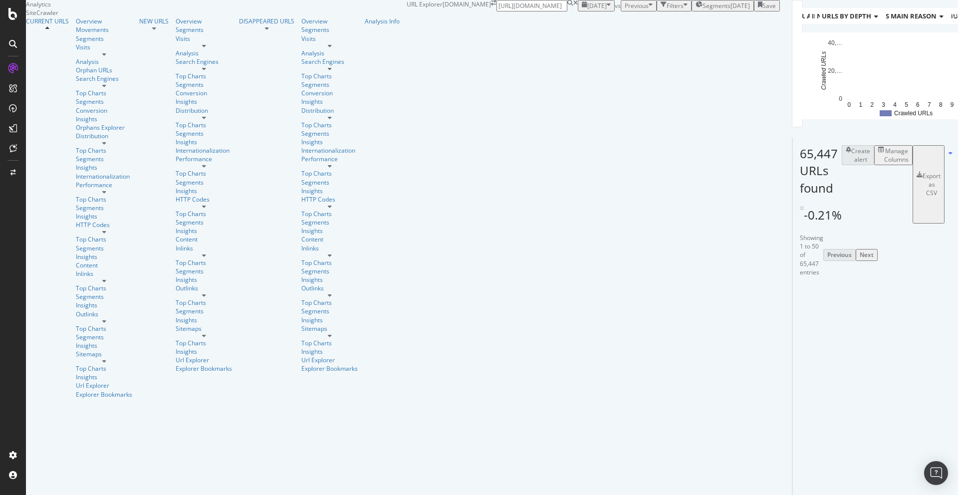
scroll to position [0, 63]
type input "[URL][DOMAIN_NAME]"
click at [887, 26] on span "[URL][DOMAIN_NAME]" at bounding box center [918, 25] width 63 height 8
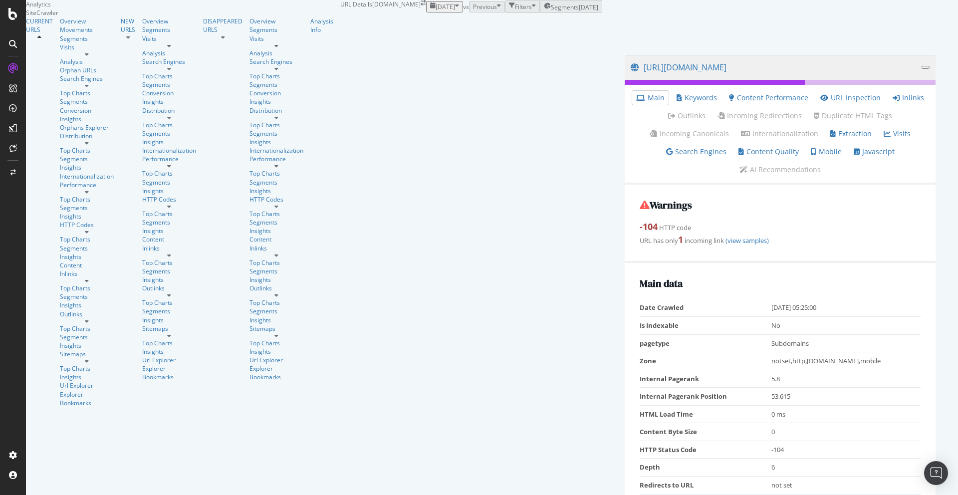
scroll to position [5, 0]
click at [893, 103] on link "Inlinks" at bounding box center [908, 98] width 31 height 10
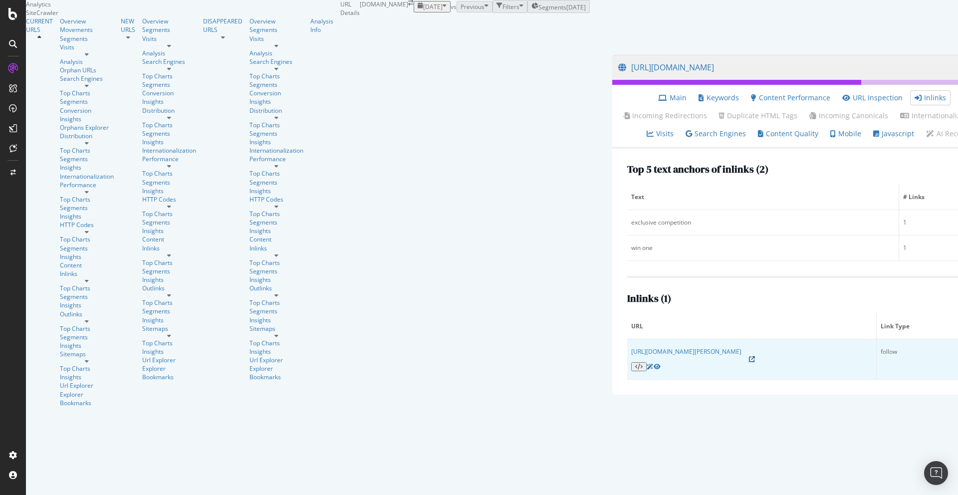
click at [749, 362] on icon at bounding box center [752, 359] width 6 height 6
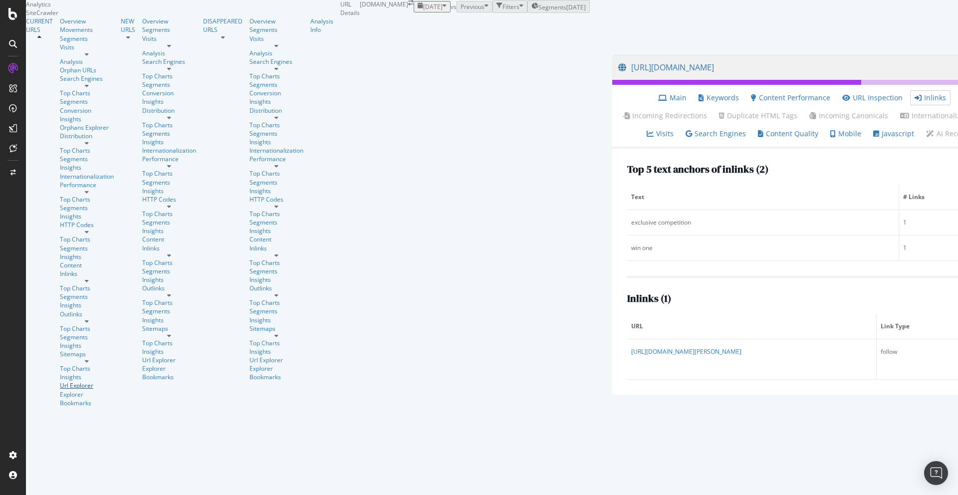
click at [60, 381] on div "Url Explorer" at bounding box center [87, 385] width 54 height 8
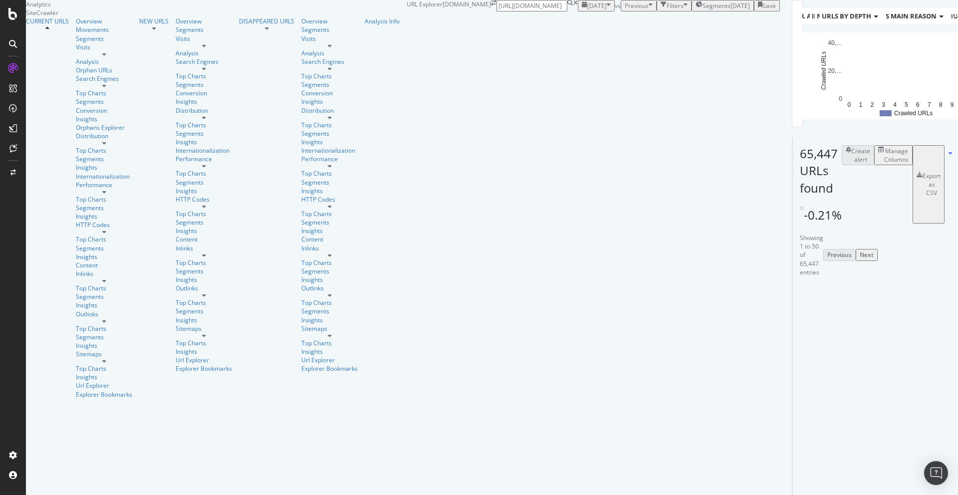
scroll to position [0, 60]
type input "https://www.autoexpress.co.uk/winawarranty"
click at [855, 33] on div "Win a car warranty from Warrantywise | Auto Express" at bounding box center [875, 33] width 150 height 8
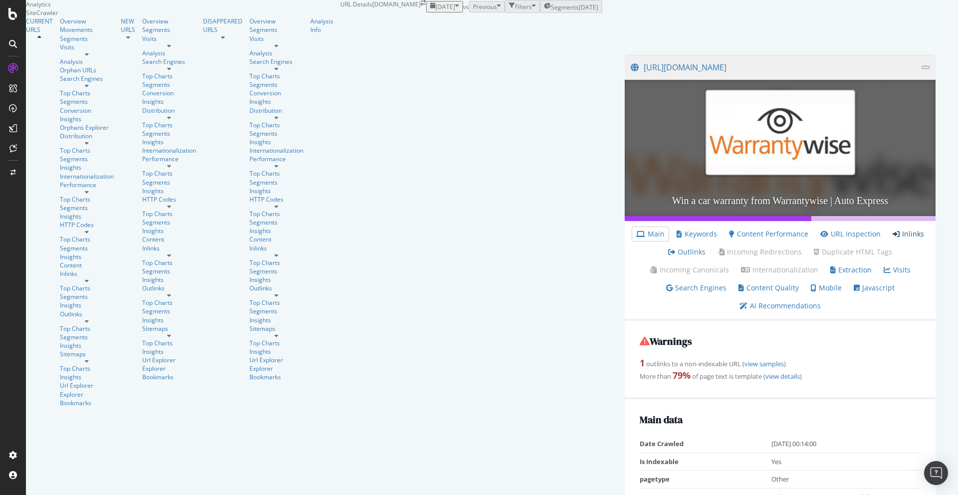
click at [893, 239] on link "Inlinks" at bounding box center [908, 234] width 31 height 10
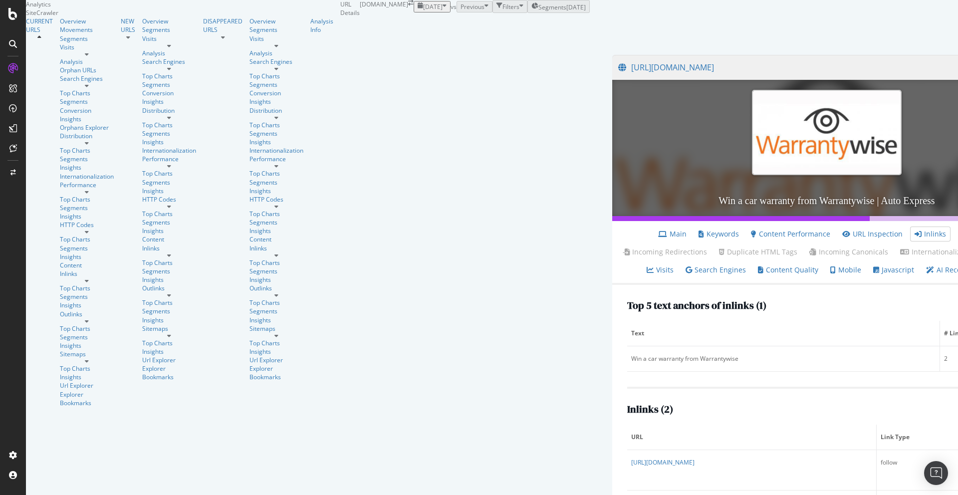
scroll to position [67, 0]
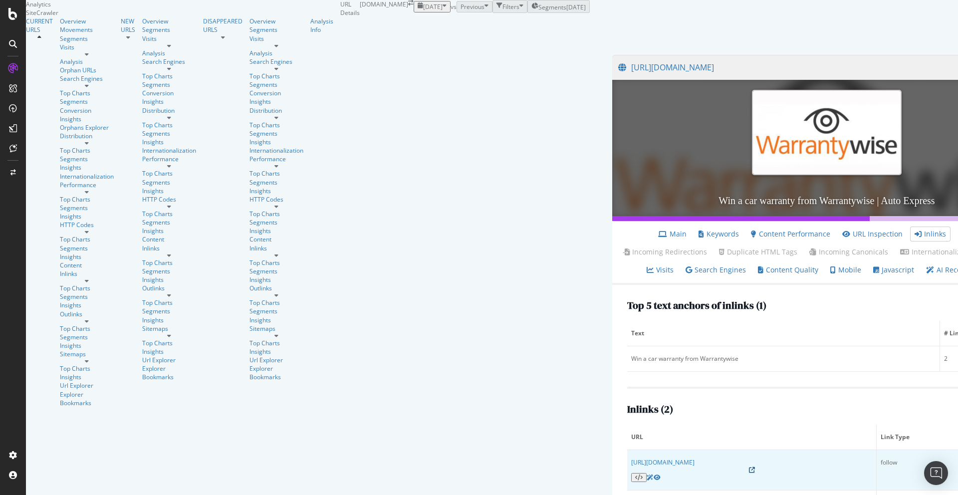
click at [749, 467] on icon at bounding box center [752, 470] width 6 height 6
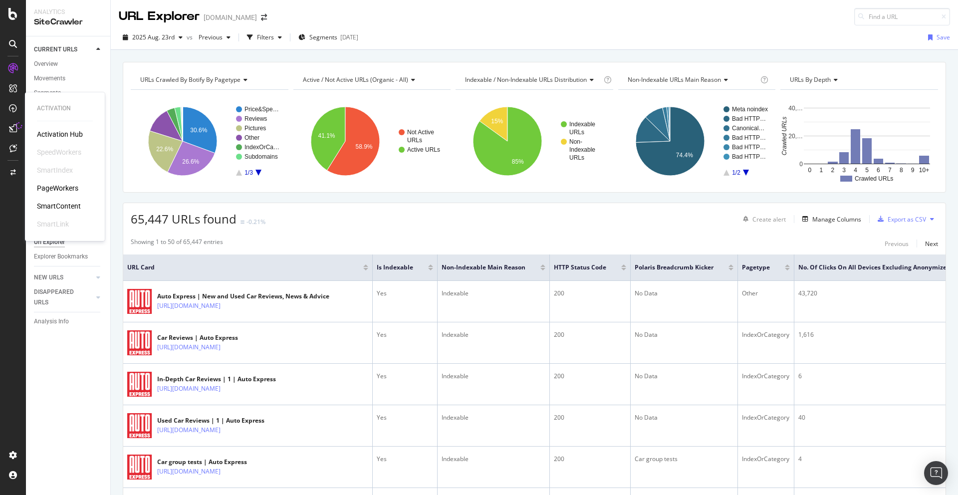
click at [59, 187] on div "PageWorkers" at bounding box center [57, 188] width 41 height 10
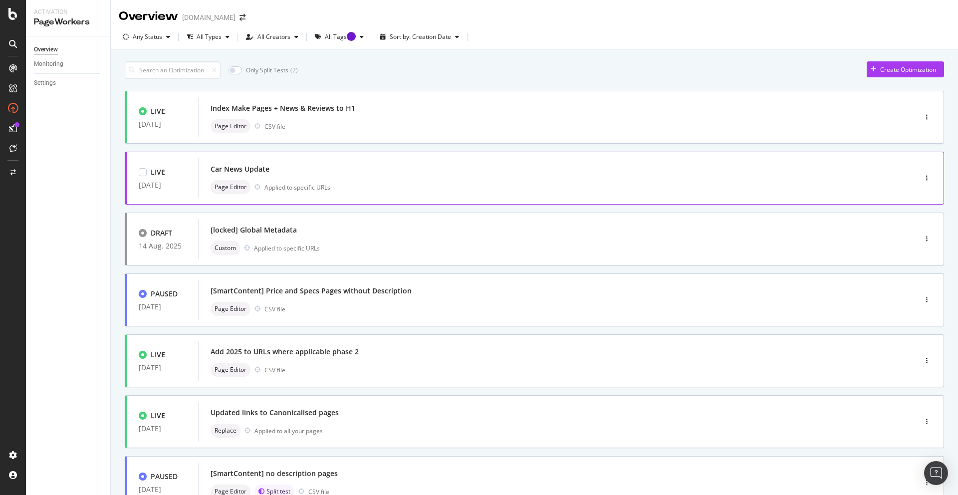
click at [325, 180] on div "Page Editor Applied to specific URLs" at bounding box center [543, 187] width 664 height 14
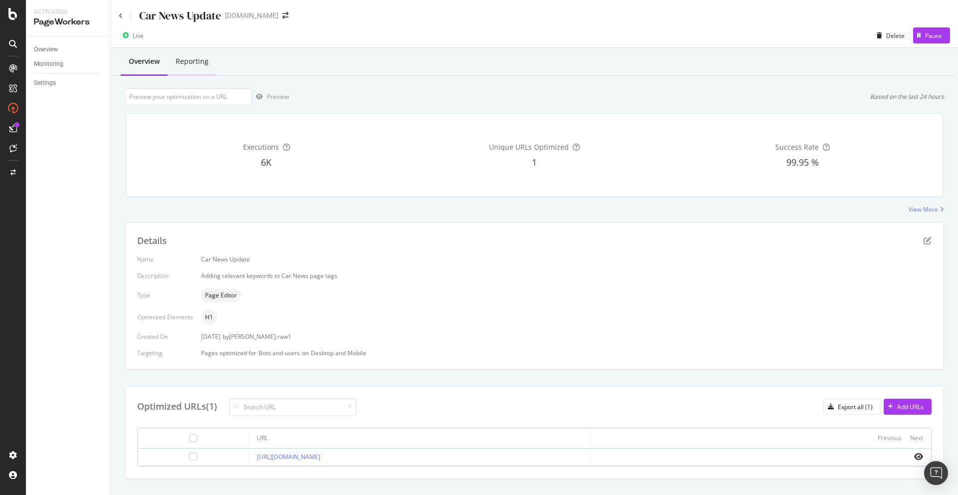
click at [200, 67] on div "Reporting" at bounding box center [192, 61] width 49 height 27
